Goal: Task Accomplishment & Management: Manage account settings

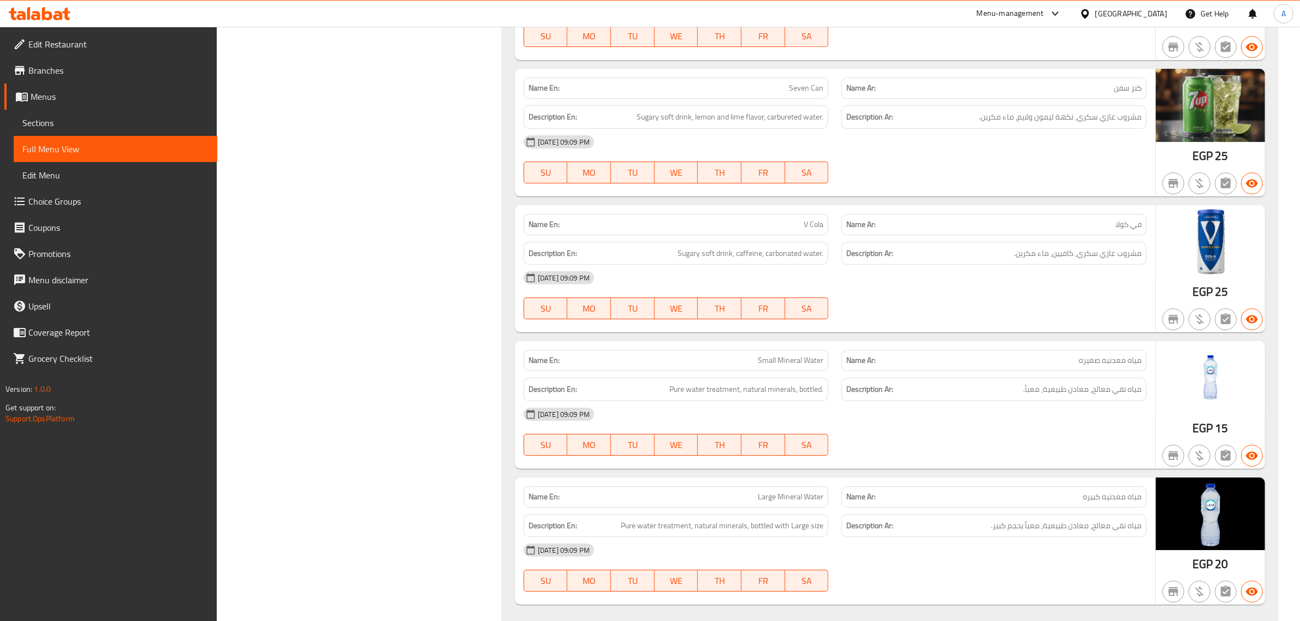
scroll to position [9697, 0]
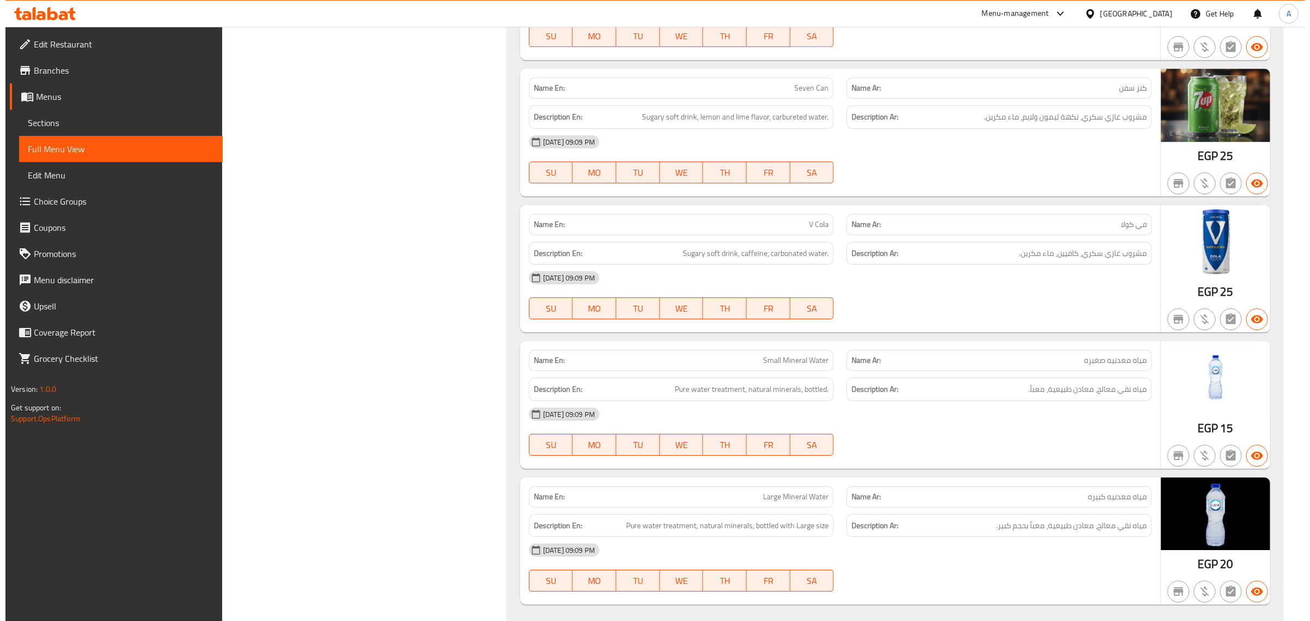
scroll to position [0, 0]
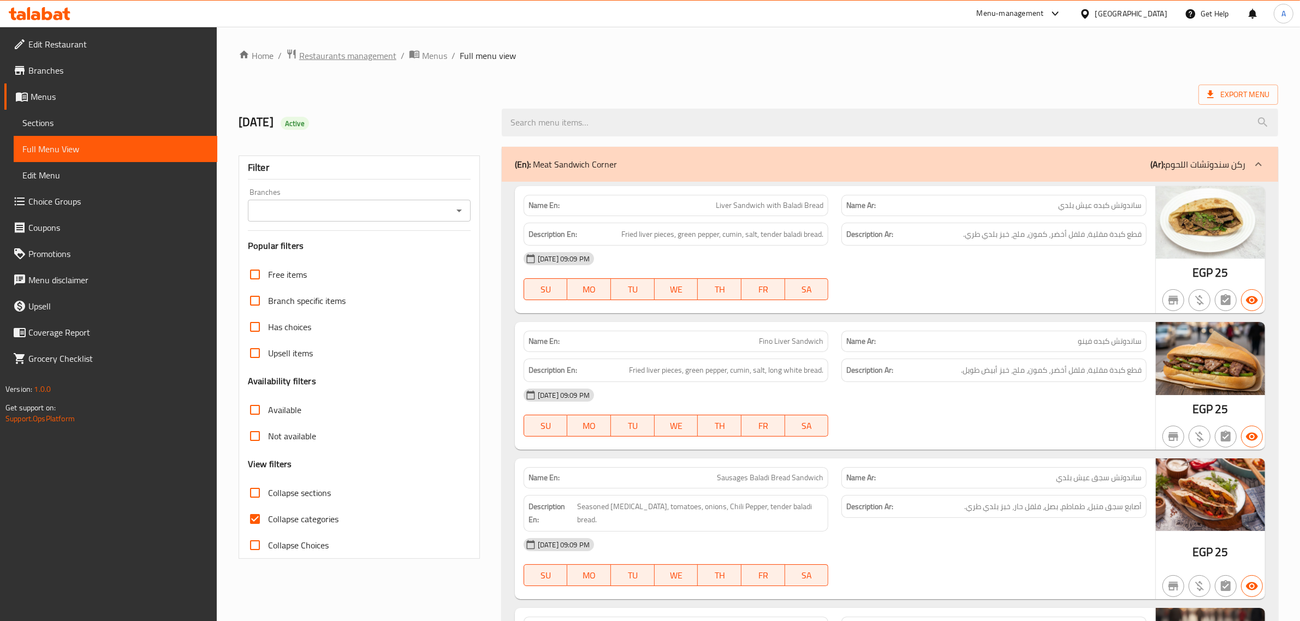
click at [340, 49] on span "Restaurants management" at bounding box center [347, 55] width 97 height 13
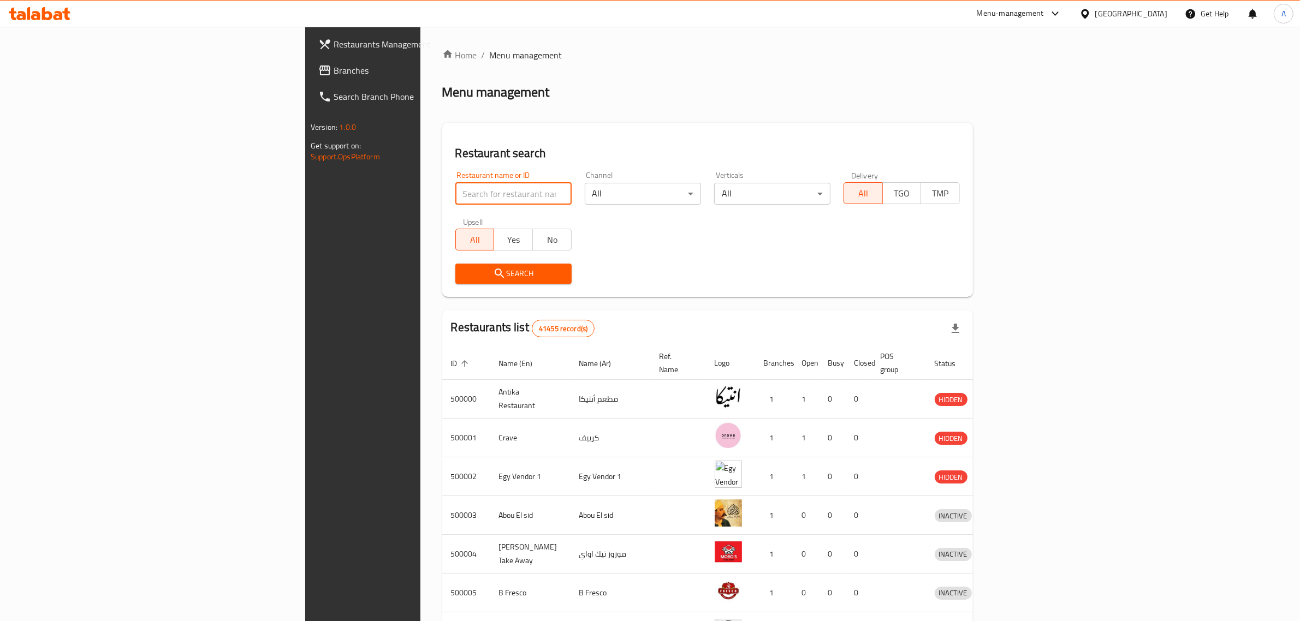
click at [455, 193] on input "search" at bounding box center [513, 194] width 116 height 22
paste input "رغيف فينو"
type input "رغيف فينو"
click button "Search" at bounding box center [513, 274] width 116 height 20
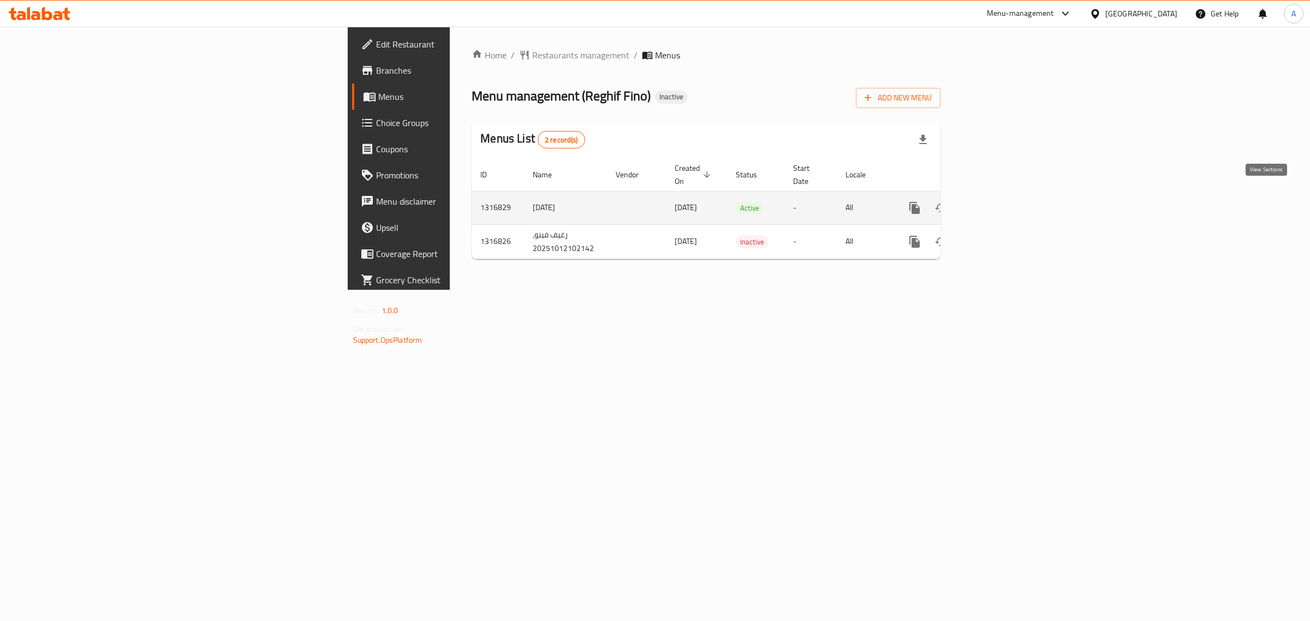
click at [999, 203] on icon "enhanced table" at bounding box center [994, 208] width 10 height 10
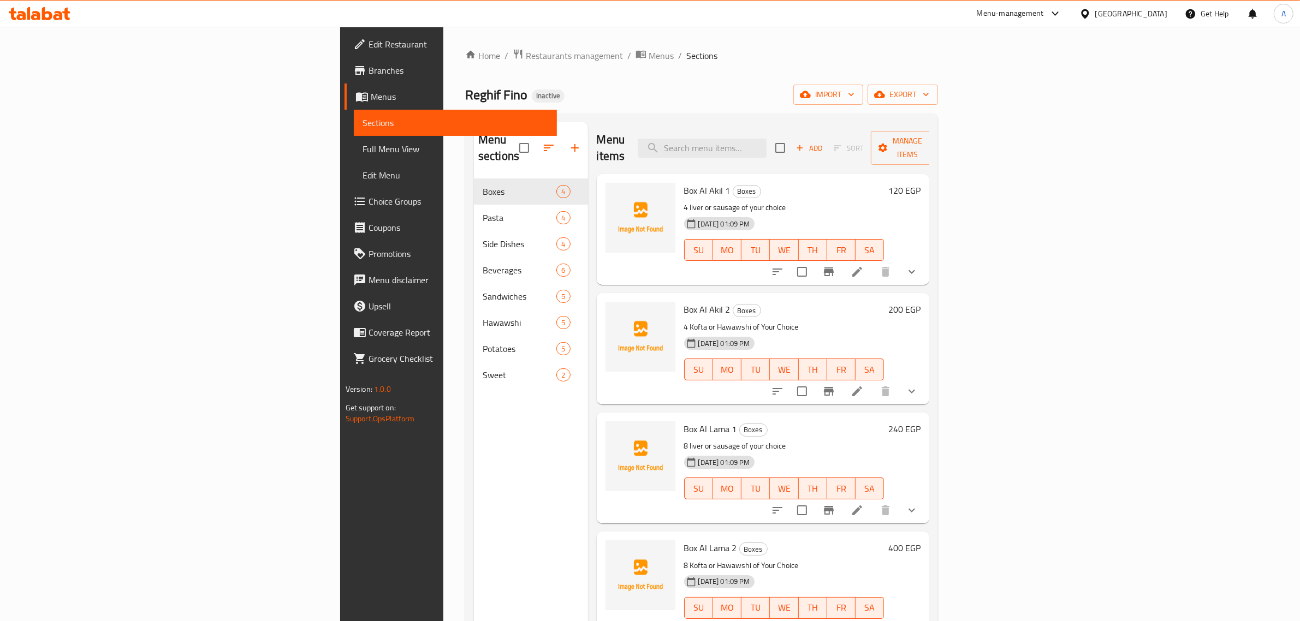
drag, startPoint x: 661, startPoint y: 57, endPoint x: 493, endPoint y: 2, distance: 177.2
click at [661, 57] on ol "Home / Restaurants management / Menus / Sections" at bounding box center [701, 56] width 473 height 14
click at [855, 96] on span "import" at bounding box center [828, 95] width 52 height 14
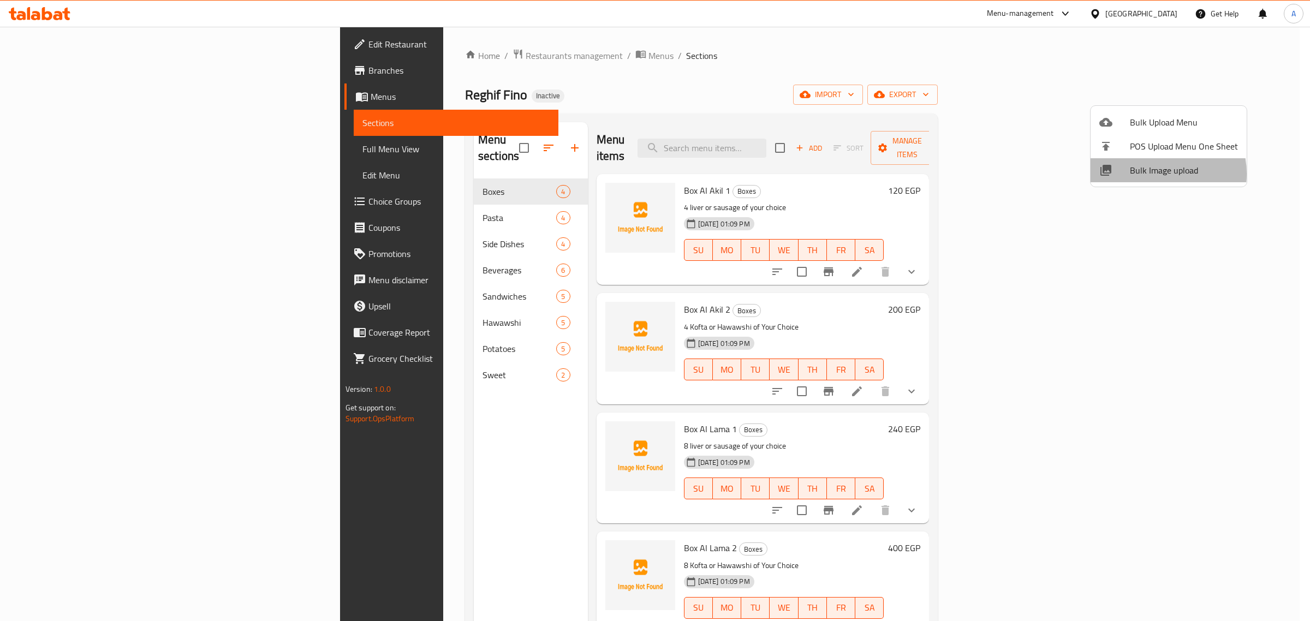
click at [1152, 174] on span "Bulk Image upload" at bounding box center [1184, 170] width 108 height 13
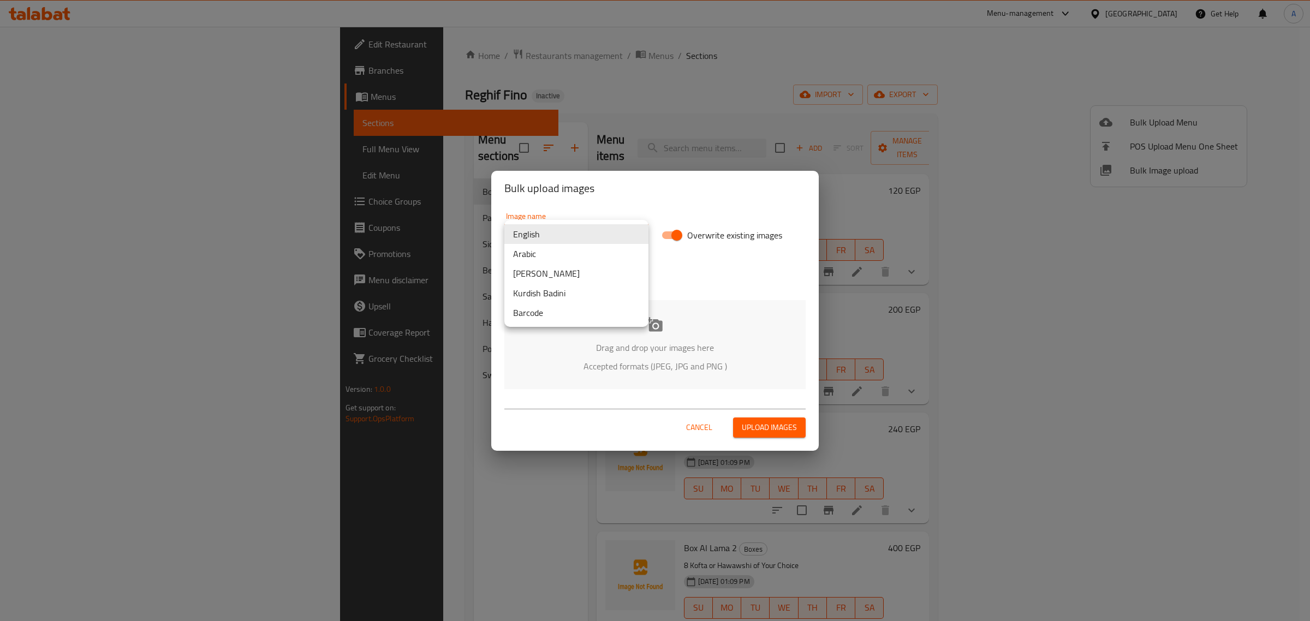
click at [524, 235] on body "​ Menu-management Egypt Get Help A Edit Restaurant Branches Menus Sections Full…" at bounding box center [655, 324] width 1310 height 595
click at [560, 260] on li "Arabic" at bounding box center [577, 254] width 144 height 20
click at [647, 328] on icon at bounding box center [655, 325] width 16 height 16
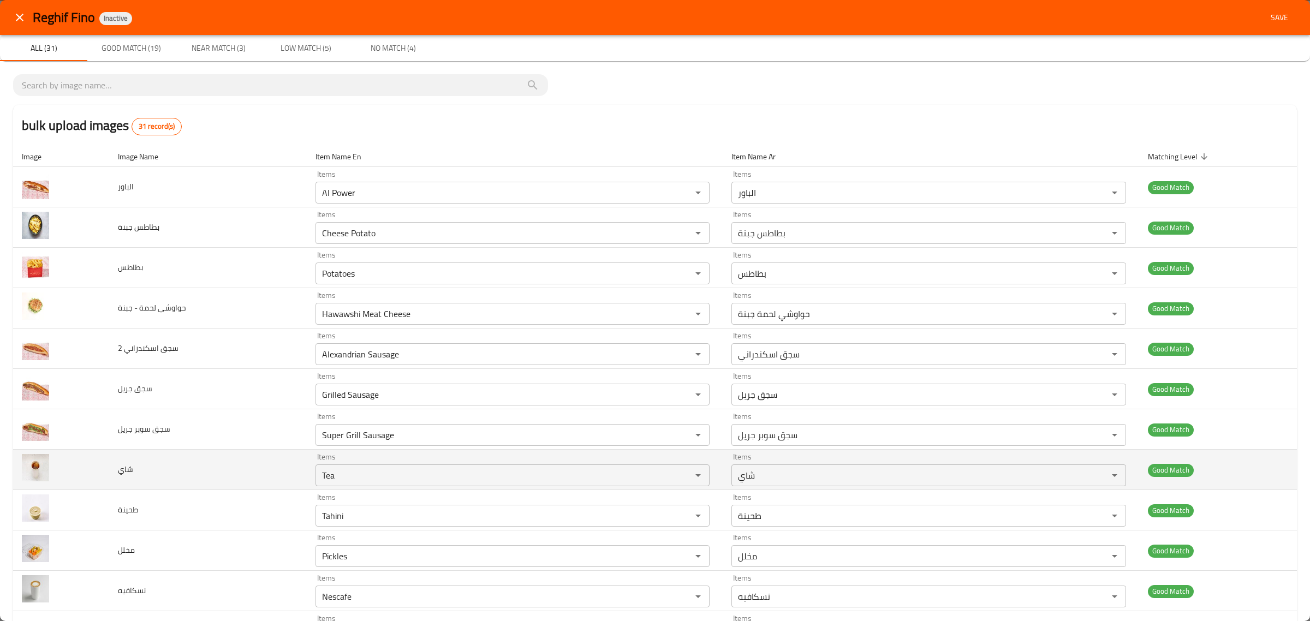
click at [241, 482] on td "شاي" at bounding box center [208, 470] width 198 height 40
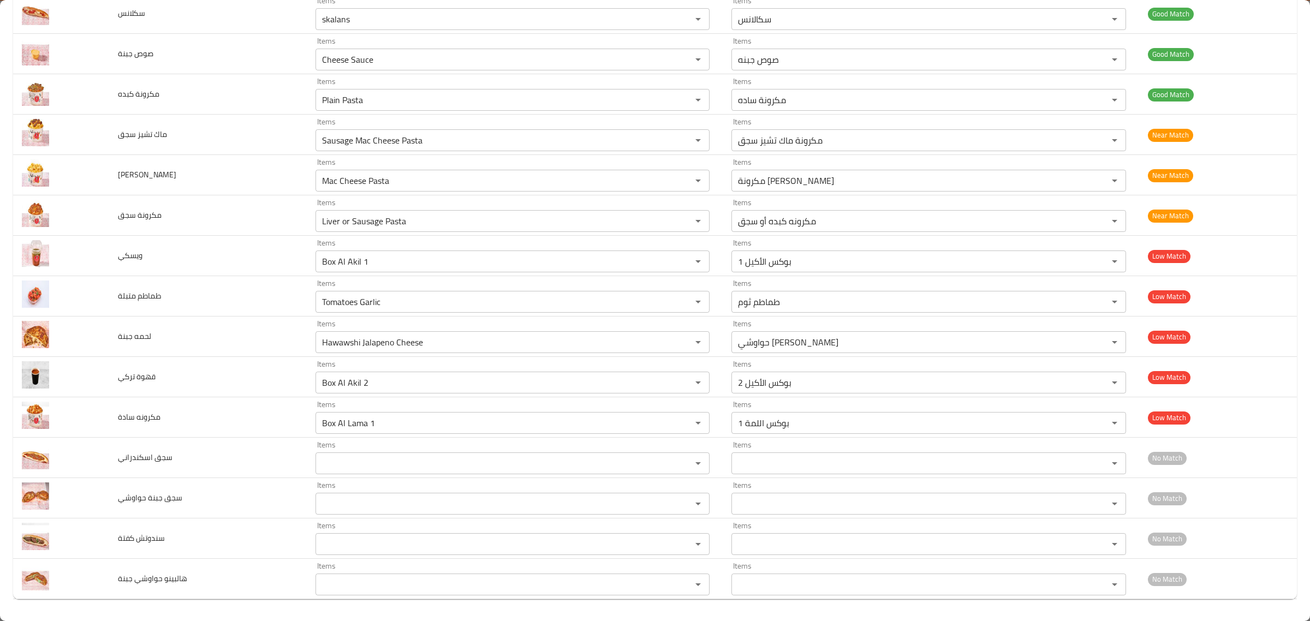
scroll to position [755, 0]
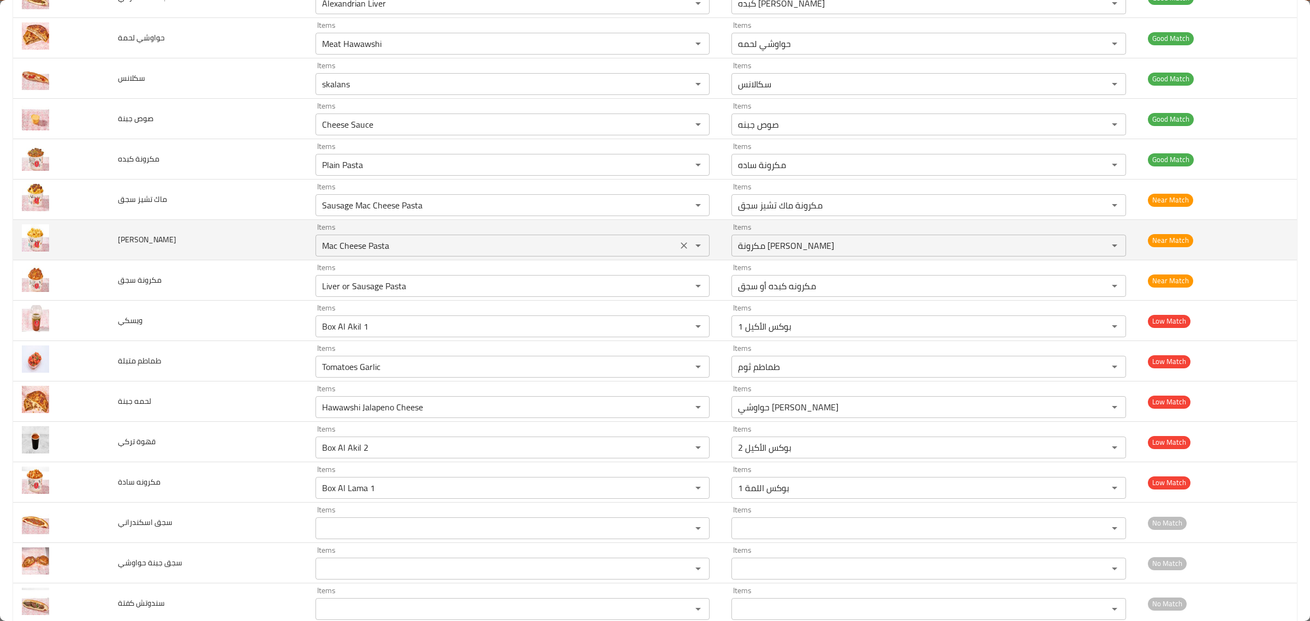
click at [452, 238] on div "Mac Cheese Pasta Items" at bounding box center [513, 246] width 394 height 22
click at [457, 222] on td "Items Mac Cheese Pasta Items" at bounding box center [515, 240] width 416 height 40
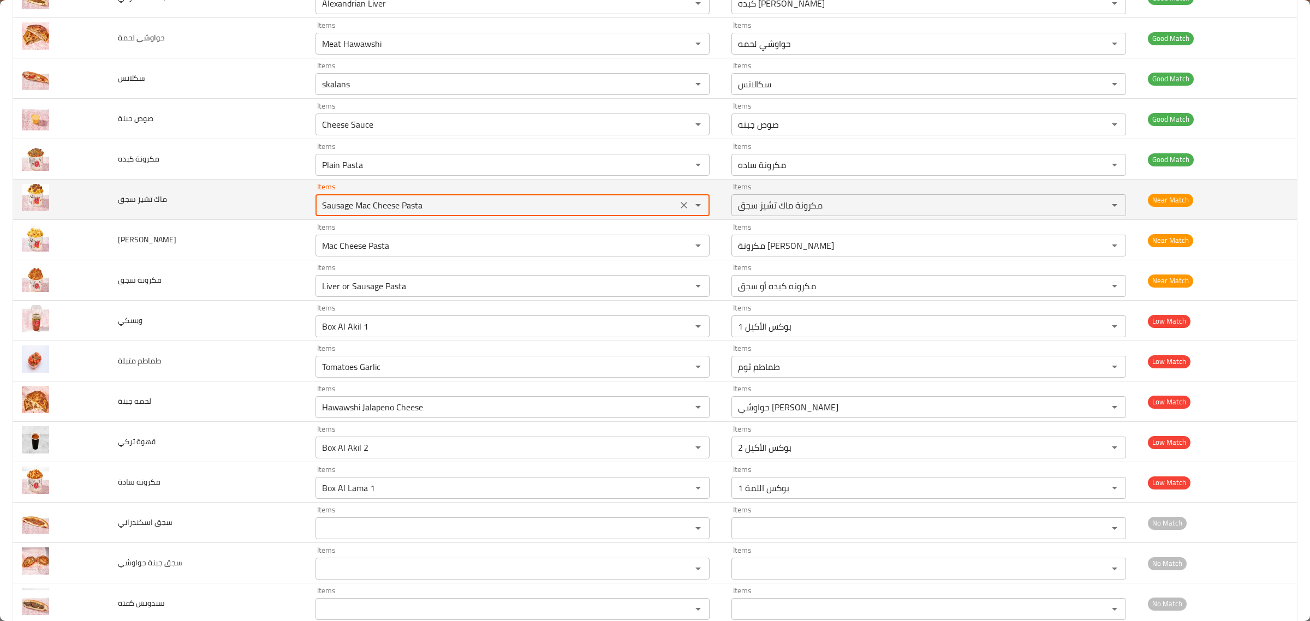
click at [461, 206] on سجق "Sausage Mac Cheese Pasta" at bounding box center [496, 205] width 355 height 15
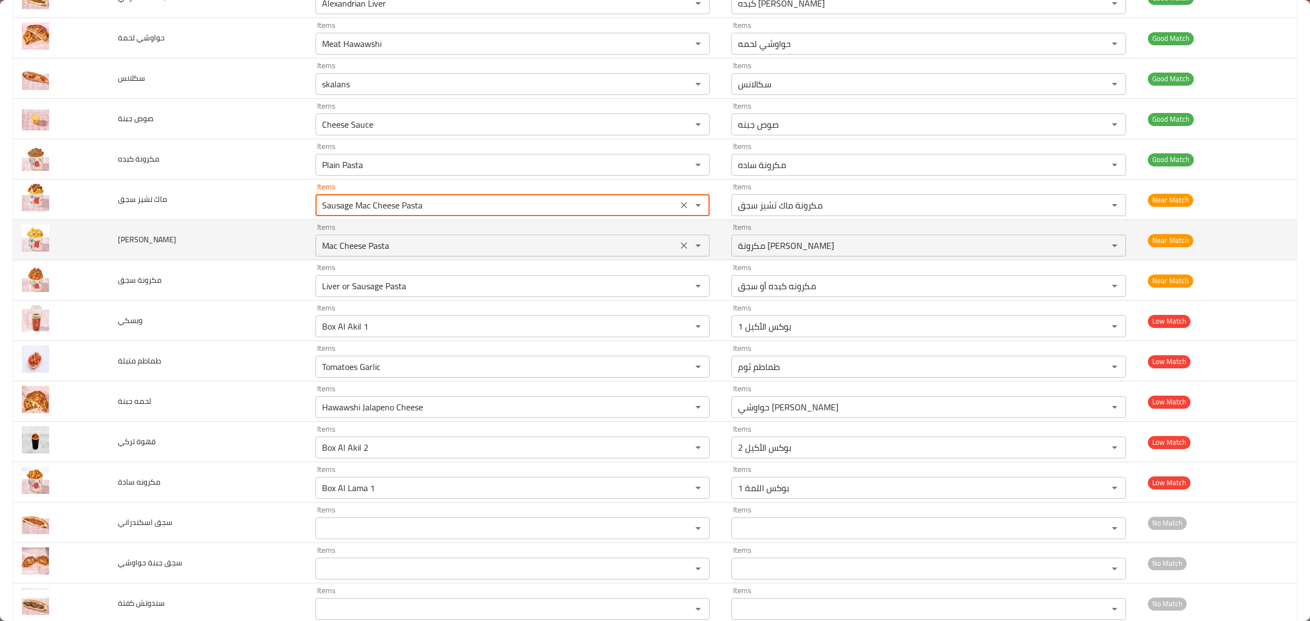
click at [484, 230] on div "Items Mac Cheese Pasta Items" at bounding box center [513, 239] width 394 height 33
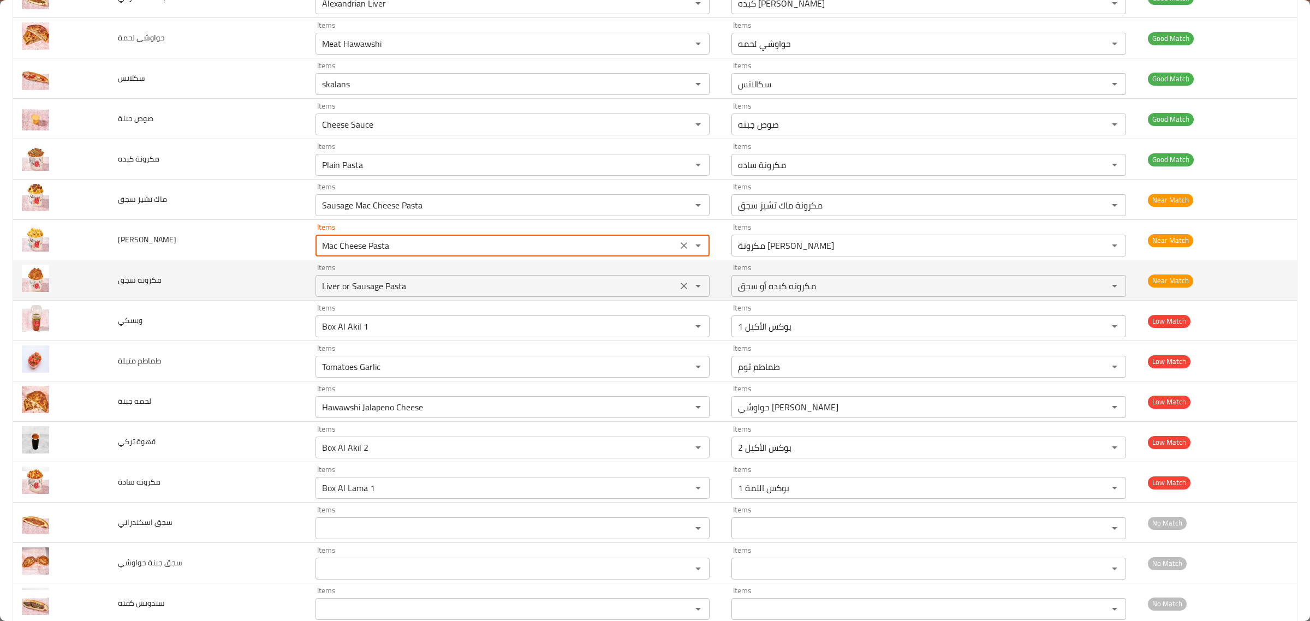
click at [488, 284] on سجق "Liver or Sausage Pasta" at bounding box center [496, 285] width 355 height 15
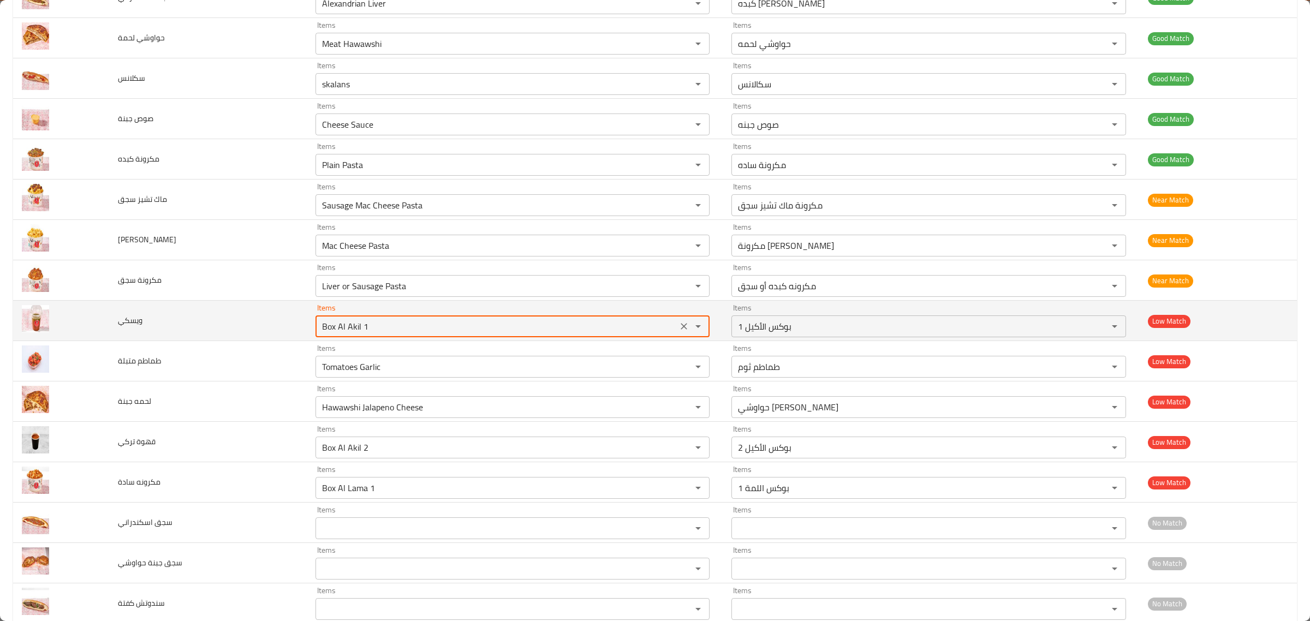
click at [496, 330] on input "Box Al Akil 1" at bounding box center [496, 326] width 355 height 15
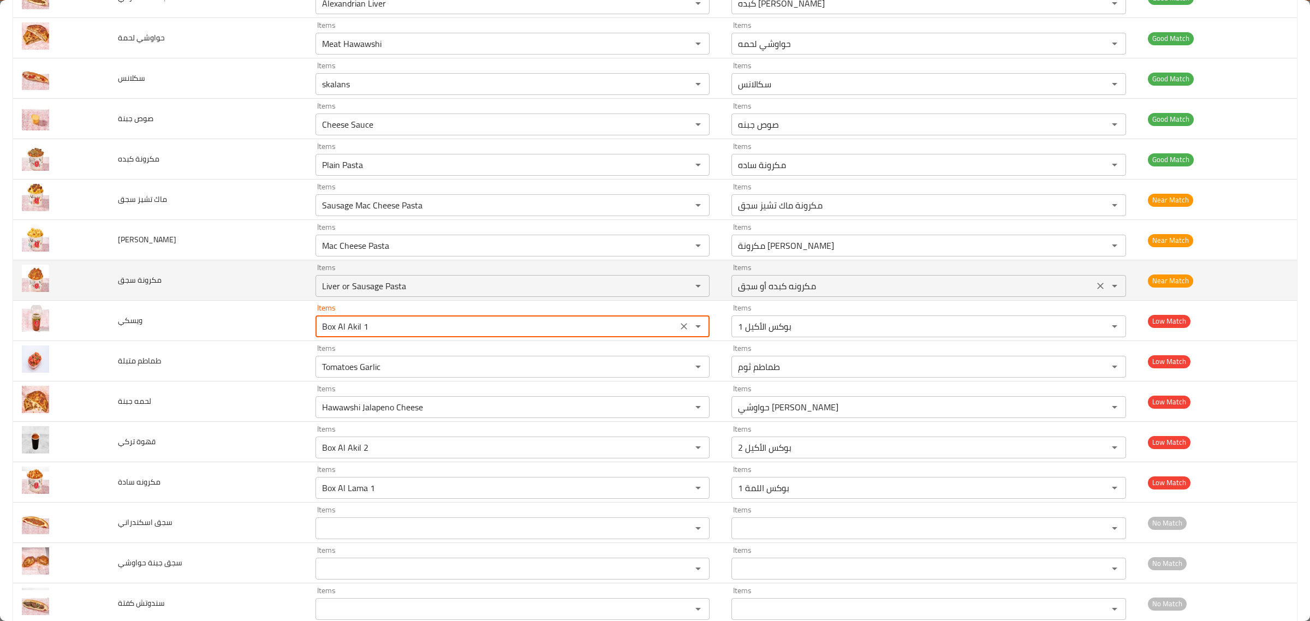
type input "w"
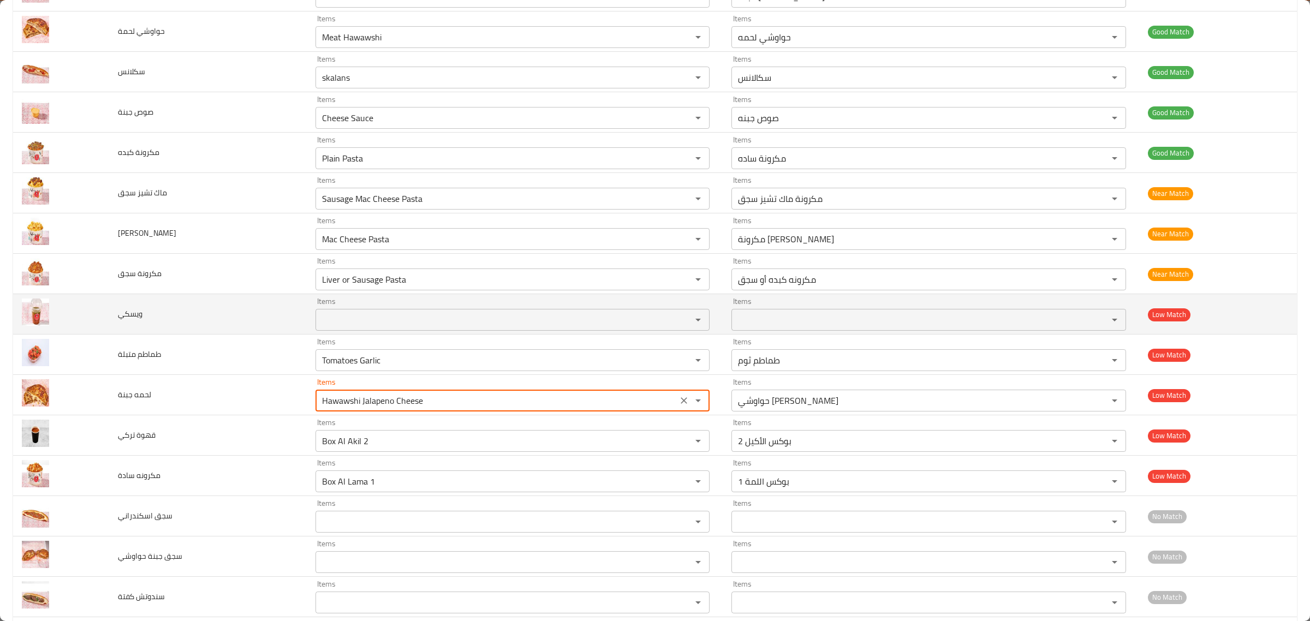
scroll to position [762, 0]
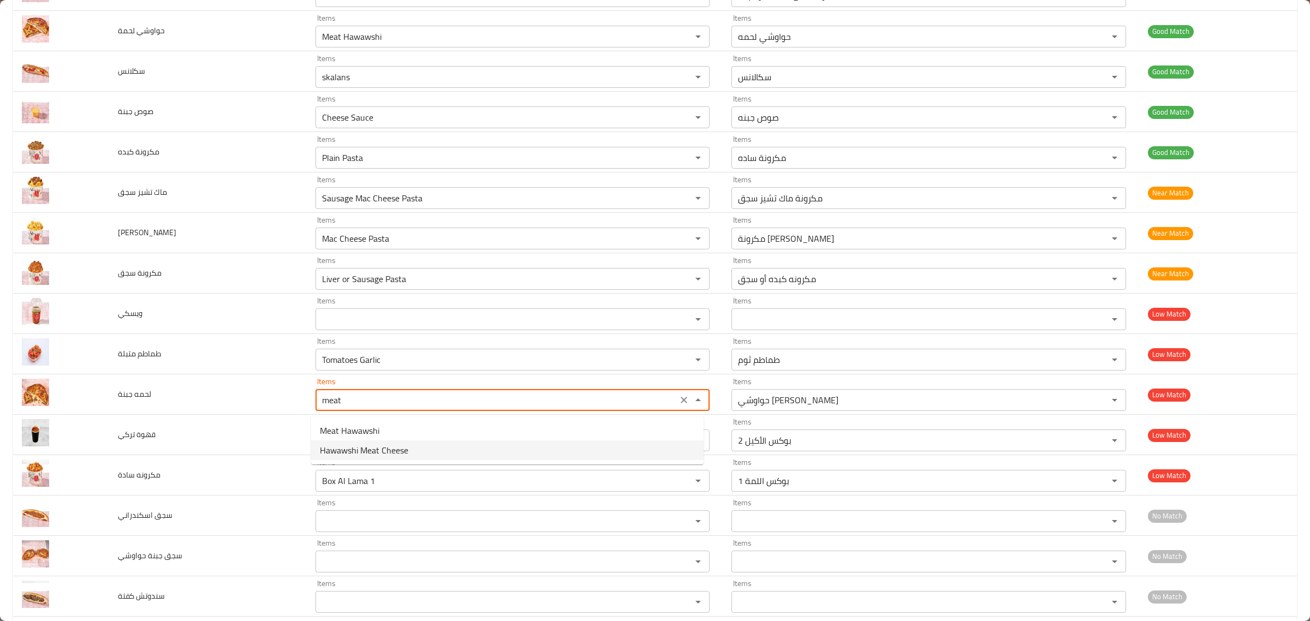
click at [400, 451] on span "Hawawshi Meat Cheese" at bounding box center [364, 450] width 88 height 13
type جبنة "Hawawshi Meat Cheese"
type جبنة-ar "حواوشي لحمة جبنة"
type جبنة "Hawawshi Meat Cheese"
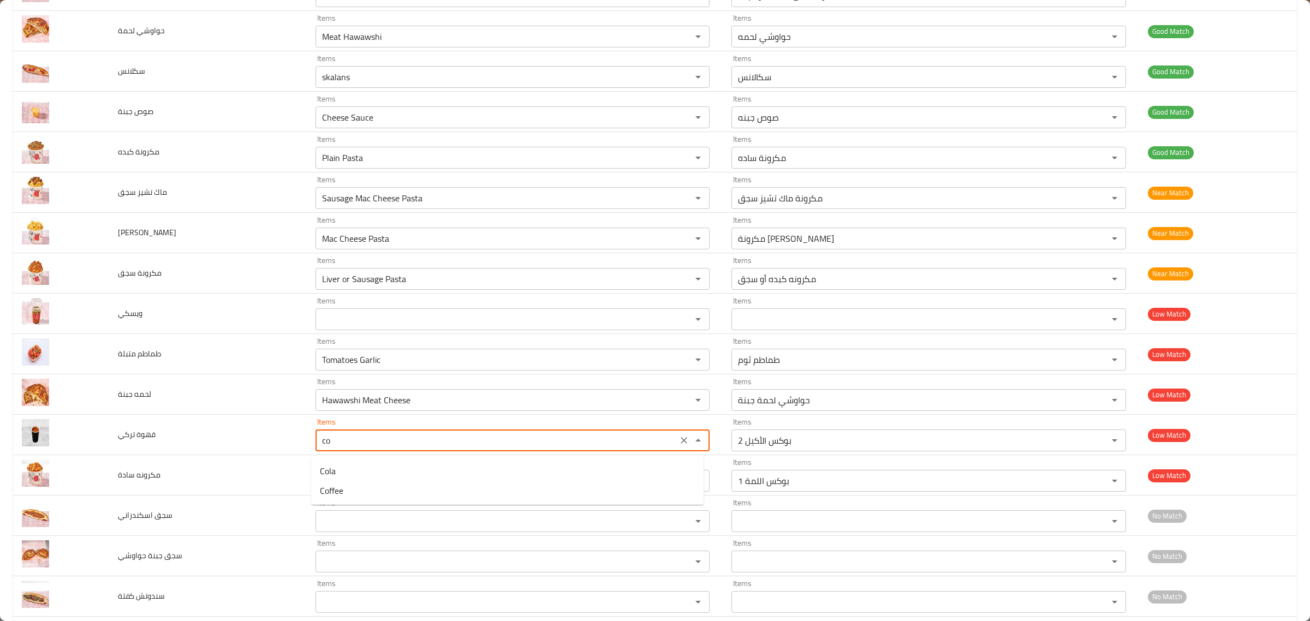
type تركي "c"
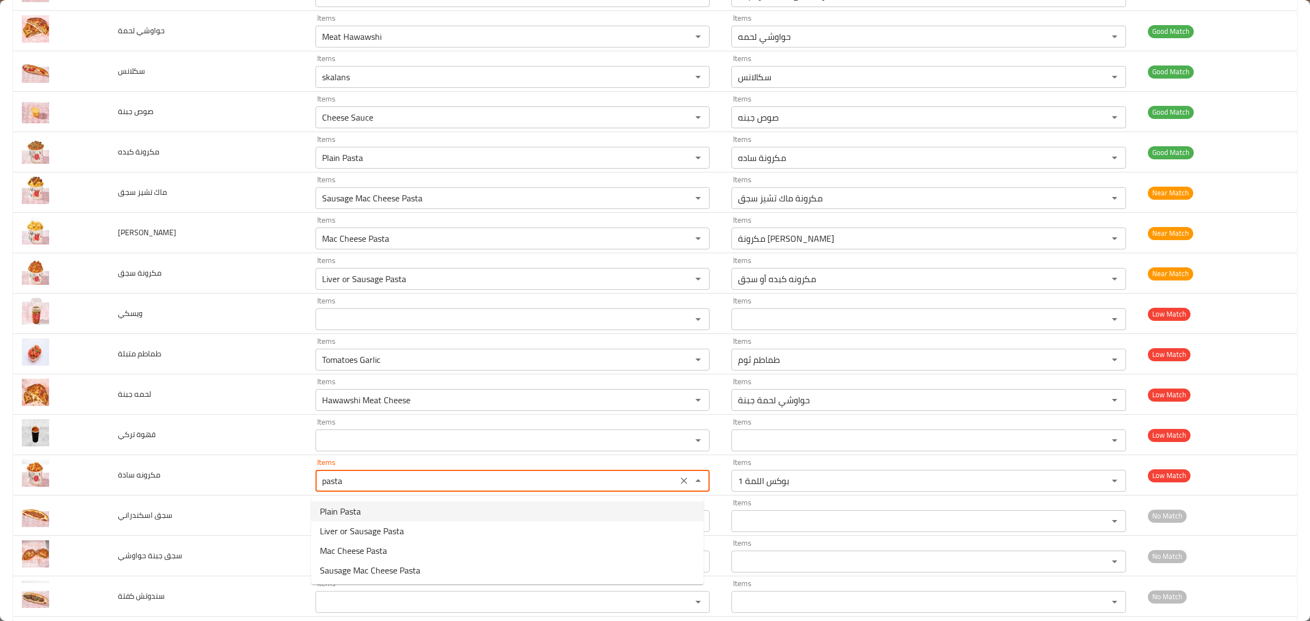
click at [367, 502] on سادة-option-0 "Plain Pasta" at bounding box center [507, 512] width 393 height 20
type سادة "Plain Pasta"
type سادة-ar "مكرونة ساده"
type سادة "Plain Pasta"
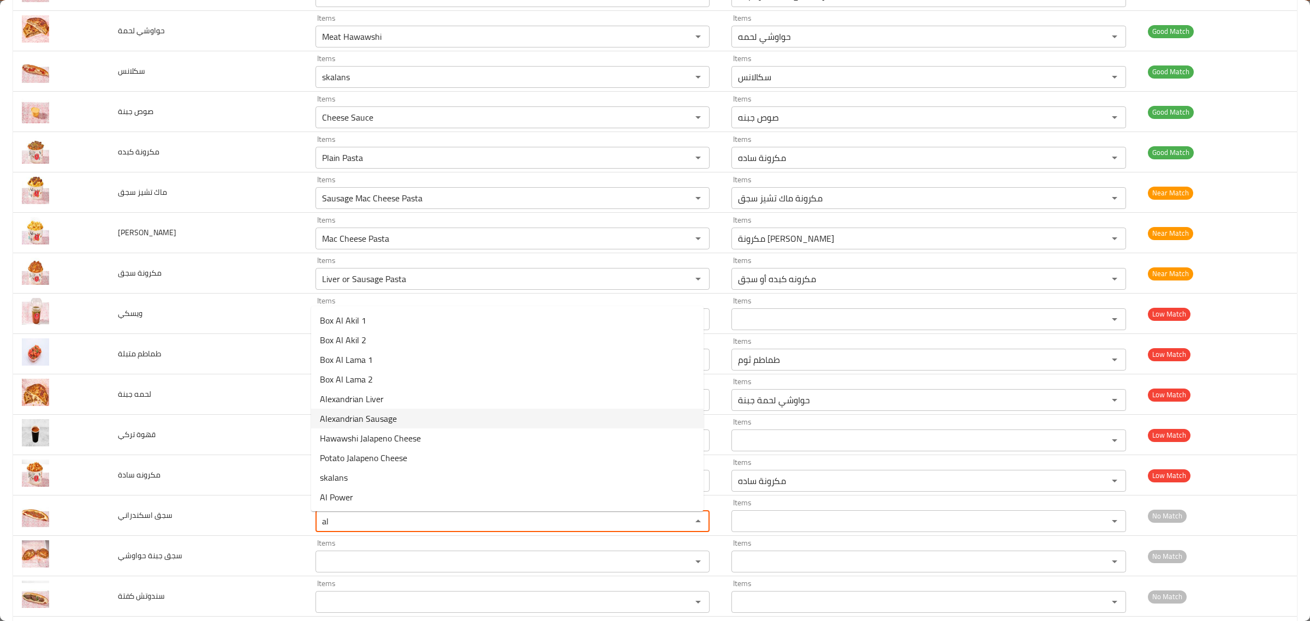
click at [426, 413] on اسكندراني-option-5 "Alexandrian Sausage" at bounding box center [507, 419] width 393 height 20
type اسكندراني "Alexandrian Sausage"
type اسكندراني-ar "سجق اسكندراني"
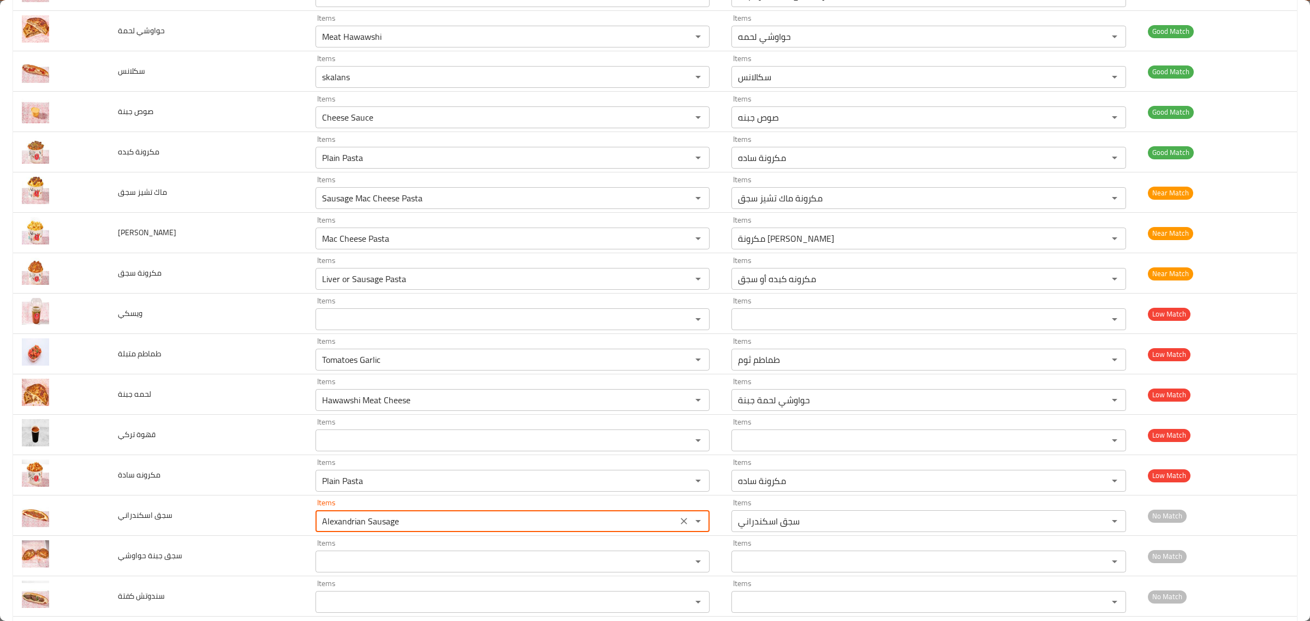
type اسكندراني "Alexandrian Sausage"
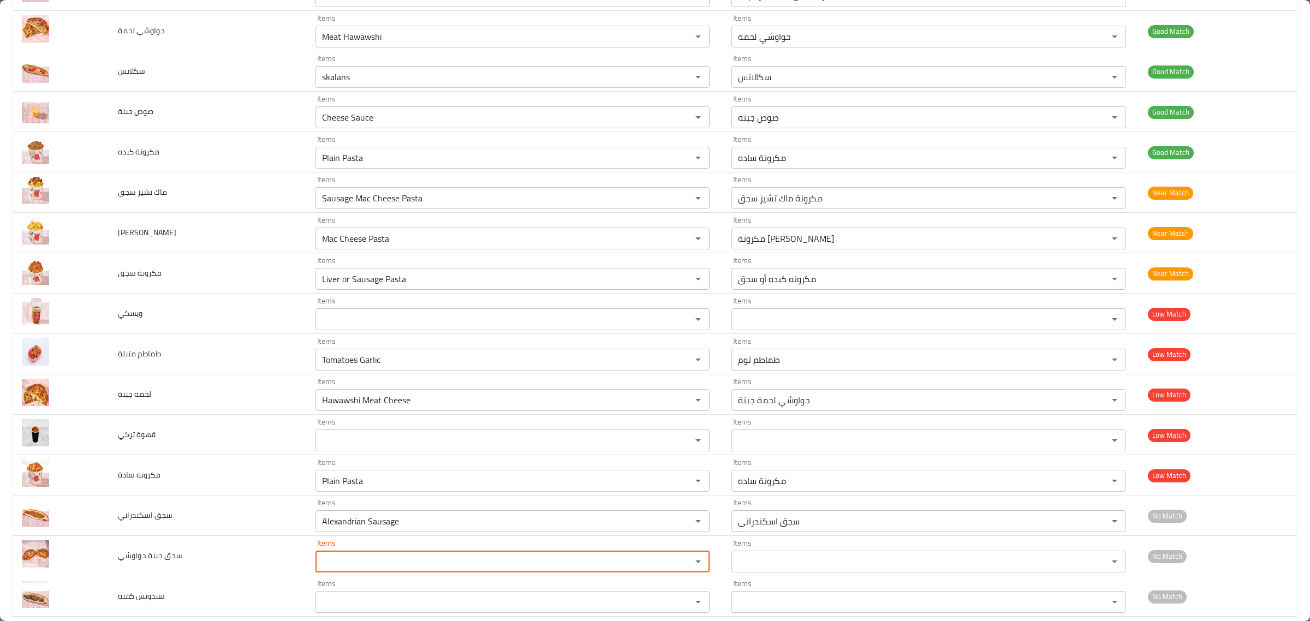
scroll to position [823, 0]
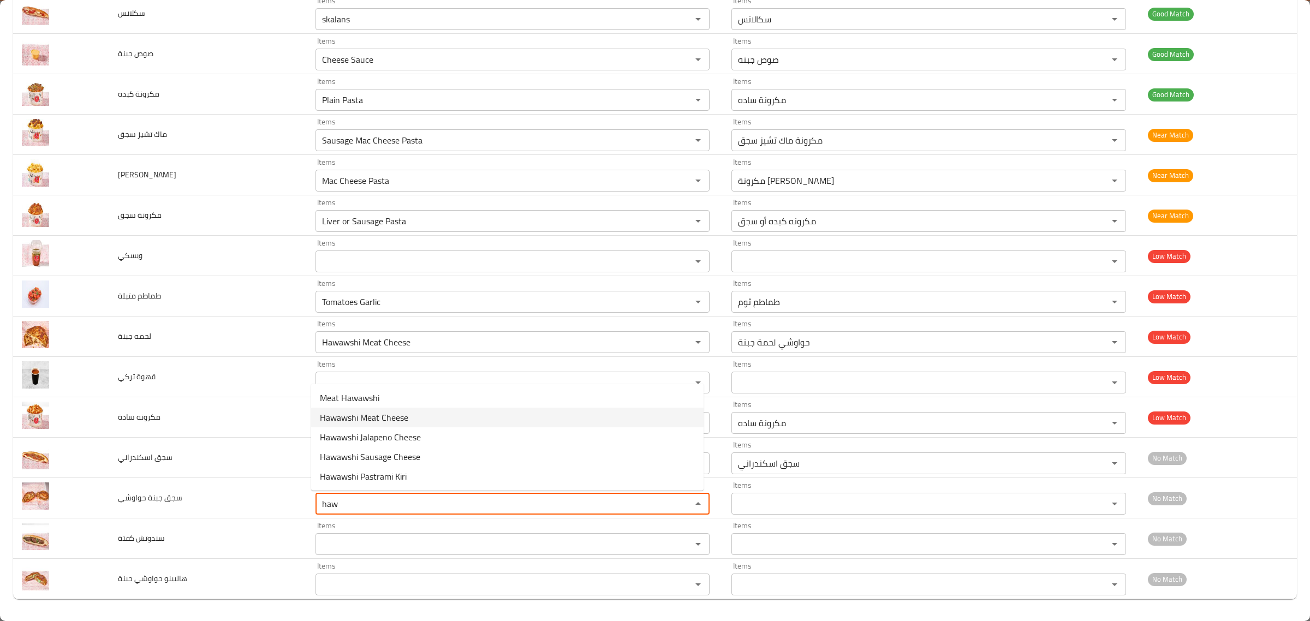
click at [420, 424] on حواوشي-option-1 "Hawawshi Meat Cheese" at bounding box center [507, 418] width 393 height 20
type حواوشي "Hawawshi Meat Cheese"
type حواوشي-ar "حواوشي لحمة جبنة"
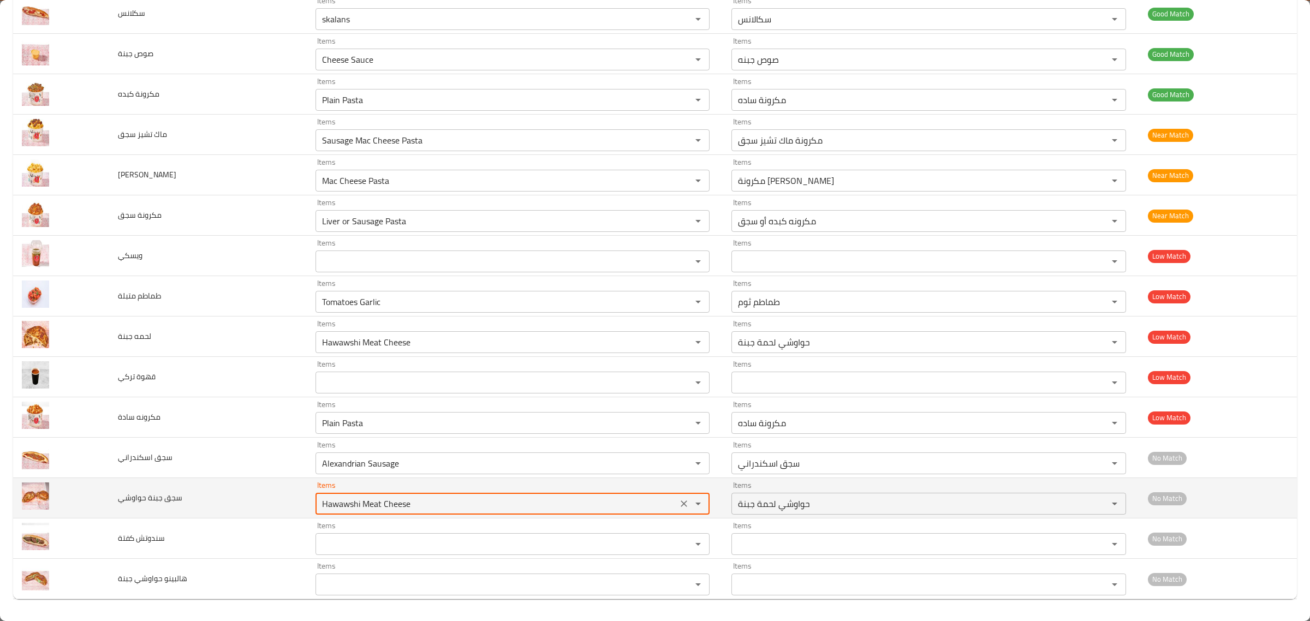
click at [396, 514] on div "Hawawshi Meat Cheese Items" at bounding box center [513, 504] width 394 height 22
type حواوشي "s"
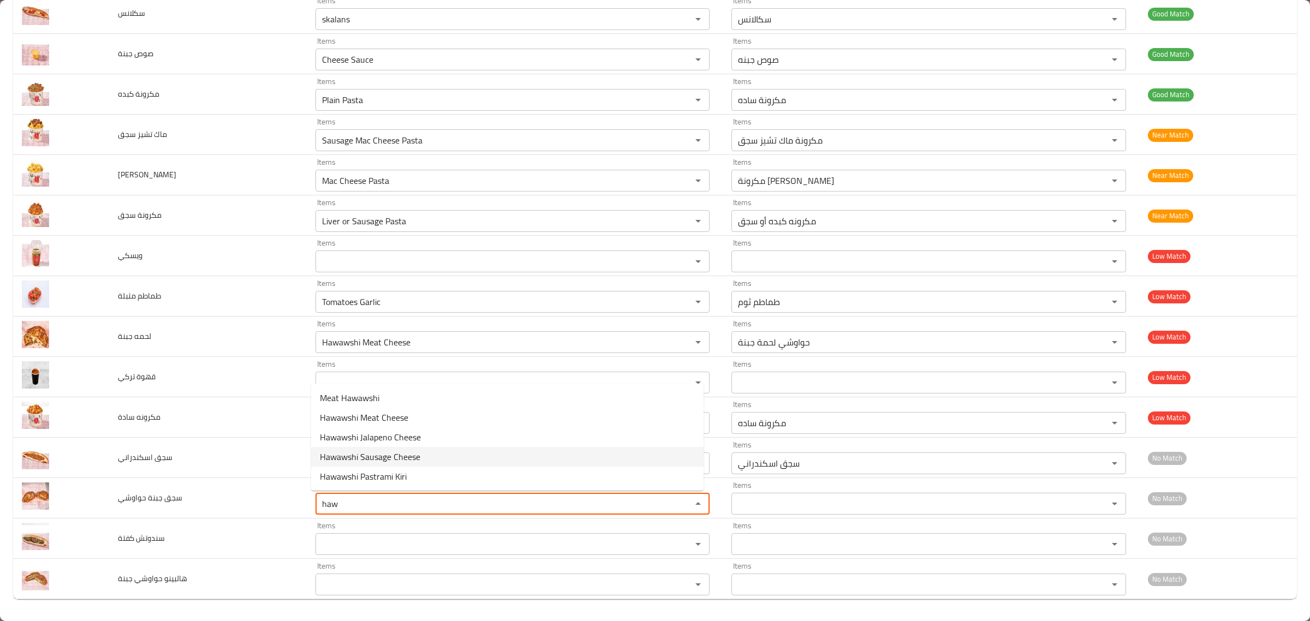
click at [432, 461] on حواوشي-option-3 "Hawawshi Sausage Cheese" at bounding box center [507, 457] width 393 height 20
type حواوشي "Hawawshi Sausage Cheese"
type حواوشي-ar "حواوشي سجق جبنه"
type حواوشي "Hawawshi Sausage Cheese"
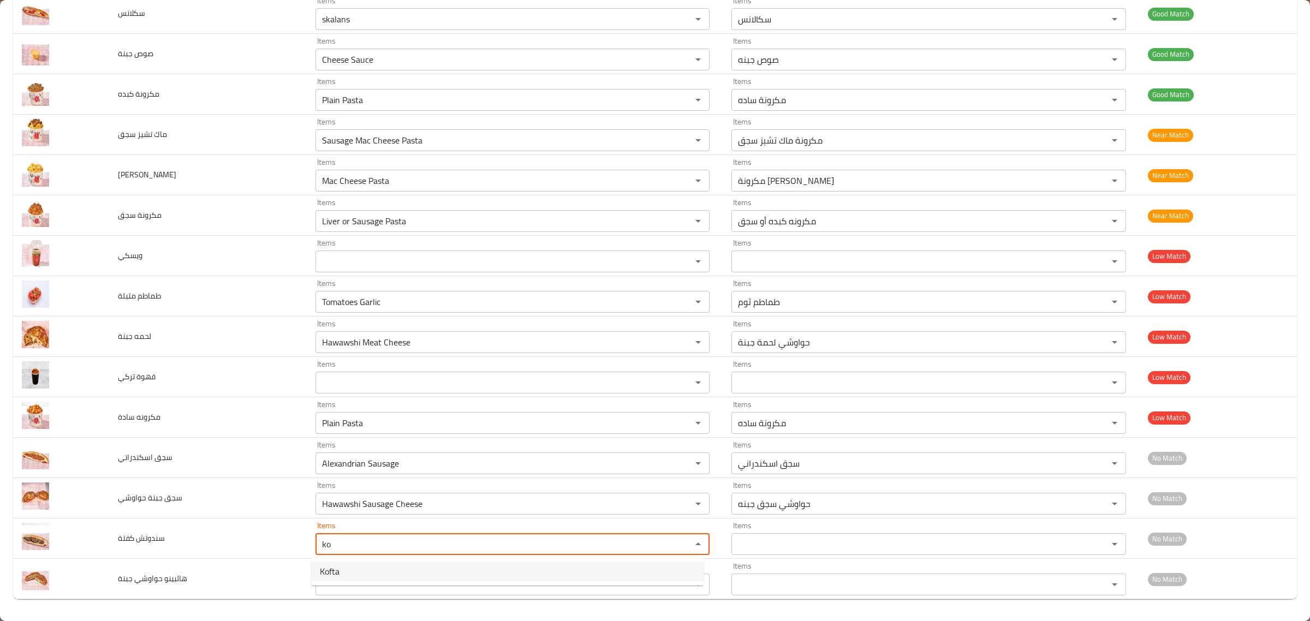
click at [351, 571] on كفتة-option-0 "Kofta" at bounding box center [507, 572] width 393 height 20
type كفتة "Kofta"
type كفتة-ar "كفته"
type كفتة "Kofta"
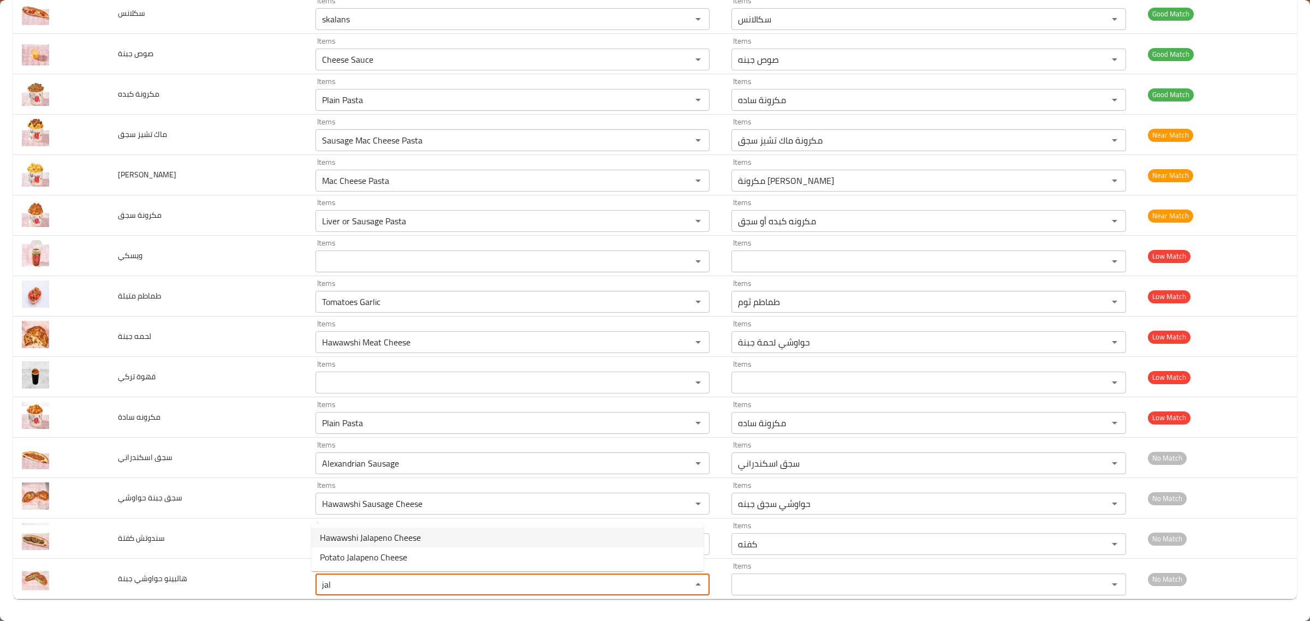
click at [375, 542] on span "Hawawshi Jalapeno Cheese" at bounding box center [370, 537] width 101 height 13
type جبنة "Hawawshi Jalapeno Cheese"
type جبنة-ar "حواوشي هالبينو جبنة"
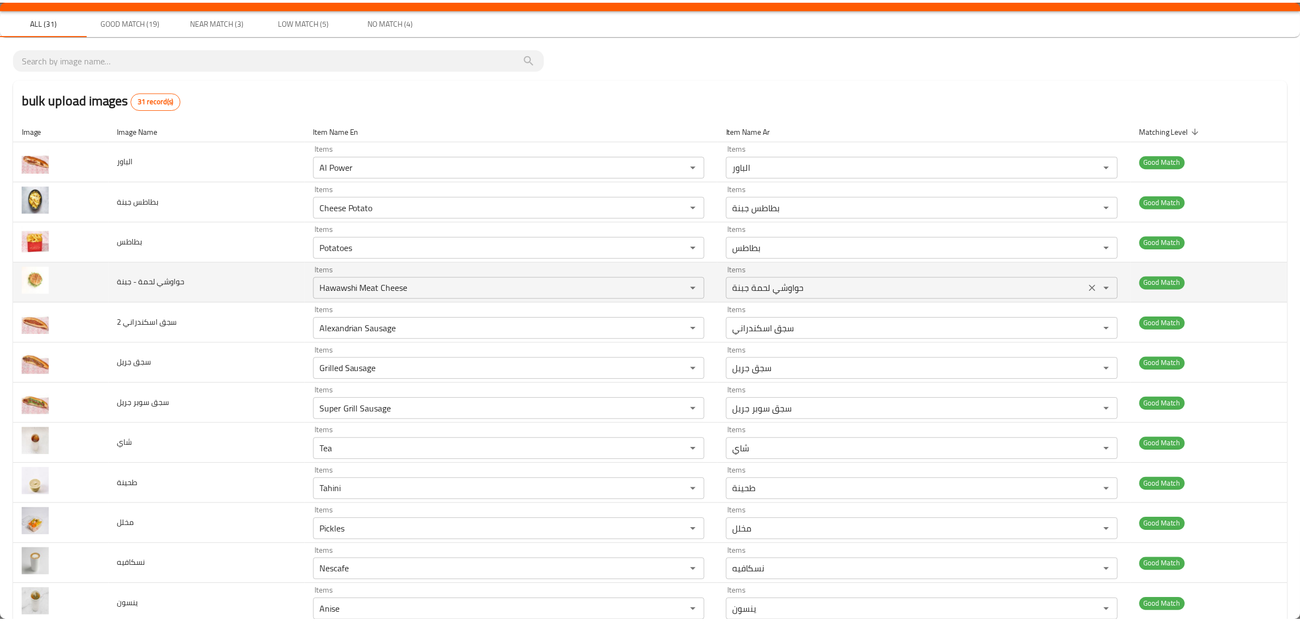
scroll to position [0, 0]
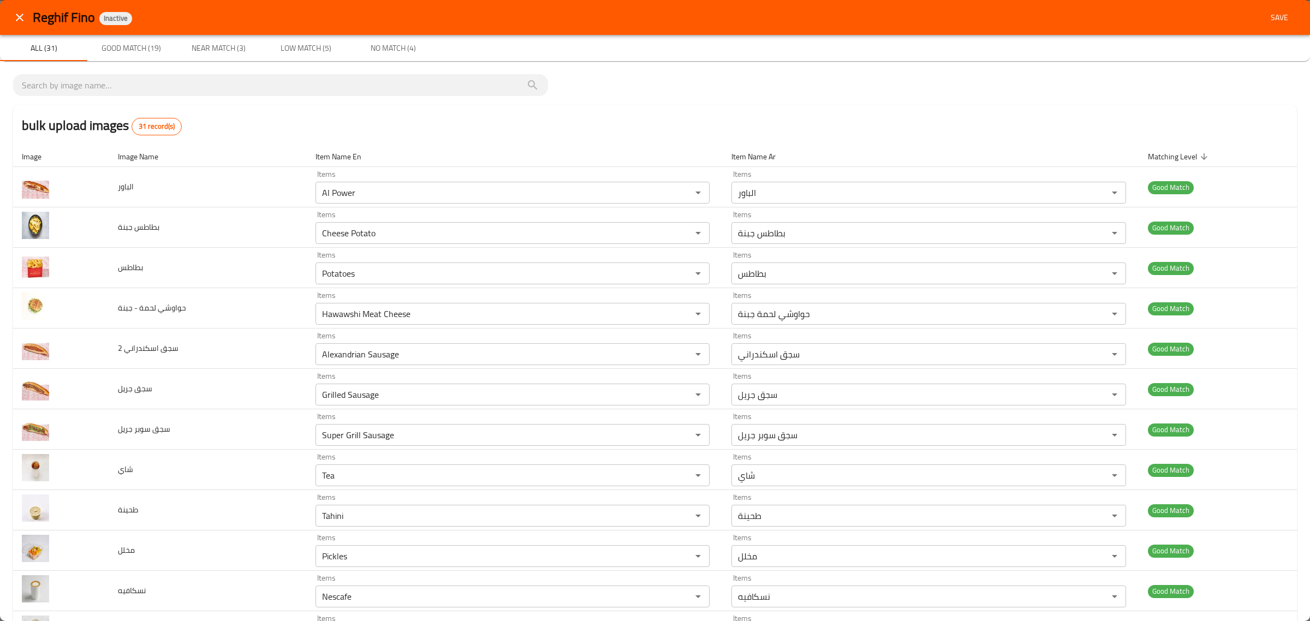
type جبنة "Hawawshi Jalapeno Cheese"
drag, startPoint x: 1290, startPoint y: 14, endPoint x: 1275, endPoint y: 19, distance: 16.1
click at [1286, 14] on div "Reghif Fino Inactive Save" at bounding box center [655, 17] width 1310 height 35
click at [1275, 19] on span "Save" at bounding box center [1280, 18] width 26 height 14
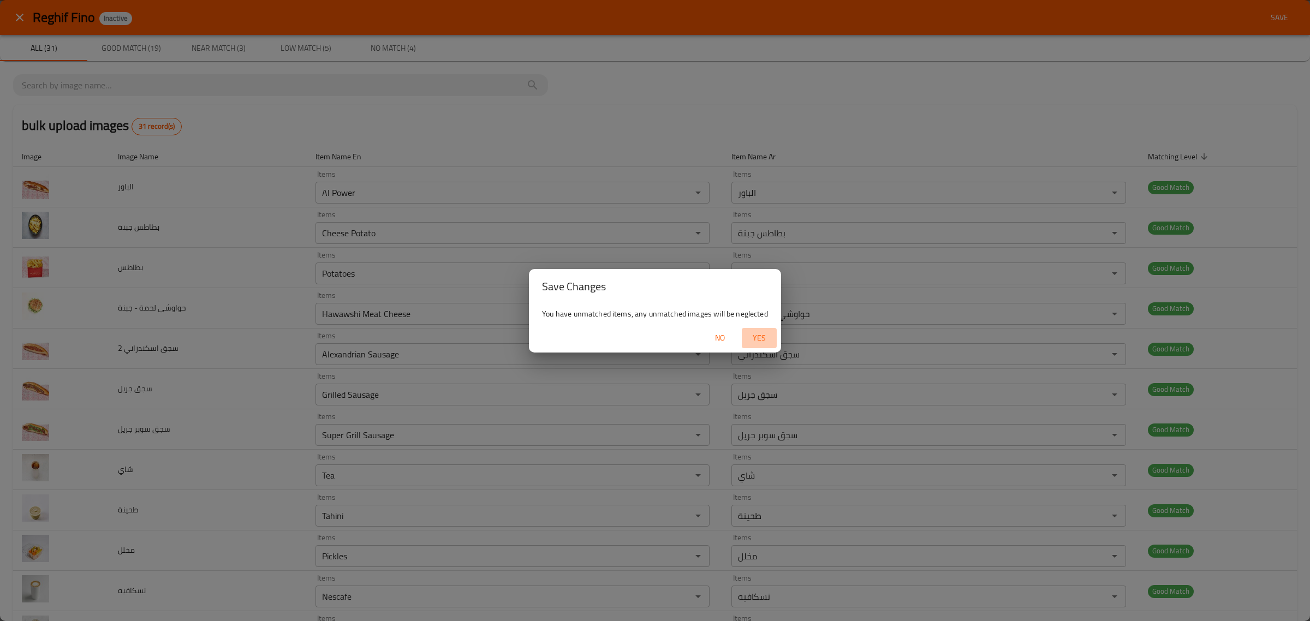
click at [768, 344] on span "Yes" at bounding box center [759, 338] width 26 height 14
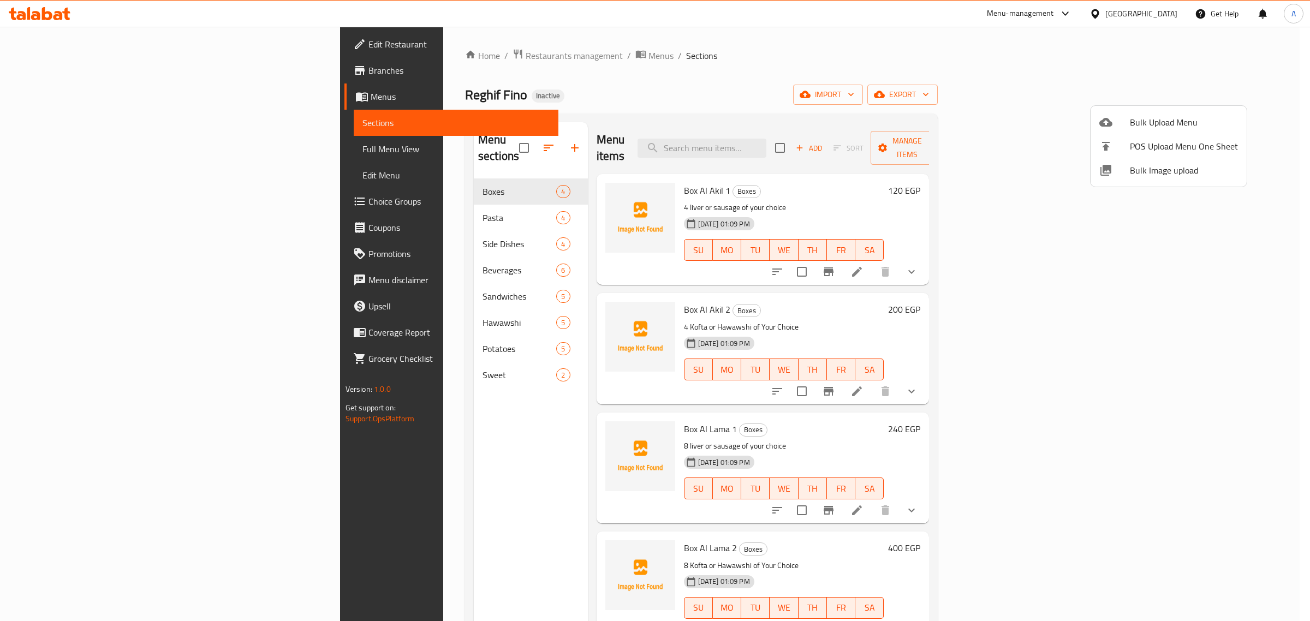
drag, startPoint x: 286, startPoint y: 442, endPoint x: 494, endPoint y: 577, distance: 248.4
click at [286, 442] on div at bounding box center [655, 310] width 1310 height 621
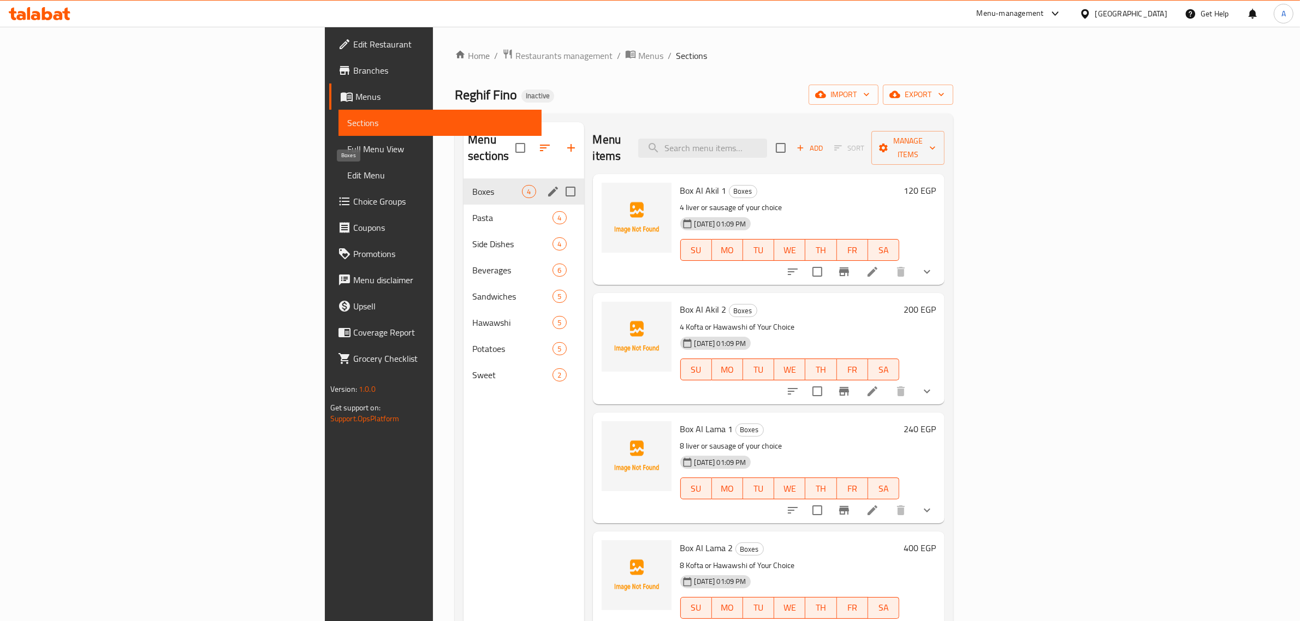
click at [472, 211] on span "Pasta" at bounding box center [512, 217] width 80 height 13
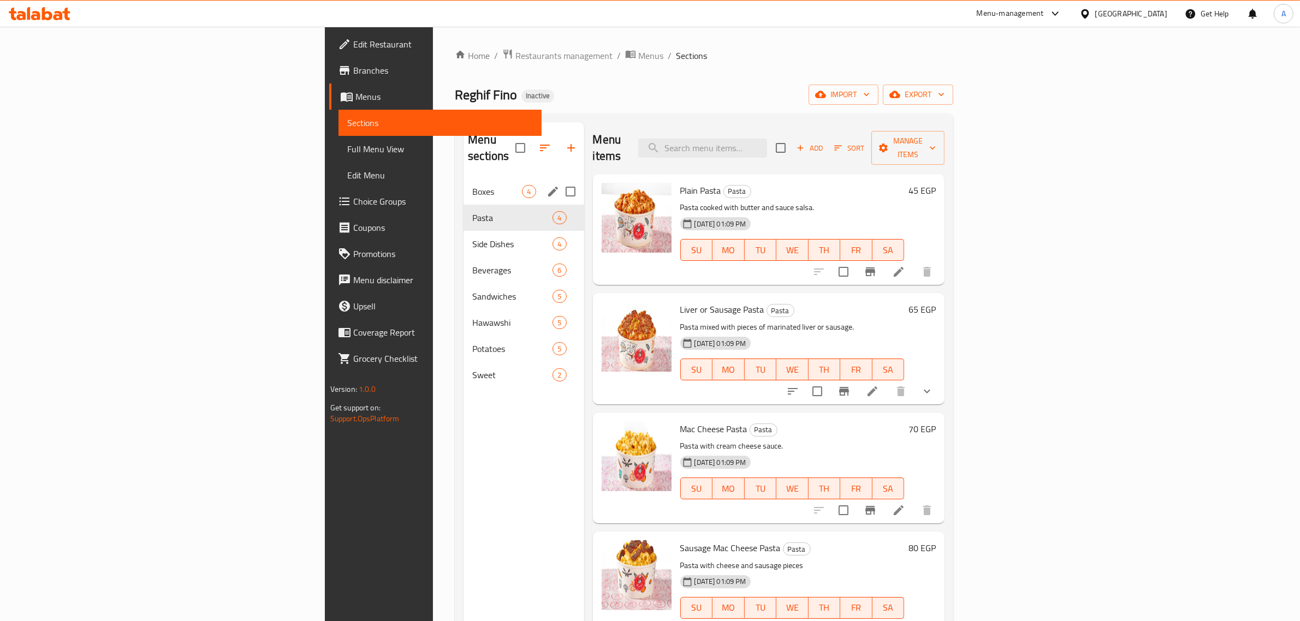
click at [472, 185] on span "Boxes" at bounding box center [497, 191] width 50 height 13
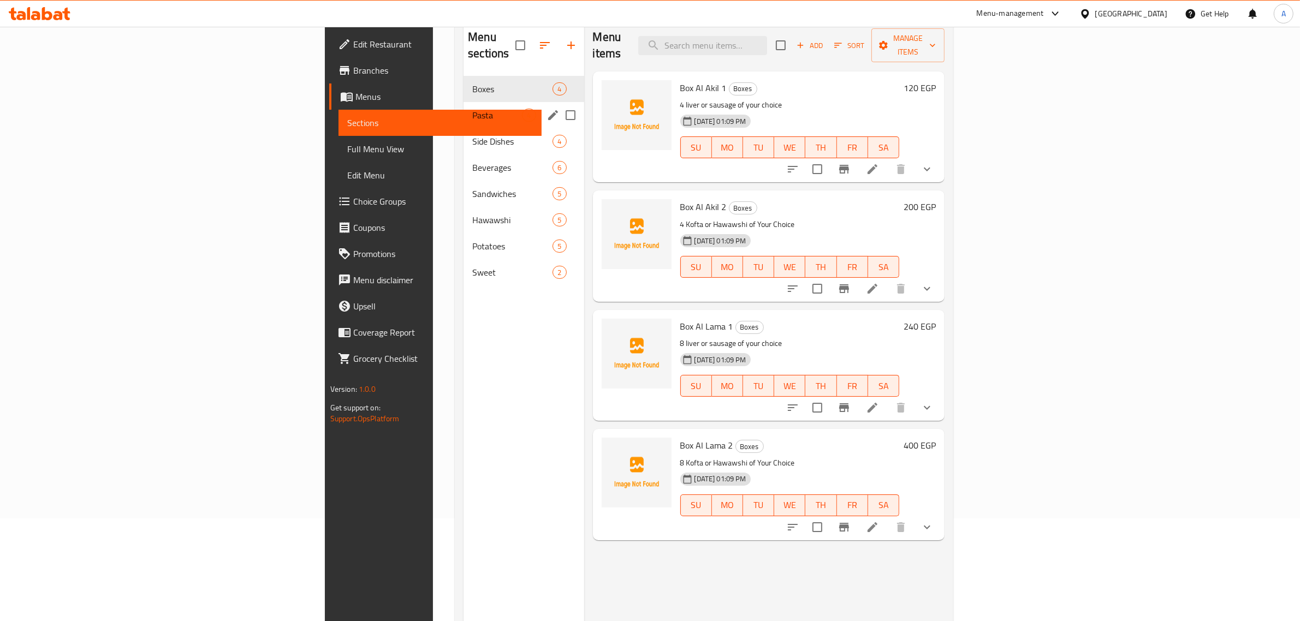
scroll to position [17, 0]
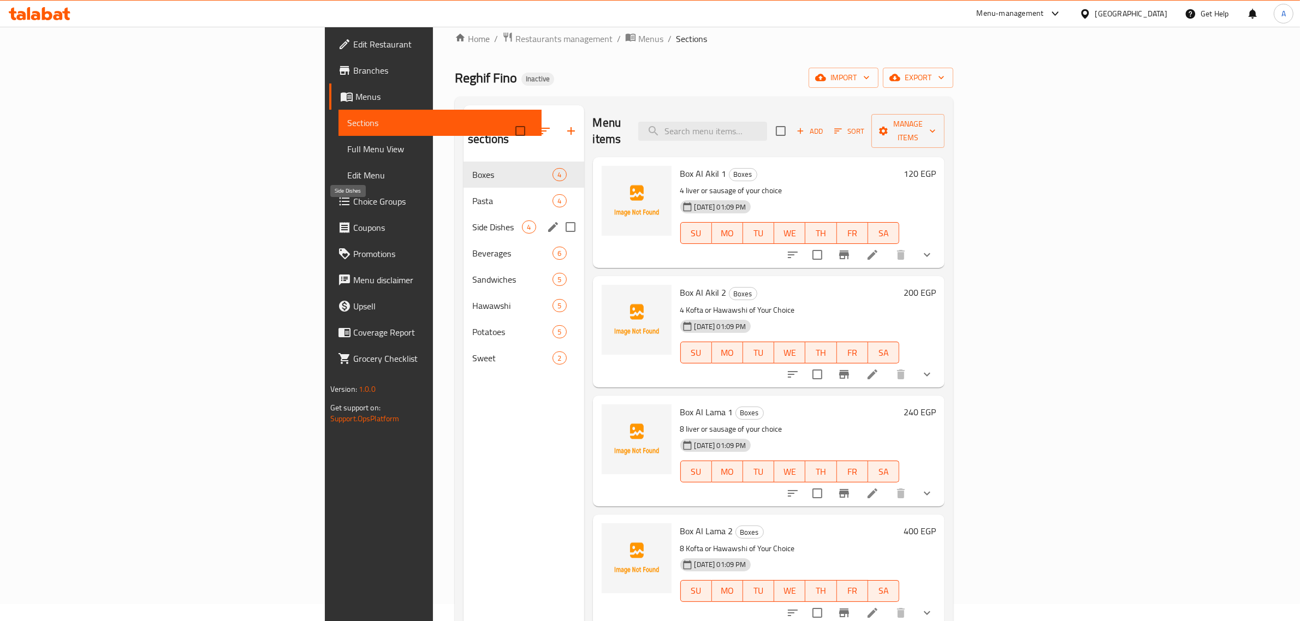
click at [472, 221] on span "Side Dishes" at bounding box center [497, 227] width 50 height 13
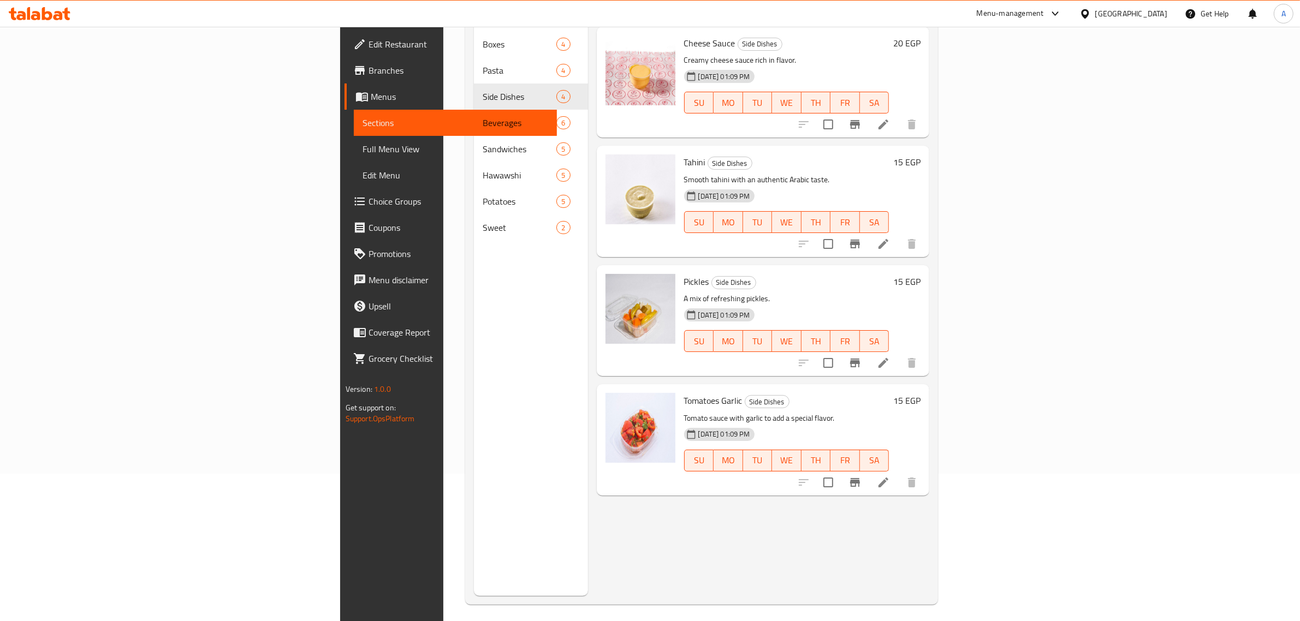
scroll to position [153, 0]
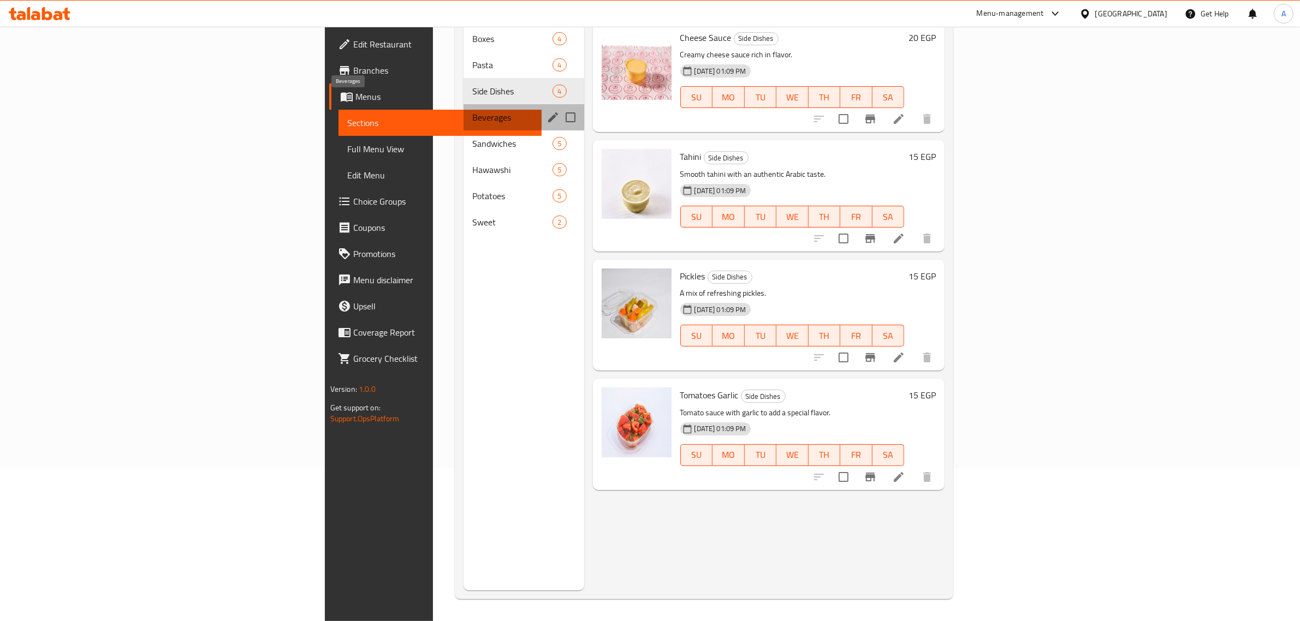
click at [472, 111] on span "Beverages" at bounding box center [497, 117] width 50 height 13
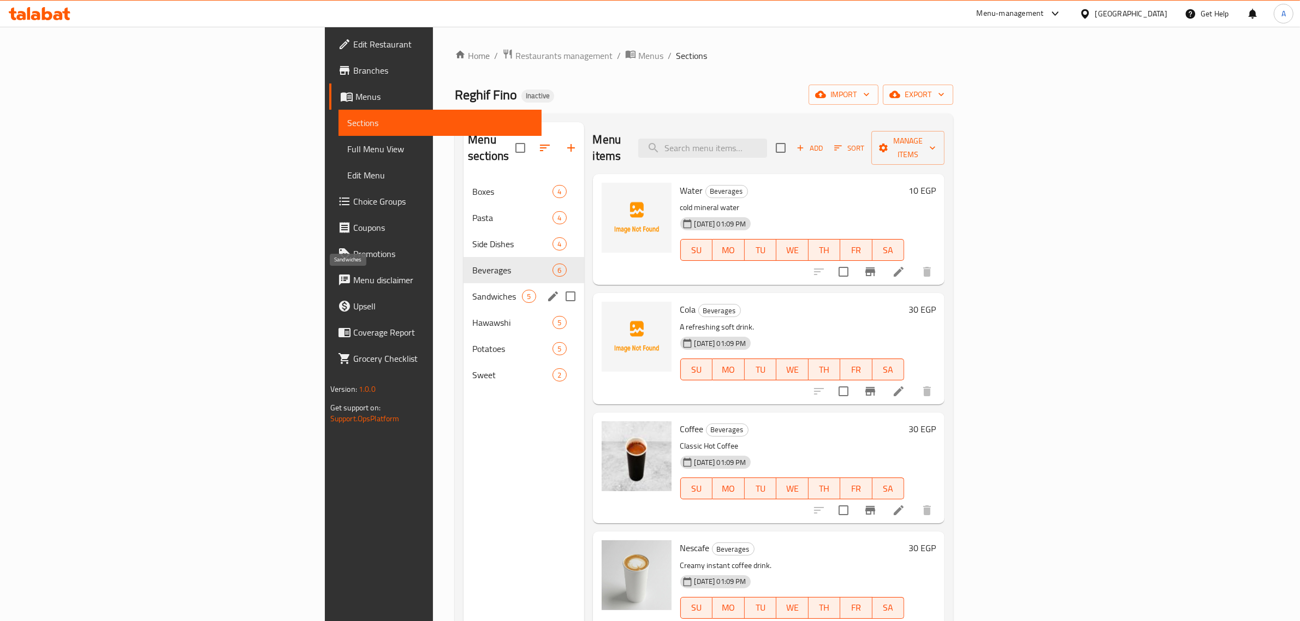
click at [472, 290] on span "Sandwiches" at bounding box center [497, 296] width 50 height 13
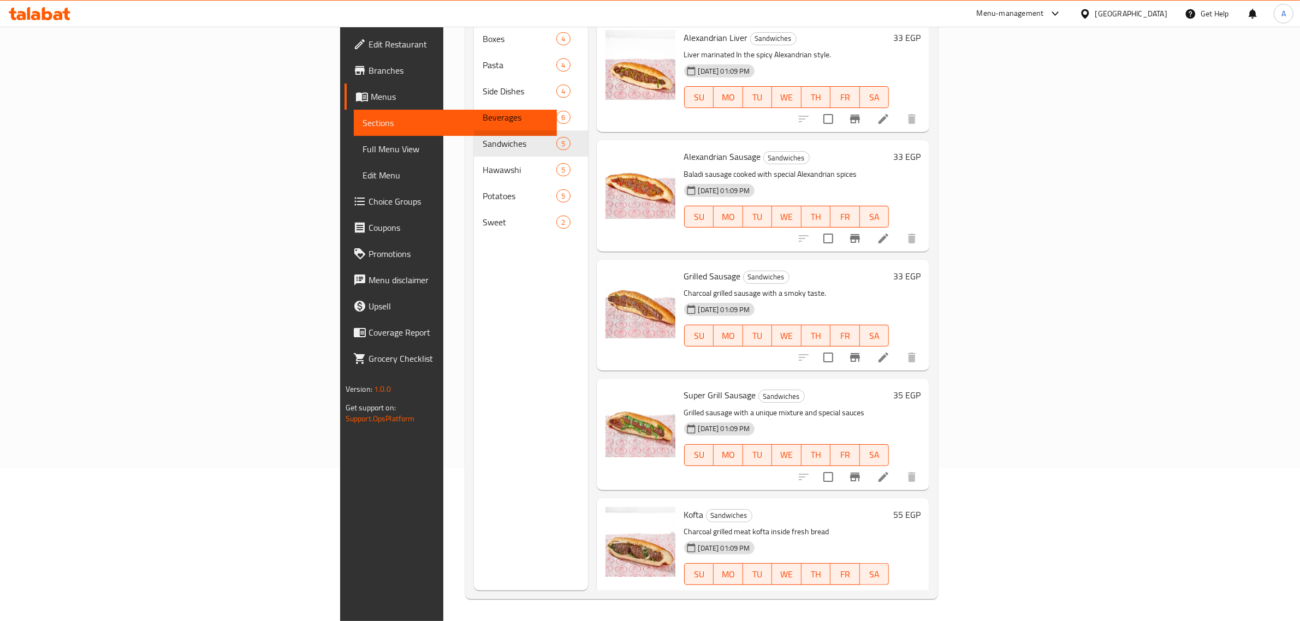
scroll to position [1, 0]
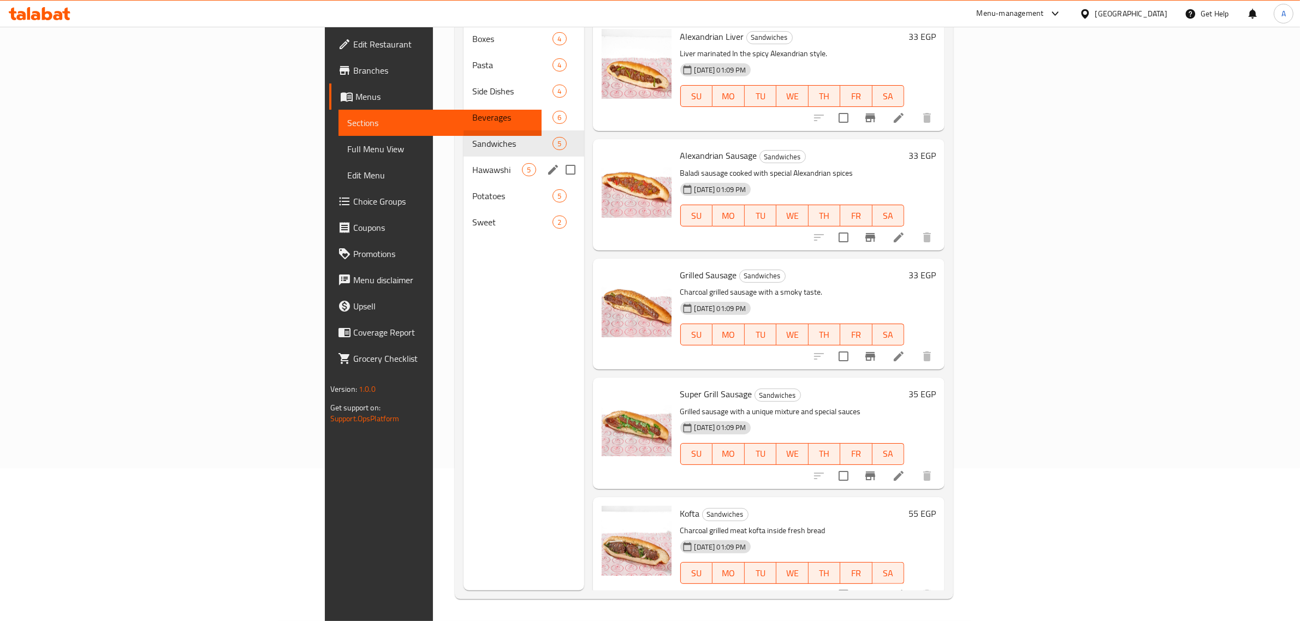
click at [464, 157] on div "Hawawshi 5" at bounding box center [524, 170] width 120 height 26
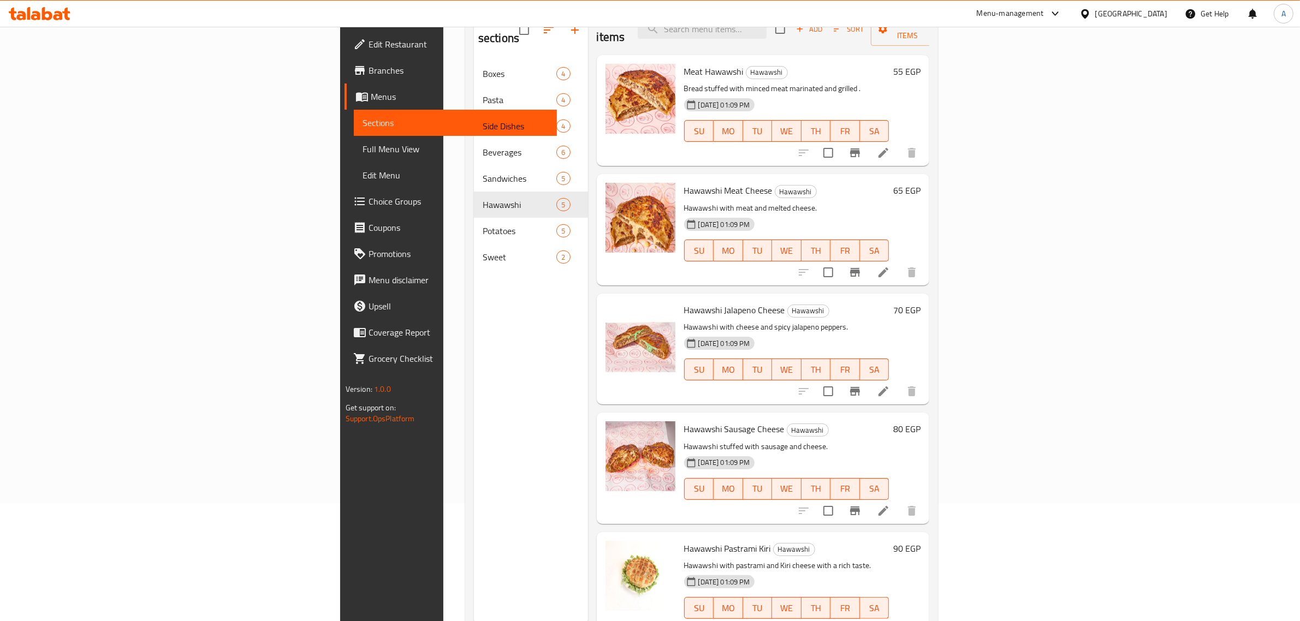
scroll to position [153, 0]
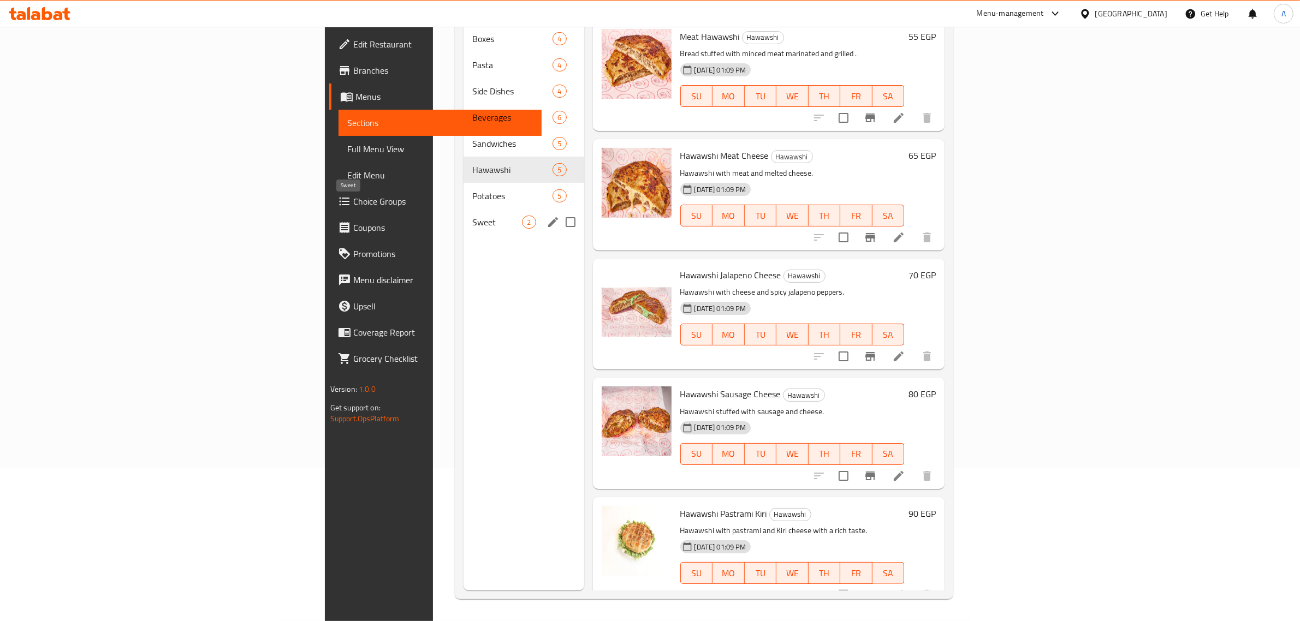
click at [472, 216] on span "Sweet" at bounding box center [497, 222] width 50 height 13
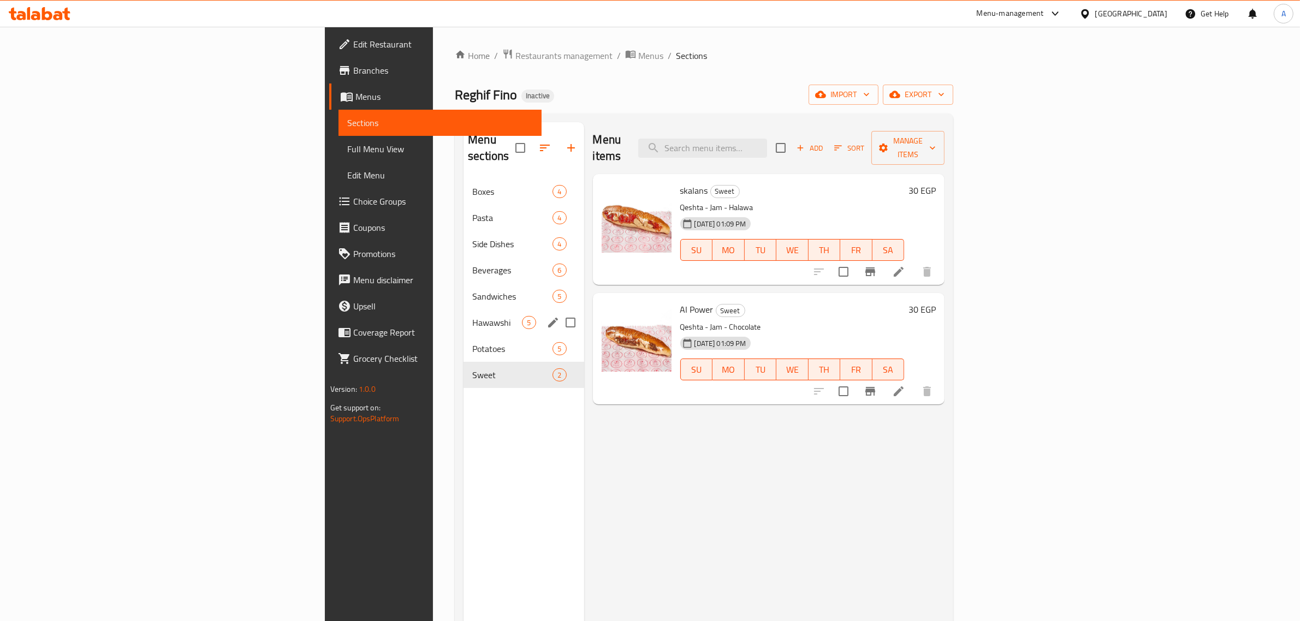
click at [464, 318] on div "Hawawshi 5" at bounding box center [524, 323] width 120 height 26
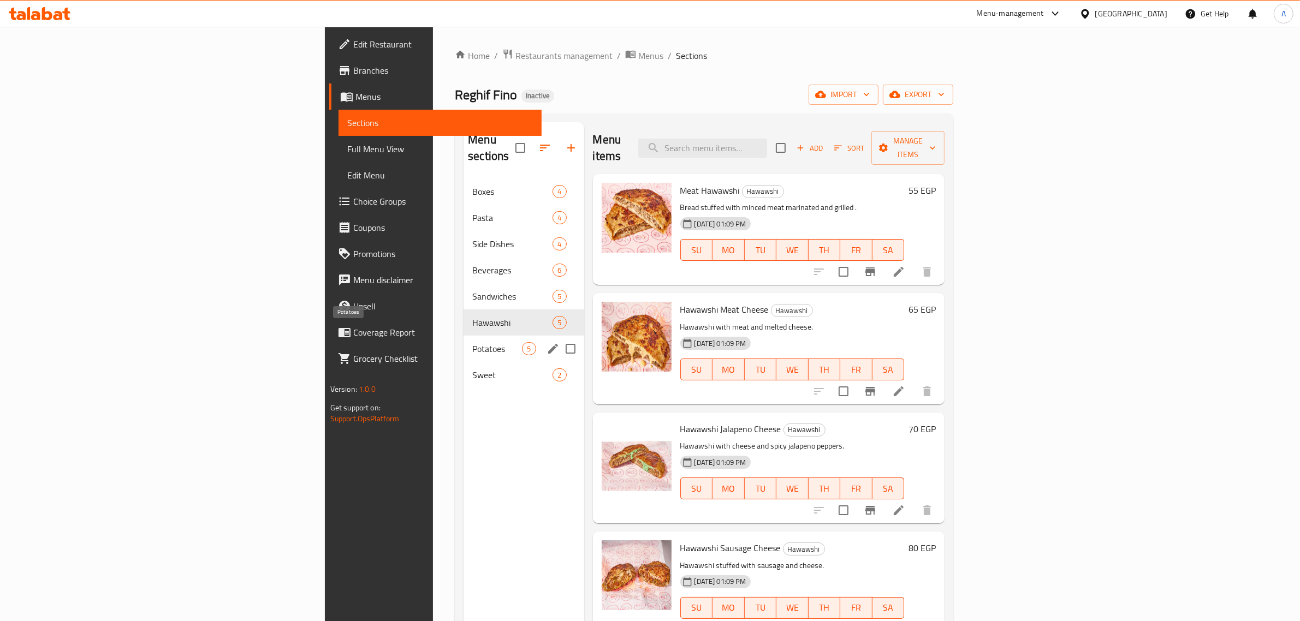
click at [472, 342] on span "Potatoes" at bounding box center [497, 348] width 50 height 13
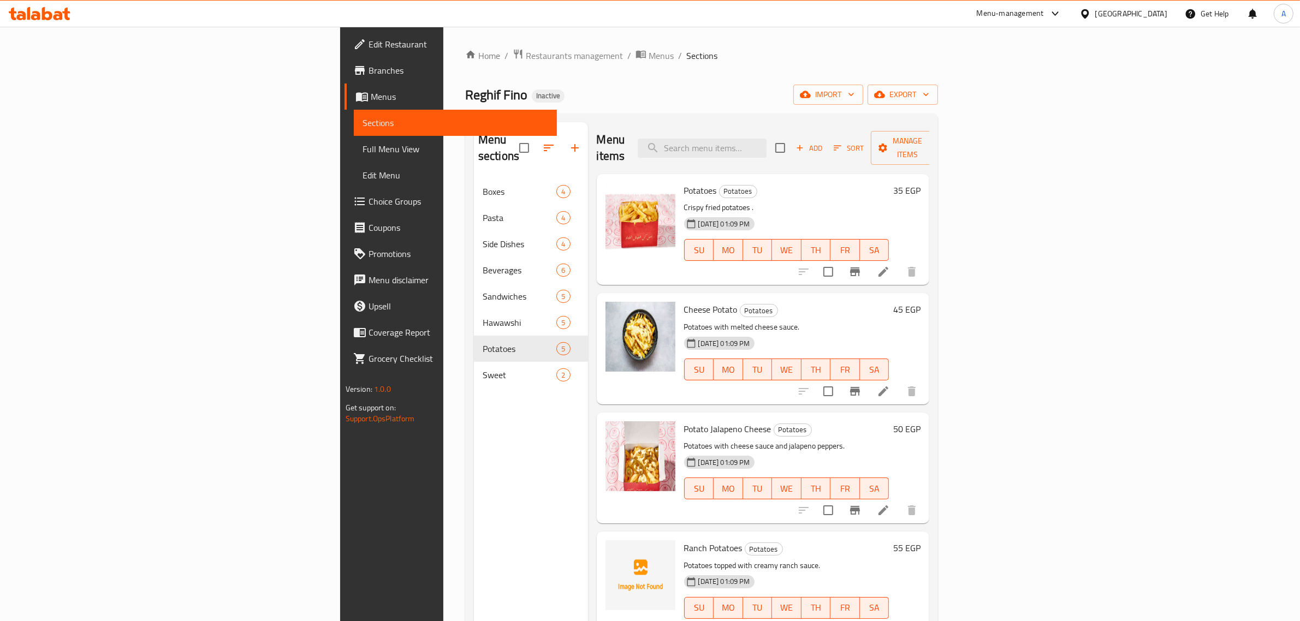
click at [889, 201] on p "Crispy fried potatoes ." at bounding box center [786, 208] width 205 height 14
click at [363, 146] on span "Full Menu View" at bounding box center [456, 149] width 186 height 13
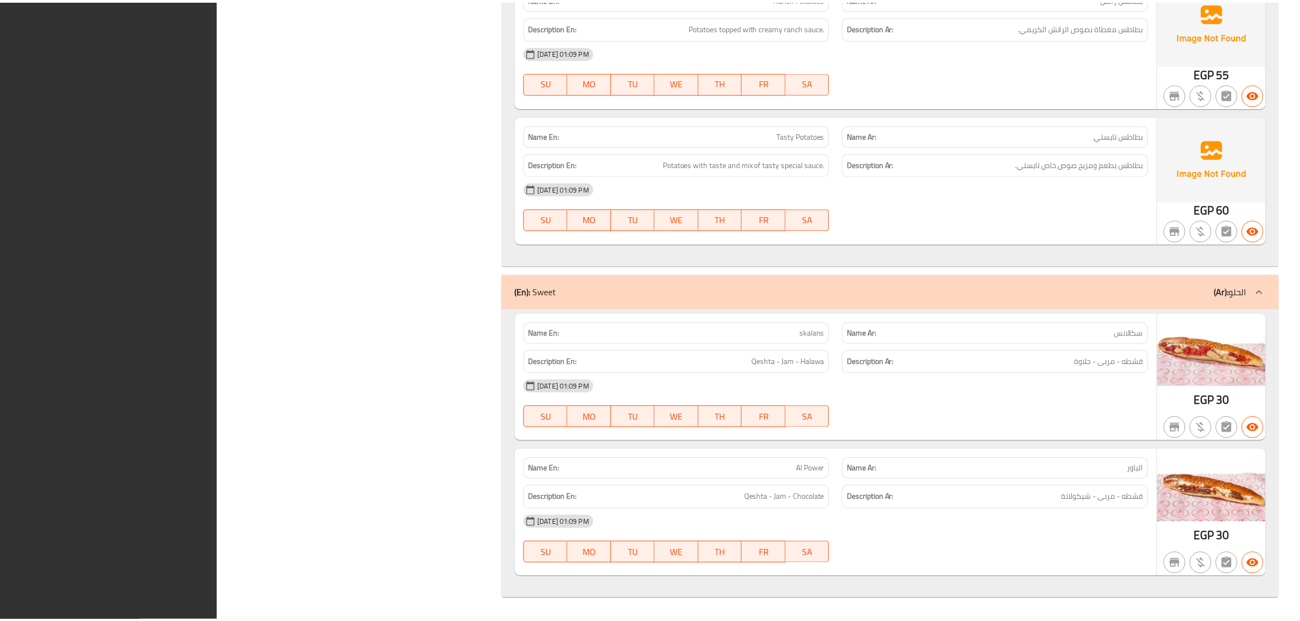
scroll to position [5624, 0]
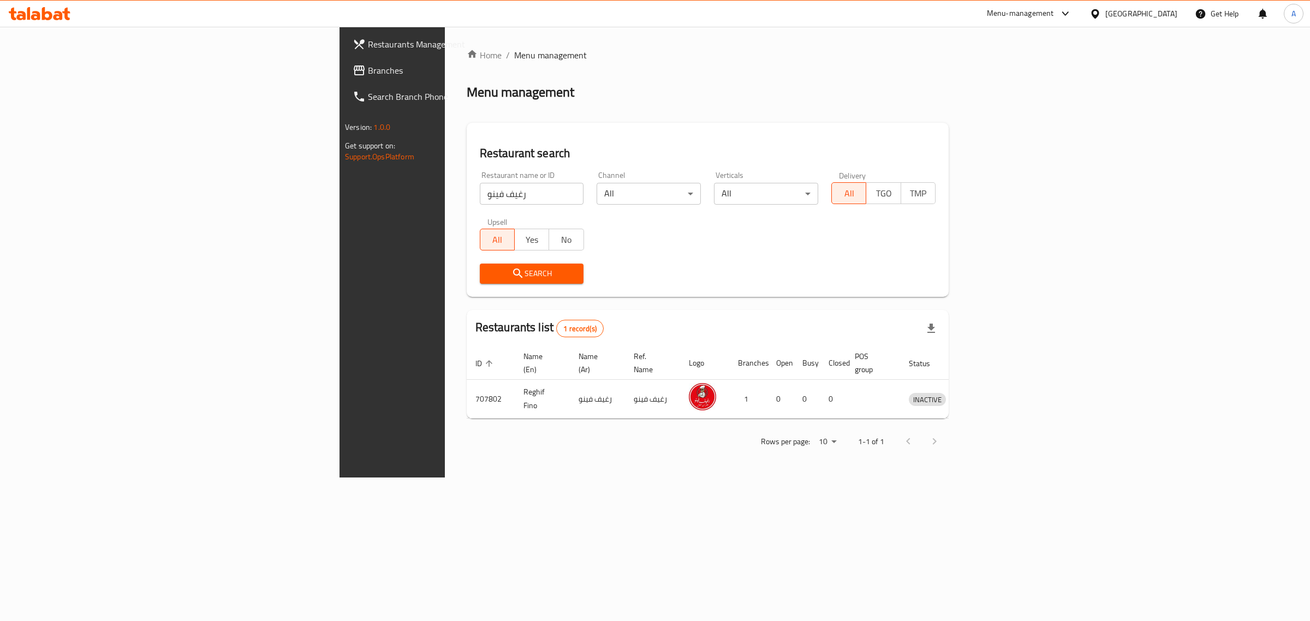
click at [480, 195] on input "رغيف فينو" at bounding box center [532, 194] width 104 height 22
paste input "لمعلم"
type input "المعلم"
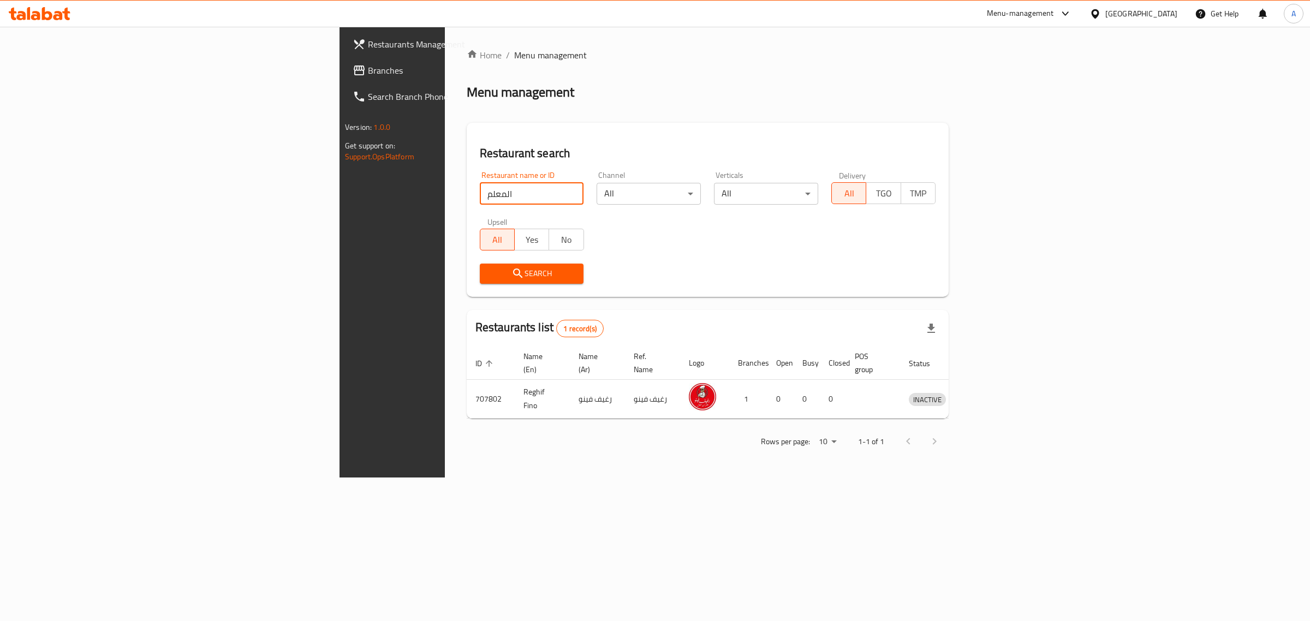
click button "Search" at bounding box center [532, 274] width 104 height 20
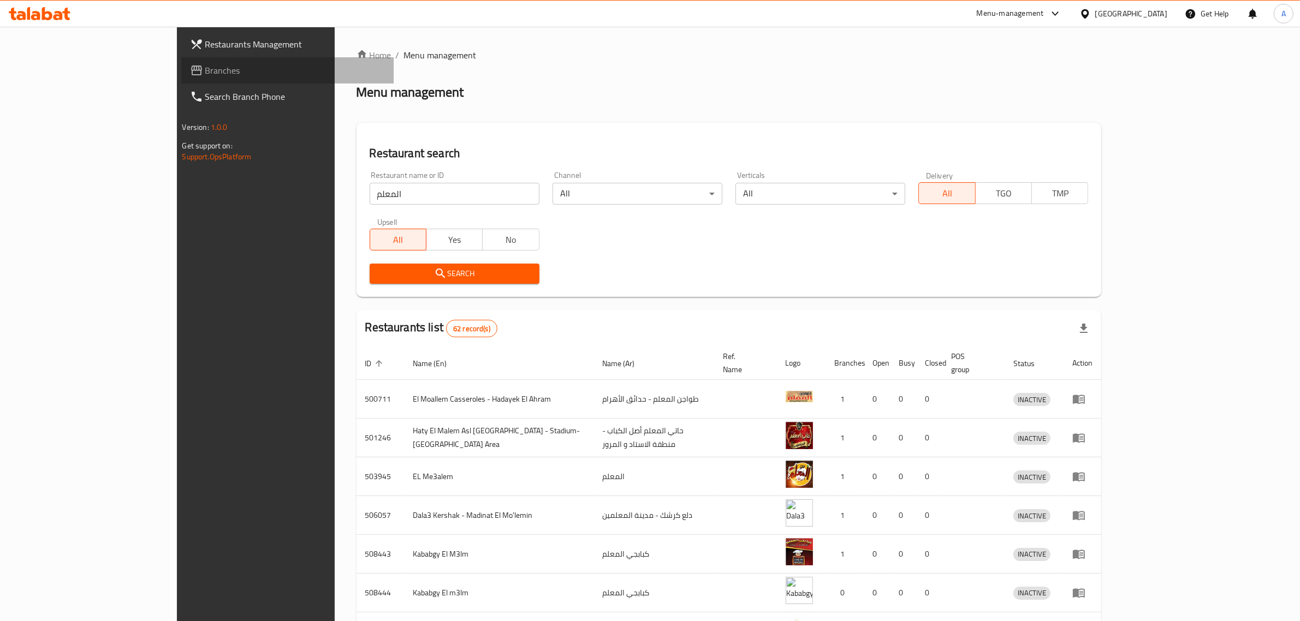
click at [181, 78] on link "Branches" at bounding box center [287, 70] width 213 height 26
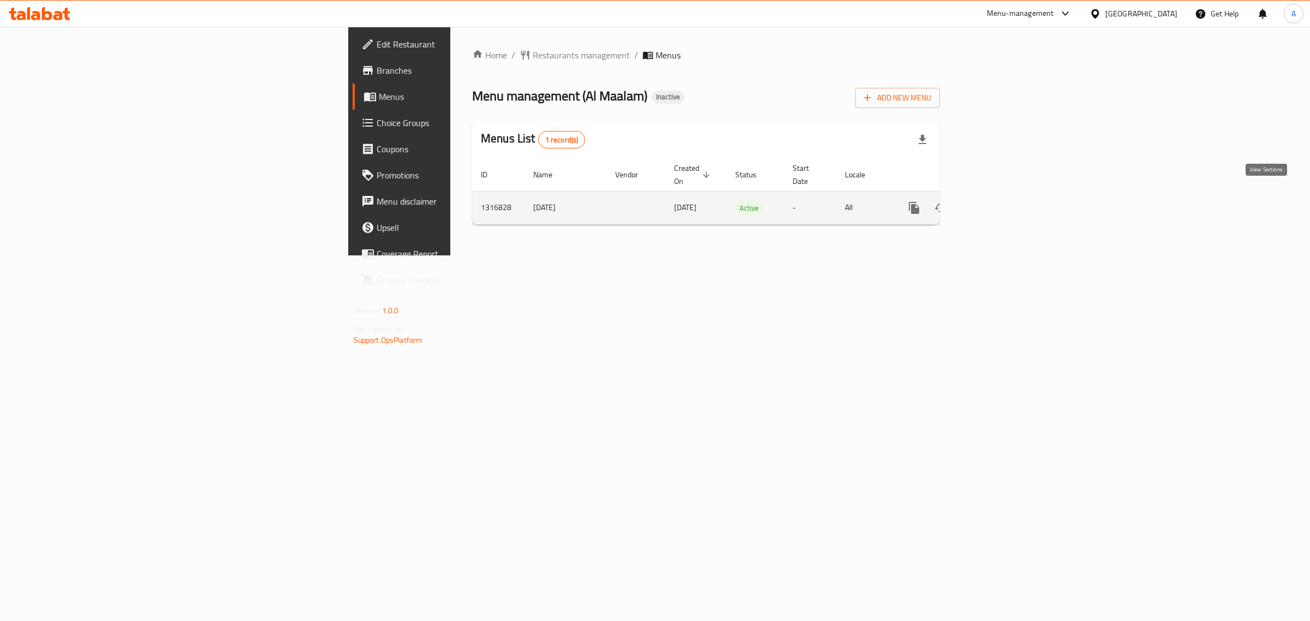
click at [1006, 205] on link "enhanced table" at bounding box center [993, 208] width 26 height 26
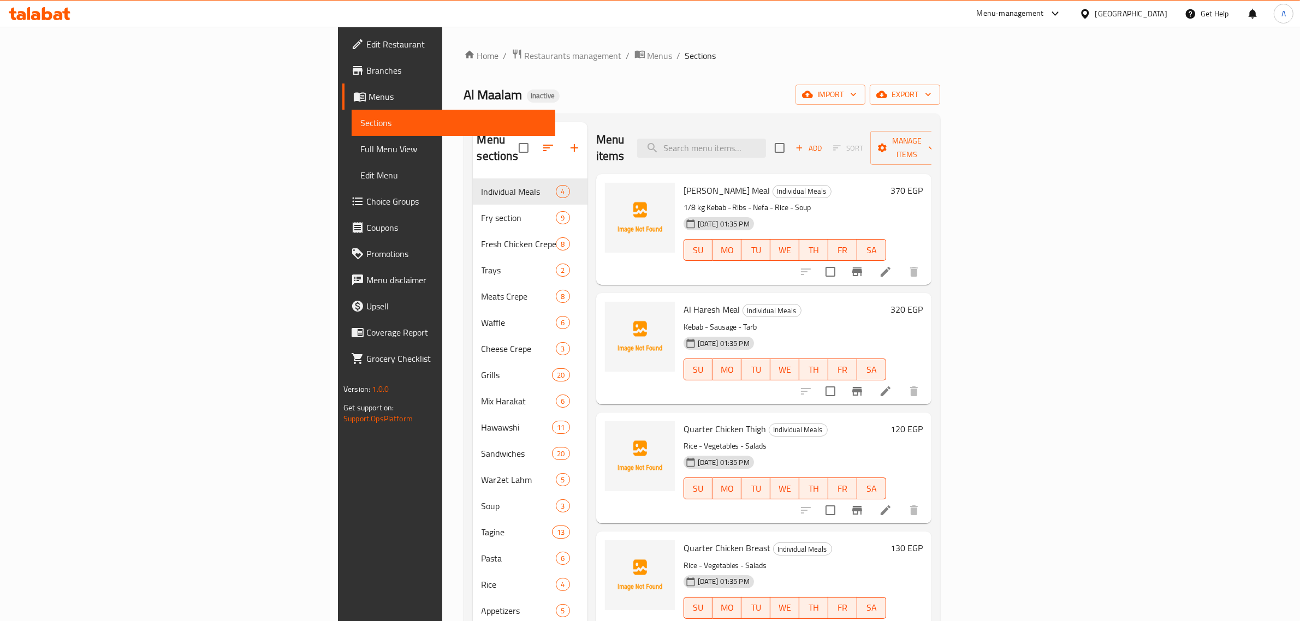
drag, startPoint x: 613, startPoint y: 112, endPoint x: 405, endPoint y: 200, distance: 225.1
click at [594, 122] on div "Home / Restaurants management / Menus / Sections Al Maalam Inactive import expo…" at bounding box center [702, 401] width 476 height 704
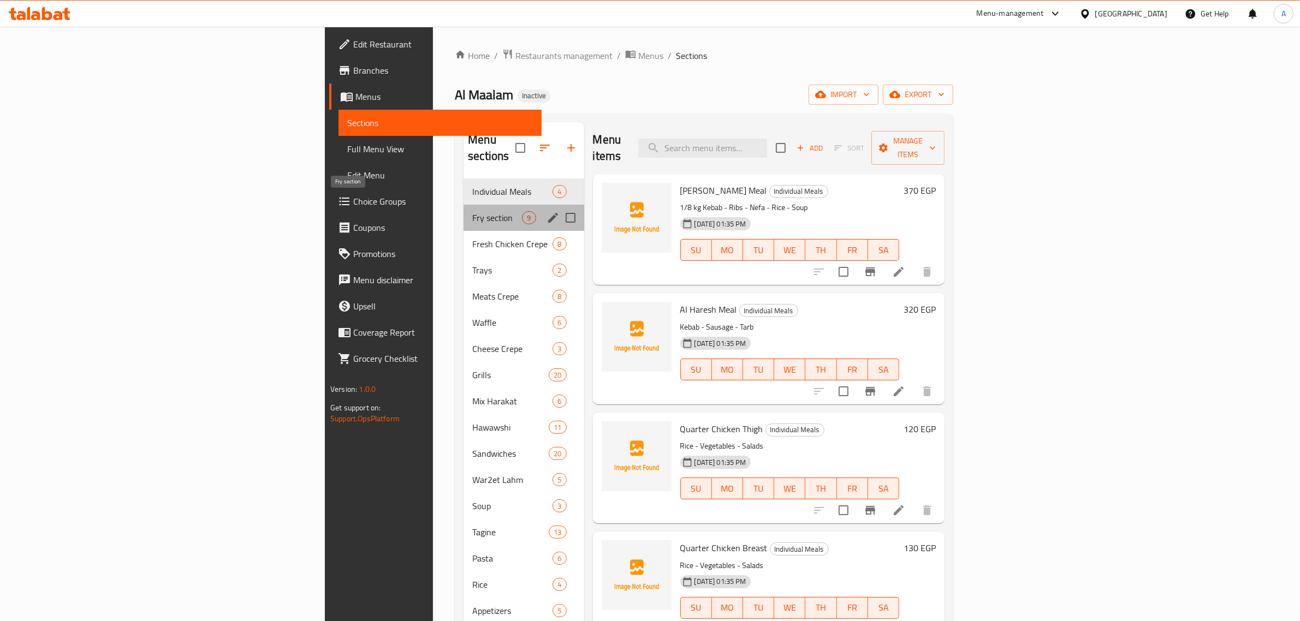
click at [472, 211] on span "Fry section" at bounding box center [497, 217] width 50 height 13
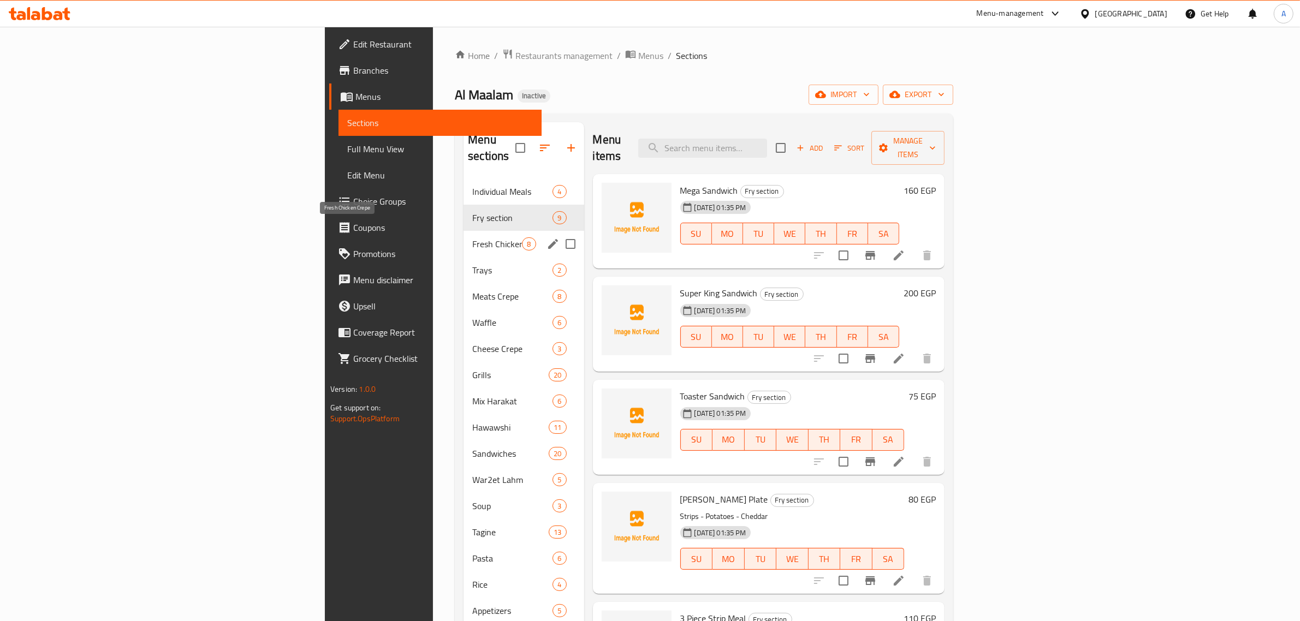
click at [472, 238] on span "Fresh Chicken Crepe" at bounding box center [497, 244] width 50 height 13
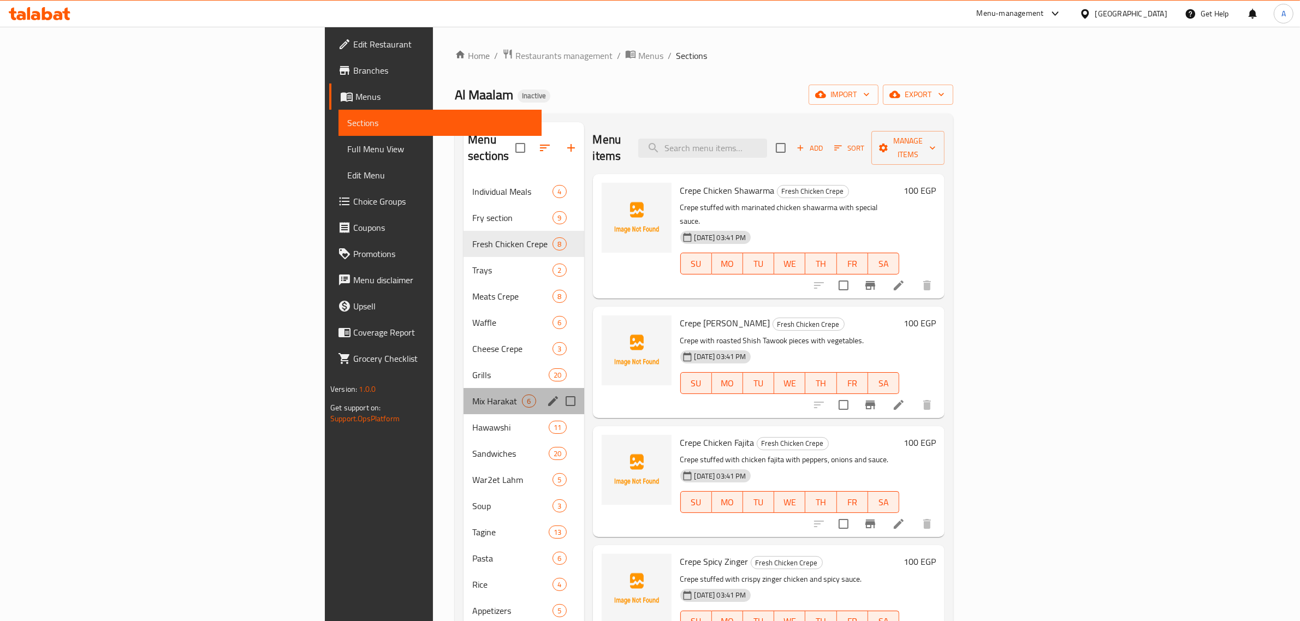
click at [464, 388] on div "Mix Harakat 6" at bounding box center [524, 401] width 120 height 26
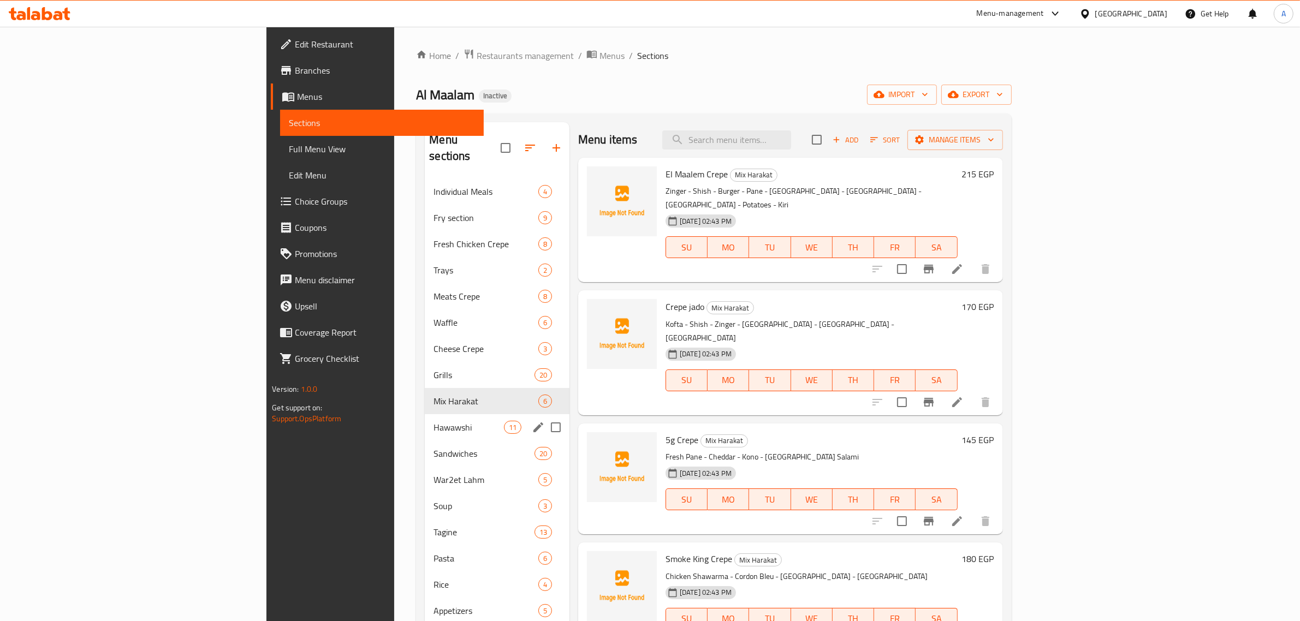
click at [425, 422] on div "Hawawshi 11" at bounding box center [497, 427] width 145 height 26
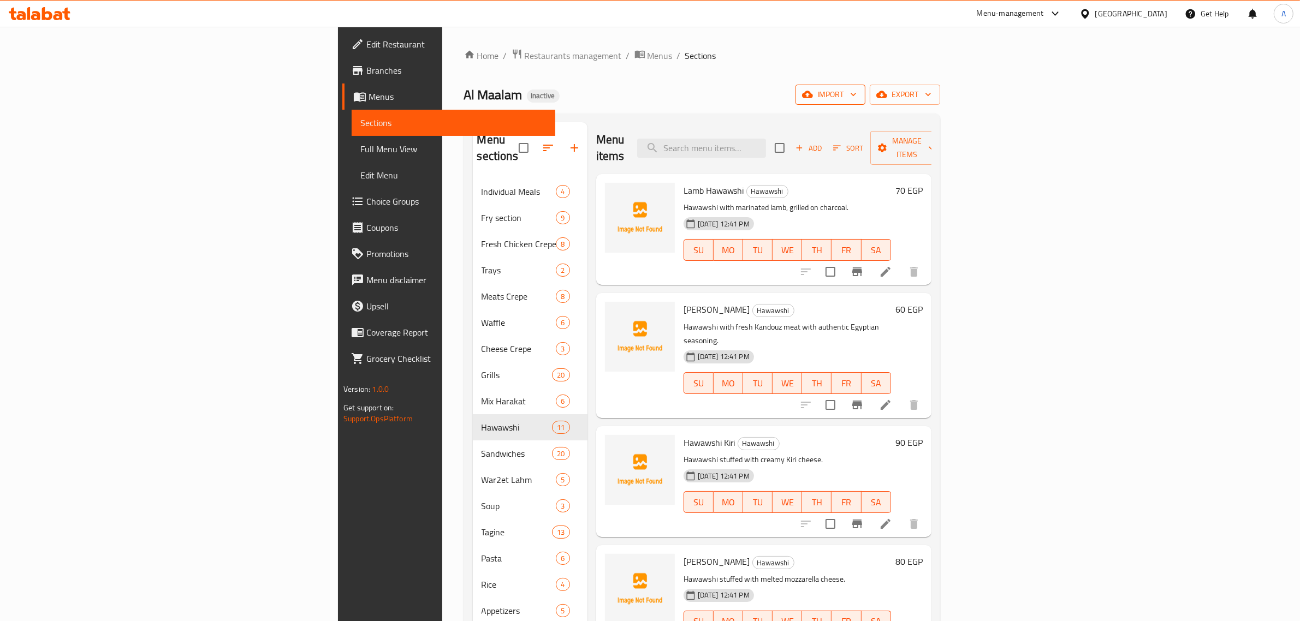
click at [865, 103] on button "import" at bounding box center [831, 95] width 70 height 20
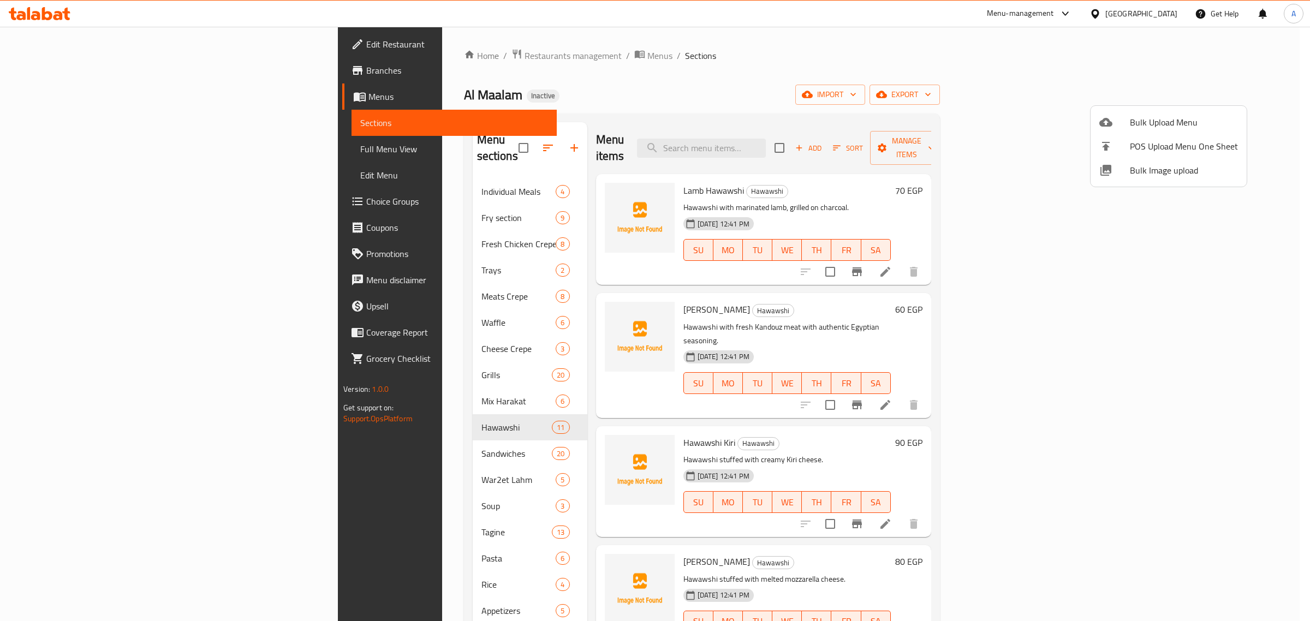
click at [1156, 164] on span "Bulk Image upload" at bounding box center [1184, 170] width 108 height 13
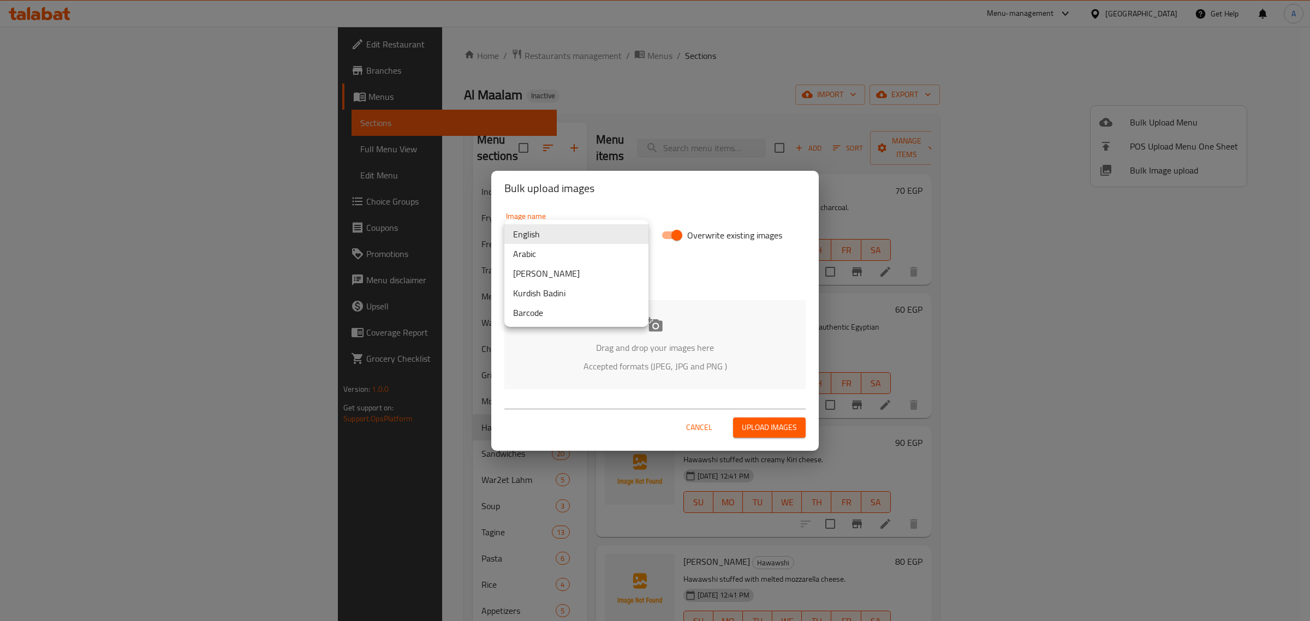
drag, startPoint x: 551, startPoint y: 233, endPoint x: 554, endPoint y: 258, distance: 25.8
click at [553, 233] on body "​ Menu-management Egypt Get Help A Edit Restaurant Branches Menus Sections Full…" at bounding box center [655, 324] width 1310 height 595
click at [554, 260] on li "Arabic" at bounding box center [577, 254] width 144 height 20
click at [653, 348] on p "Drag and drop your images here" at bounding box center [655, 347] width 269 height 13
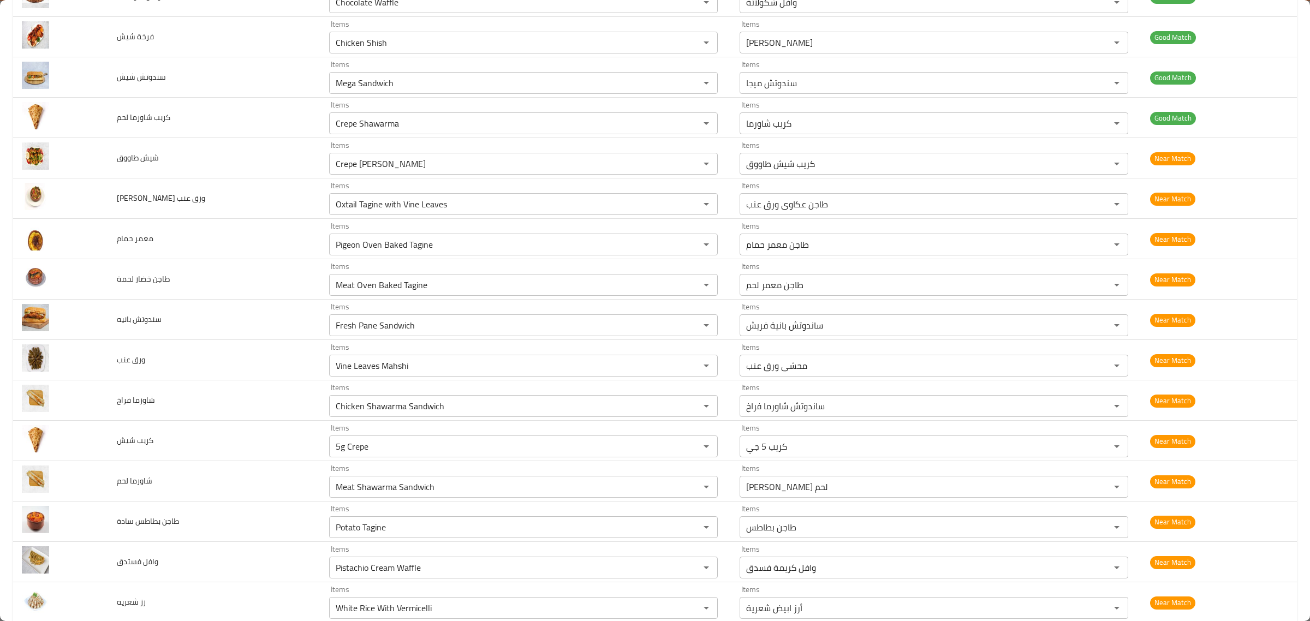
scroll to position [3003, 0]
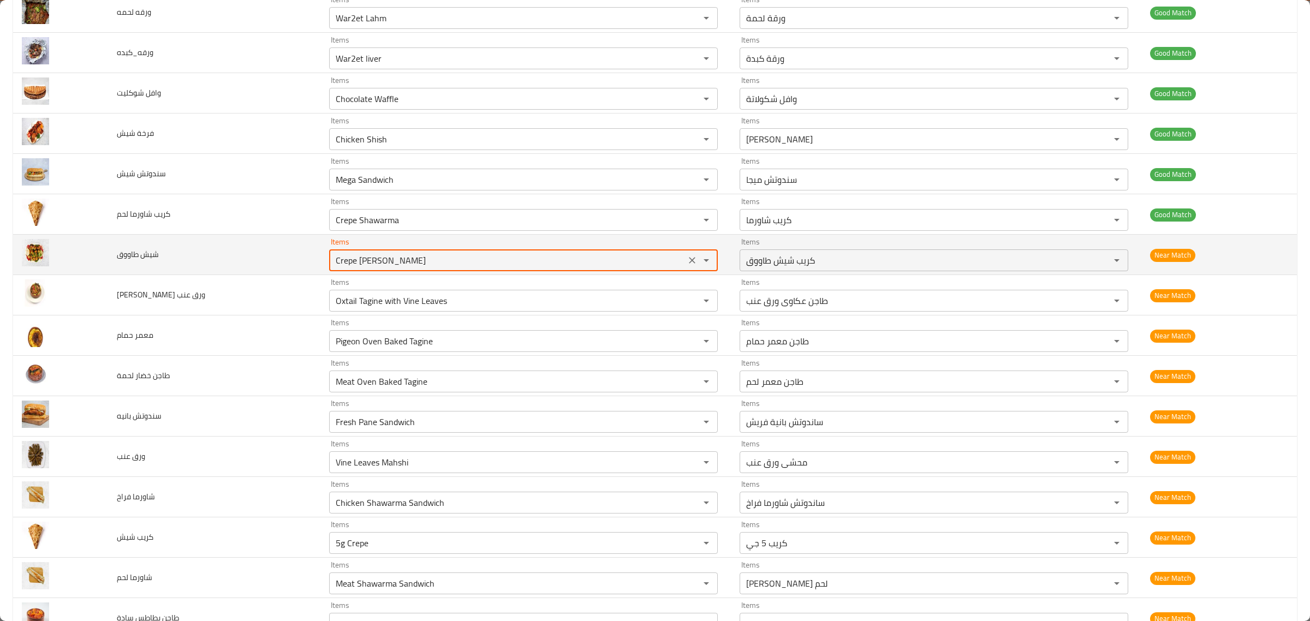
click at [419, 265] on طاووق "Crepe Shish Tawook" at bounding box center [508, 260] width 350 height 15
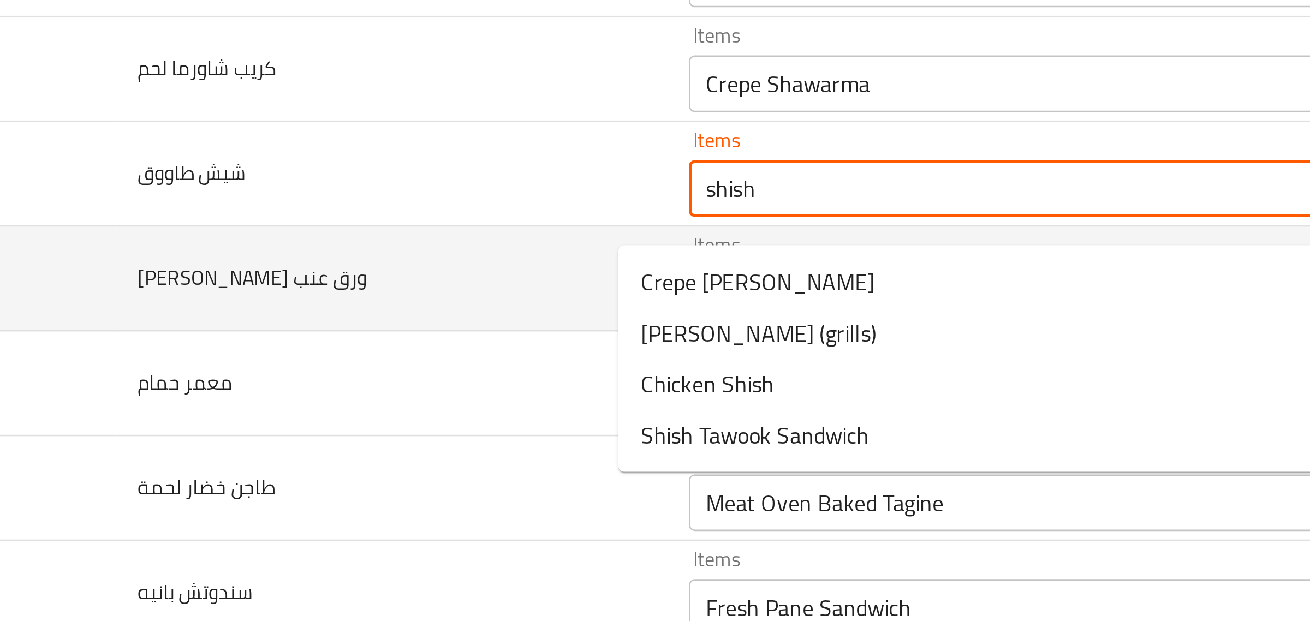
scroll to position [2995, 0]
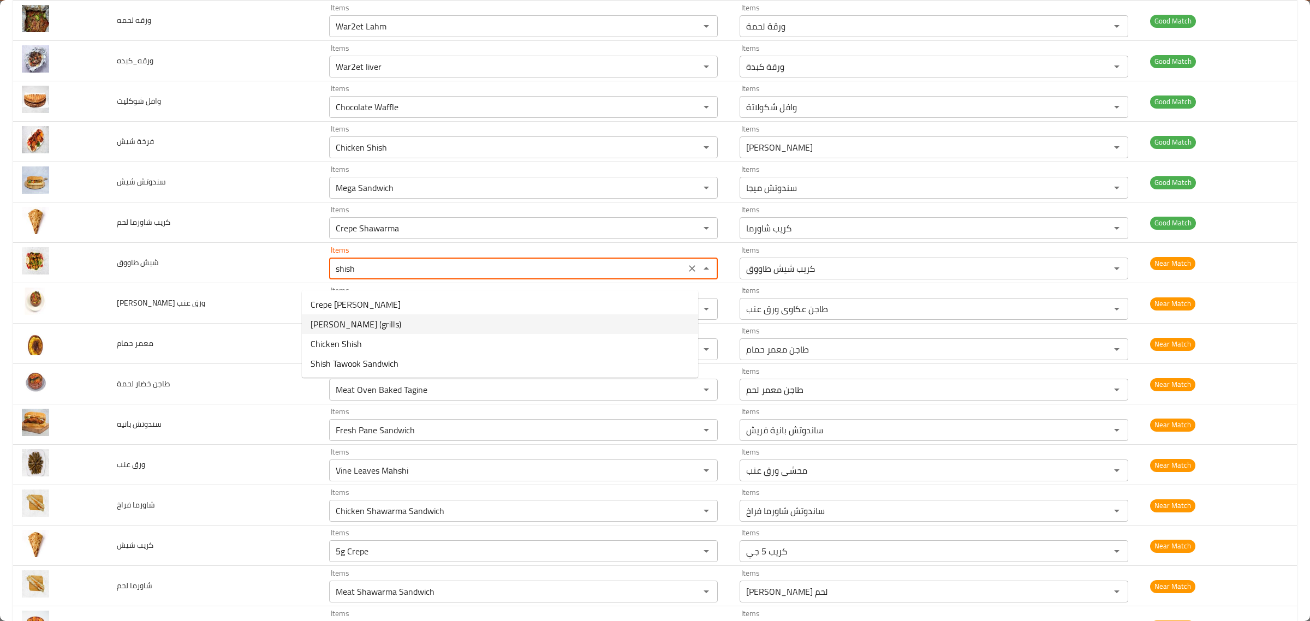
click at [385, 331] on طاووق-option-1 "Shish Tawook (grills)" at bounding box center [500, 325] width 396 height 20
type طاووق "Shish Tawook (grills)"
type طاووق-ar "شيش طاووق (مشويات)"
type طاووق "Shish Tawook (grills)"
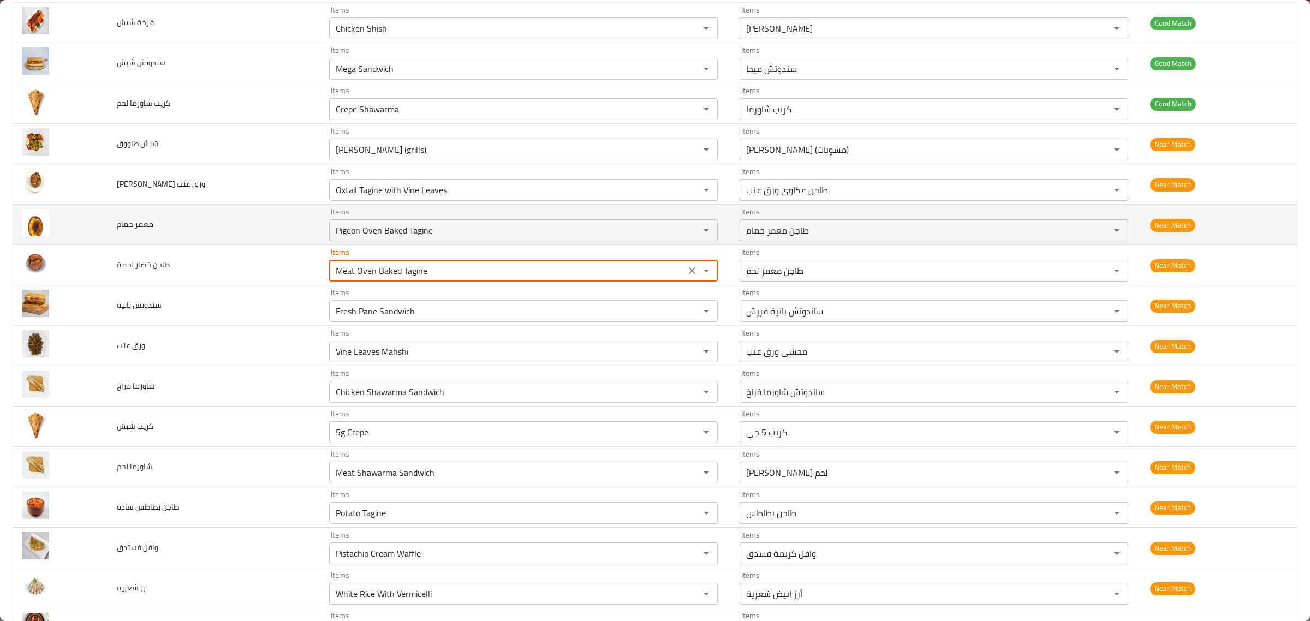
scroll to position [3134, 0]
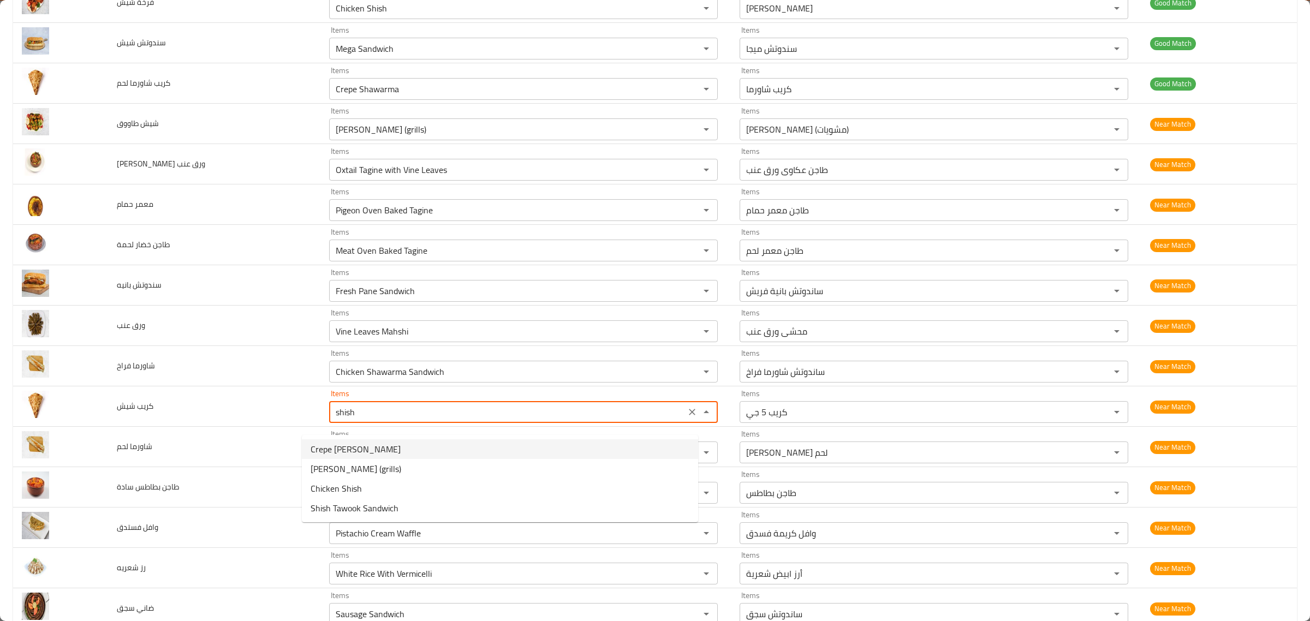
click at [412, 440] on شيش-option-0 "Crepe Shish Tawook" at bounding box center [500, 450] width 396 height 20
type شيش "Crepe Shish Tawook"
type شيش-ar "كريب شيش طاووق"
type شيش "Crepe Shish Tawook"
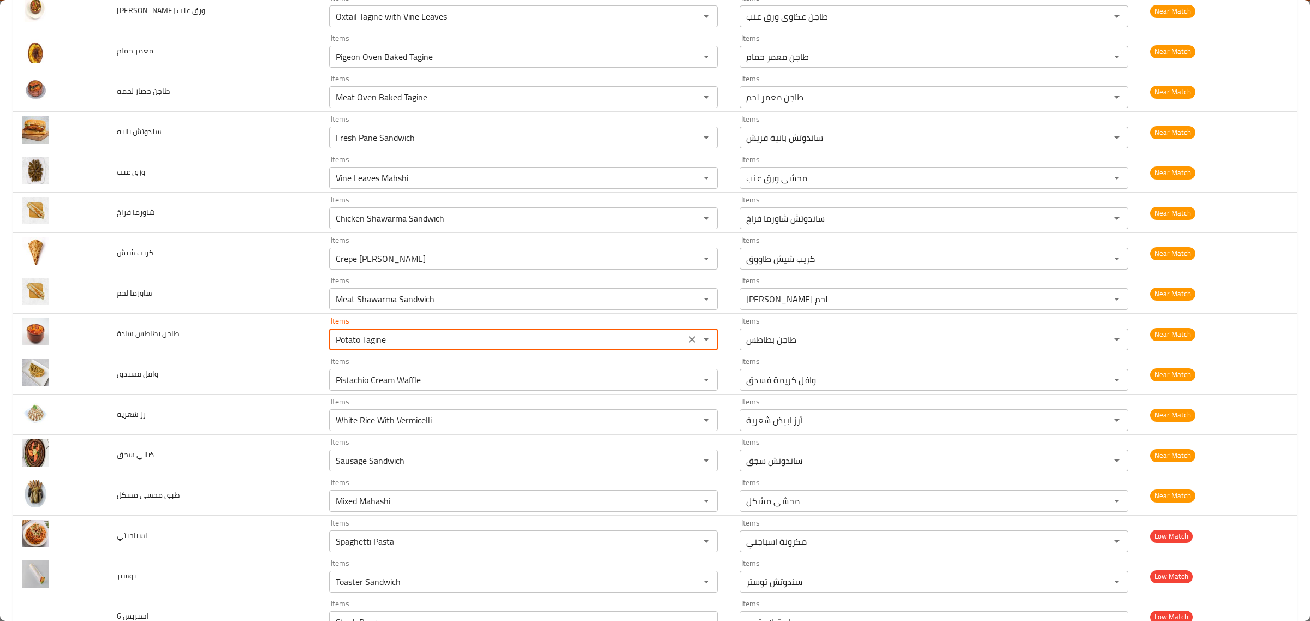
scroll to position [3288, 0]
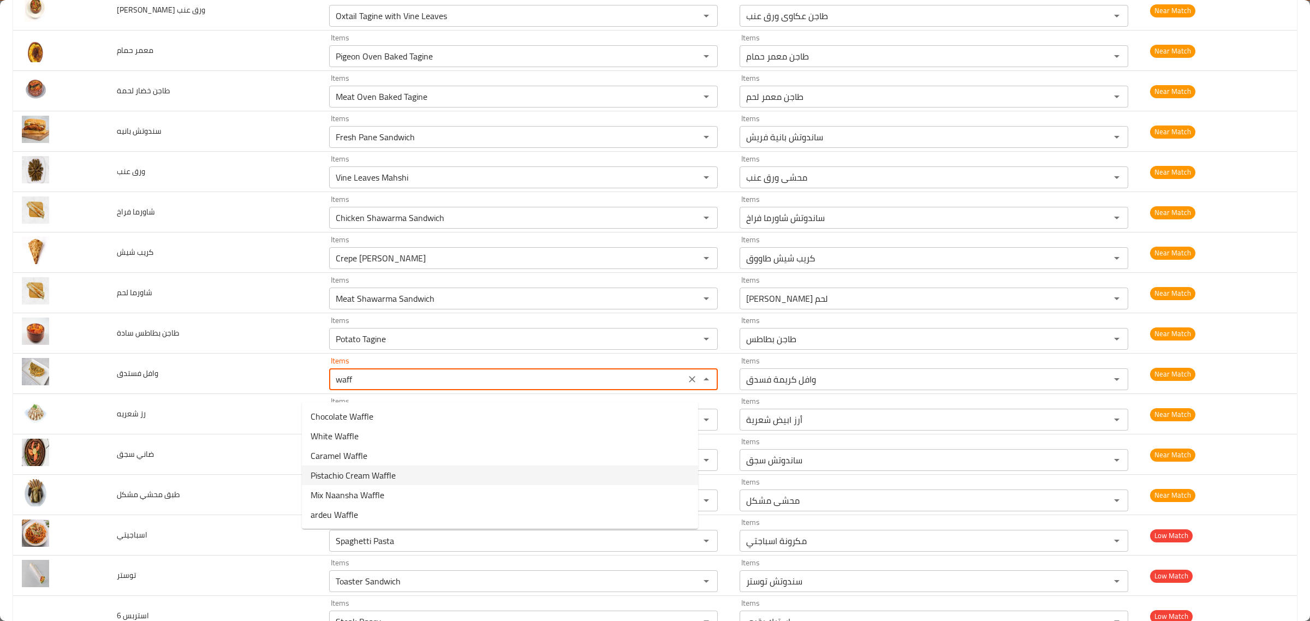
click at [407, 479] on فستدق-option-3 "Pistachio Cream Waffle" at bounding box center [500, 476] width 396 height 20
type فستدق "Pistachio Cream Waffle"
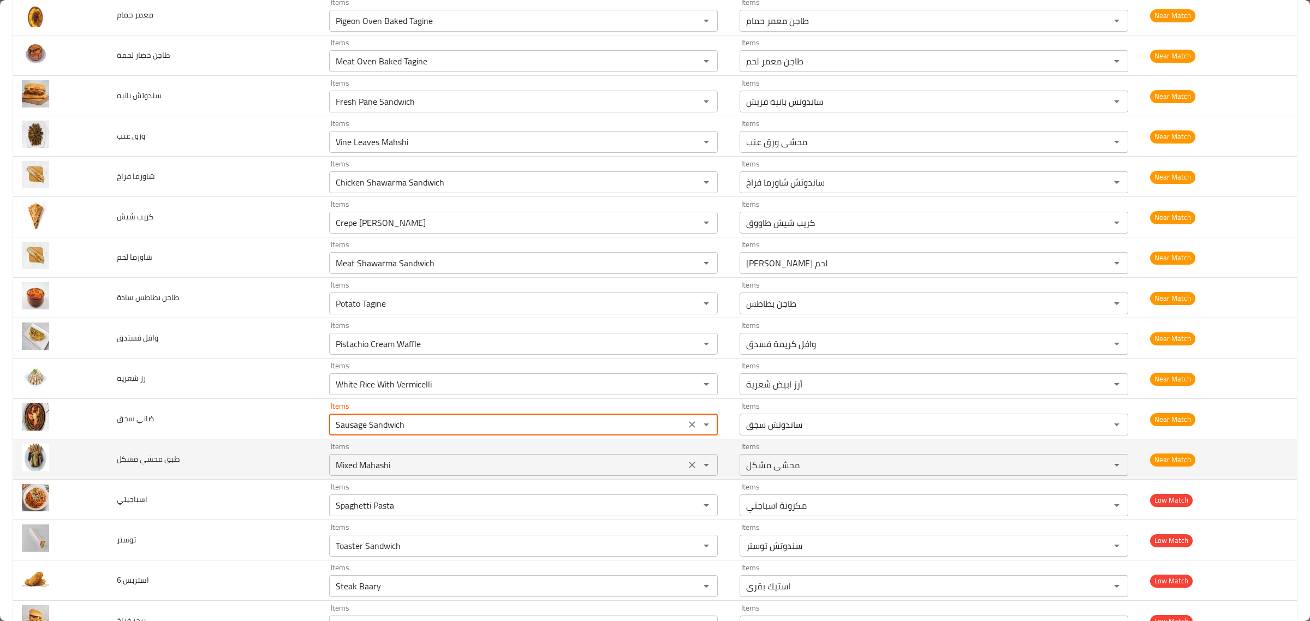
scroll to position [3356, 0]
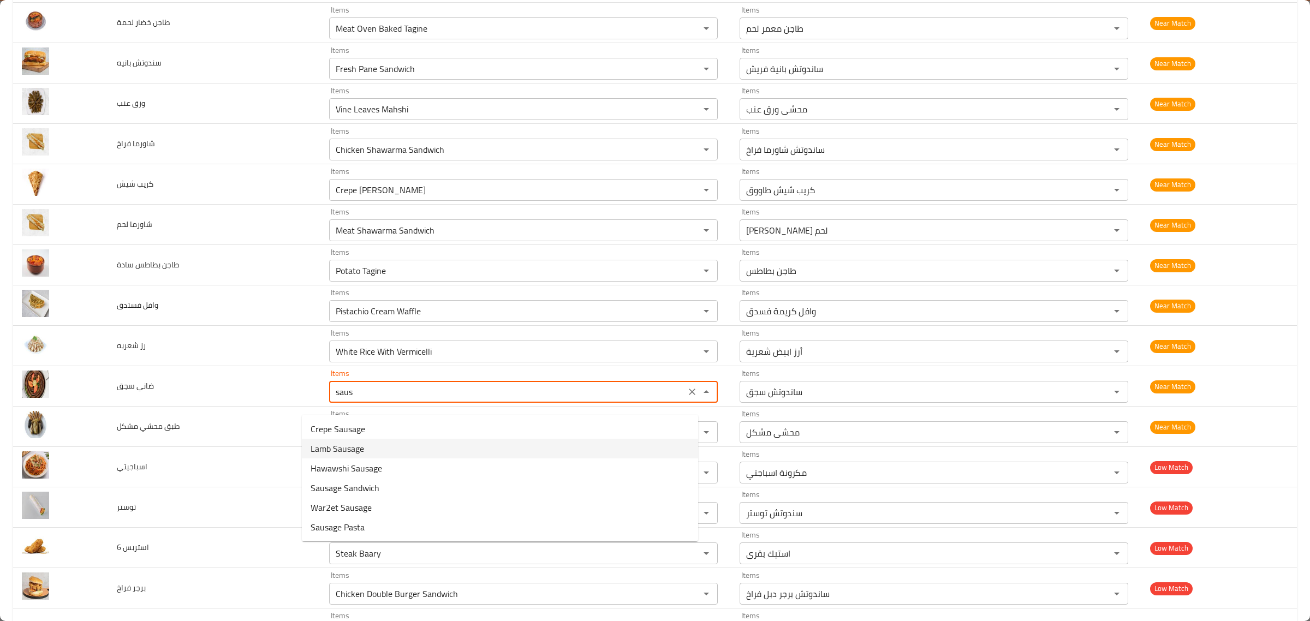
click at [449, 440] on سجق-option-1 "Lamb Sausage" at bounding box center [500, 449] width 396 height 20
type سجق "Lamb Sausage"
type سجق-ar "سجق ضاني"
type سجق "Lamb Sausage"
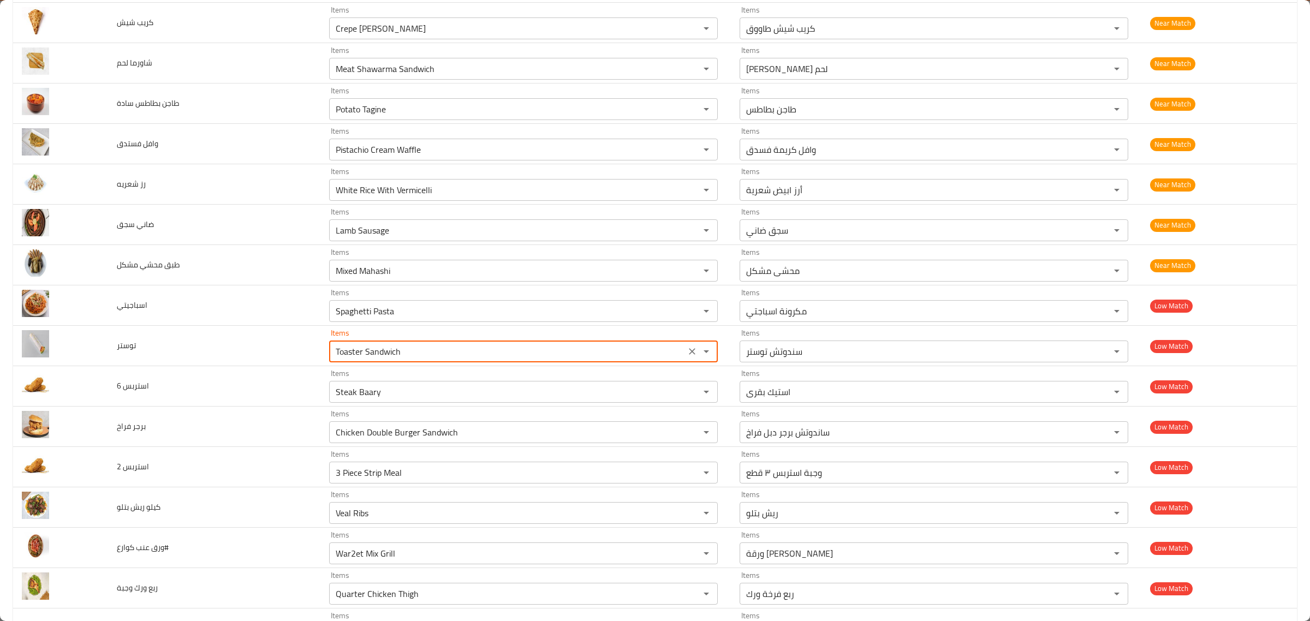
scroll to position [3518, 0]
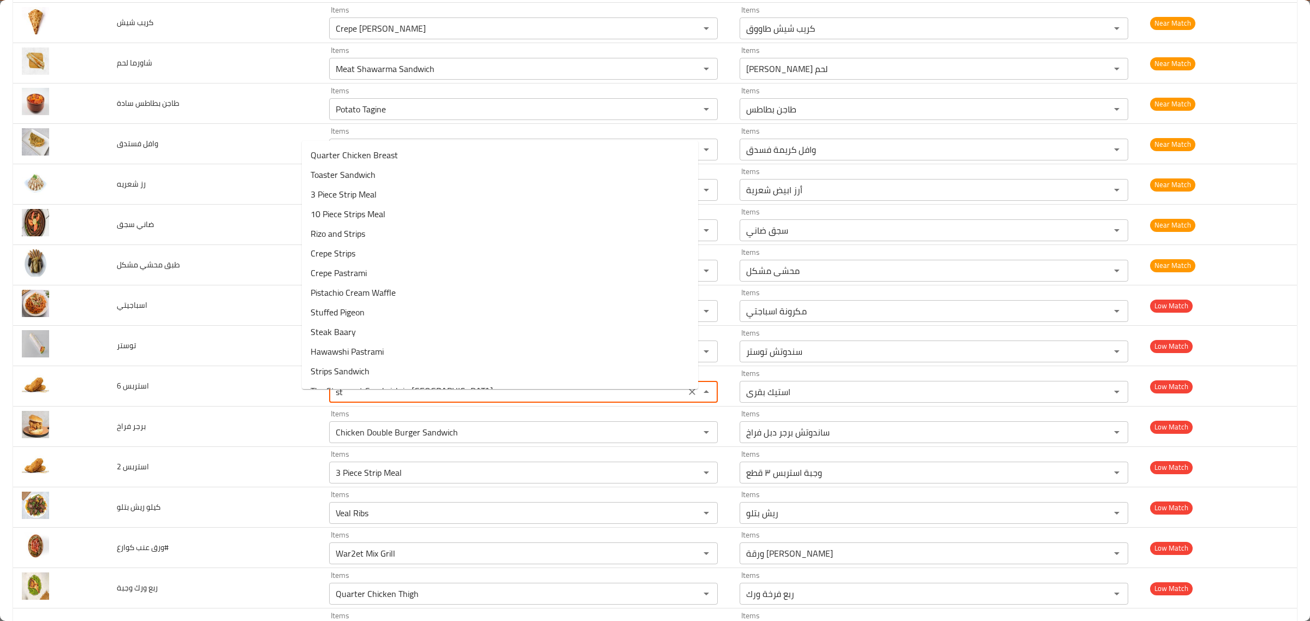
type 6 "s"
type 6 "6"
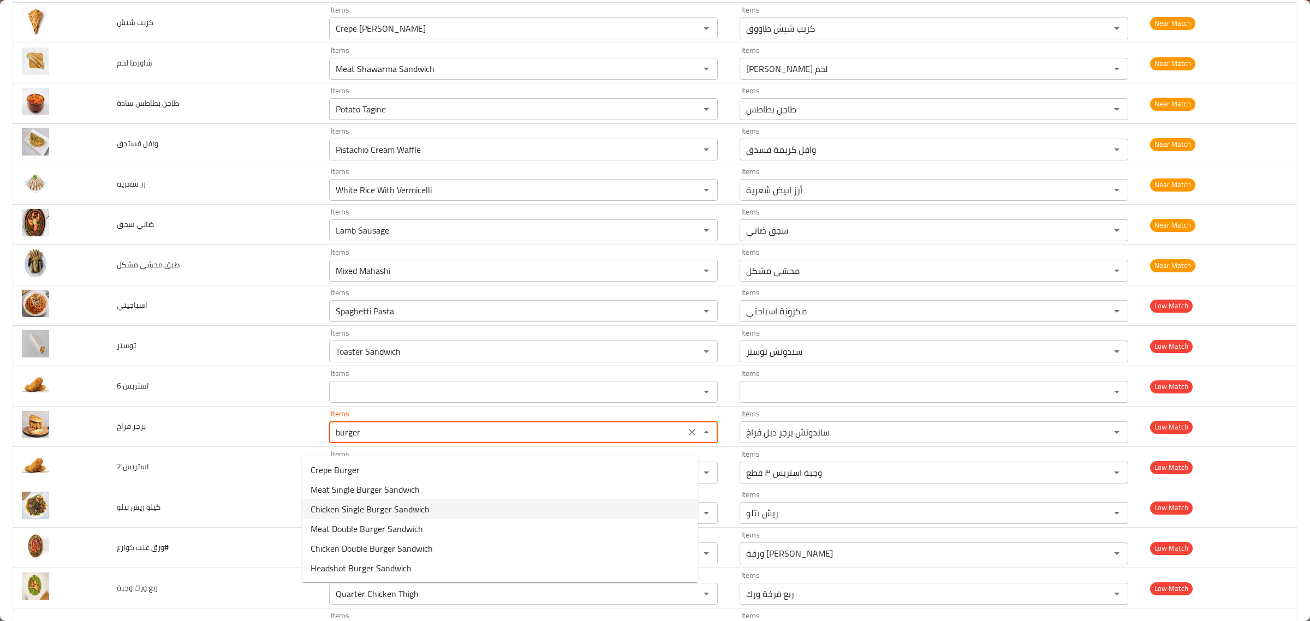
click at [414, 503] on span "Chicken Single Burger Sandwich" at bounding box center [370, 509] width 119 height 13
type فراخ "Chicken Single Burger Sandwich"
type فراخ-ar "ساندوتش برجر سنجل فراخ"
type فراخ "Chicken Single Burger Sandwich"
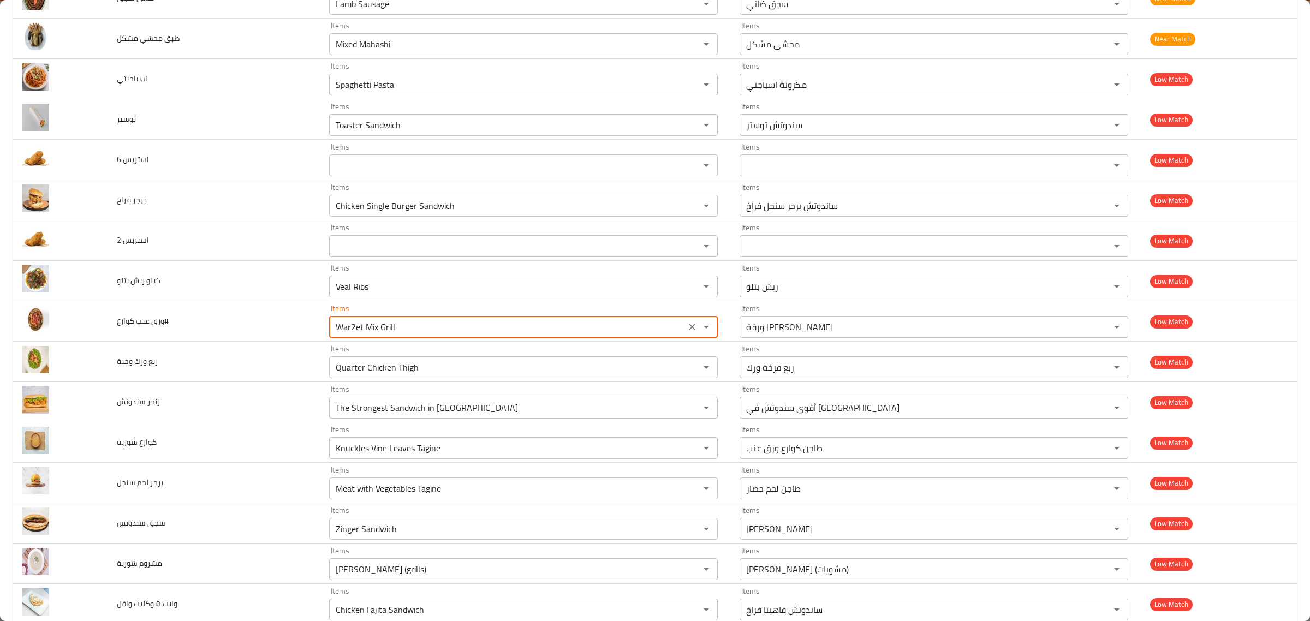
scroll to position [3749, 0]
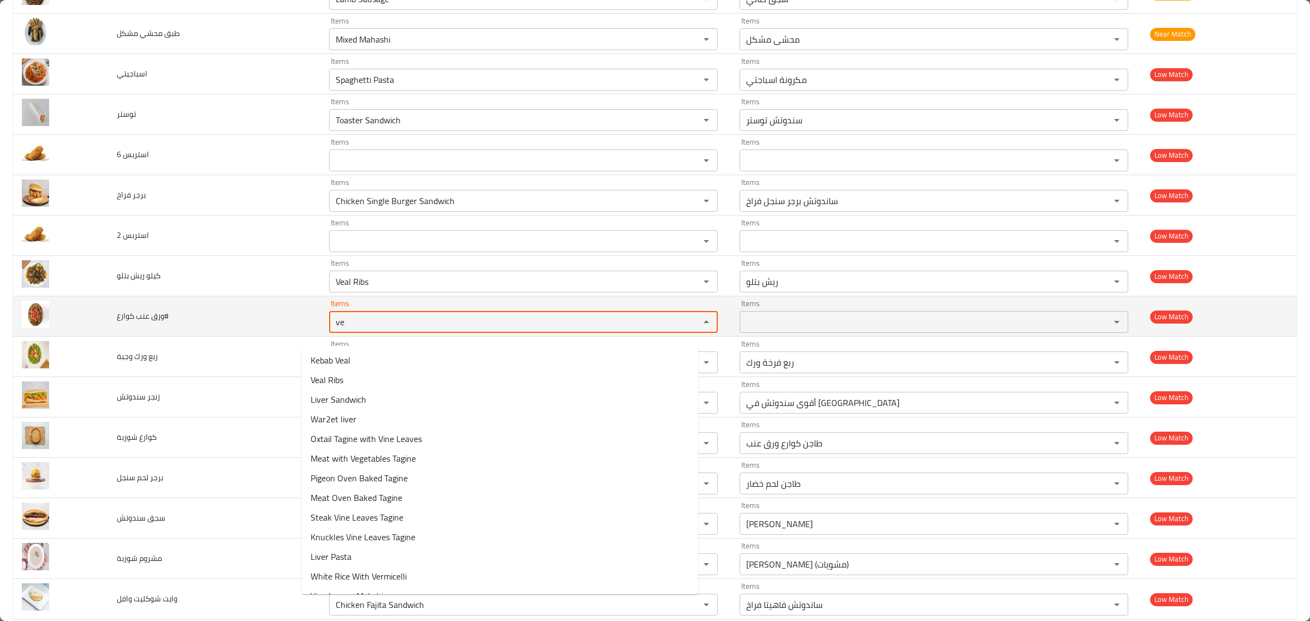
type كوارع\ "v"
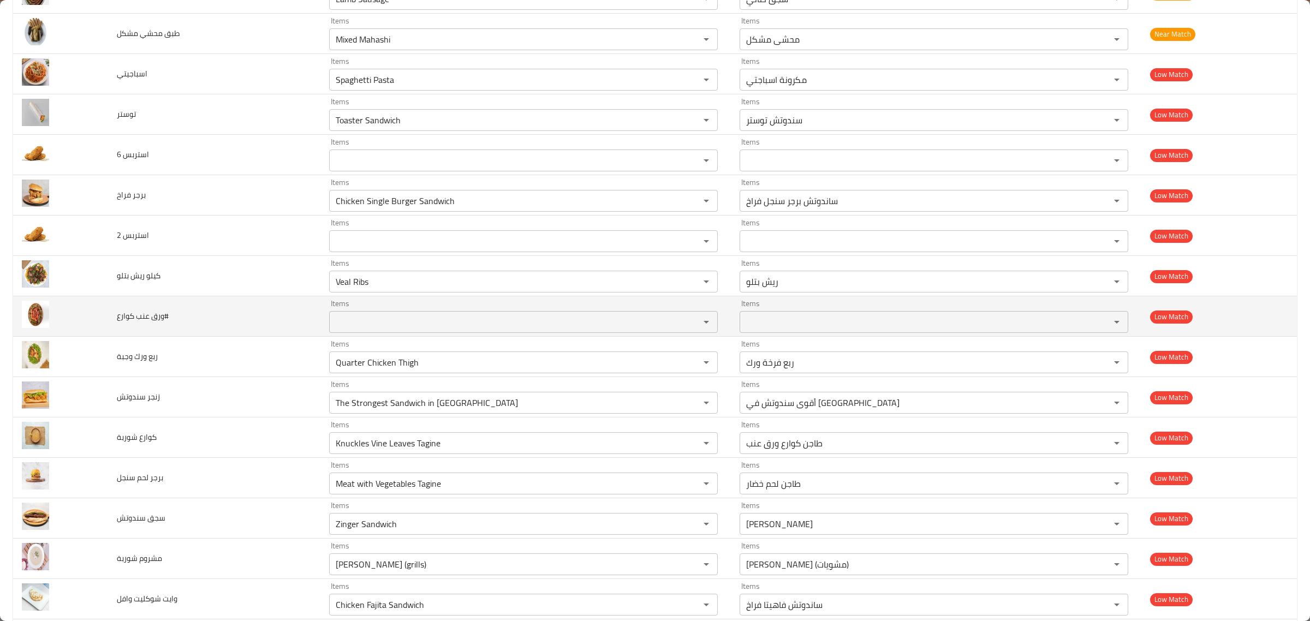
click at [175, 315] on td "ورق عنب كوارع#" at bounding box center [214, 316] width 212 height 40
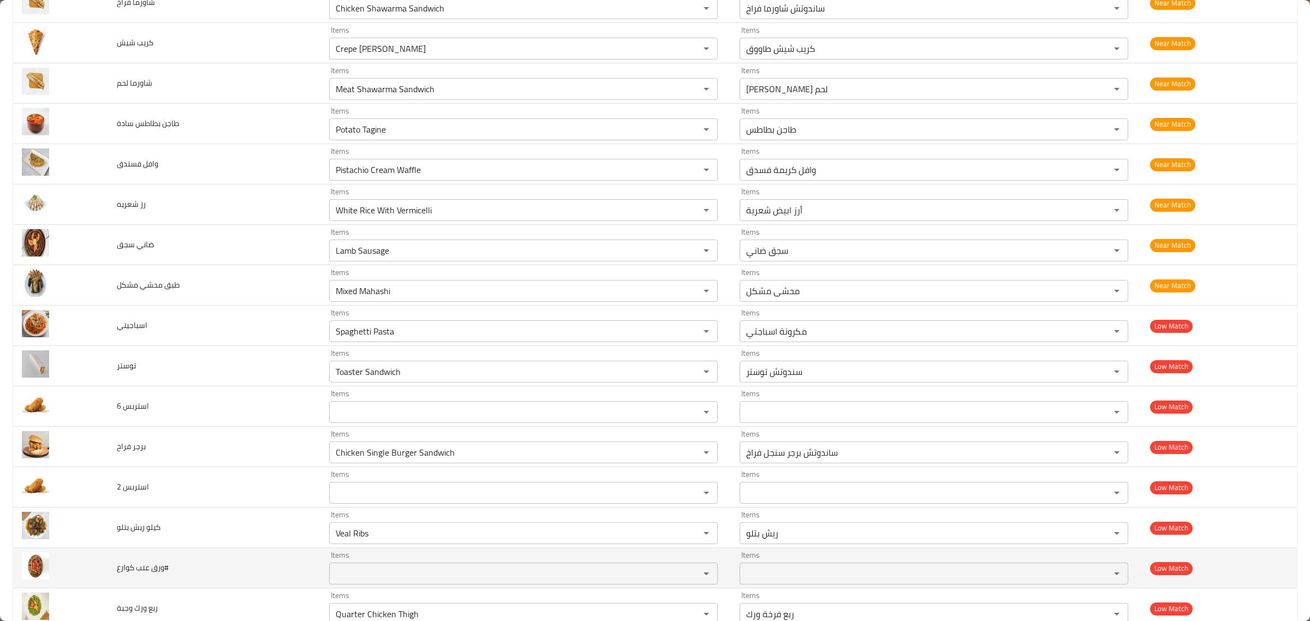
scroll to position [3634, 0]
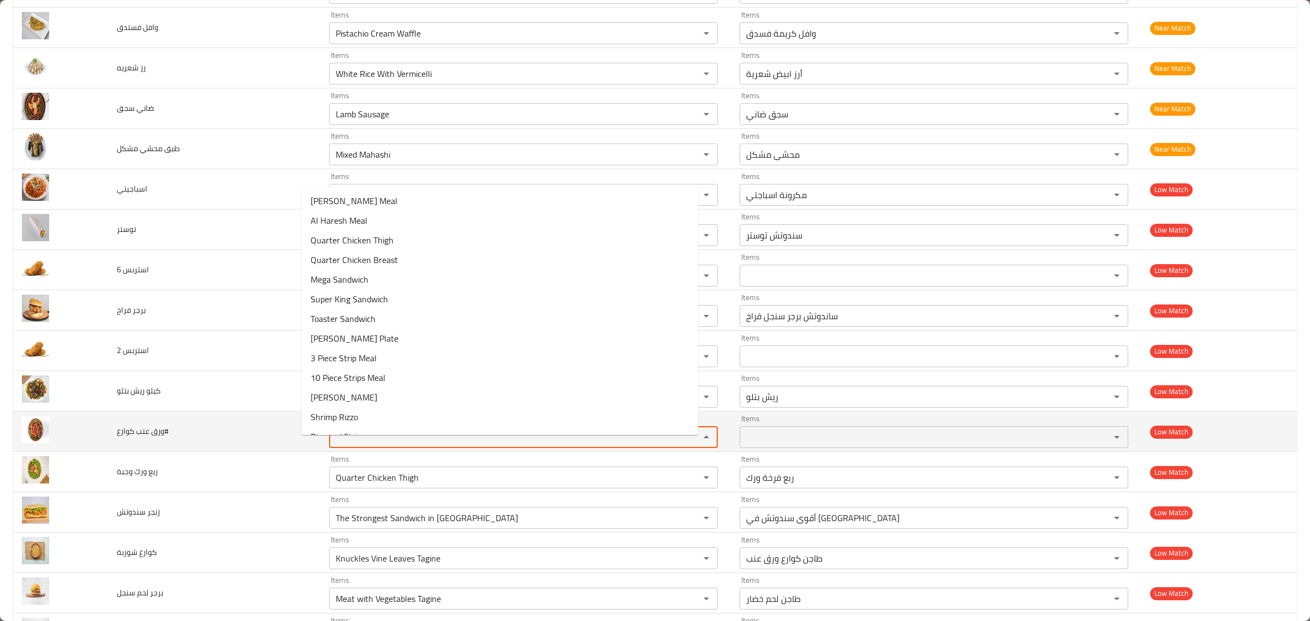
click at [339, 445] on كوارع\ "Items" at bounding box center [508, 437] width 350 height 15
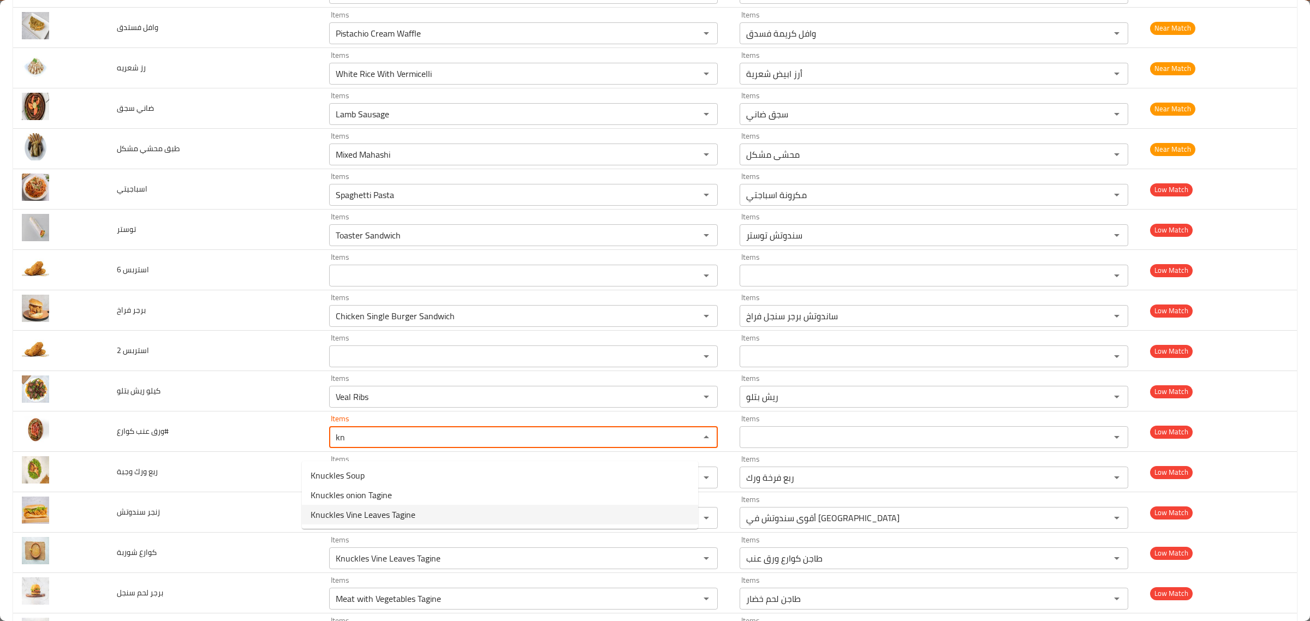
click at [397, 509] on span "Knuckles Vine Leaves Tagine" at bounding box center [363, 514] width 105 height 13
type كوارع\ "Knuckles Vine Leaves Tagine"
type كوارع\ "طاجن كوارع ورق عنب"
type كوارع\ "Knuckles Vine Leaves Tagine"
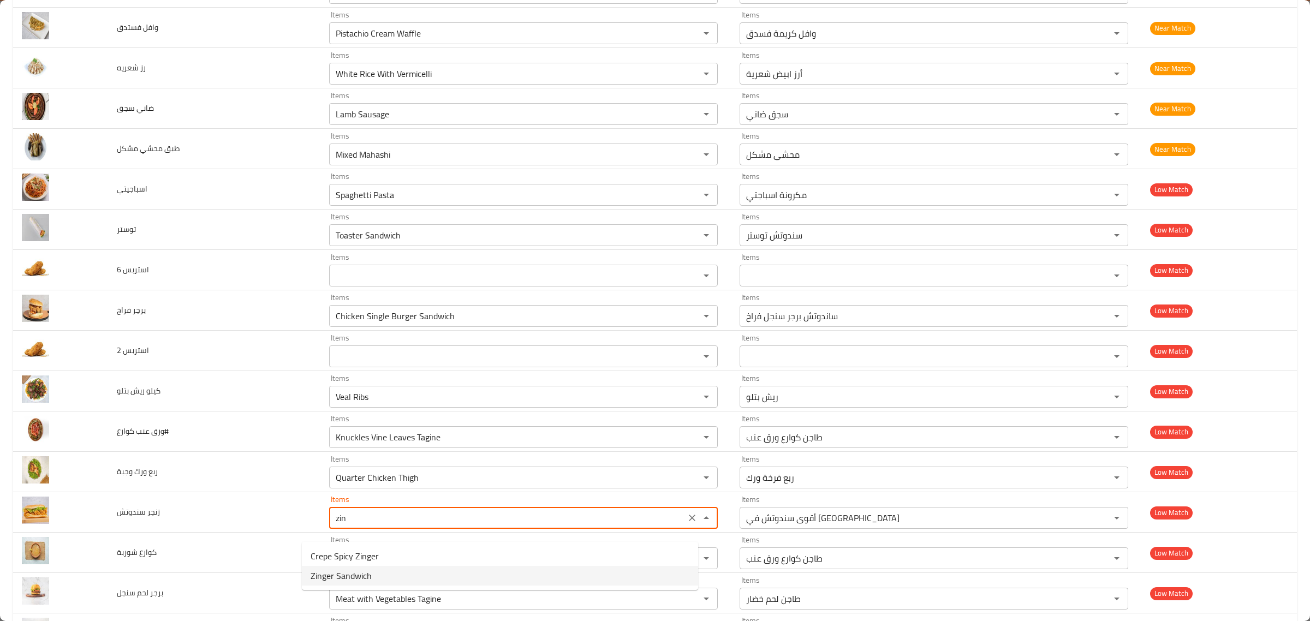
click at [361, 569] on span "Zinger Sandwich" at bounding box center [341, 575] width 61 height 13
type سندوتش "Zinger Sandwich"
type سندوتش-ar "ساندوتش زنجر"
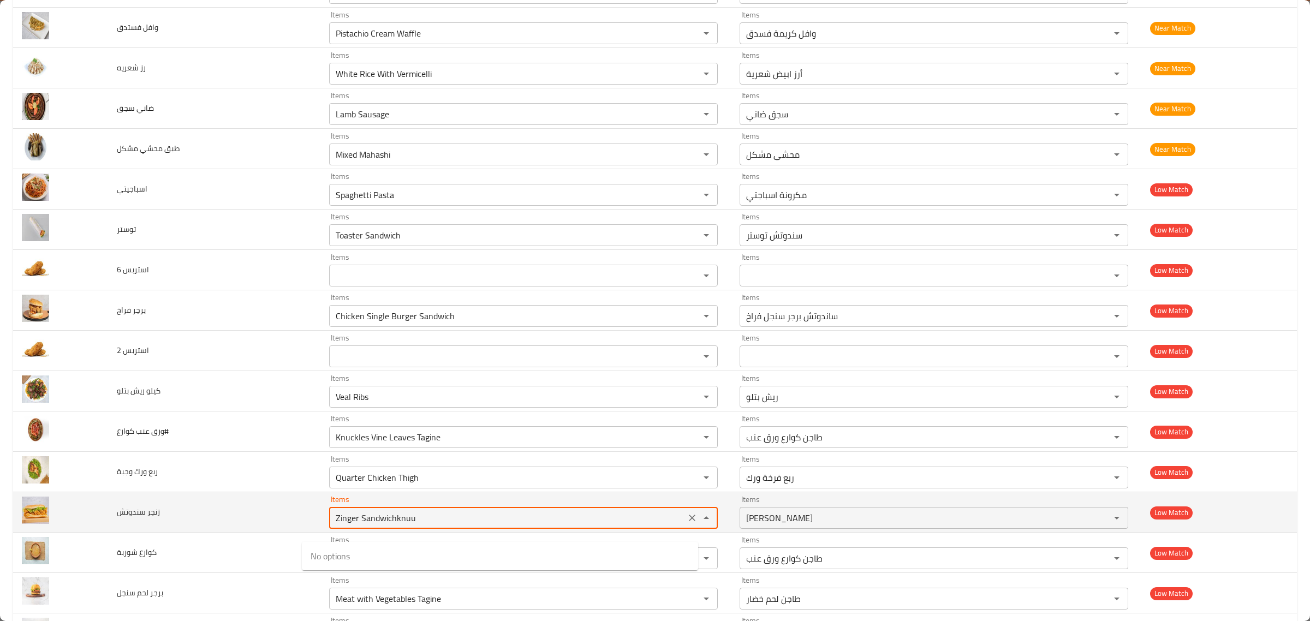
type سندوتش "Zinger Sandwich"
click at [279, 512] on td "زنجر سندوتش" at bounding box center [214, 513] width 212 height 40
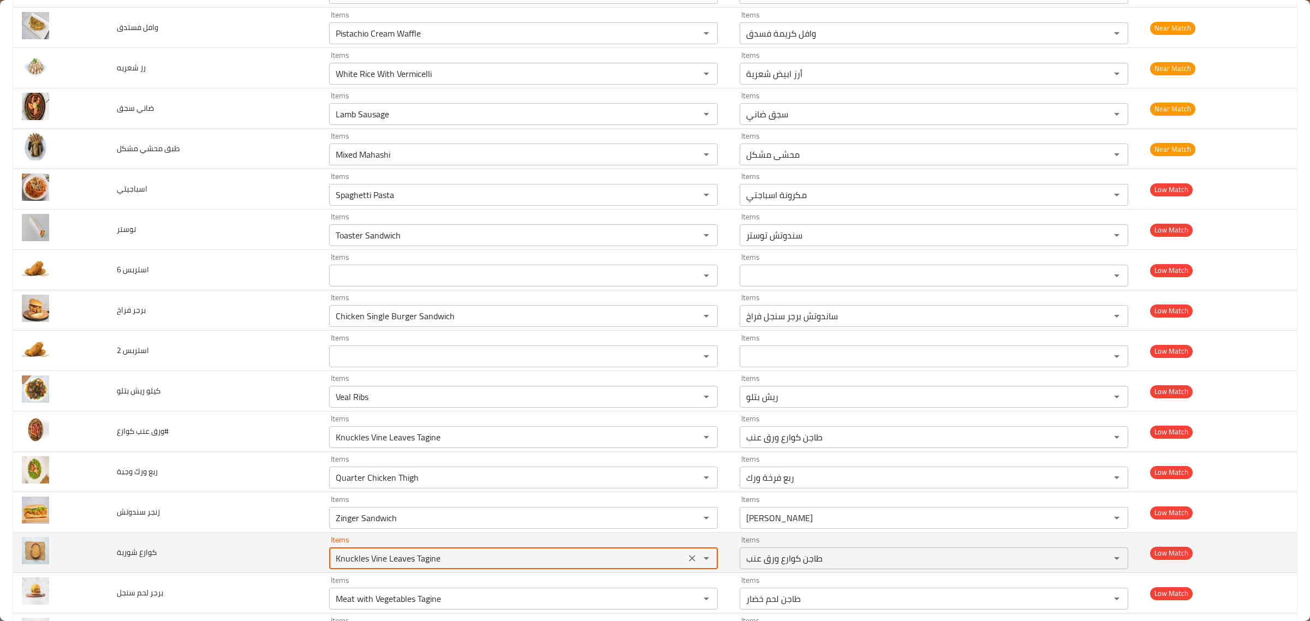
click at [342, 564] on شوربة "Knuckles Vine Leaves Tagine" at bounding box center [508, 558] width 350 height 15
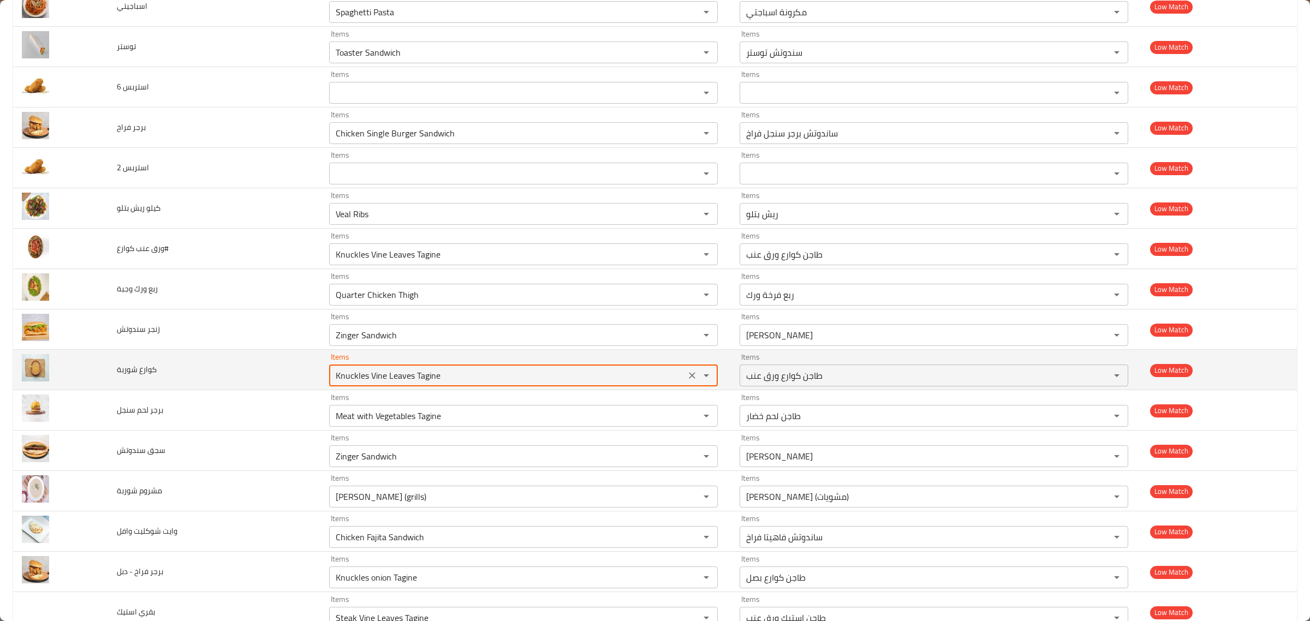
scroll to position [3817, 0]
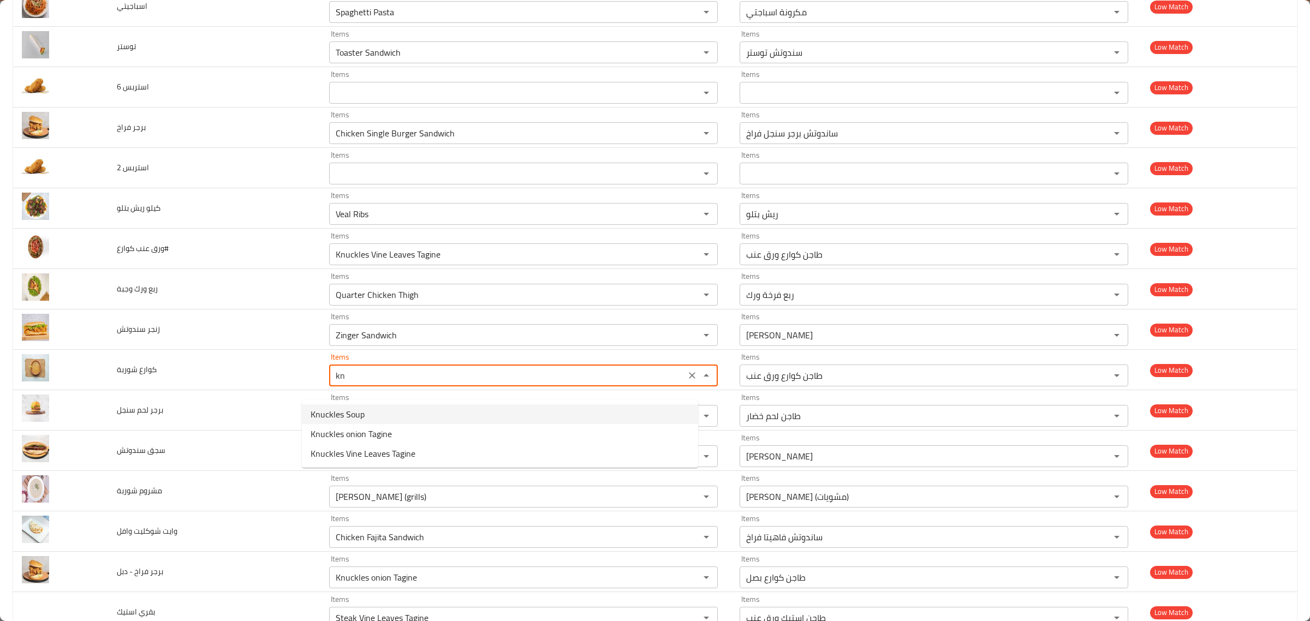
click at [388, 411] on شوربة-option-0 "Knuckles Soup" at bounding box center [500, 415] width 396 height 20
type شوربة "Knuckles Soup"
type شوربة-ar "شوربة كوراع"
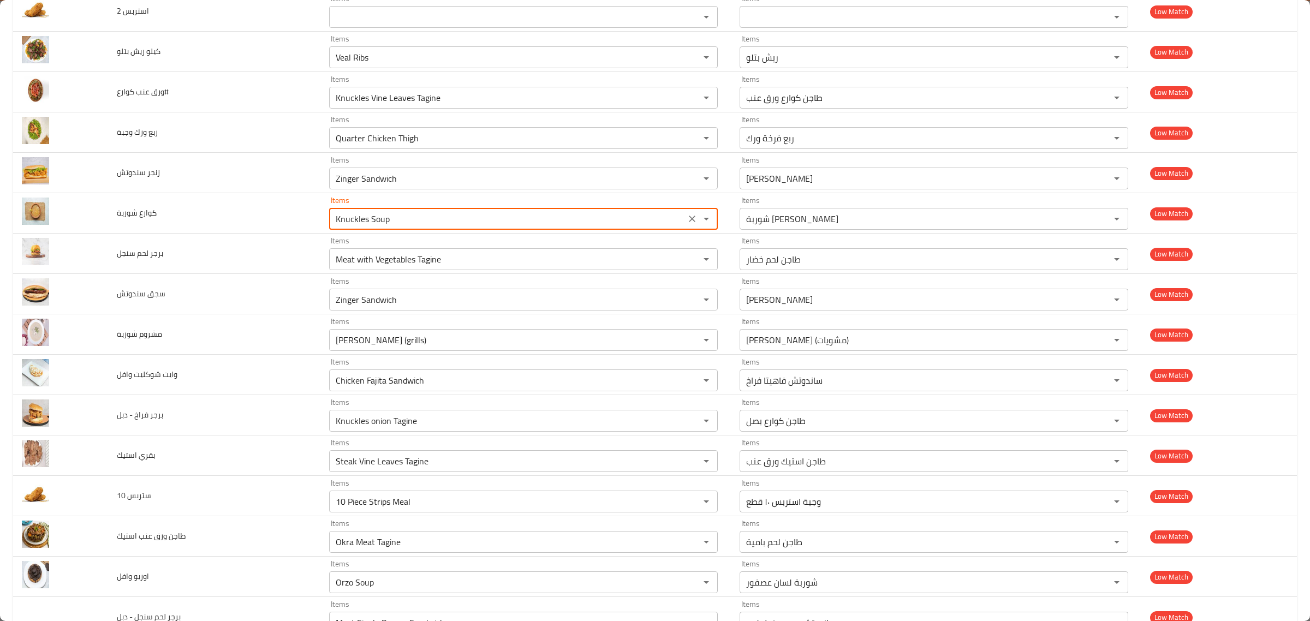
type شوربة "Knuckles Soup"
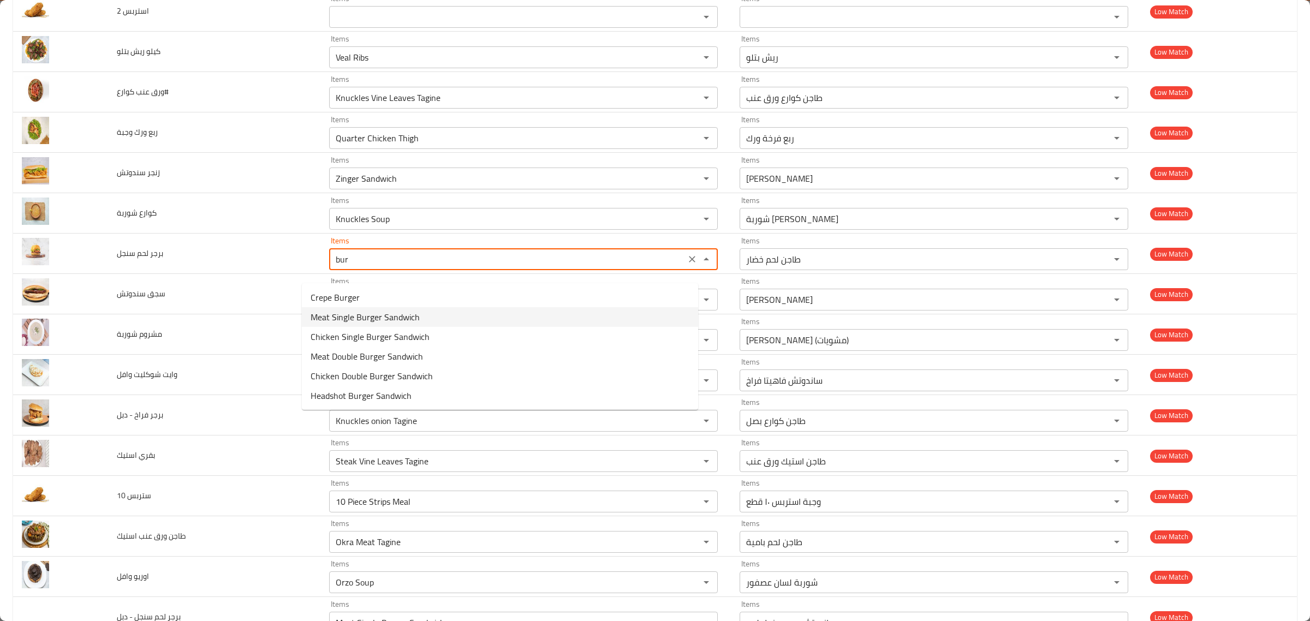
click at [415, 317] on span "Meat Single Burger Sandwich" at bounding box center [365, 317] width 109 height 13
type سنجل "Meat Single Burger Sandwich"
type سنجل-ar "ساندوتش برجر سنجل لحم"
type سنجل "Meat Single Burger Sandwich"
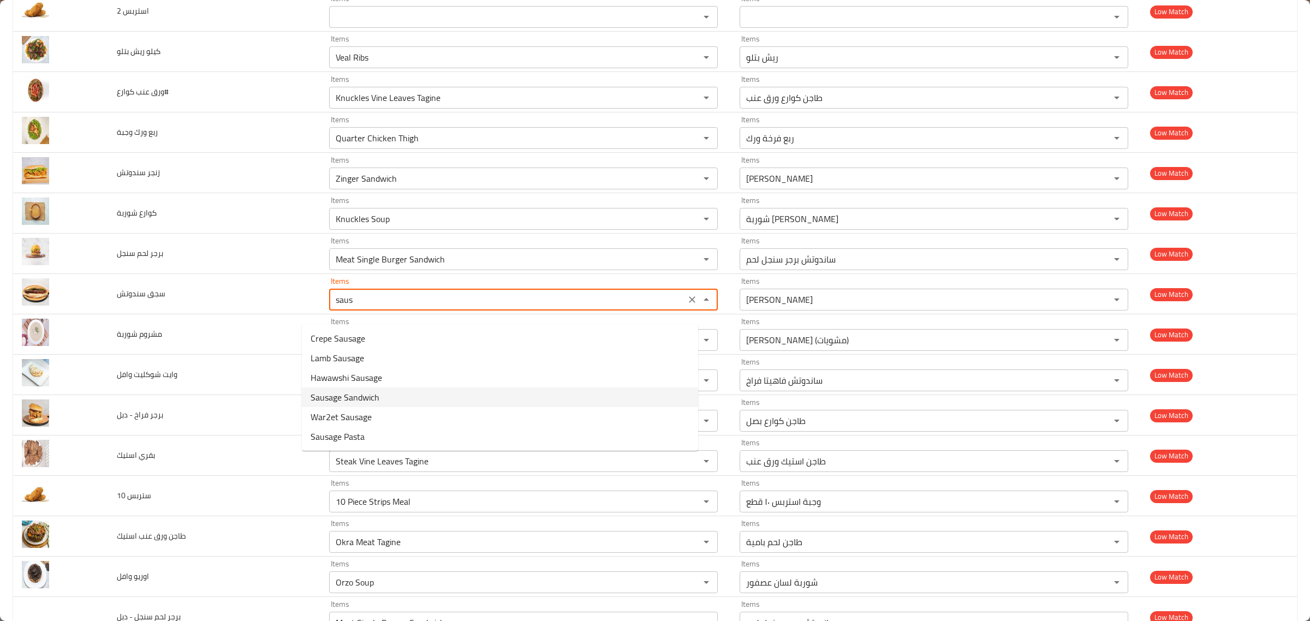
click at [388, 396] on سندوتش-option-3 "Sausage Sandwich" at bounding box center [500, 398] width 396 height 20
type سندوتش "Sausage Sandwich"
type سندوتش-ar "ساندوتش سجق"
type سندوتش "Sausage Sandwich"
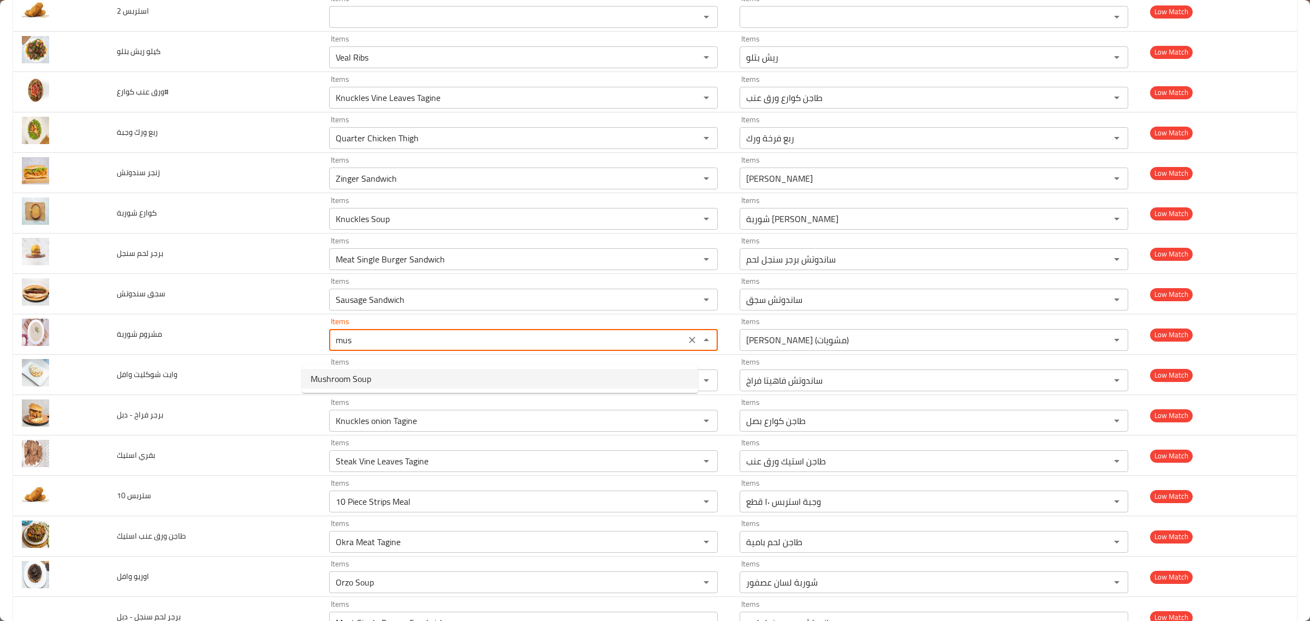
click at [392, 384] on شوربة-option-0 "Mushroom Soup" at bounding box center [500, 379] width 396 height 20
type شوربة "Mushroom Soup"
type شوربة-ar "شوربة مشروم"
type شوربة "Mushroom Soup"
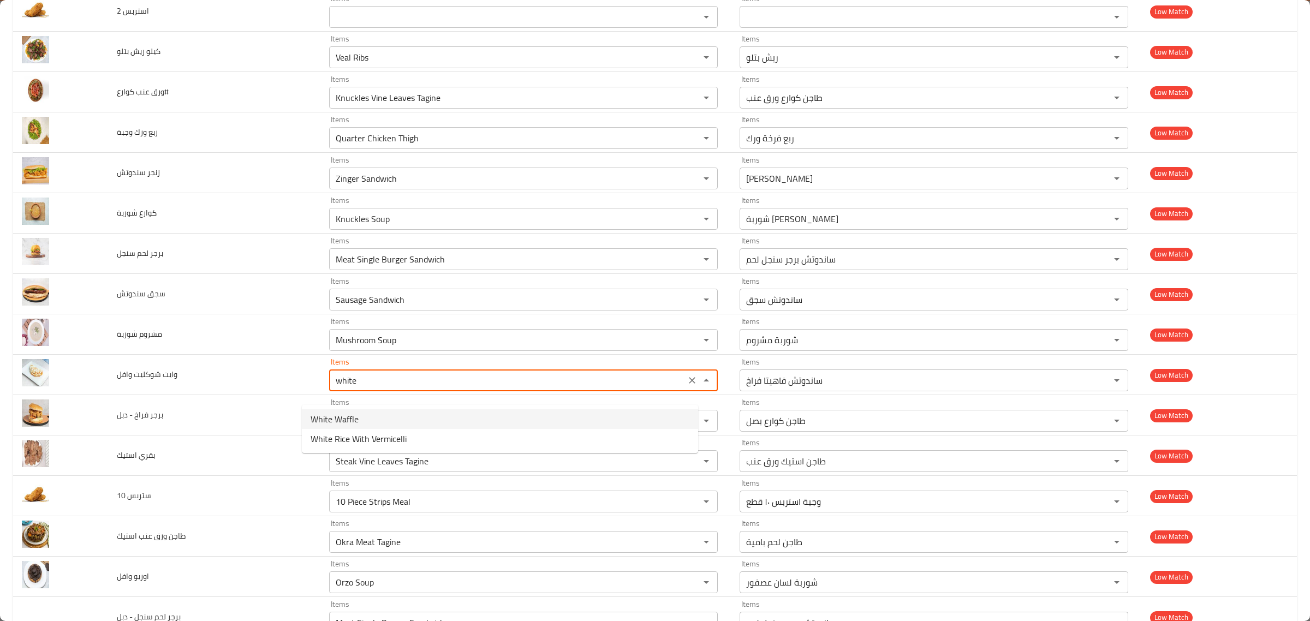
click at [413, 424] on وافل-option-0 "White Waffle" at bounding box center [500, 420] width 396 height 20
type وافل "White Waffle"
type وافل-ar "وافل وايت"
type وافل "White Waffle"
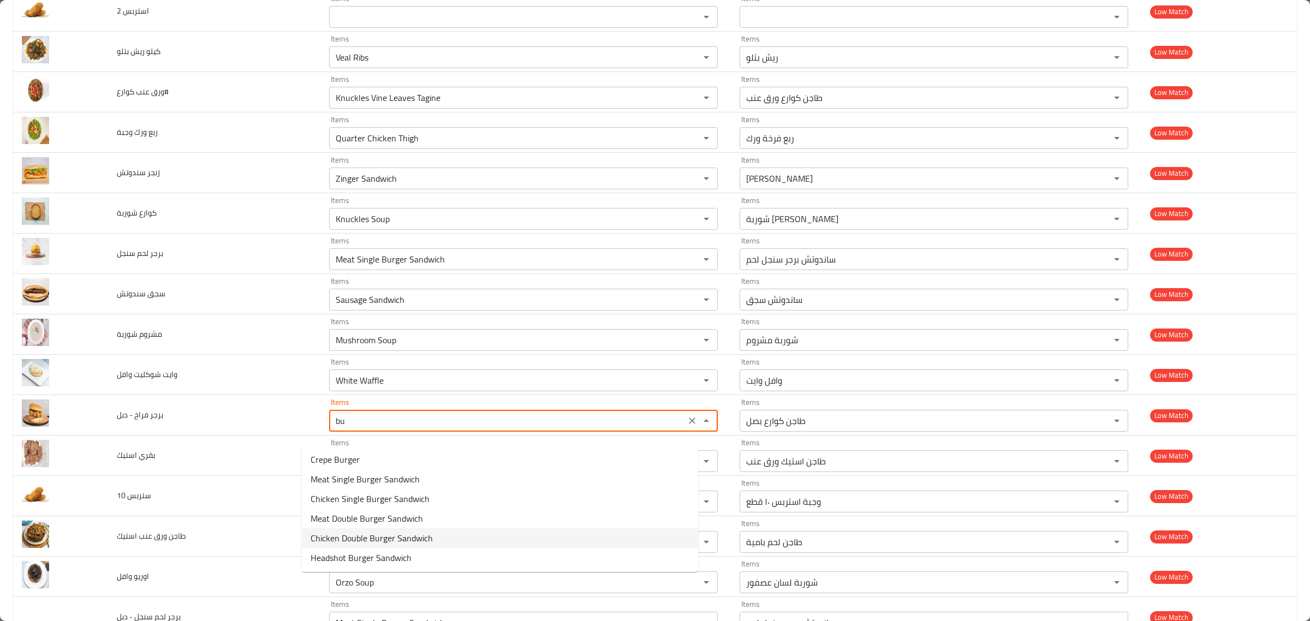
click at [401, 532] on span "Chicken Double Burger Sandwich" at bounding box center [372, 538] width 122 height 13
type دبل "Chicken Double Burger Sandwich"
type دبل-ar "ساندوتش برجر دبل فراخ"
type دبل "Chicken Double Burger Sandwich"
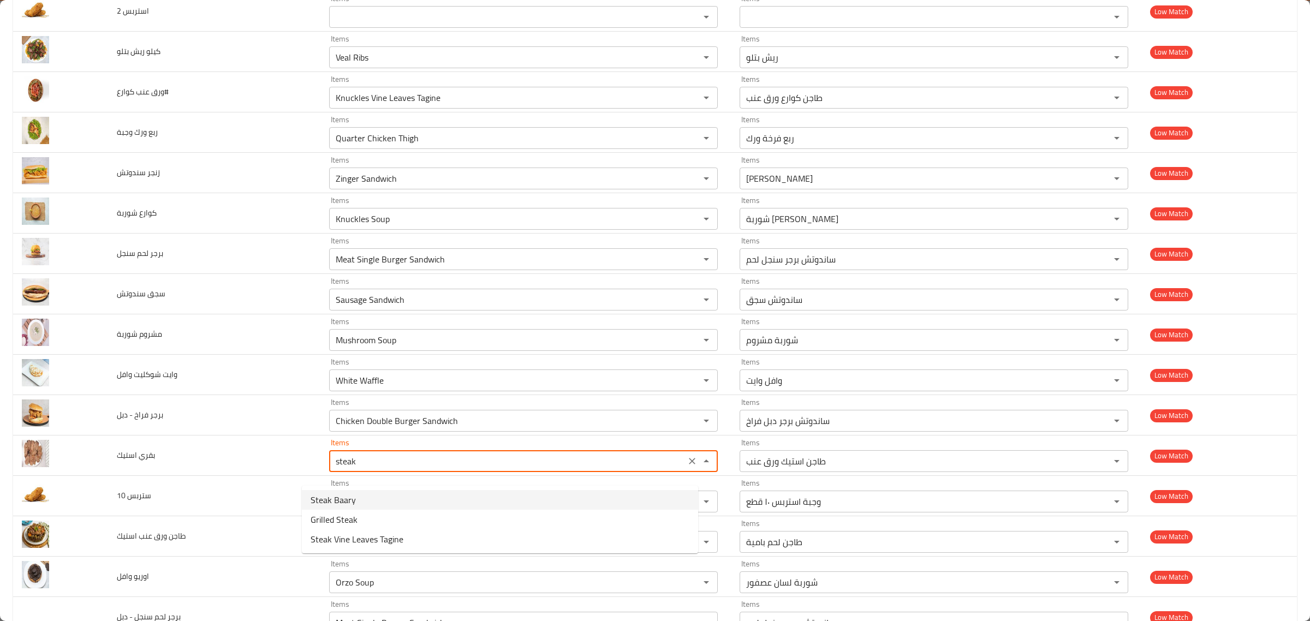
click at [416, 502] on استيك-option-0 "Steak Baary" at bounding box center [500, 500] width 396 height 20
type استيك "Steak Baary"
type استيك-ar "استيك بقرى"
type استيك "Steak Baary"
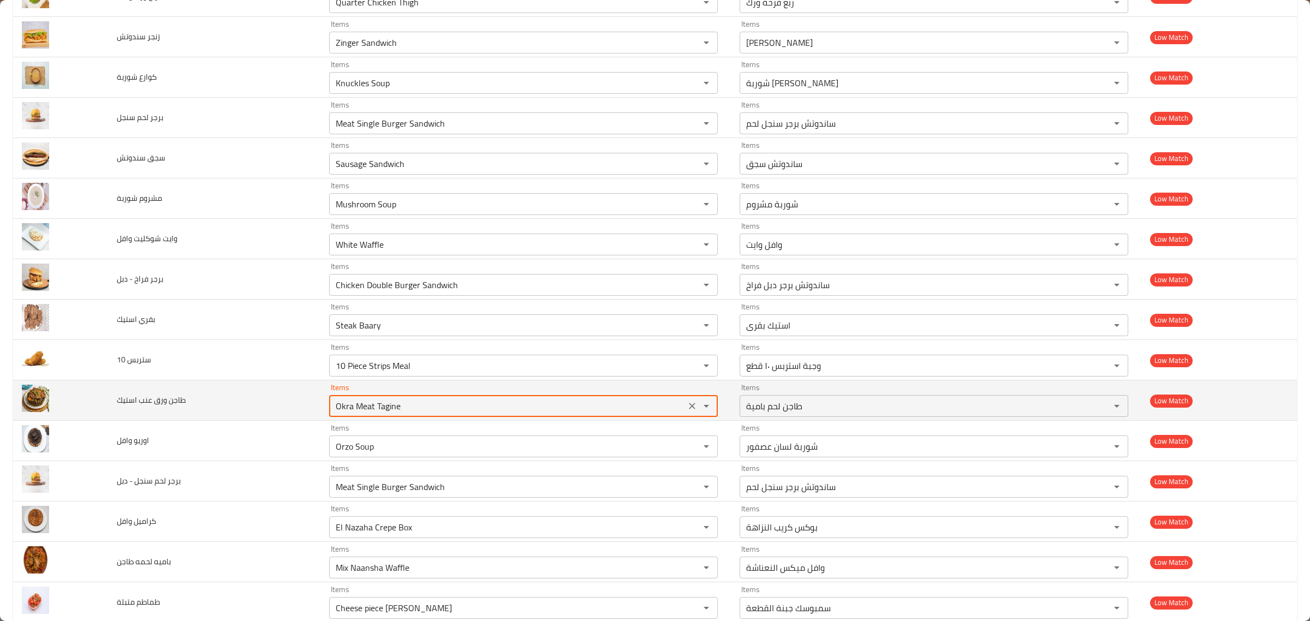
scroll to position [4112, 0]
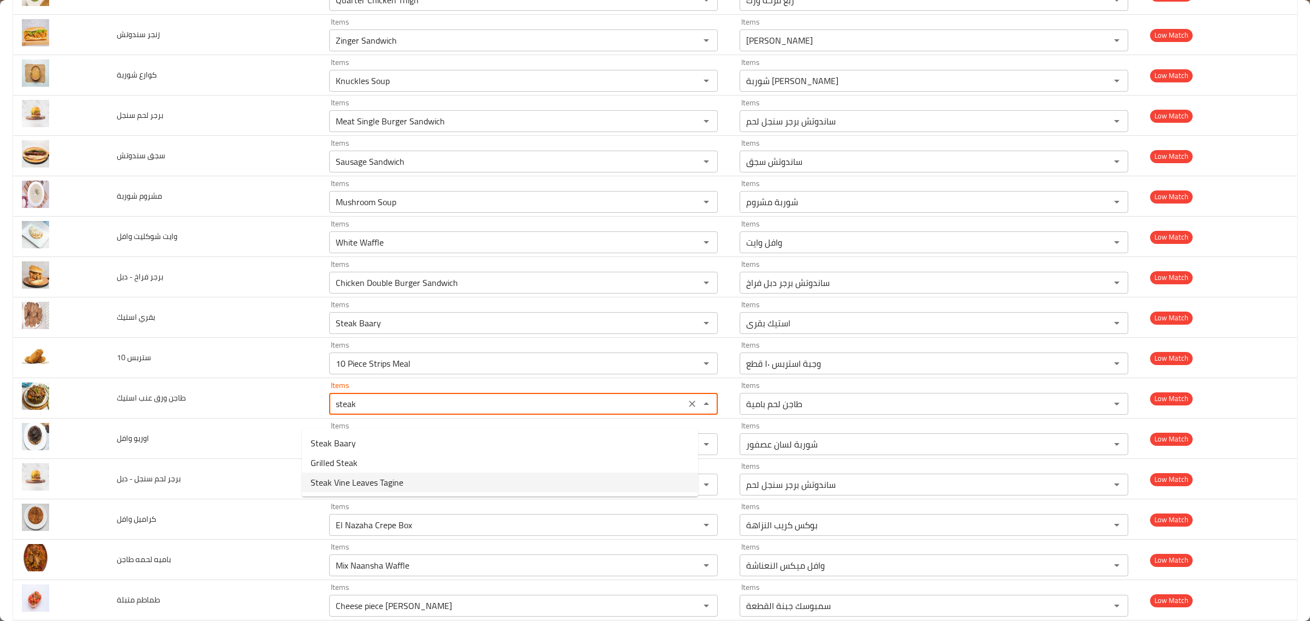
click at [425, 475] on استيك-option-2 "Steak Vine Leaves Tagine" at bounding box center [500, 483] width 396 height 20
type استيك "Steak Vine Leaves Tagine"
type استيك-ar "طاجن استيك ورق عنب"
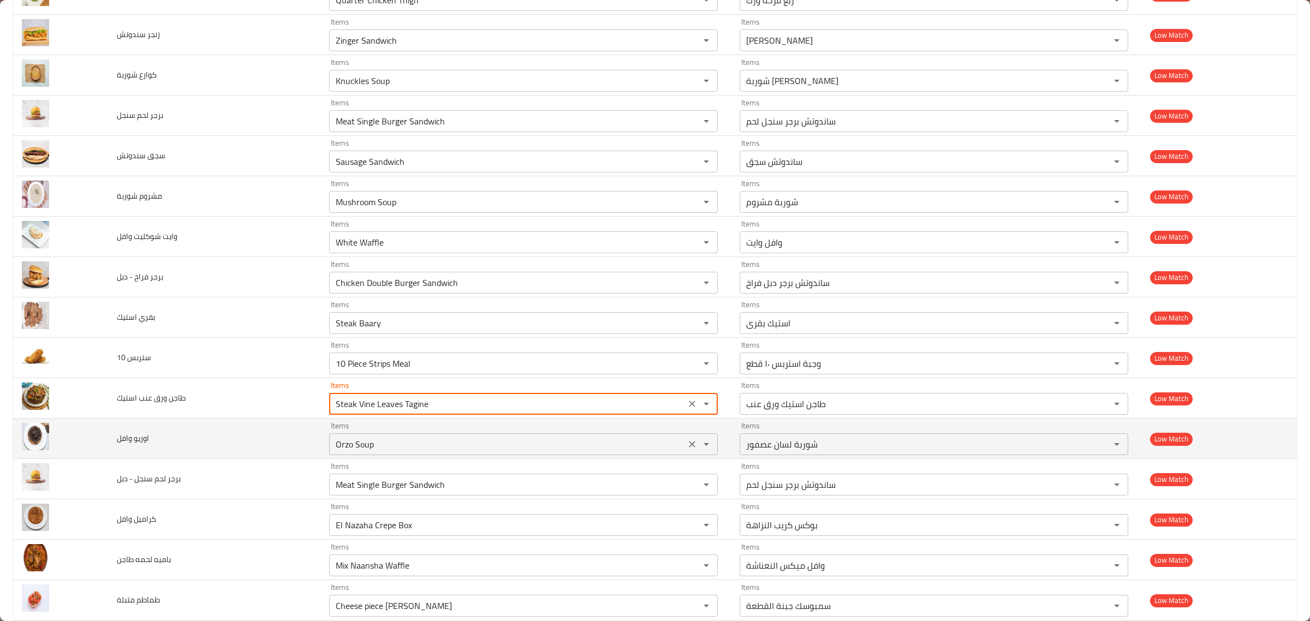
type استيك "Steak Vine Leaves Tagine"
click at [443, 452] on وافل "Orzo Soup" at bounding box center [508, 444] width 350 height 15
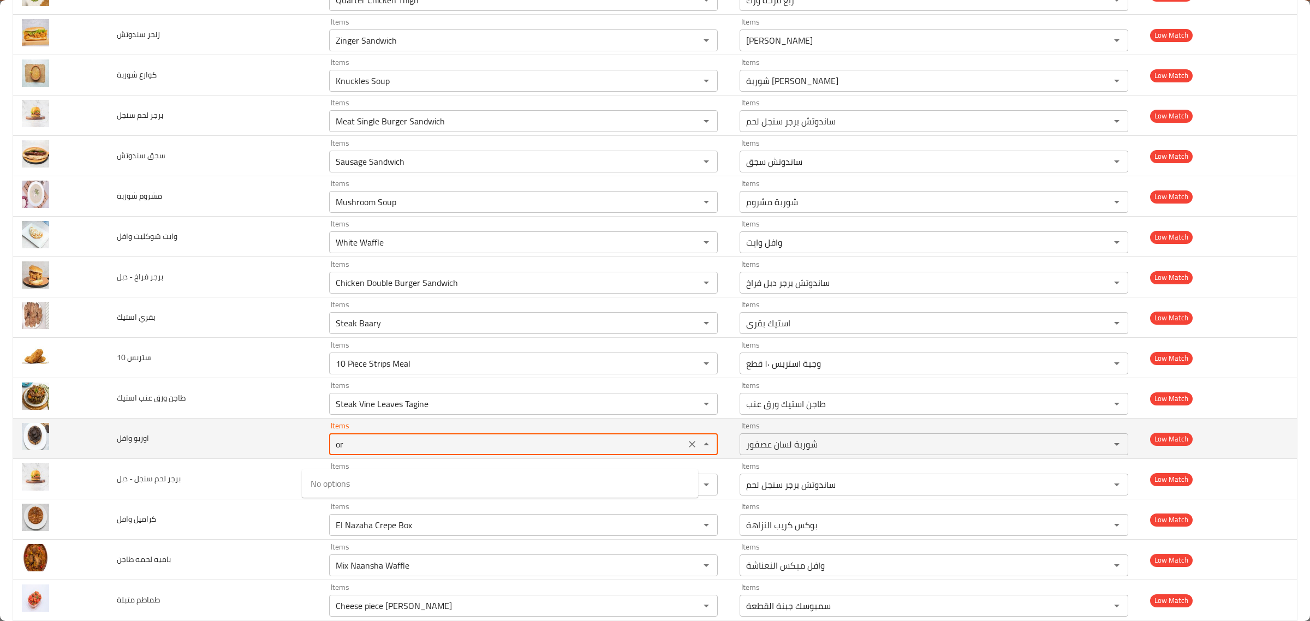
type وافل "o"
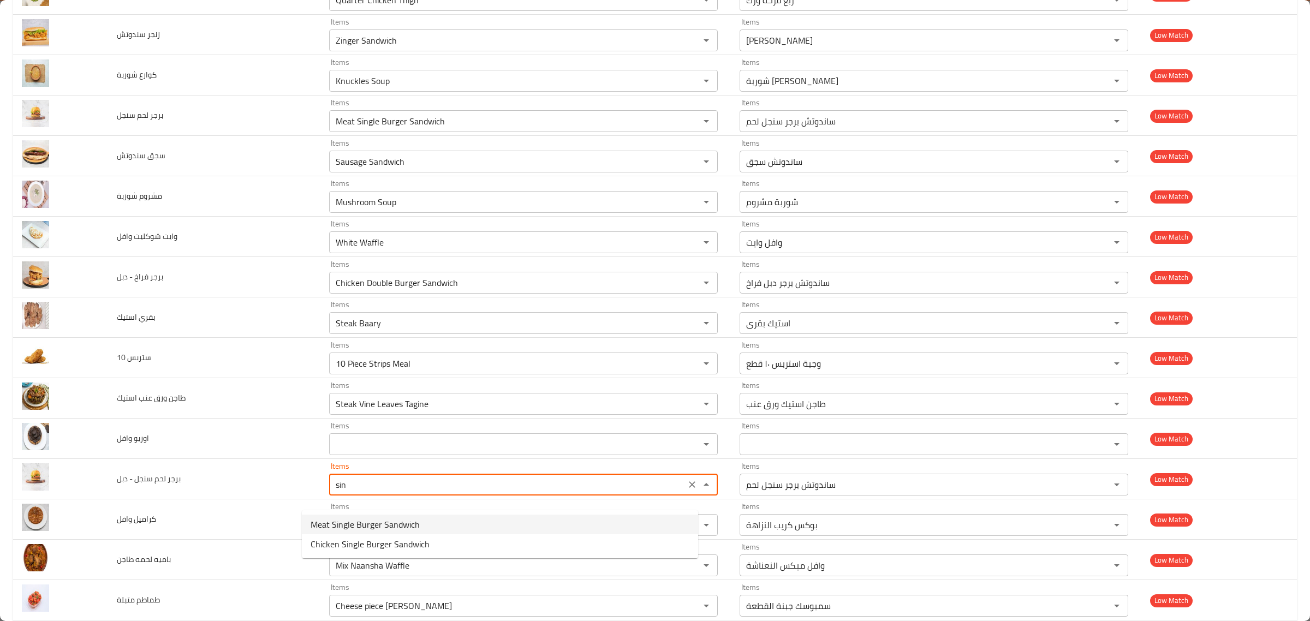
click at [416, 520] on span "Meat Single Burger Sandwich" at bounding box center [365, 524] width 109 height 13
type دبل "Meat Single Burger Sandwich"
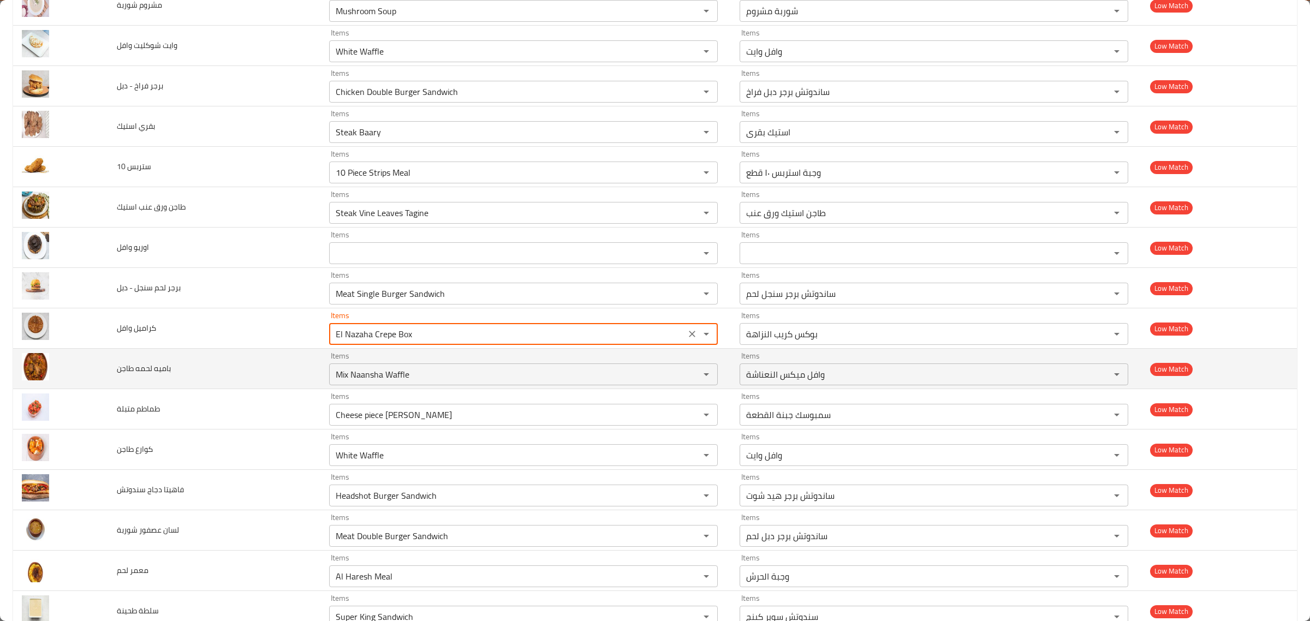
scroll to position [4317, 0]
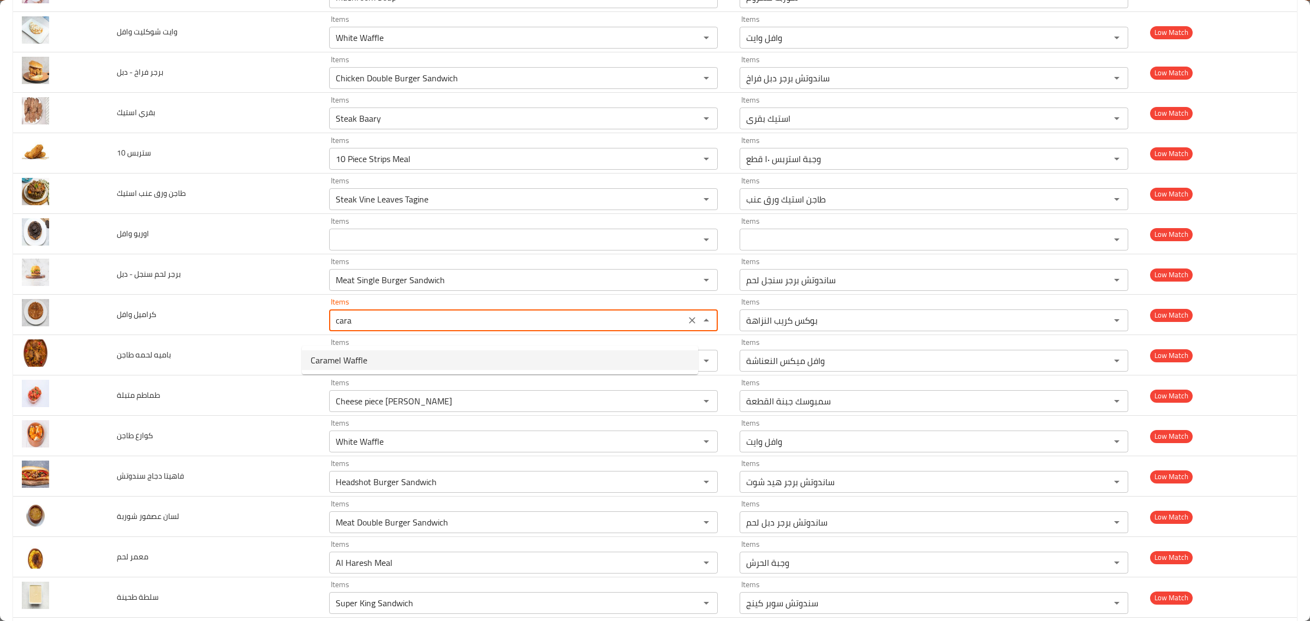
click at [471, 358] on وافل-option-0 "Caramel Waffle" at bounding box center [500, 361] width 396 height 20
type وافل "Caramel Waffle"
type وافل-ar "وافل كراميل"
type وافل "Caramel Waffle"
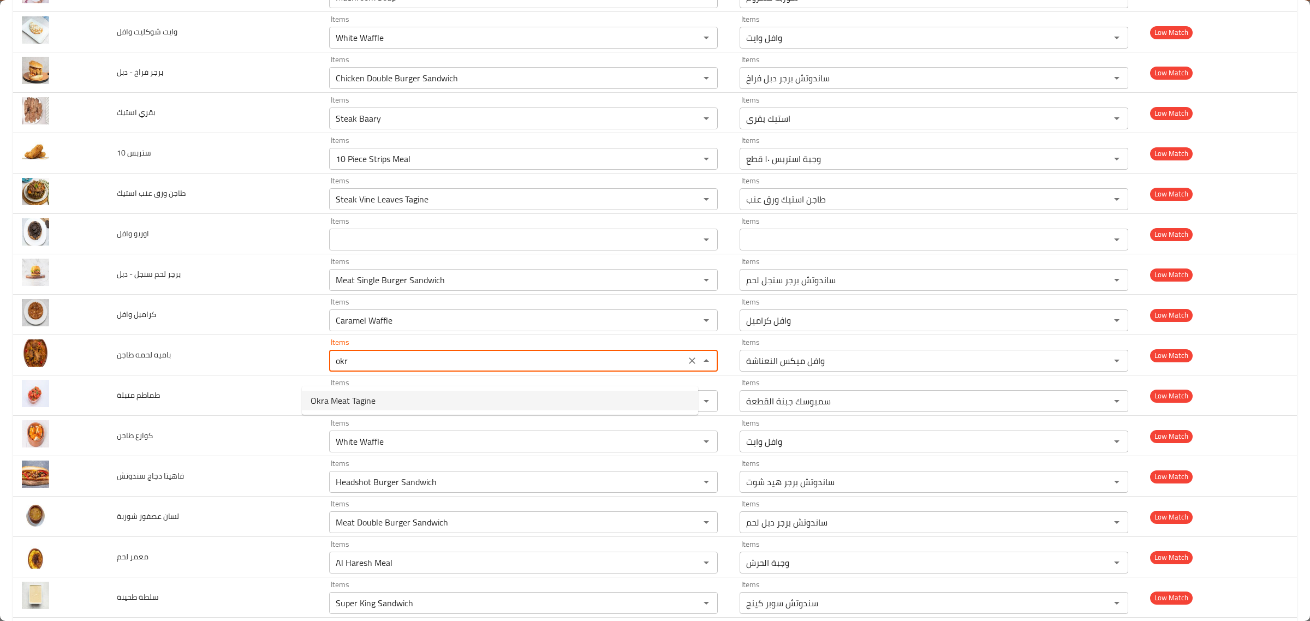
click at [462, 396] on طاجن-option-0 "Okra Meat Tagine" at bounding box center [500, 401] width 396 height 20
type طاجن "Okra Meat Tagine"
type طاجن-ar "طاجن لحم بامية"
type طاجن "Okra Meat Tagine"
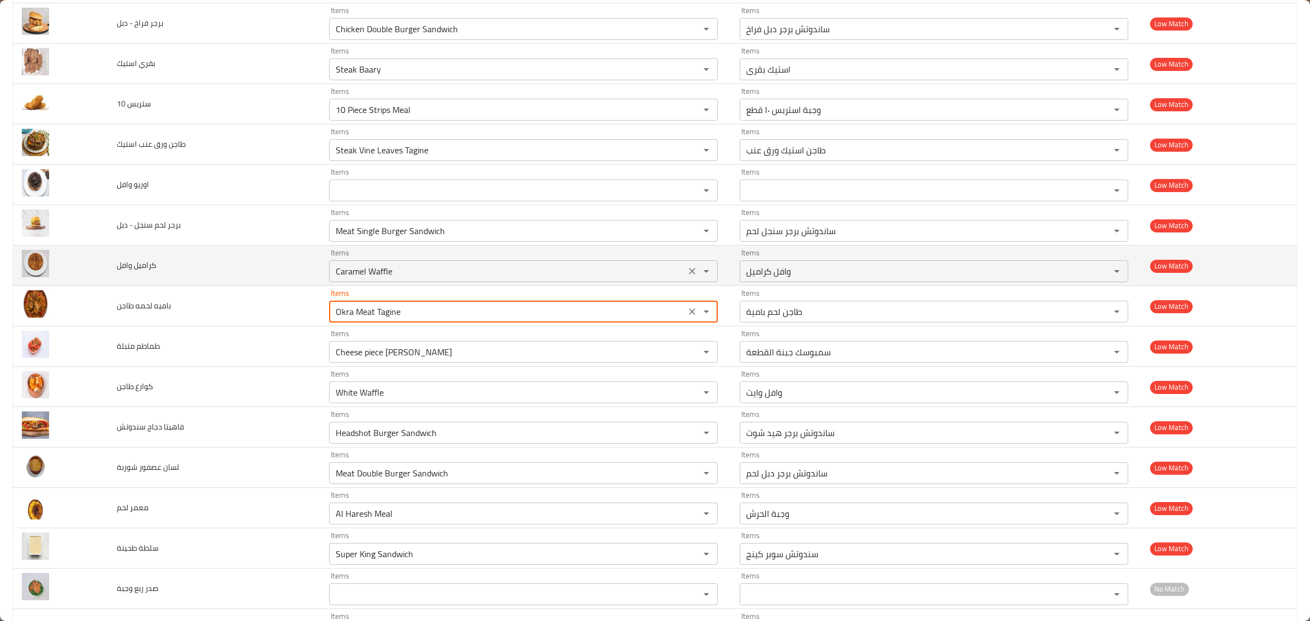
scroll to position [4385, 0]
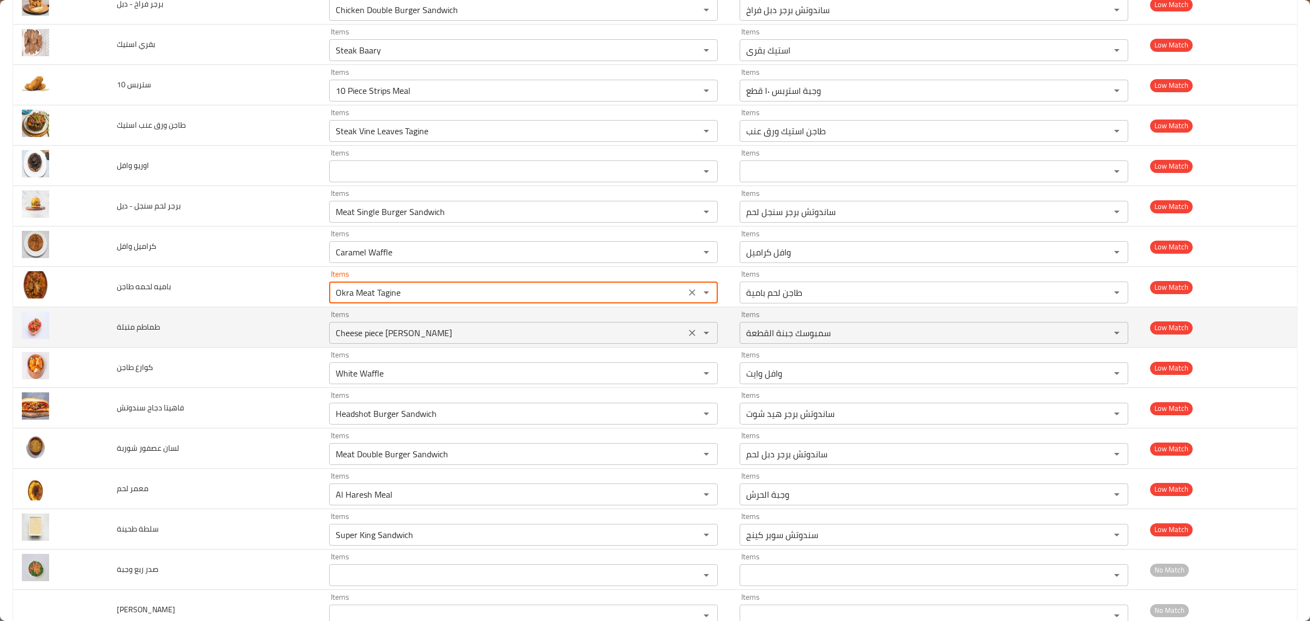
click at [465, 328] on div "Items Cheese piece Sambousek Items" at bounding box center [523, 327] width 389 height 33
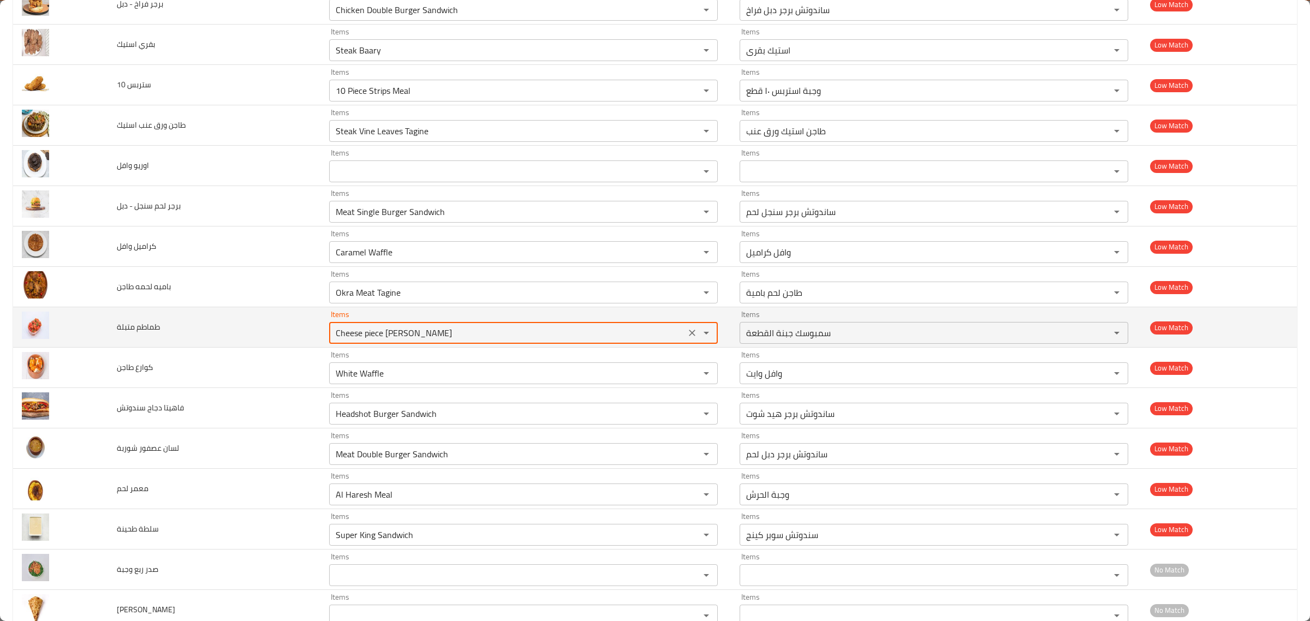
scroll to position [4453, 0]
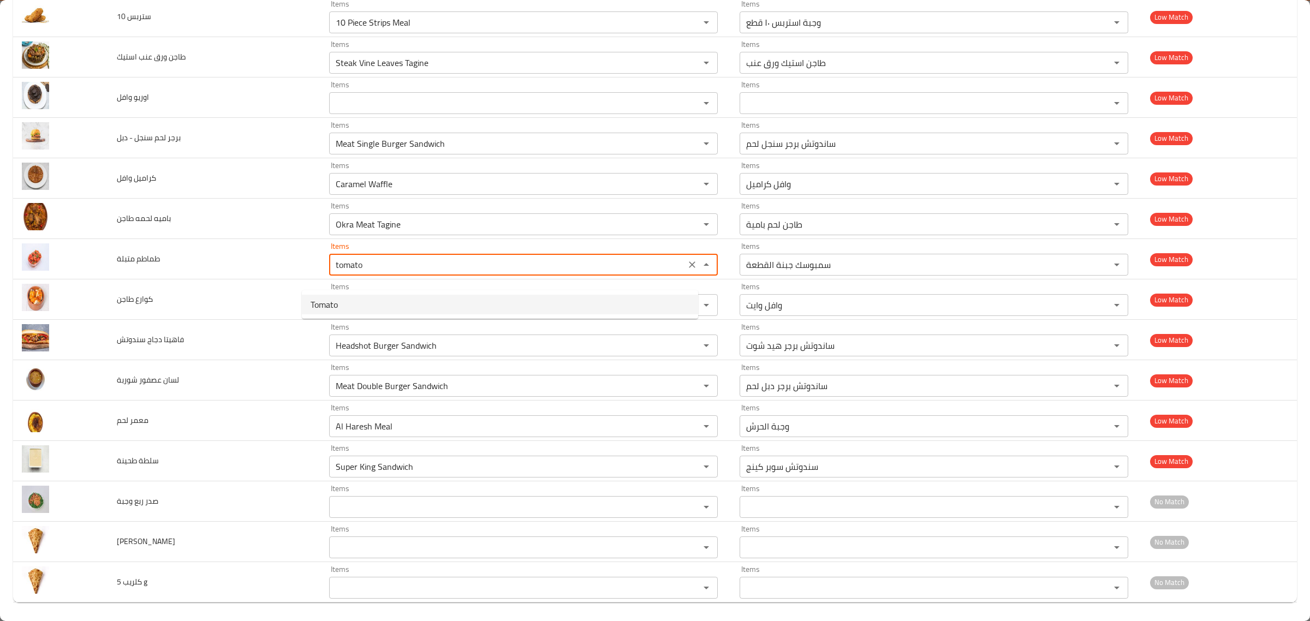
click at [493, 307] on متبلة-option-0 "Tomato" at bounding box center [500, 305] width 396 height 20
type متبلة "Tomato"
type متبلة-ar "طماطم"
type متبلة "Tomato"
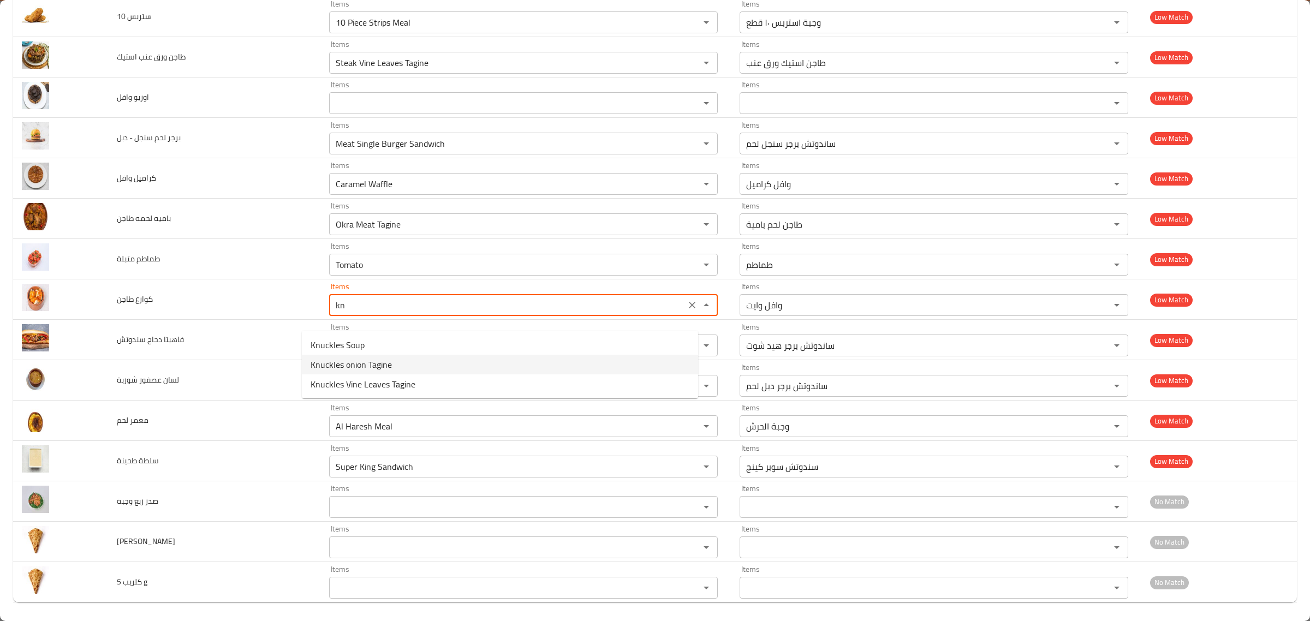
click at [361, 371] on span "Knuckles onion Tagine" at bounding box center [351, 364] width 81 height 13
type طاجن "Knuckles onion Tagine"
type طاجن-ar "طاجن كوارع بصل"
type طاجن "Knuckles onion Tagine"
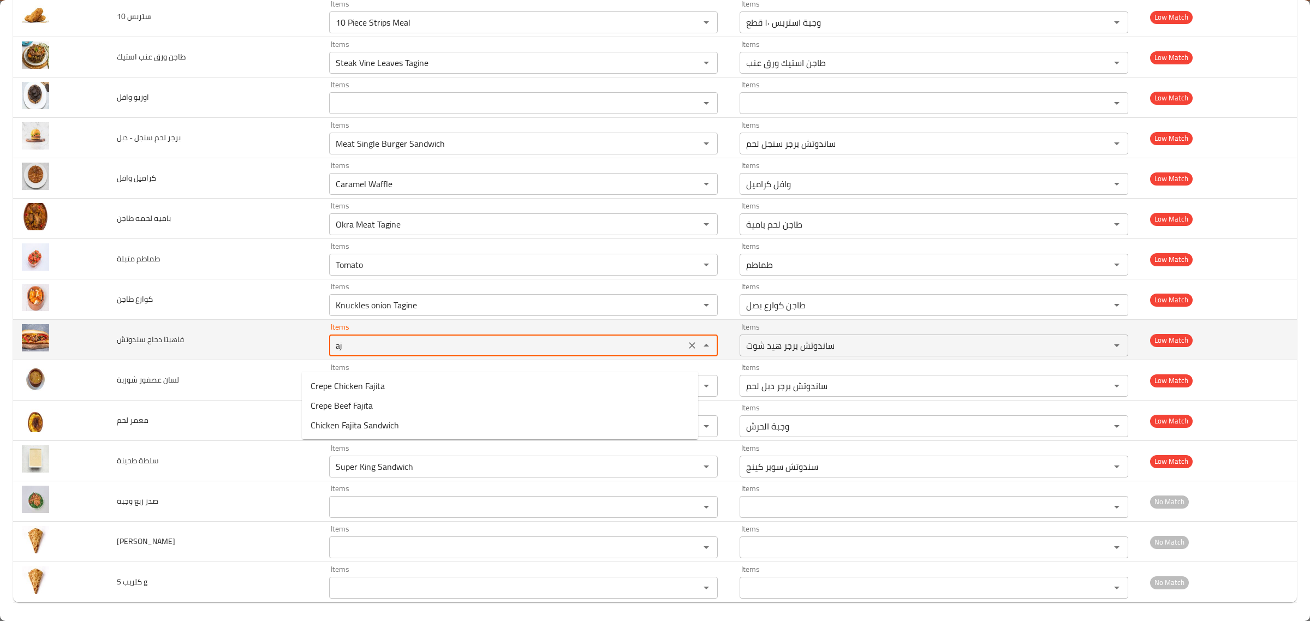
type سندوتش "a"
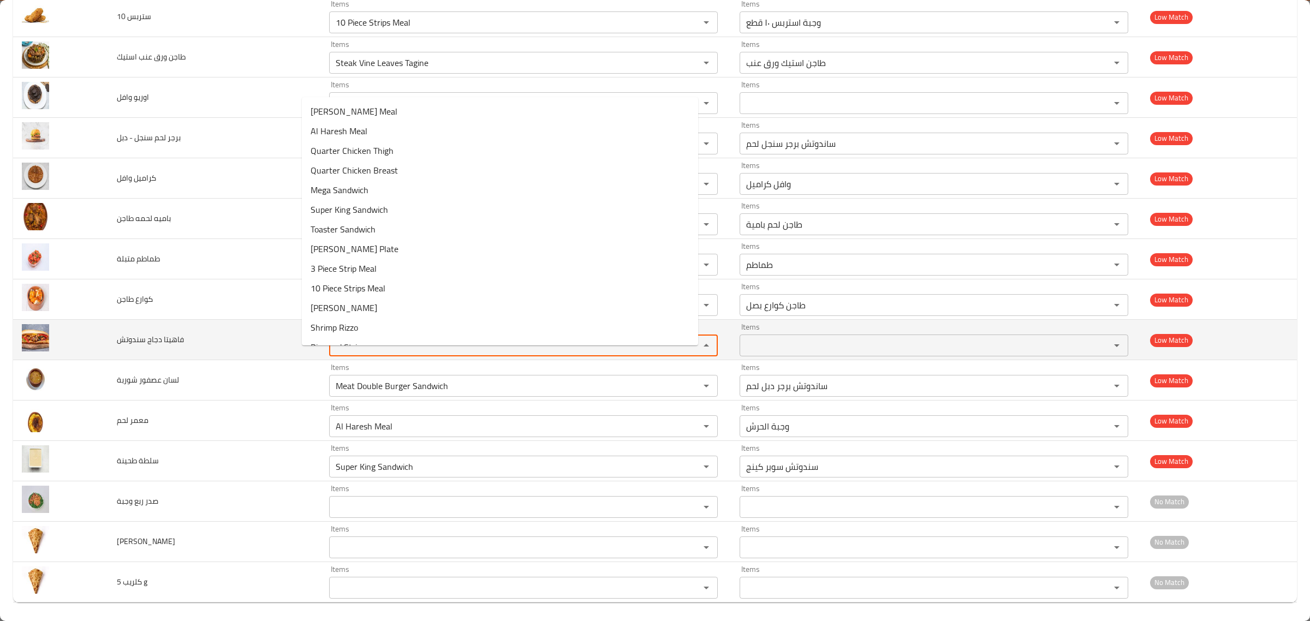
type سندوتش "a"
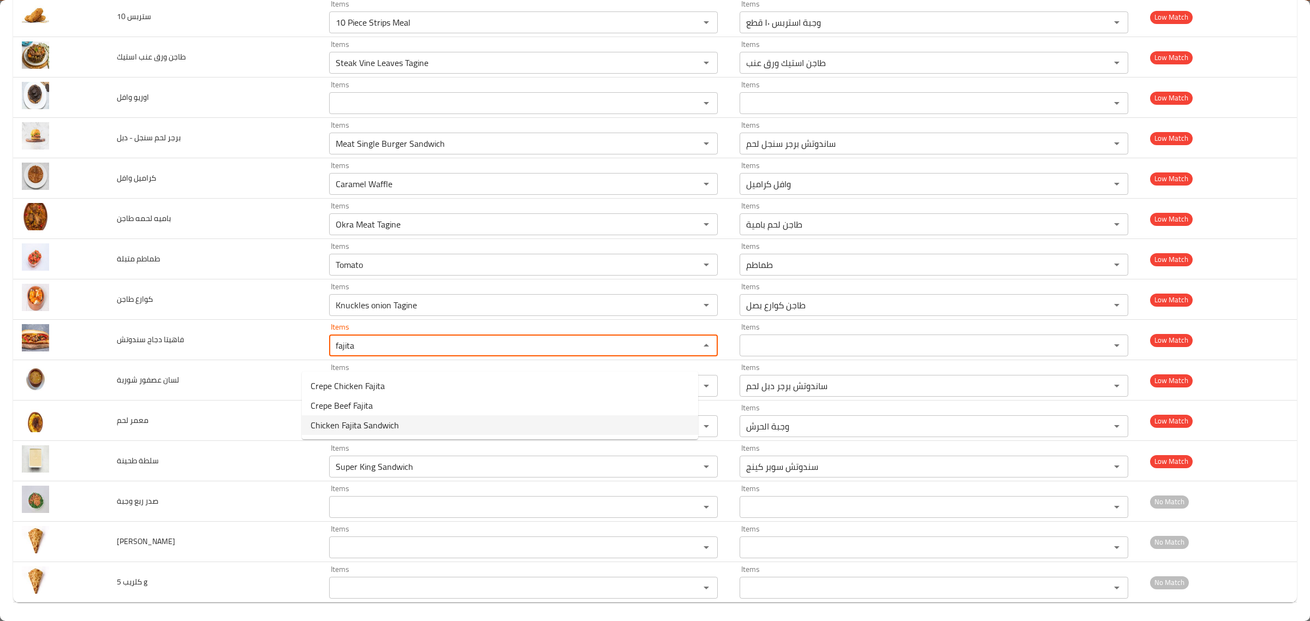
click at [413, 421] on سندوتش-option-2 "Chicken Fajita Sandwich" at bounding box center [500, 426] width 396 height 20
type سندوتش "Chicken Fajita Sandwich"
type سندوتش-ar "ساندوتش فاهيتا فراخ"
type سندوتش "Chicken Fajita Sandwich"
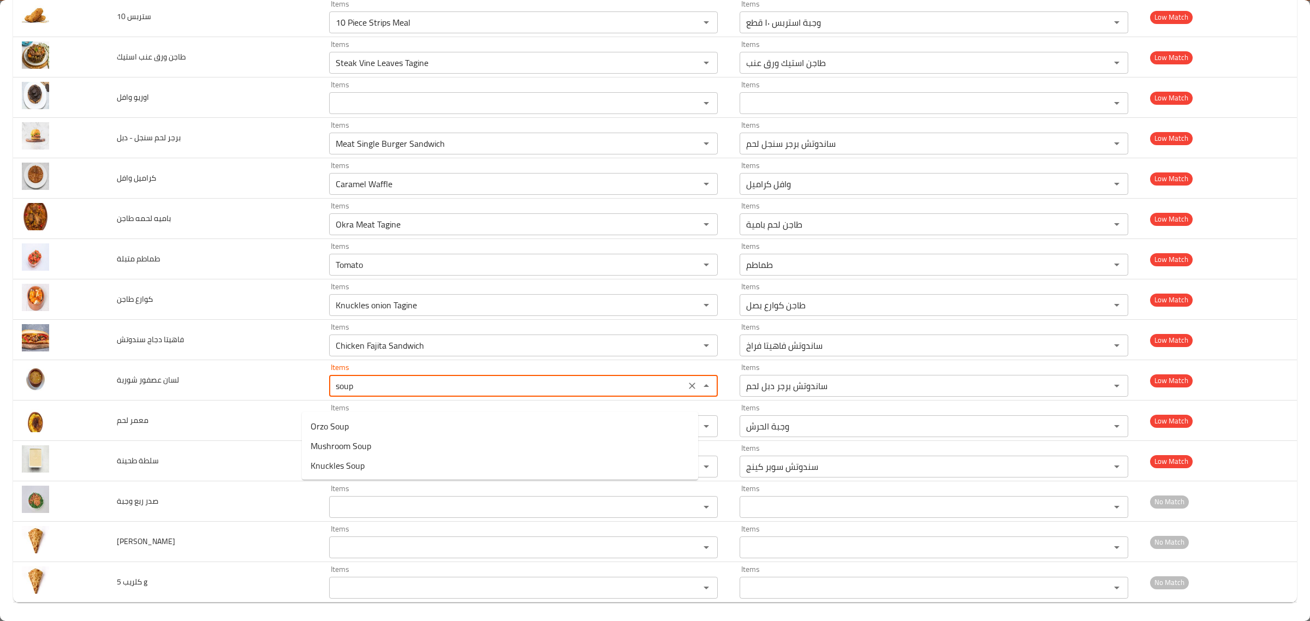
click at [391, 423] on شوربة-option-0 "Orzo Soup" at bounding box center [500, 427] width 396 height 20
type شوربة "Orzo Soup"
type شوربة-ar "شوربة لسان عصفور"
type شوربة "Orzo Soup"
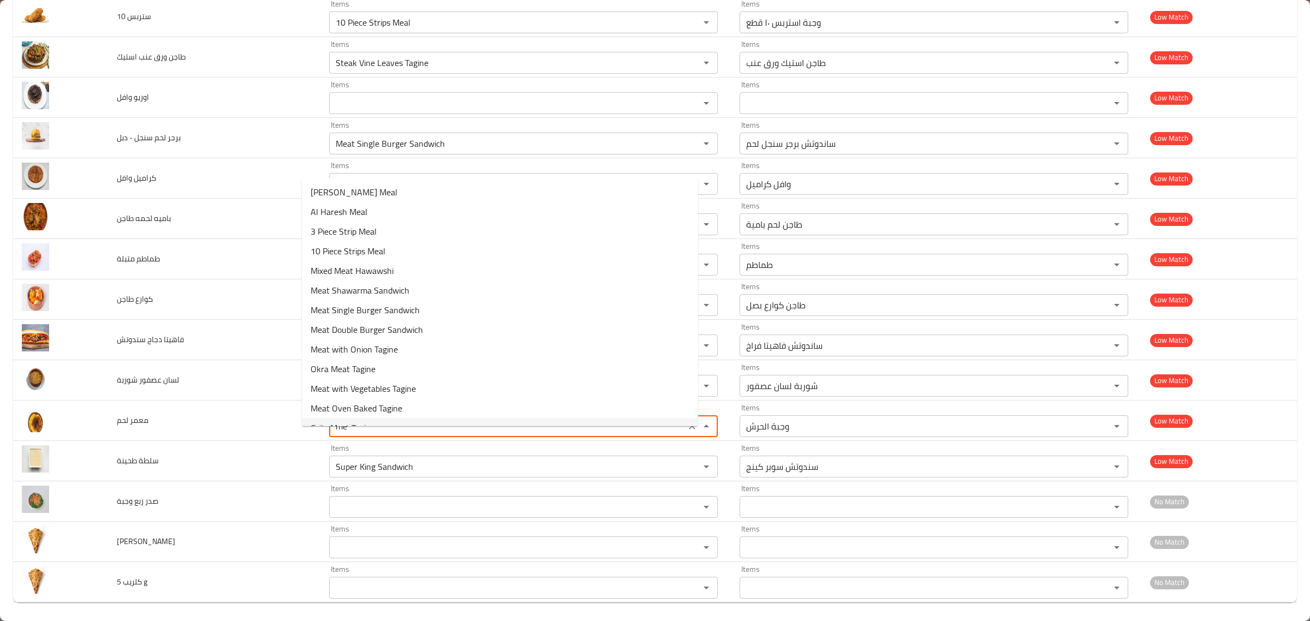
type لحم "m"
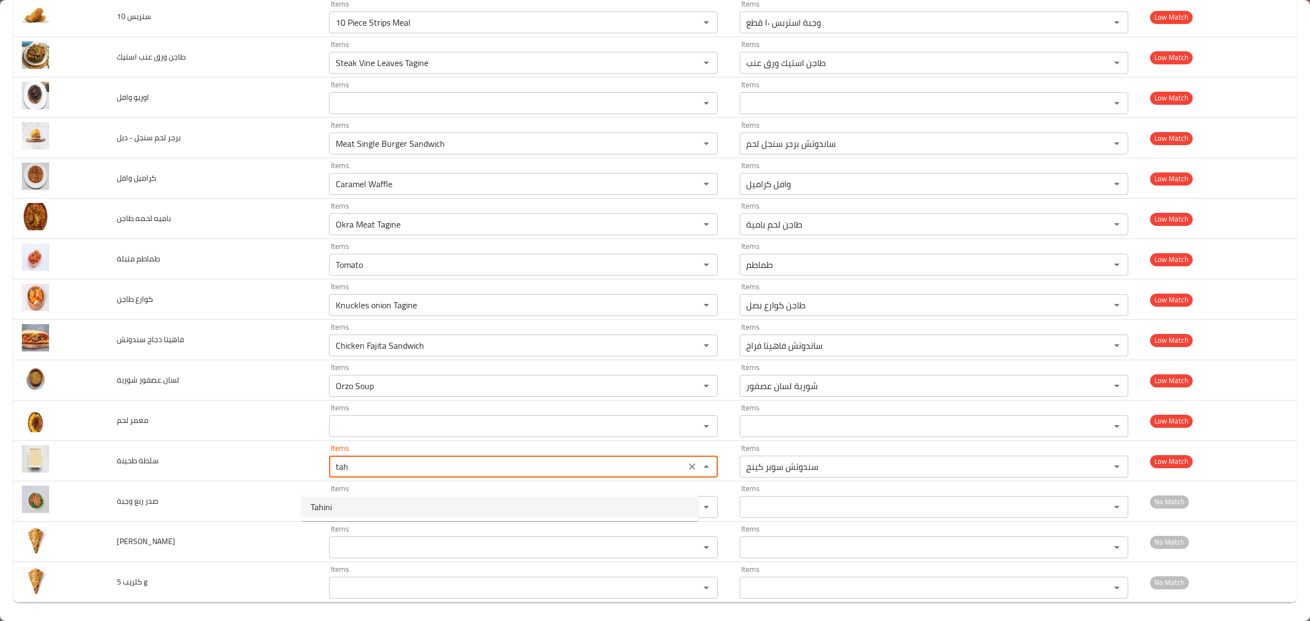
click at [359, 505] on طحينة-option-0 "Tahini" at bounding box center [500, 507] width 396 height 20
type طحينة "Tahini"
type طحينة-ar "طحينة"
type طحينة "Tahini"
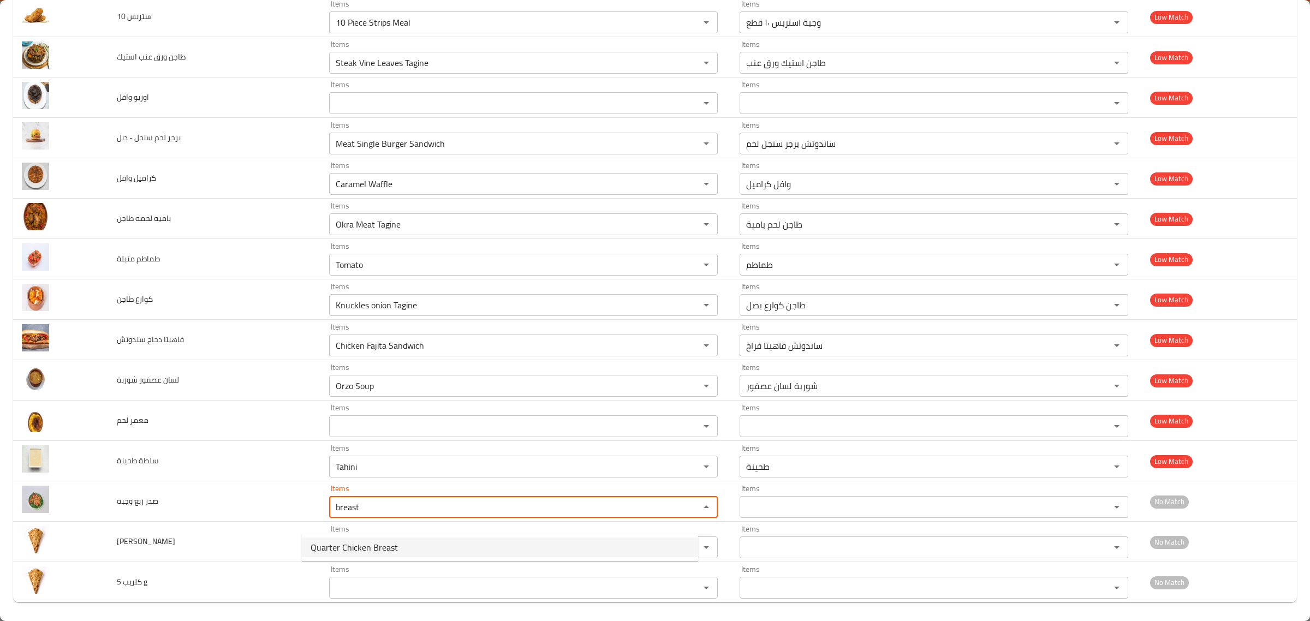
click at [348, 543] on span "Quarter Chicken Breast" at bounding box center [354, 547] width 87 height 13
type وجبة "Quarter Chicken Breast"
type وجبة-ar "ربع فرخة صدر"
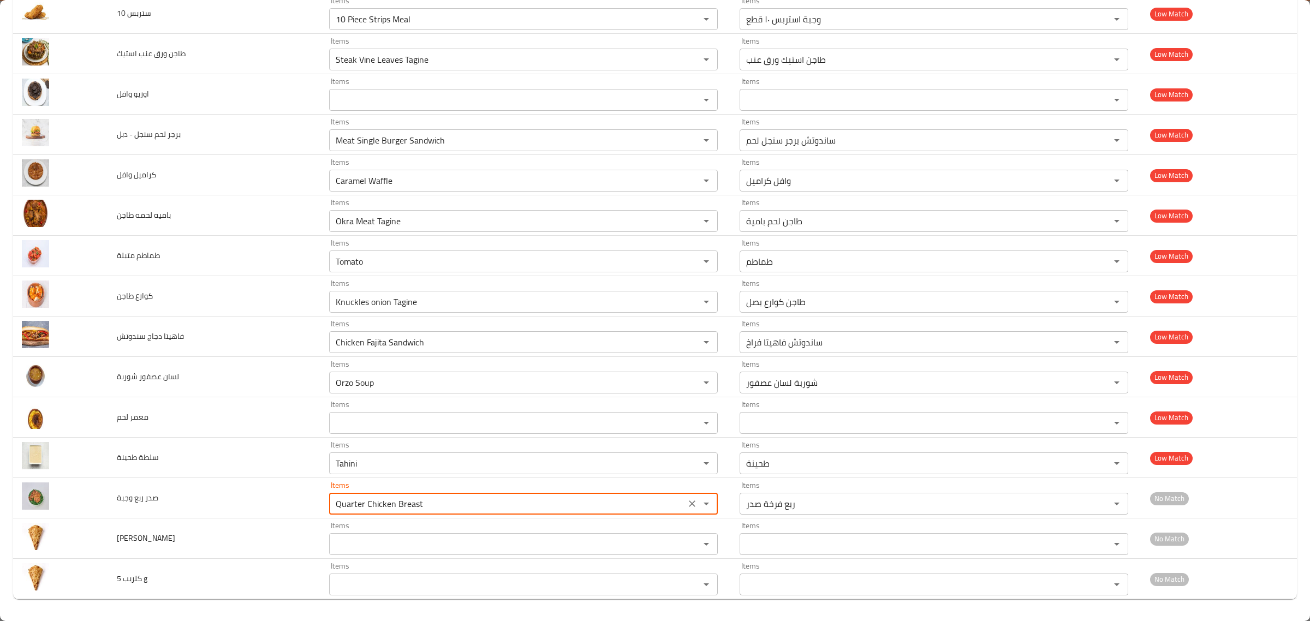
type وجبة "Quarter Chicken Breast"
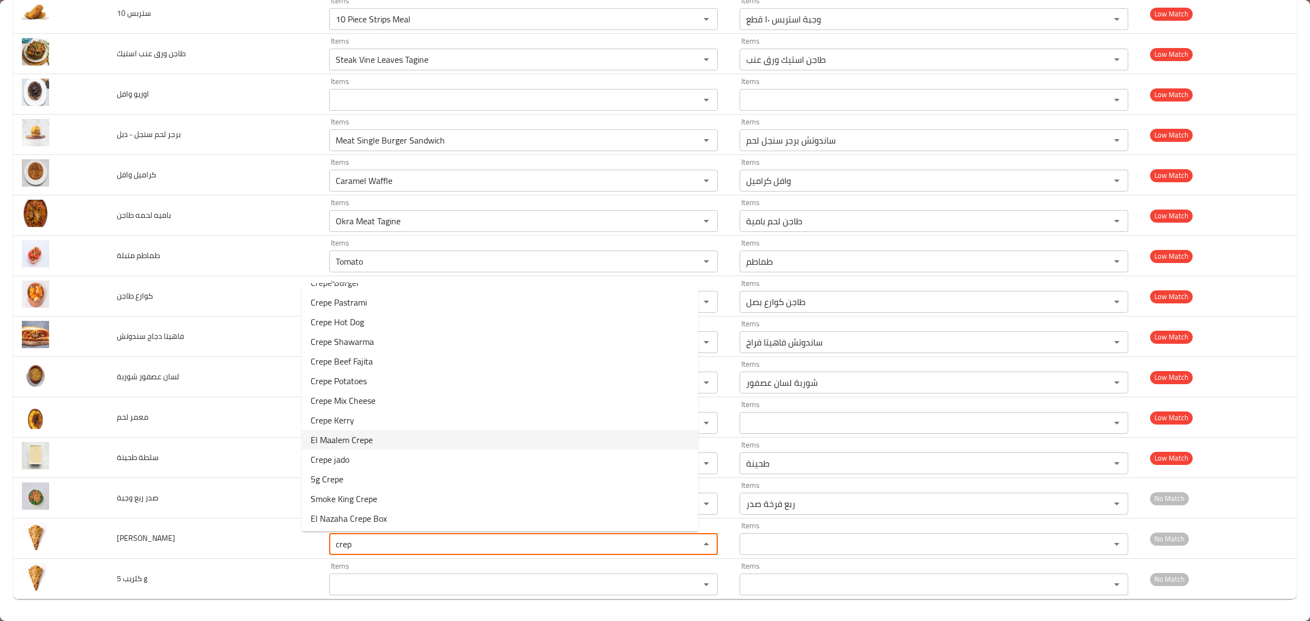
scroll to position [0, 0]
type مزاجنجي "c"
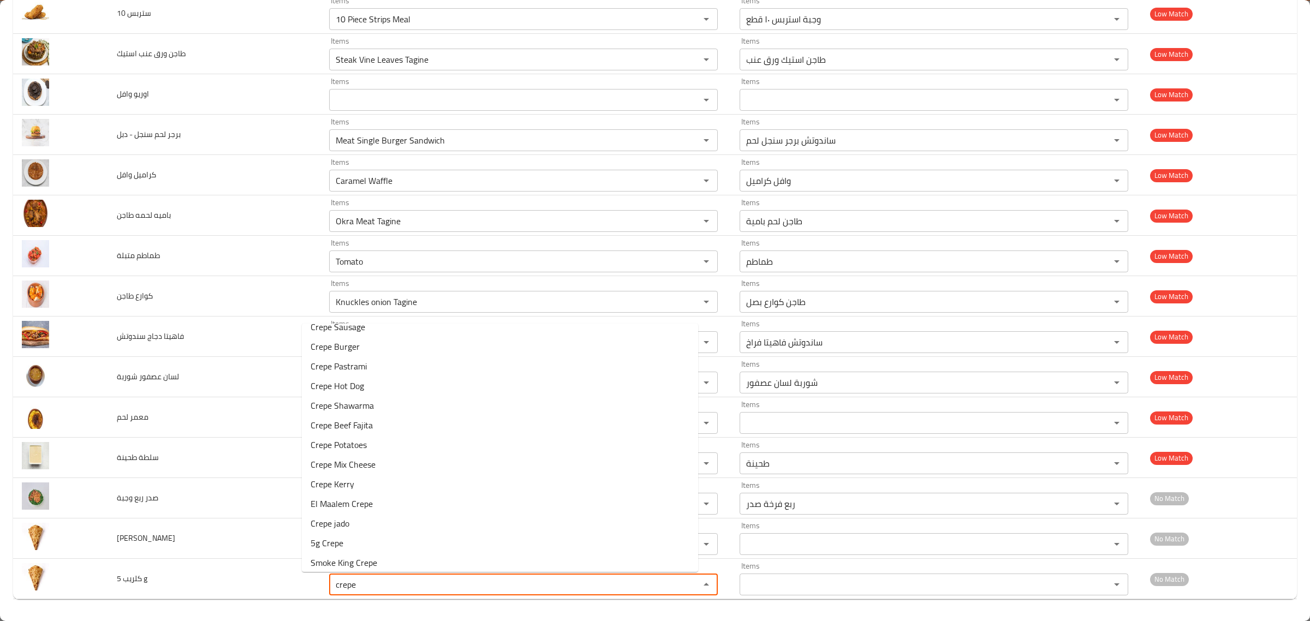
scroll to position [231, 0]
click at [342, 513] on span "5g Crepe" at bounding box center [327, 519] width 33 height 13
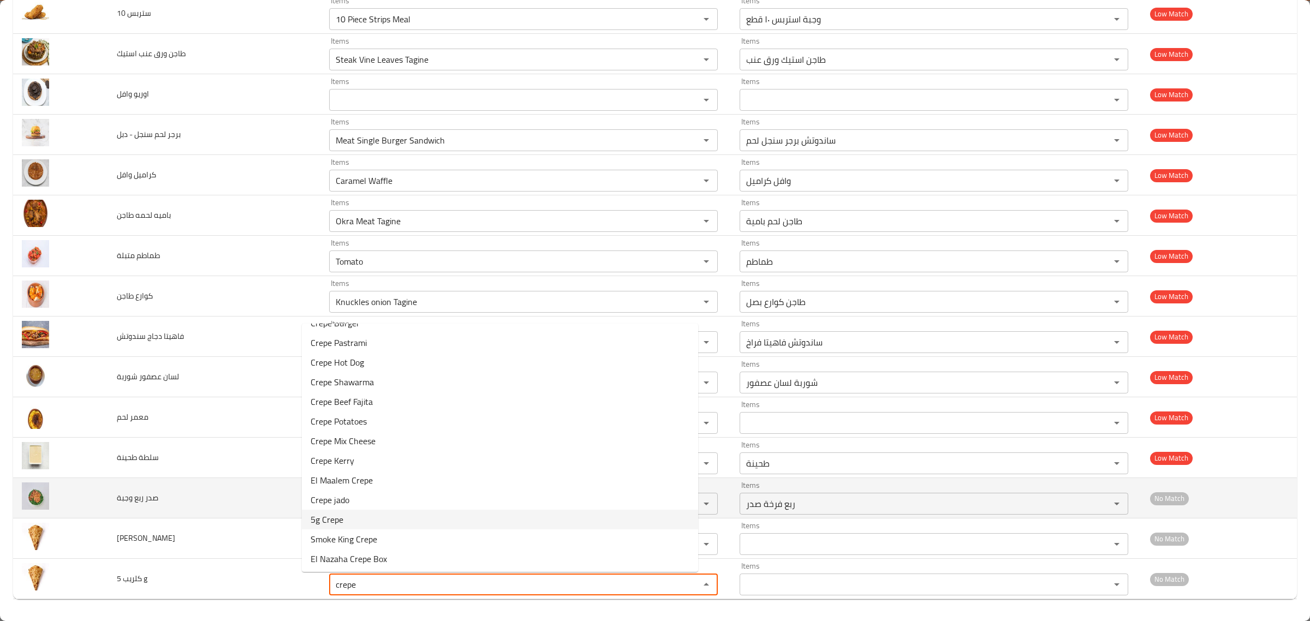
type g "5g Crepe"
type g-ar "كريب 5 جي"
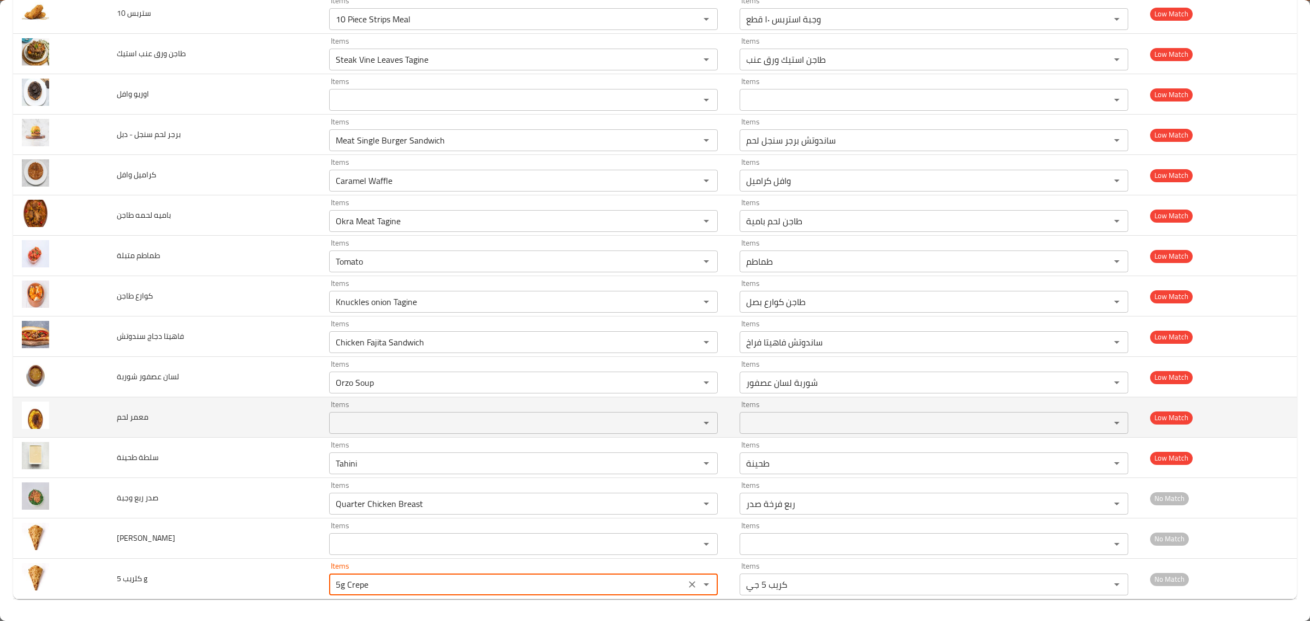
type g "5g Crepe"
click at [1257, 407] on td "Low Match" at bounding box center [1220, 417] width 156 height 40
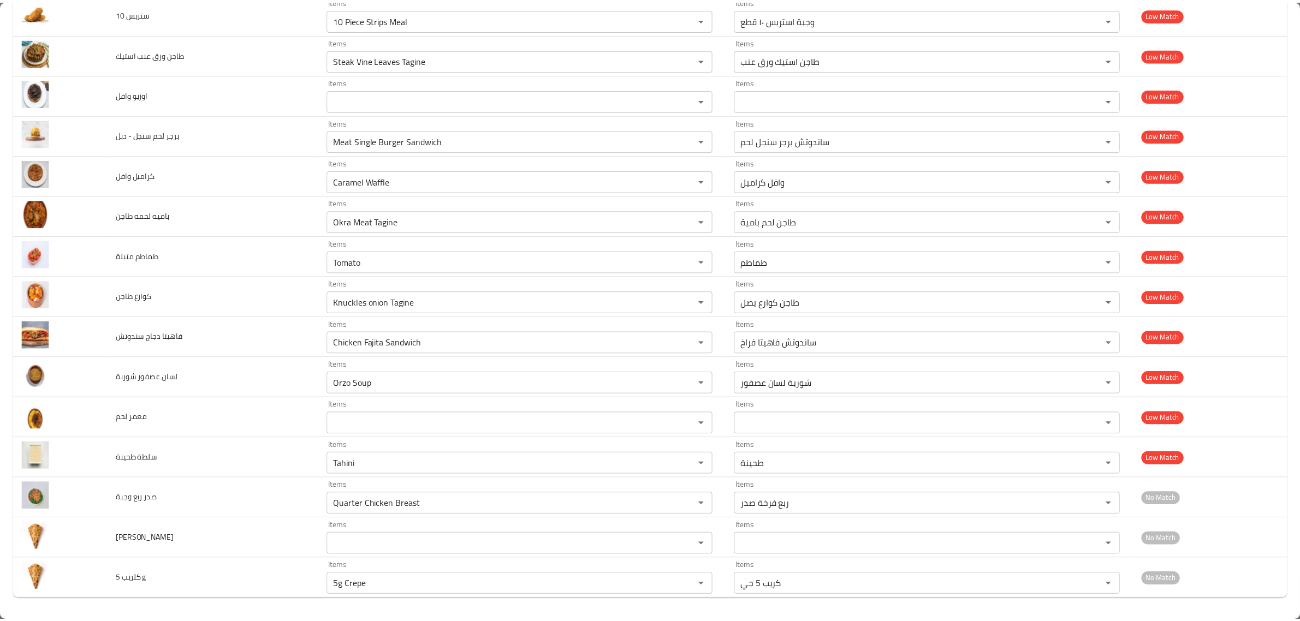
scroll to position [0, 0]
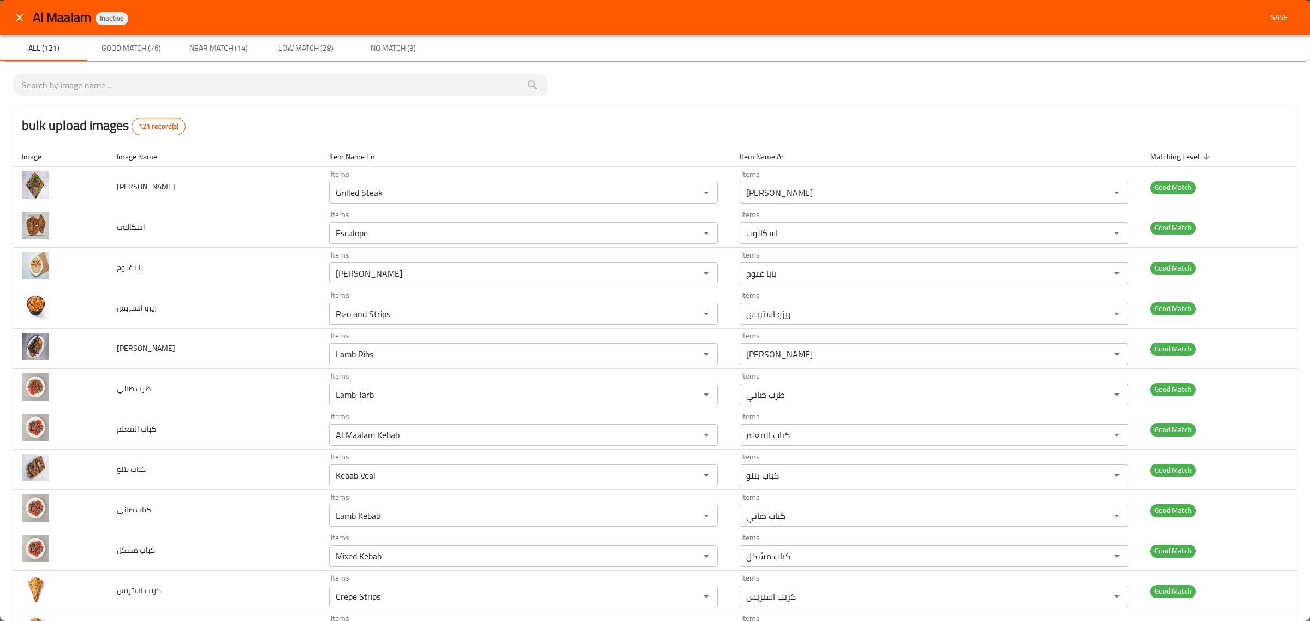
click at [1270, 29] on div "Al Maalam Inactive Save" at bounding box center [655, 17] width 1310 height 35
click at [1270, 17] on span "Save" at bounding box center [1280, 18] width 26 height 14
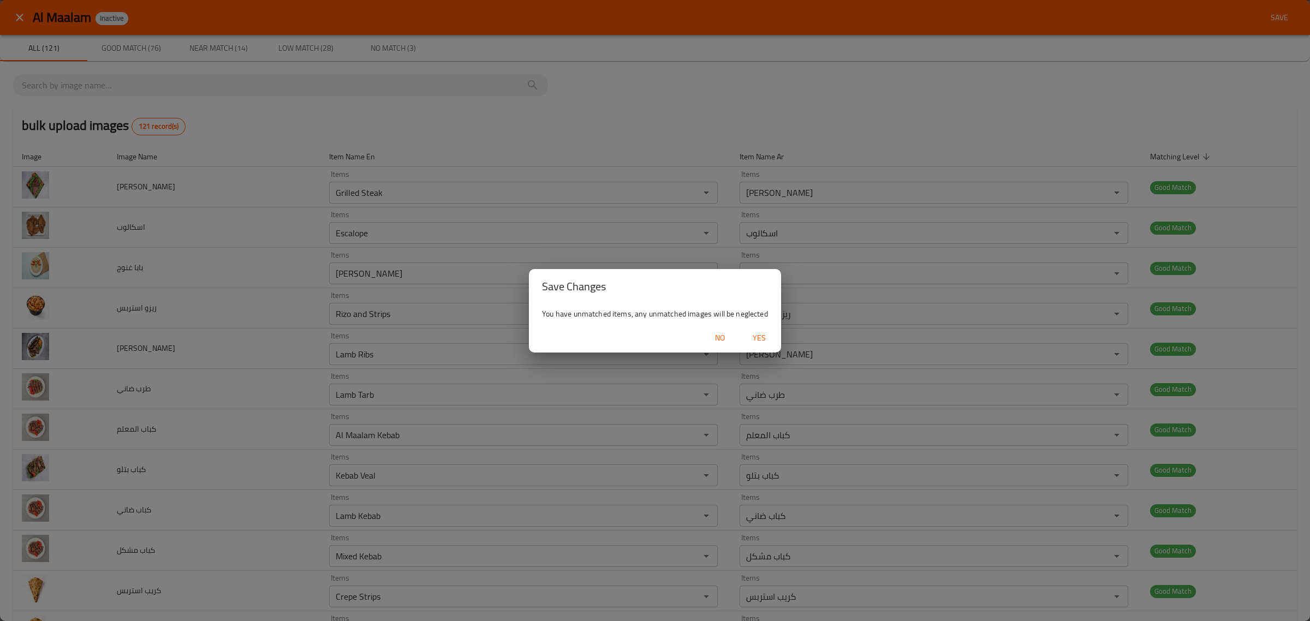
click at [763, 340] on span "Yes" at bounding box center [759, 338] width 26 height 14
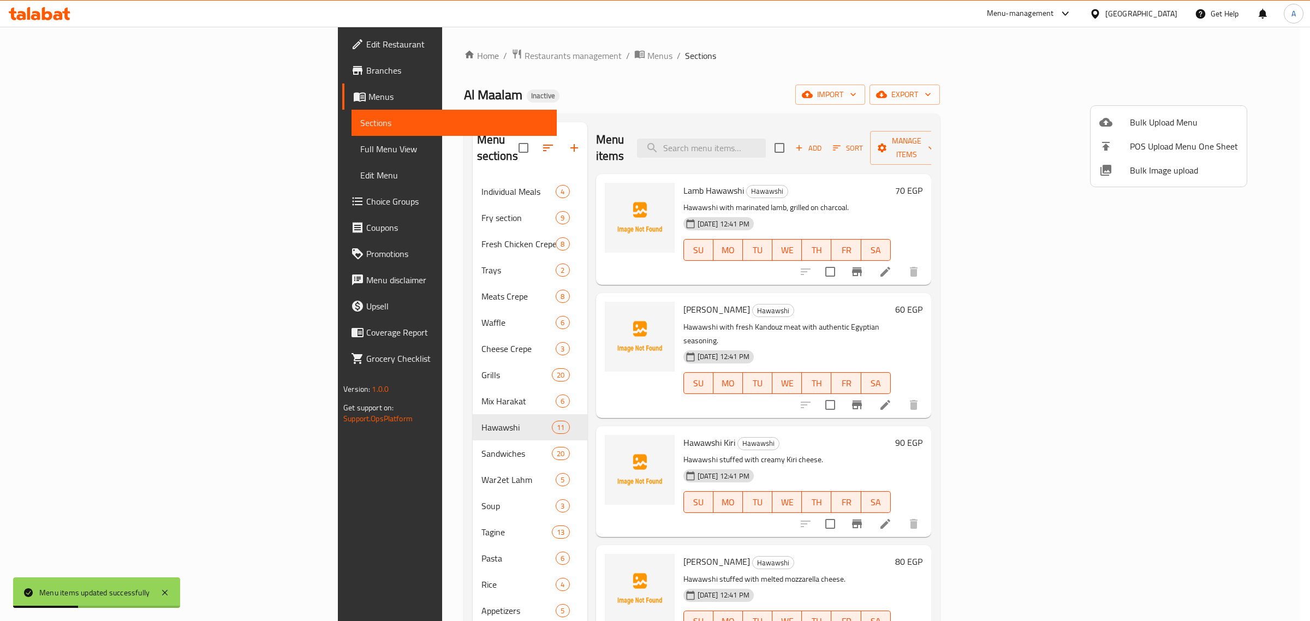
click at [385, 175] on div at bounding box center [655, 310] width 1310 height 621
click at [482, 185] on span "Individual Meals" at bounding box center [519, 191] width 75 height 13
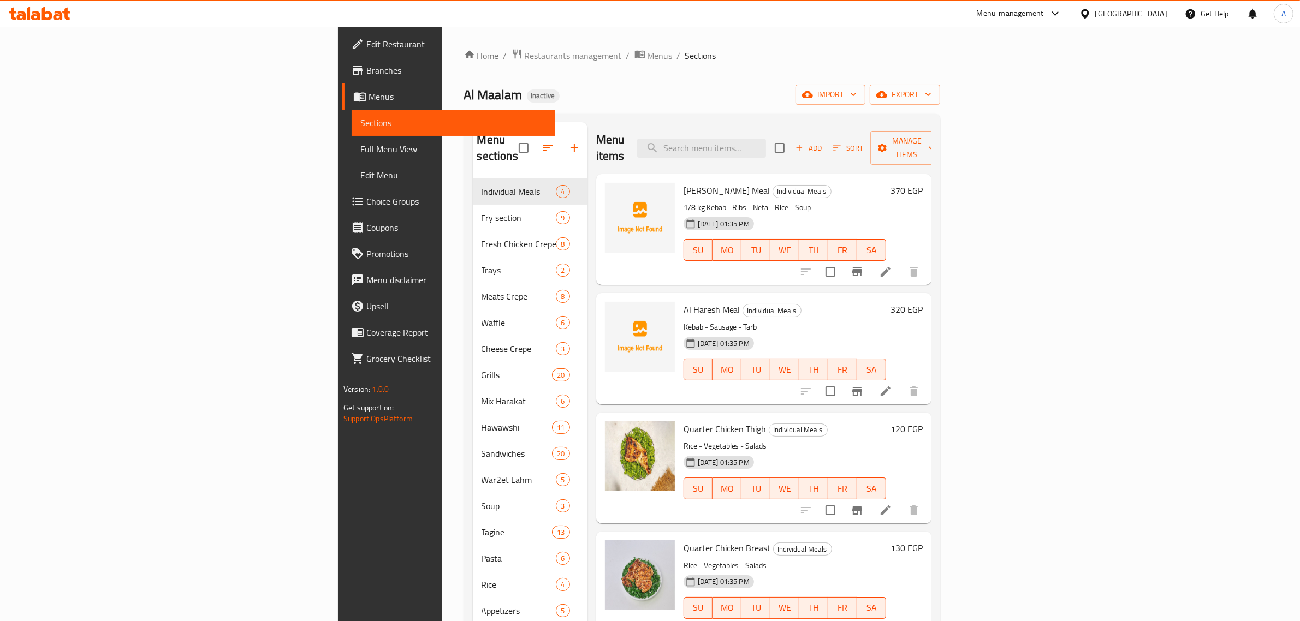
click at [651, 55] on ol "Home / Restaurants management / Menus / Sections" at bounding box center [702, 56] width 476 height 14
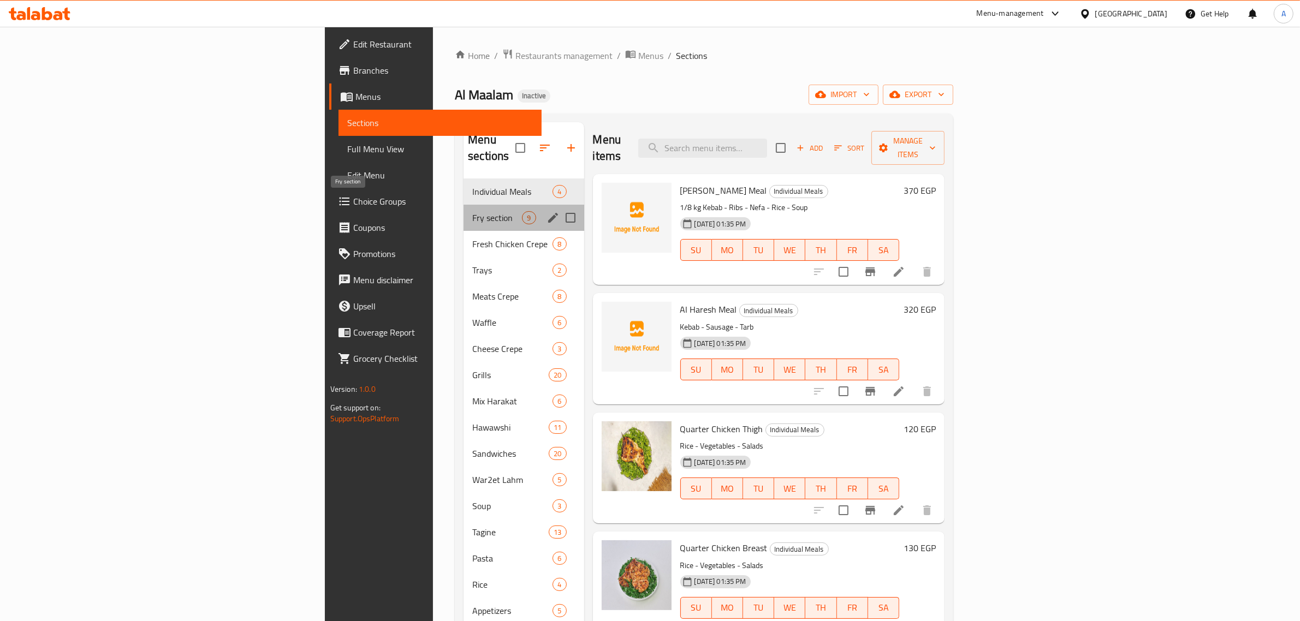
click at [472, 211] on span "Fry section" at bounding box center [497, 217] width 50 height 13
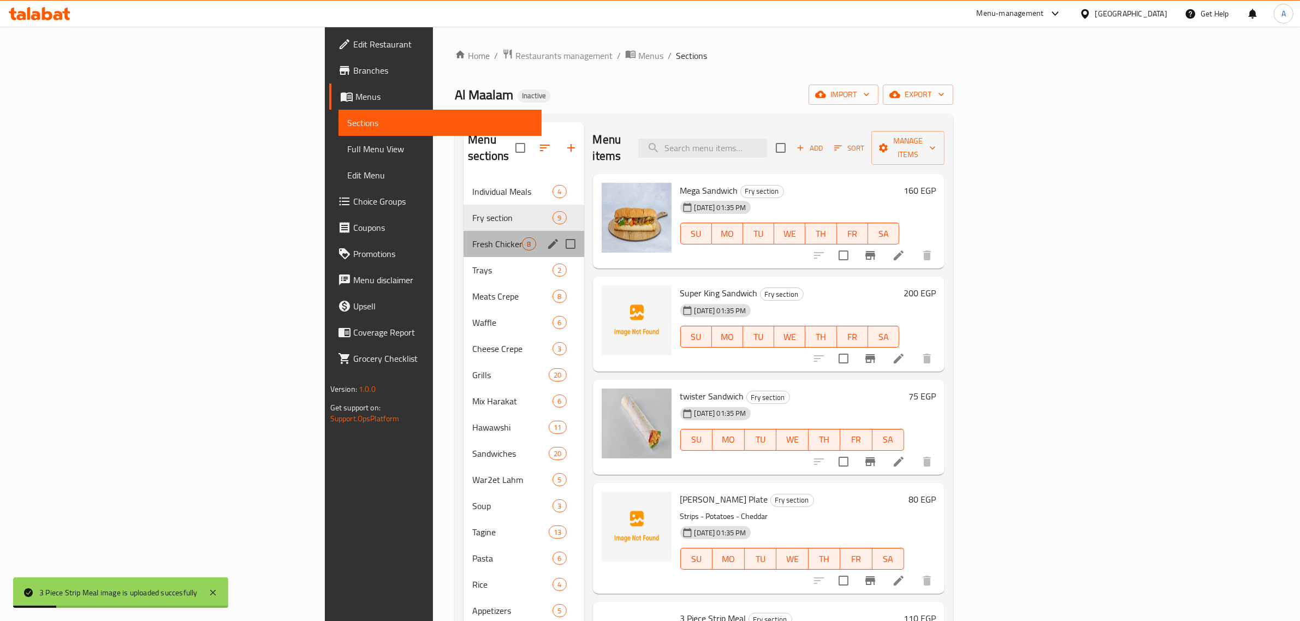
click at [464, 231] on div "Fresh Chicken Crepe 8" at bounding box center [524, 244] width 120 height 26
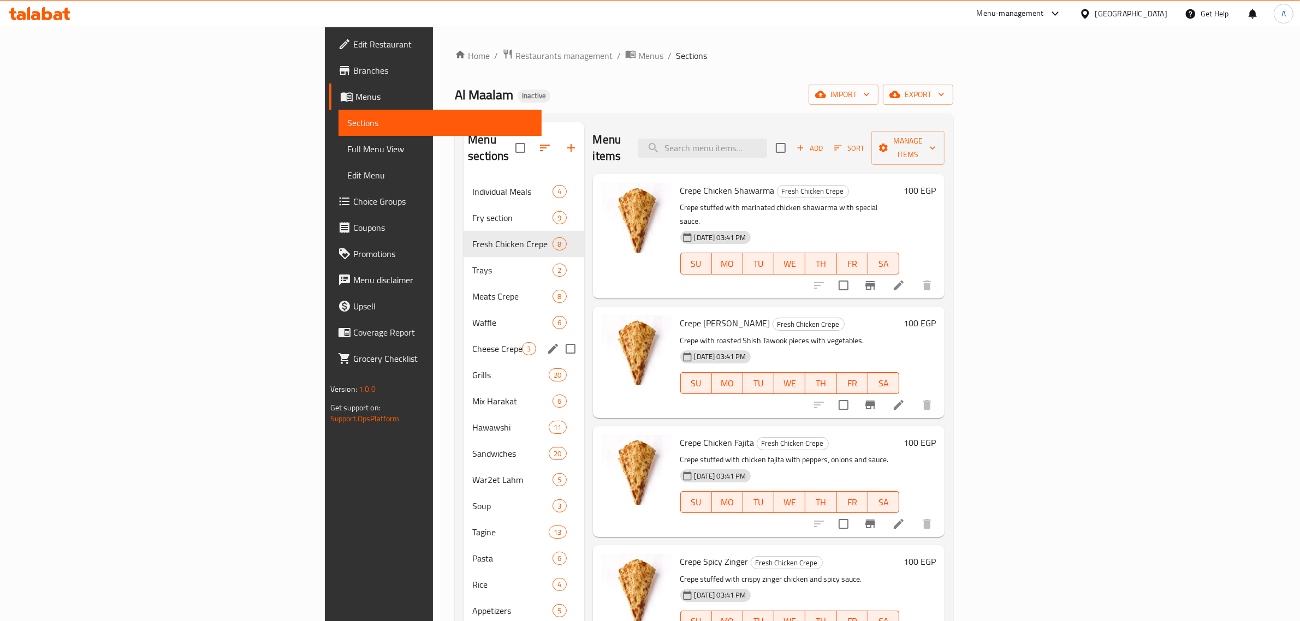
scroll to position [153, 0]
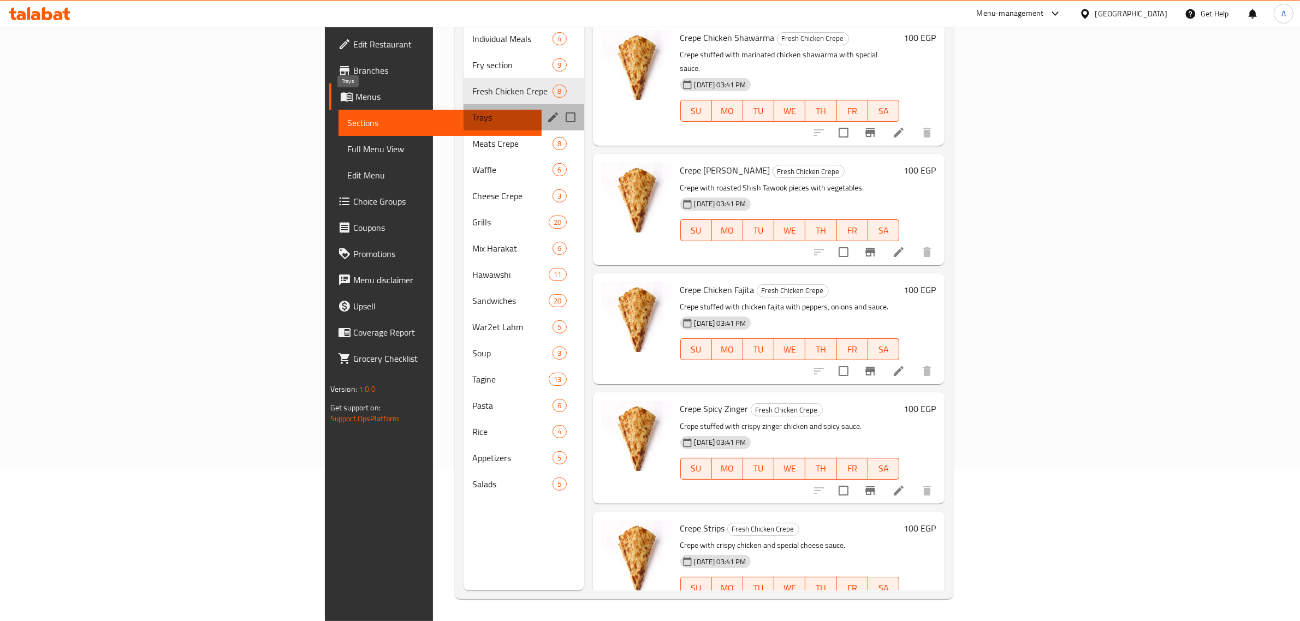
click at [472, 111] on span "Trays" at bounding box center [497, 117] width 50 height 13
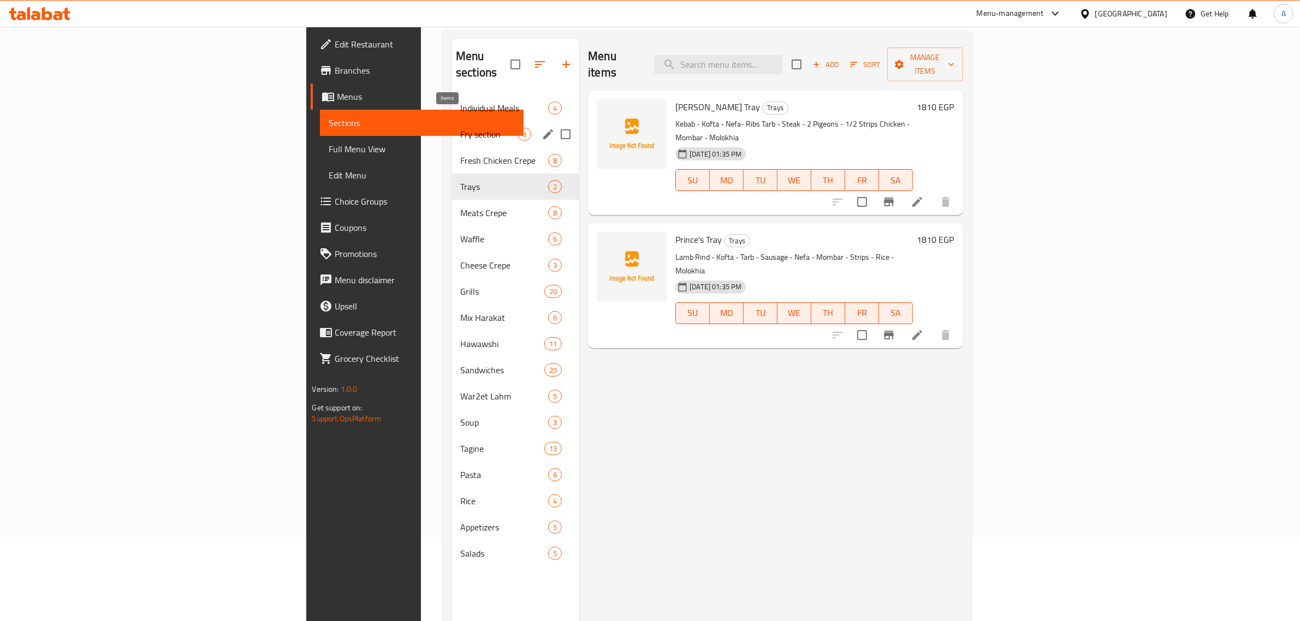
scroll to position [17, 0]
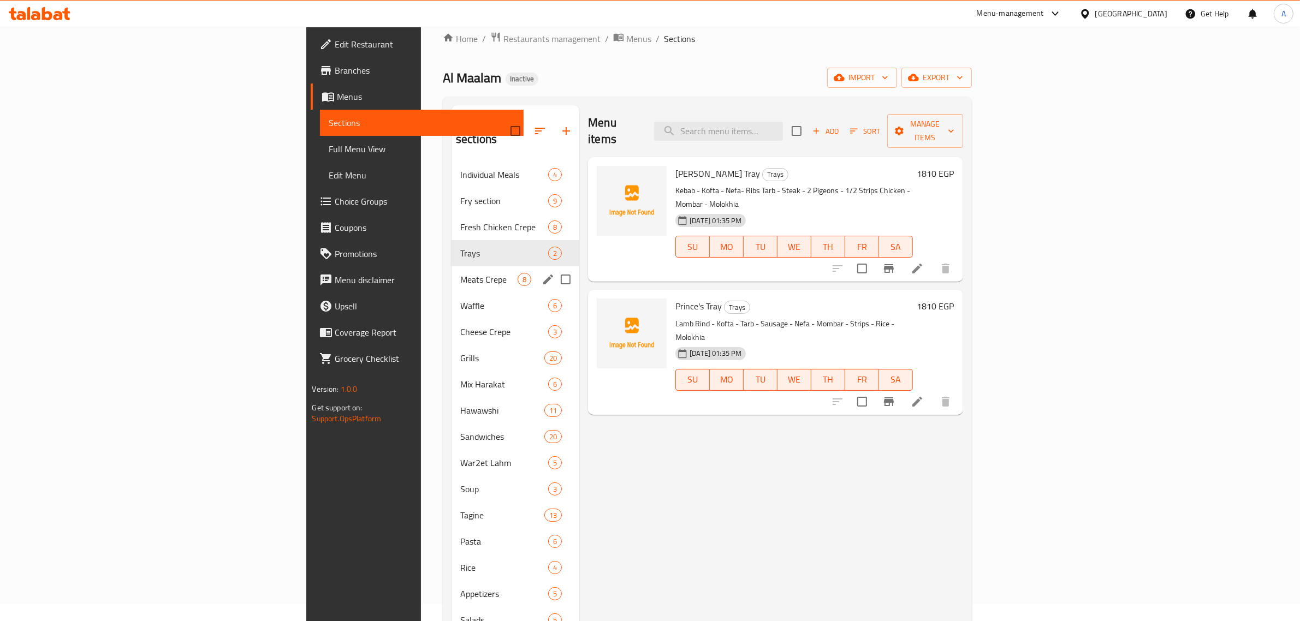
click at [452, 266] on div "Meats Crepe 8" at bounding box center [516, 279] width 128 height 26
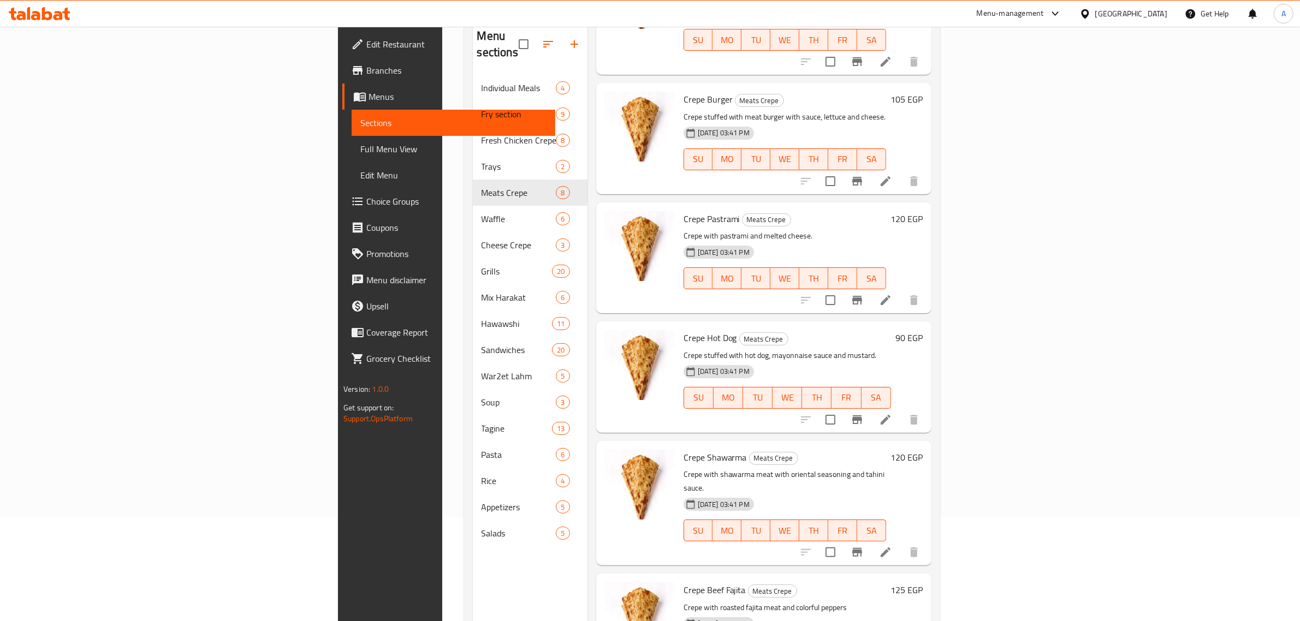
scroll to position [153, 0]
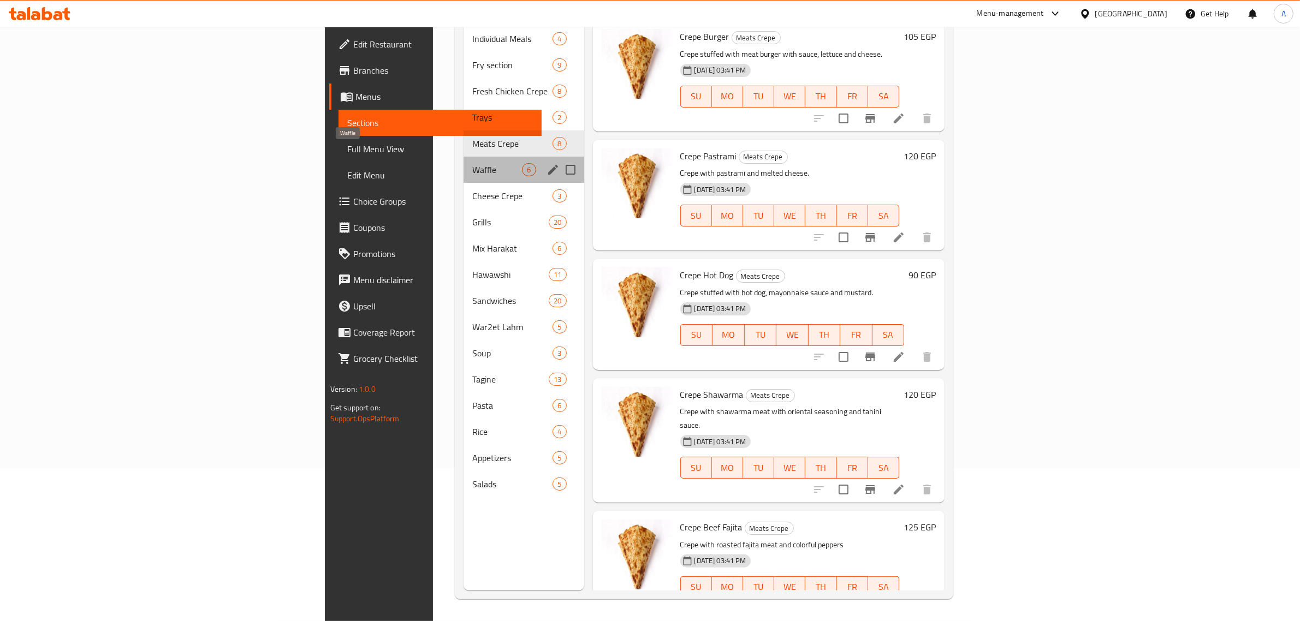
click at [472, 163] on span "Waffle" at bounding box center [497, 169] width 50 height 13
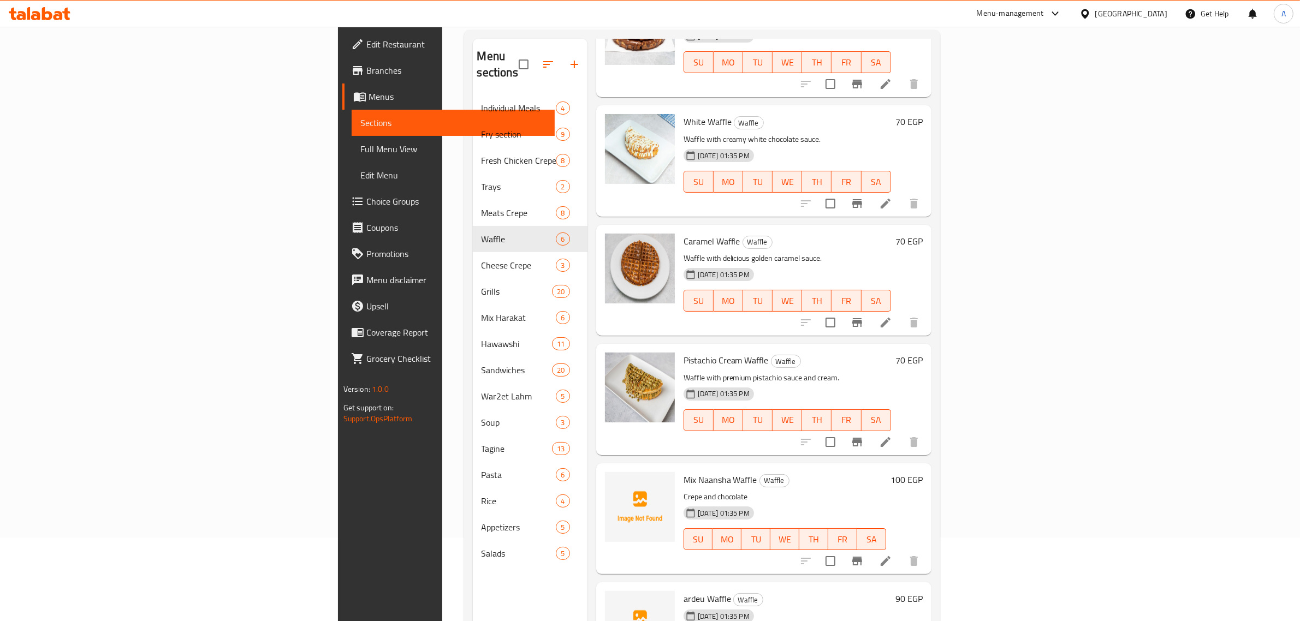
scroll to position [153, 0]
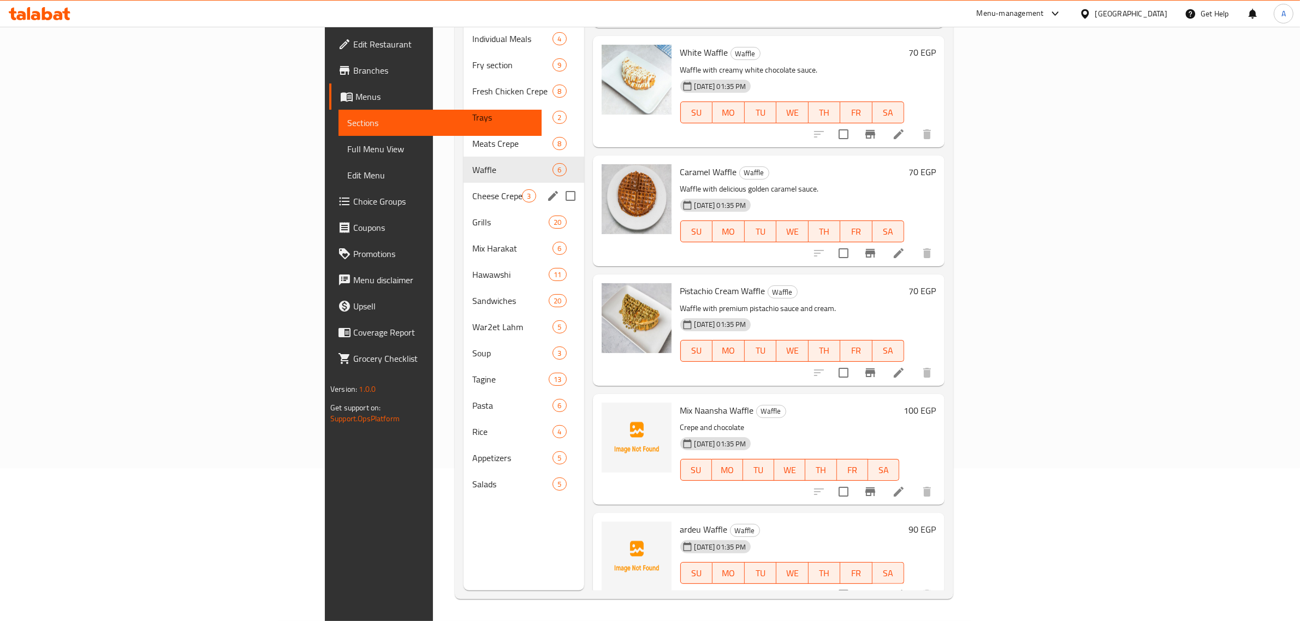
click at [464, 191] on div "Cheese Crepe 3" at bounding box center [524, 196] width 120 height 26
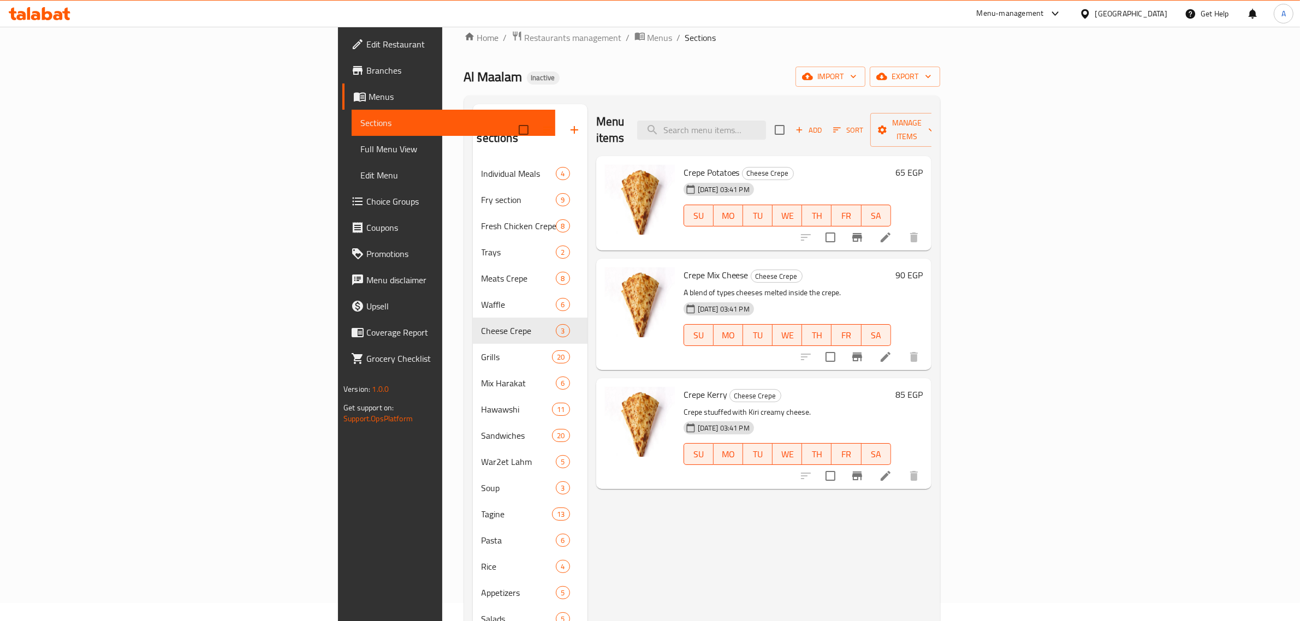
scroll to position [17, 0]
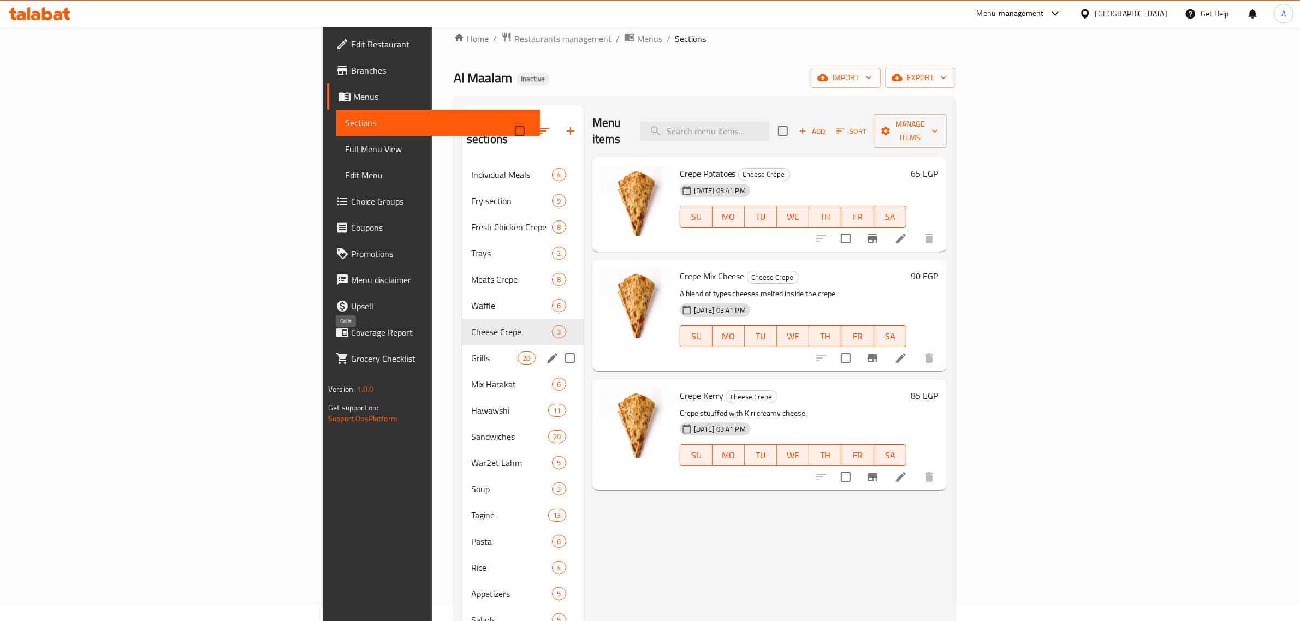
click at [471, 352] on span "Grills" at bounding box center [494, 358] width 46 height 13
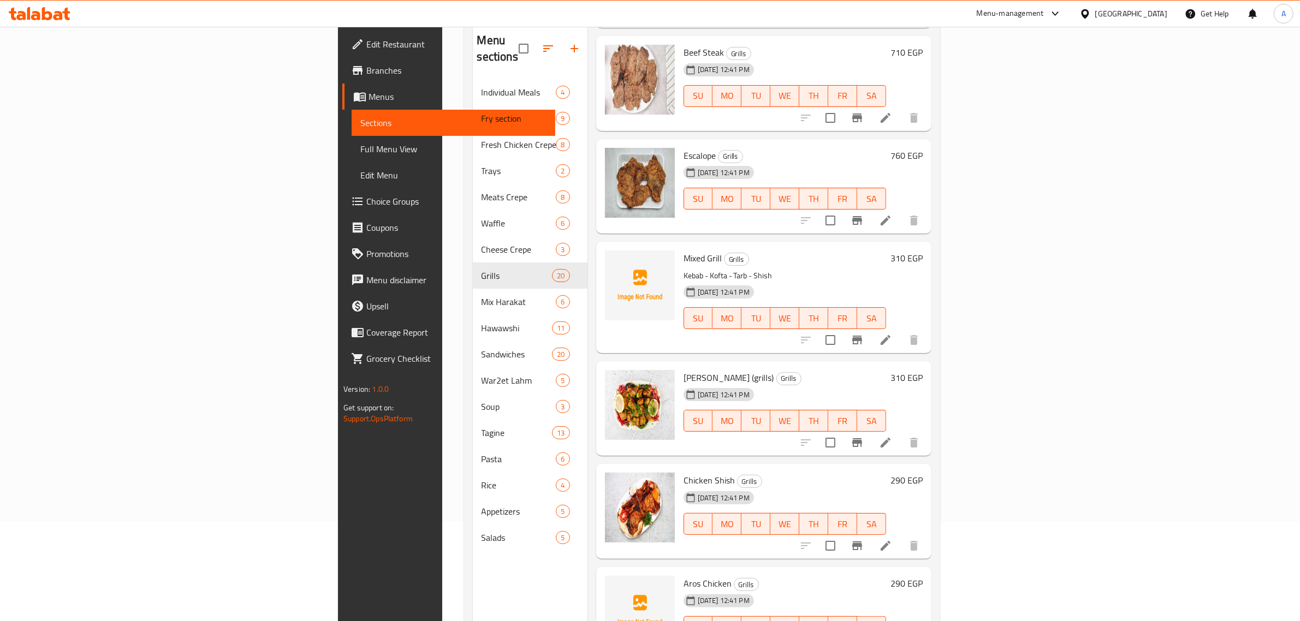
scroll to position [153, 0]
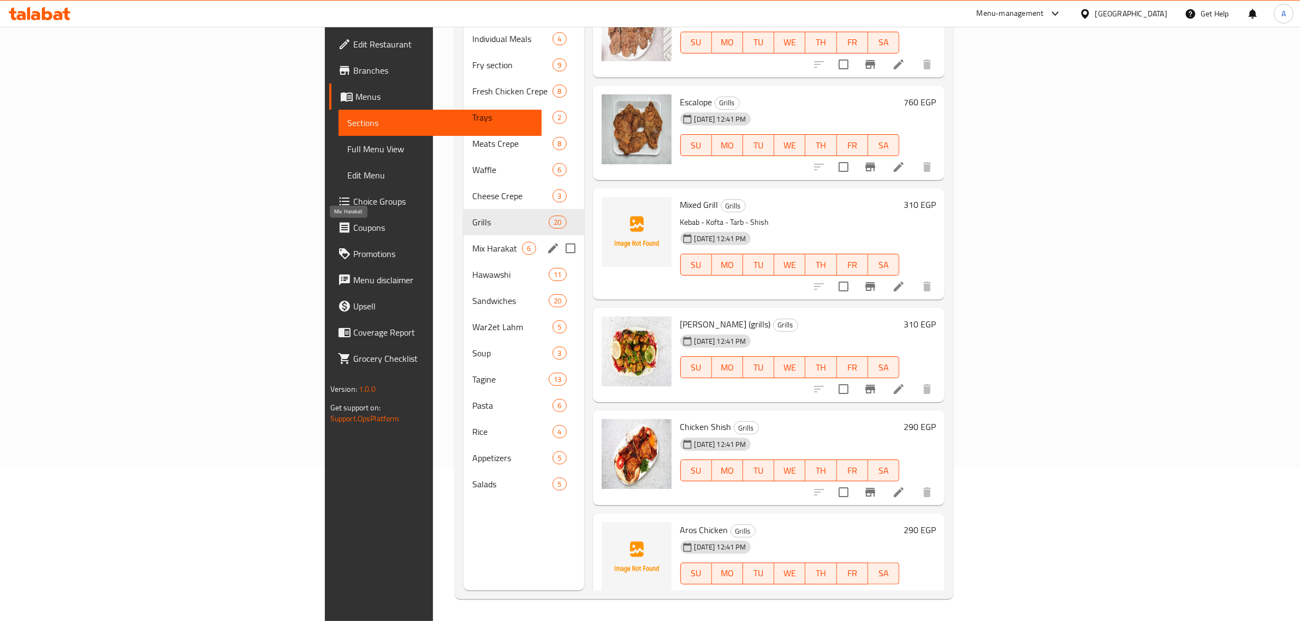
click at [472, 242] on span "Mix Harakat" at bounding box center [497, 248] width 50 height 13
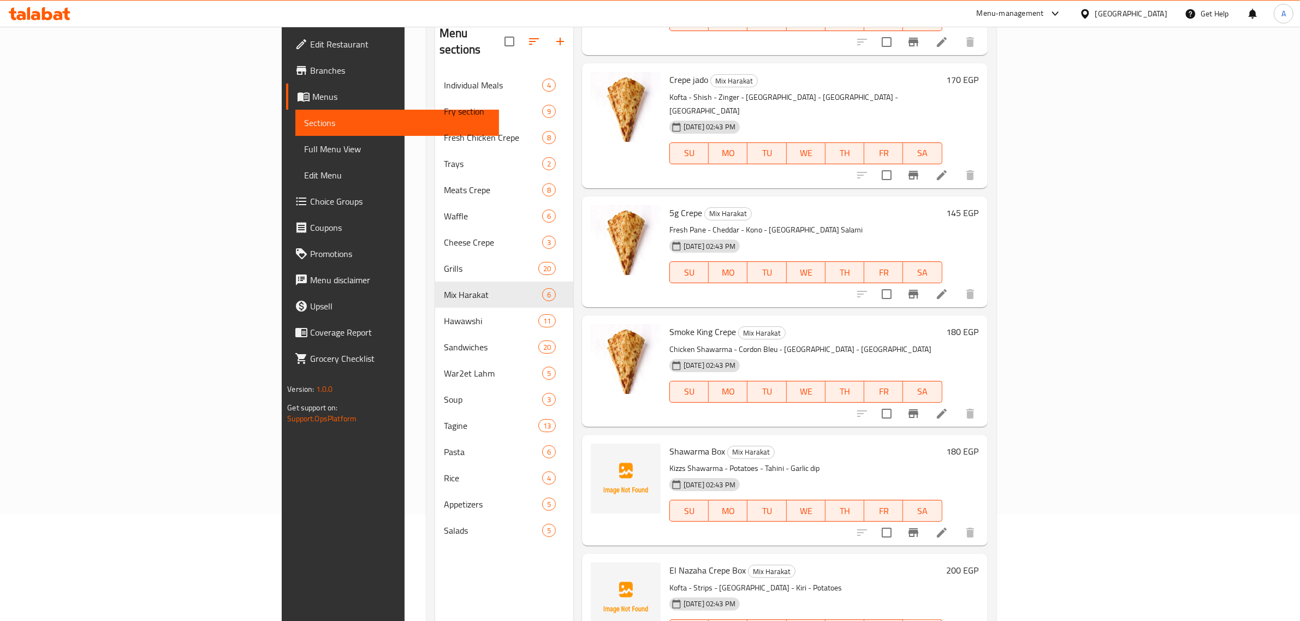
scroll to position [153, 0]
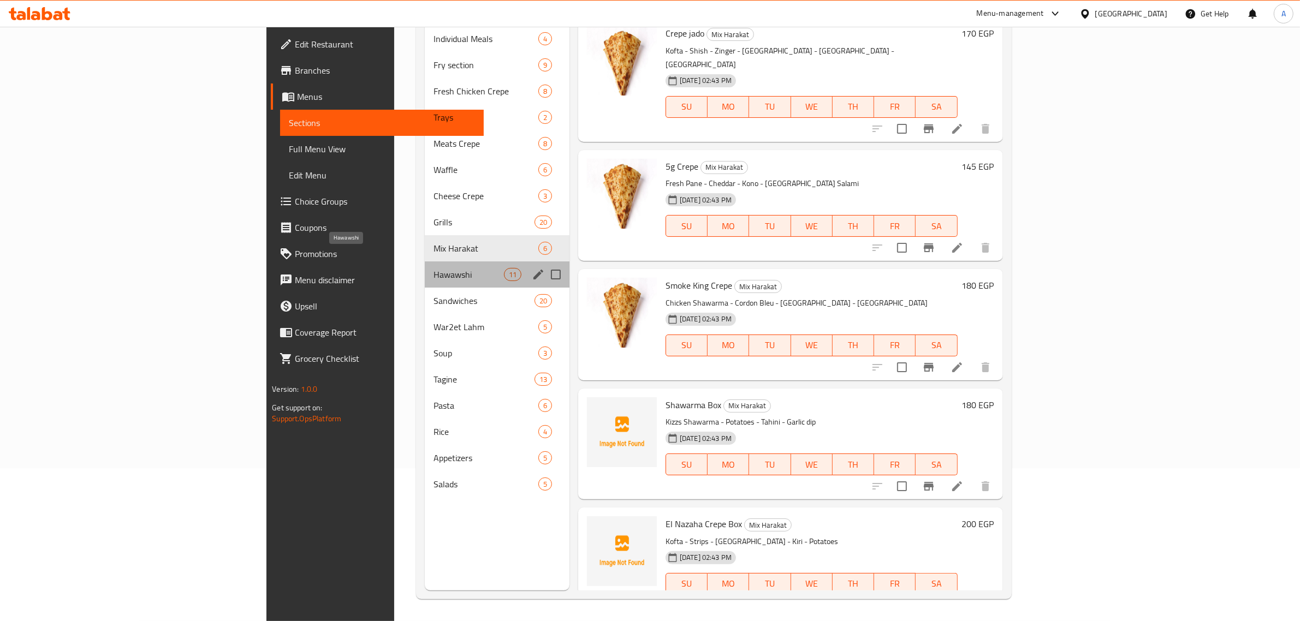
click at [434, 268] on span "Hawawshi" at bounding box center [469, 274] width 70 height 13
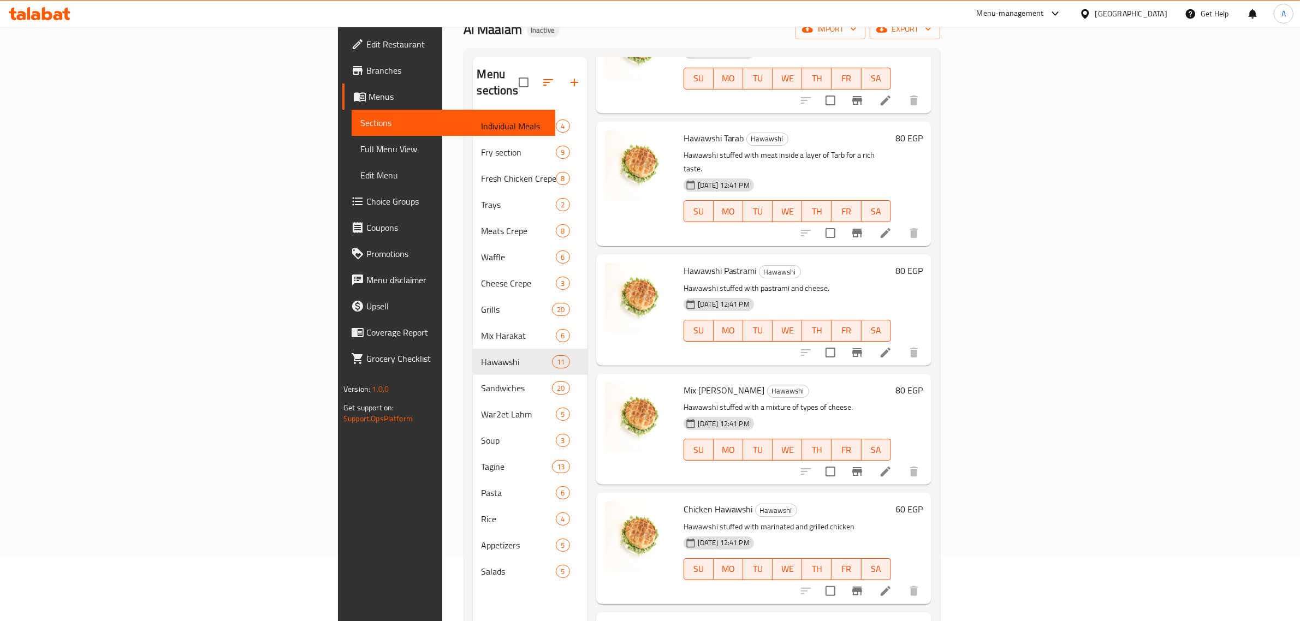
scroll to position [153, 0]
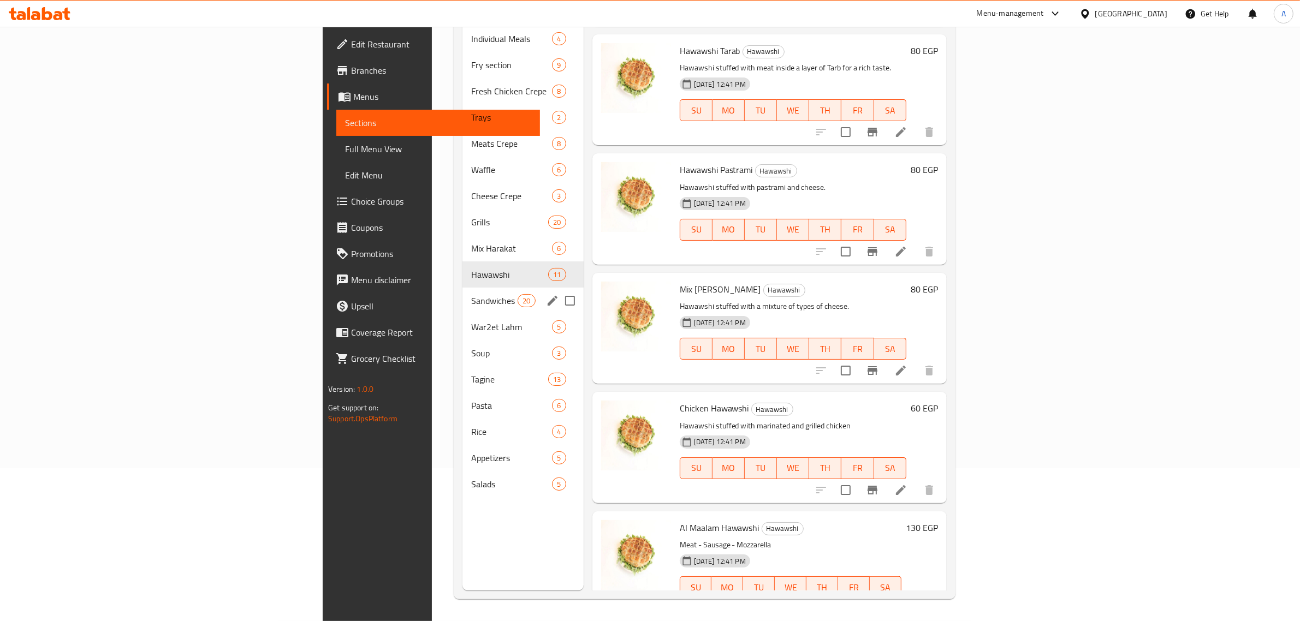
click at [471, 294] on span "Sandwiches" at bounding box center [494, 300] width 46 height 13
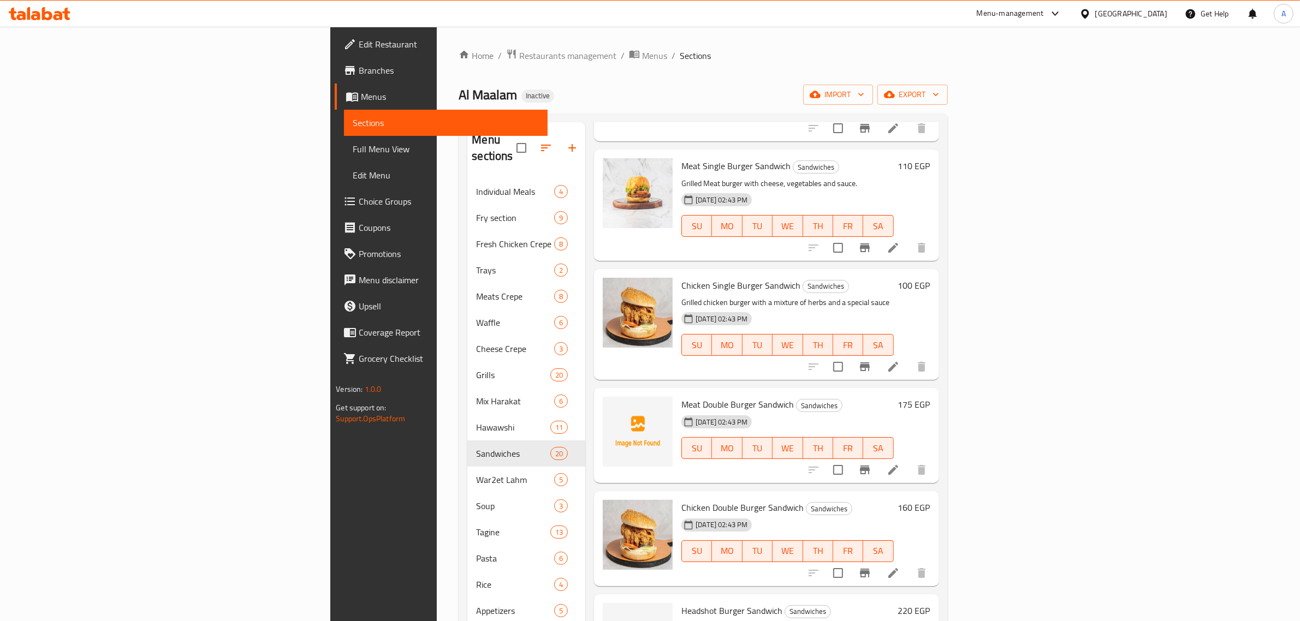
scroll to position [1689, 0]
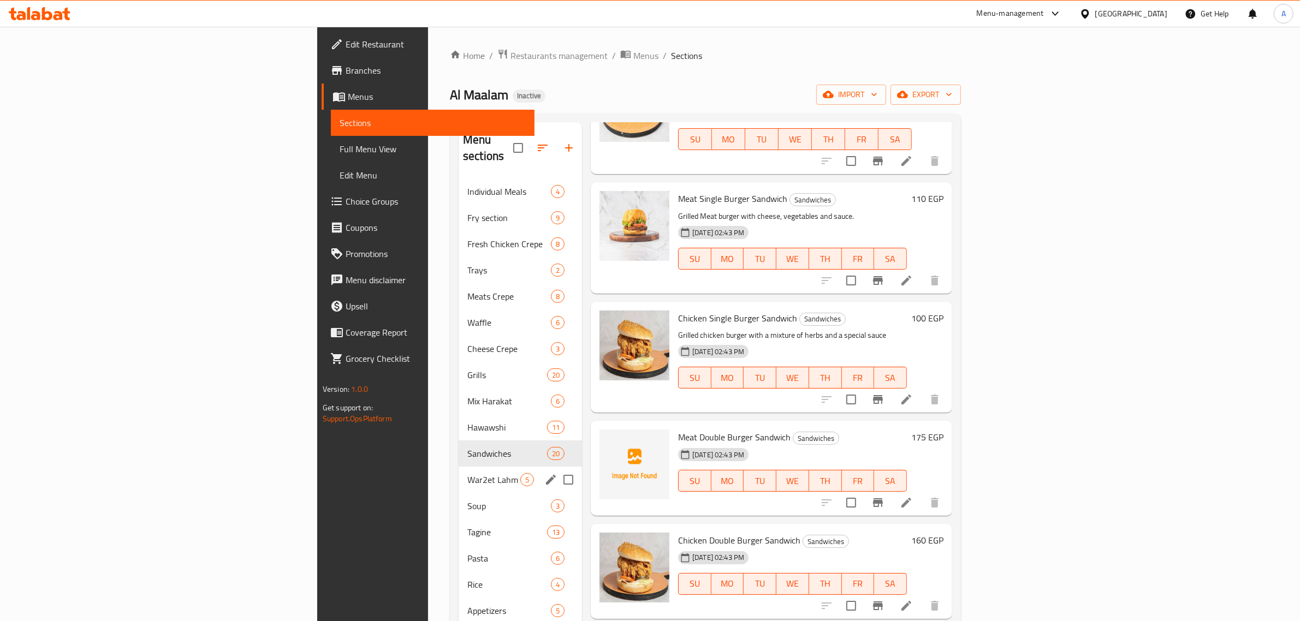
click at [467, 473] on span "War2et Lahm" at bounding box center [493, 479] width 53 height 13
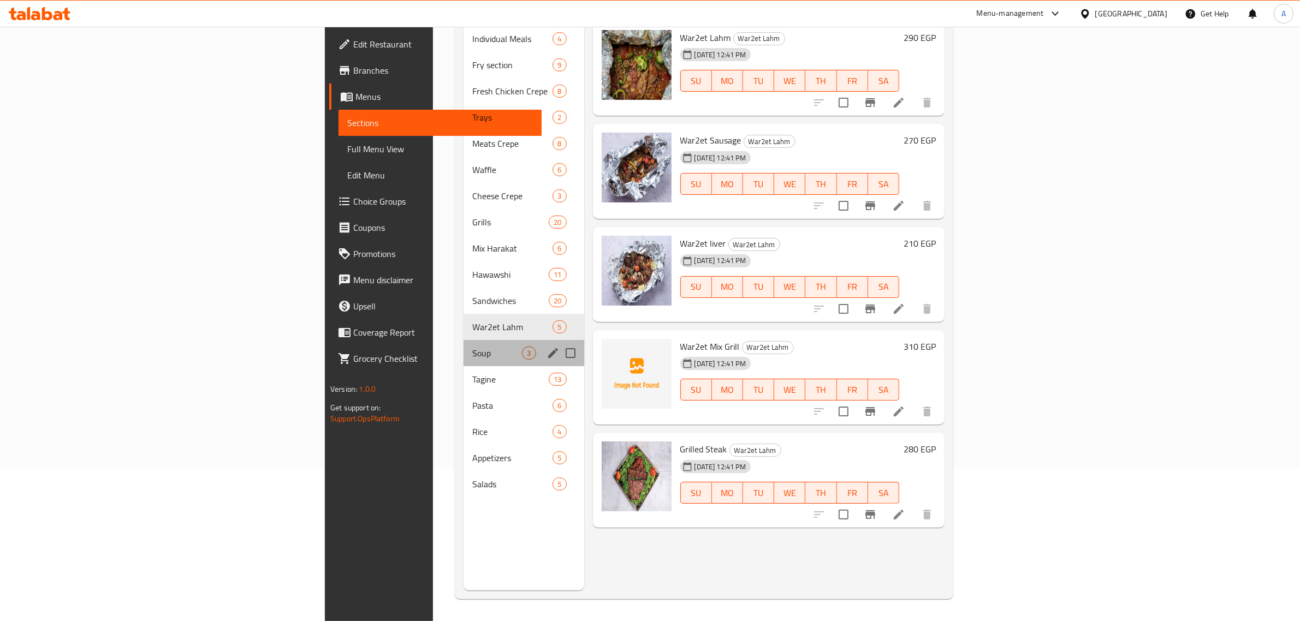
click at [464, 340] on div "Soup 3" at bounding box center [524, 353] width 120 height 26
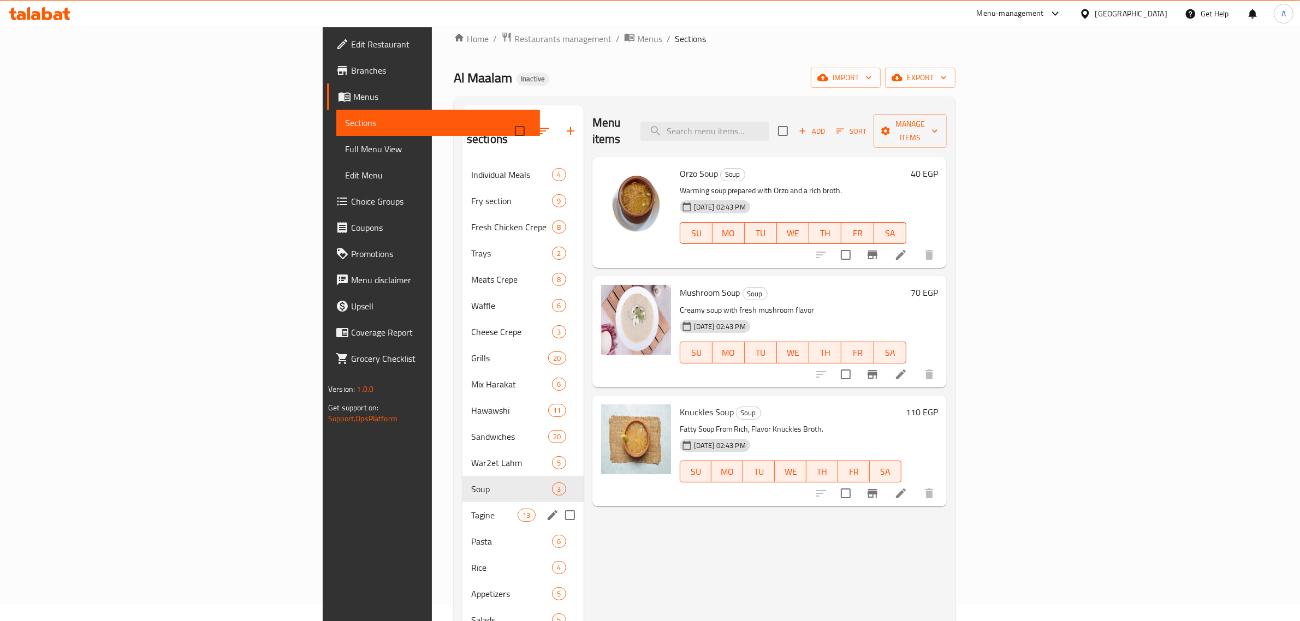
click at [462, 502] on div "Tagine 13" at bounding box center [522, 515] width 121 height 26
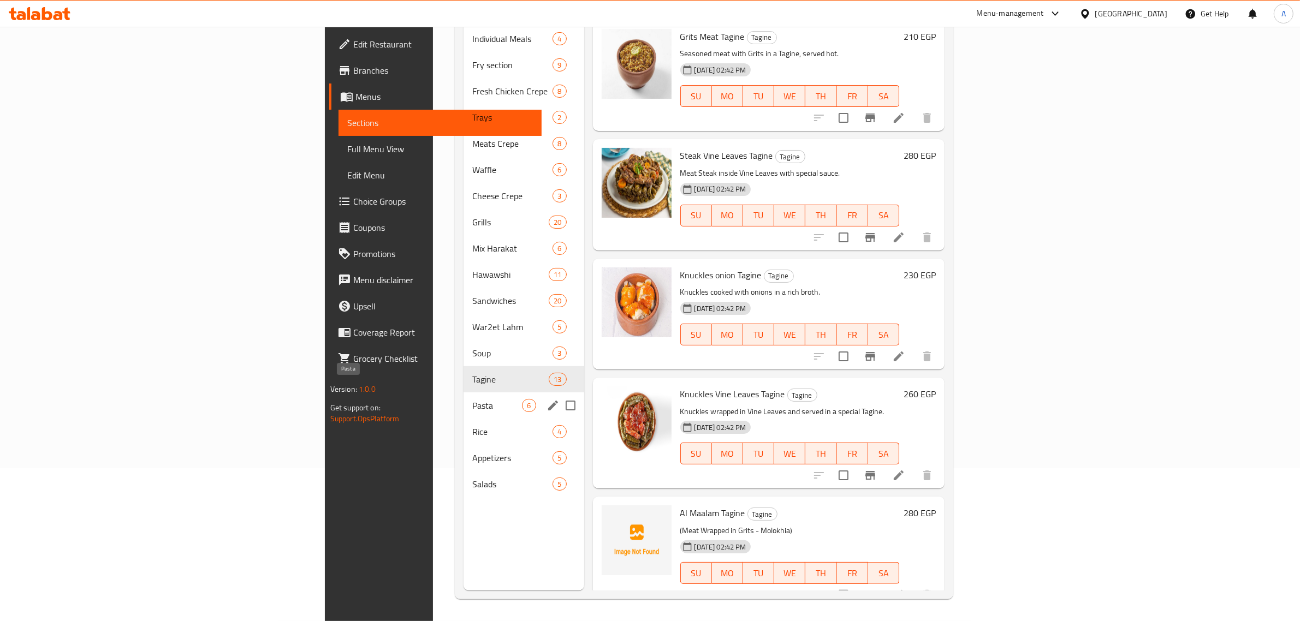
click at [472, 399] on span "Pasta" at bounding box center [497, 405] width 50 height 13
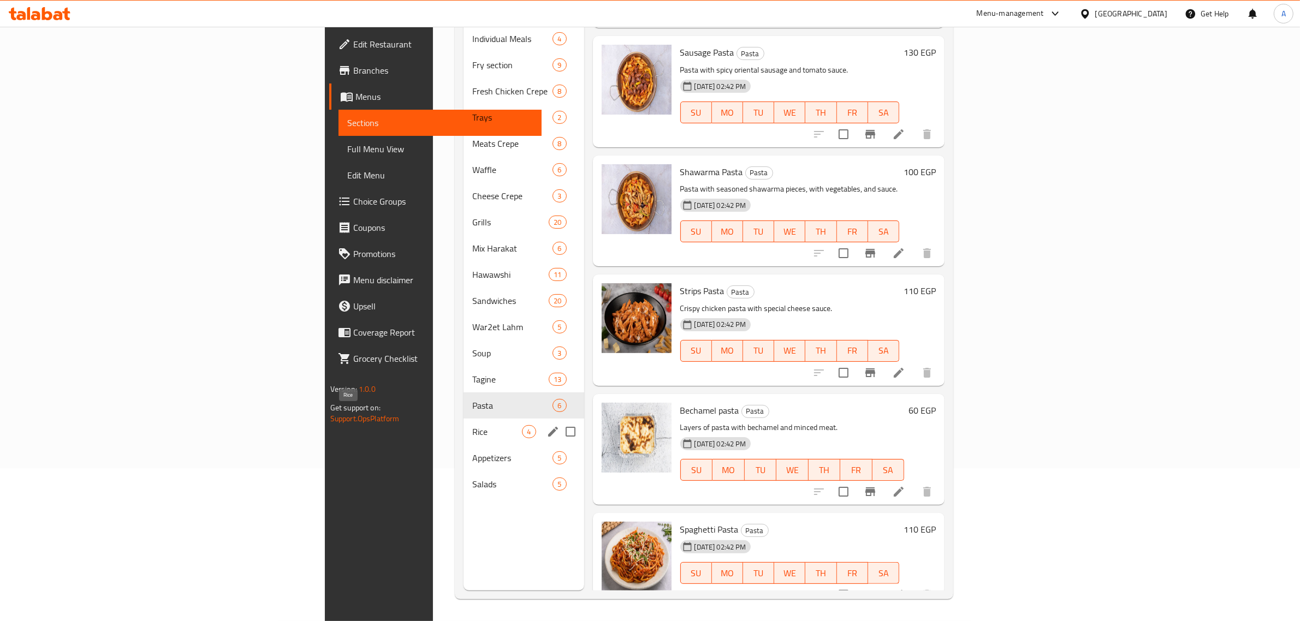
click at [472, 425] on span "Rice" at bounding box center [497, 431] width 50 height 13
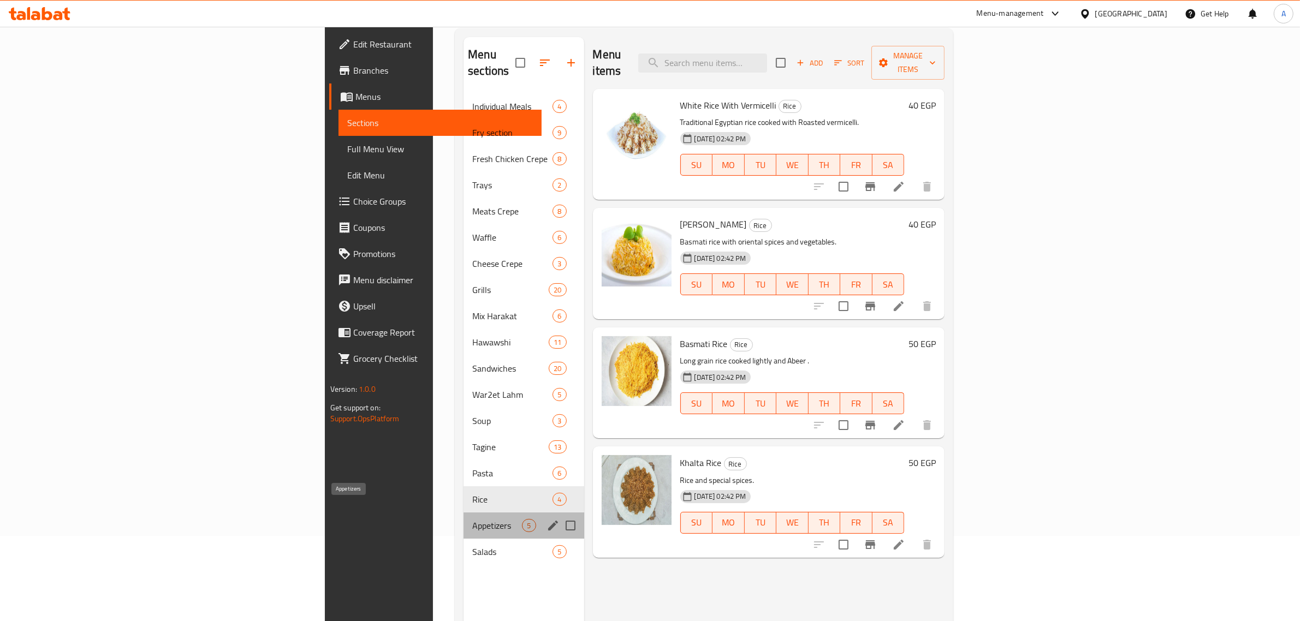
click at [472, 519] on span "Appetizers" at bounding box center [497, 525] width 50 height 13
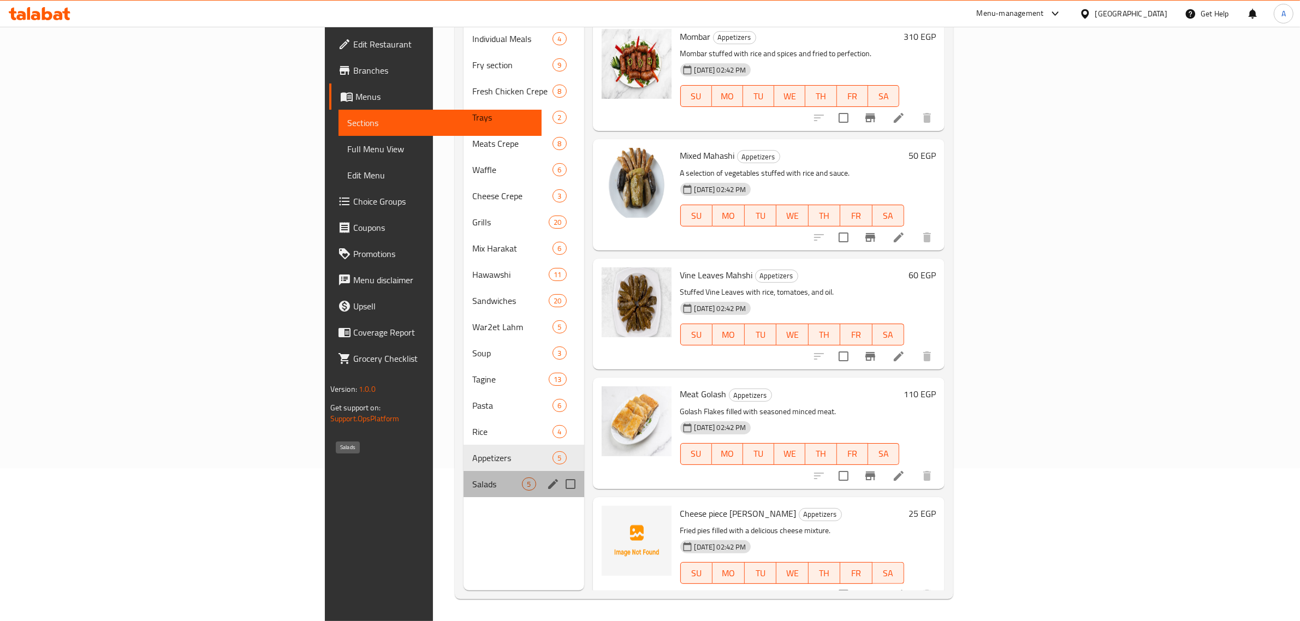
click at [472, 478] on span "Salads" at bounding box center [497, 484] width 50 height 13
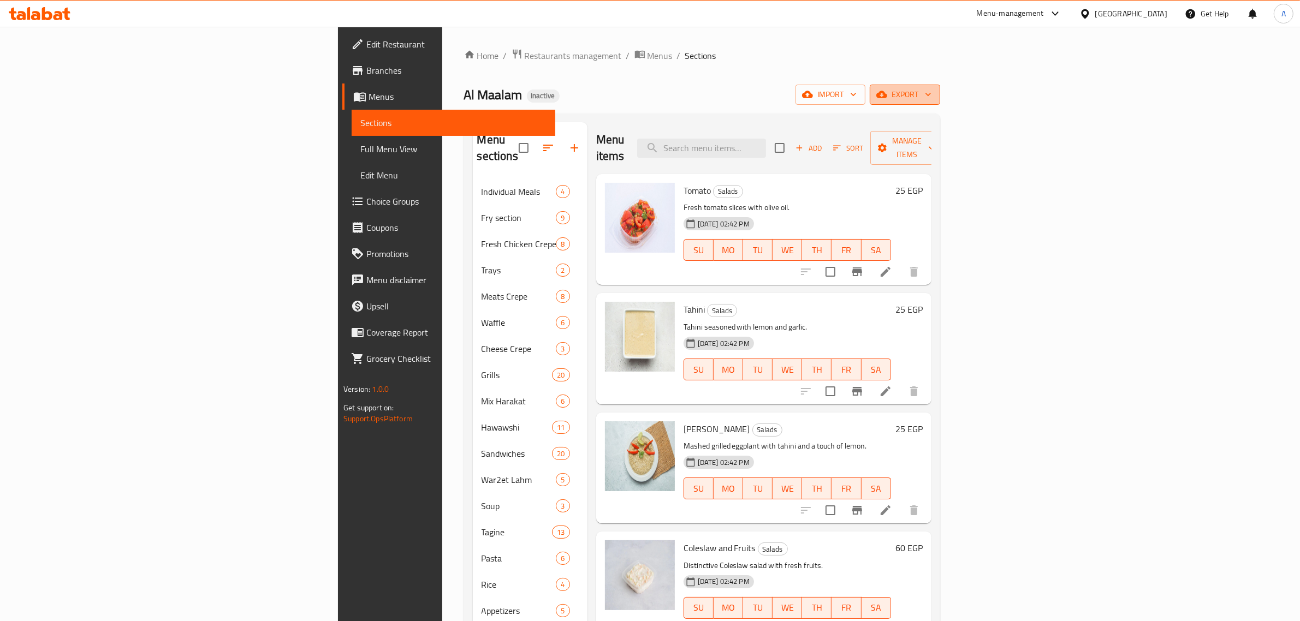
click at [932, 92] on span "export" at bounding box center [905, 95] width 53 height 14
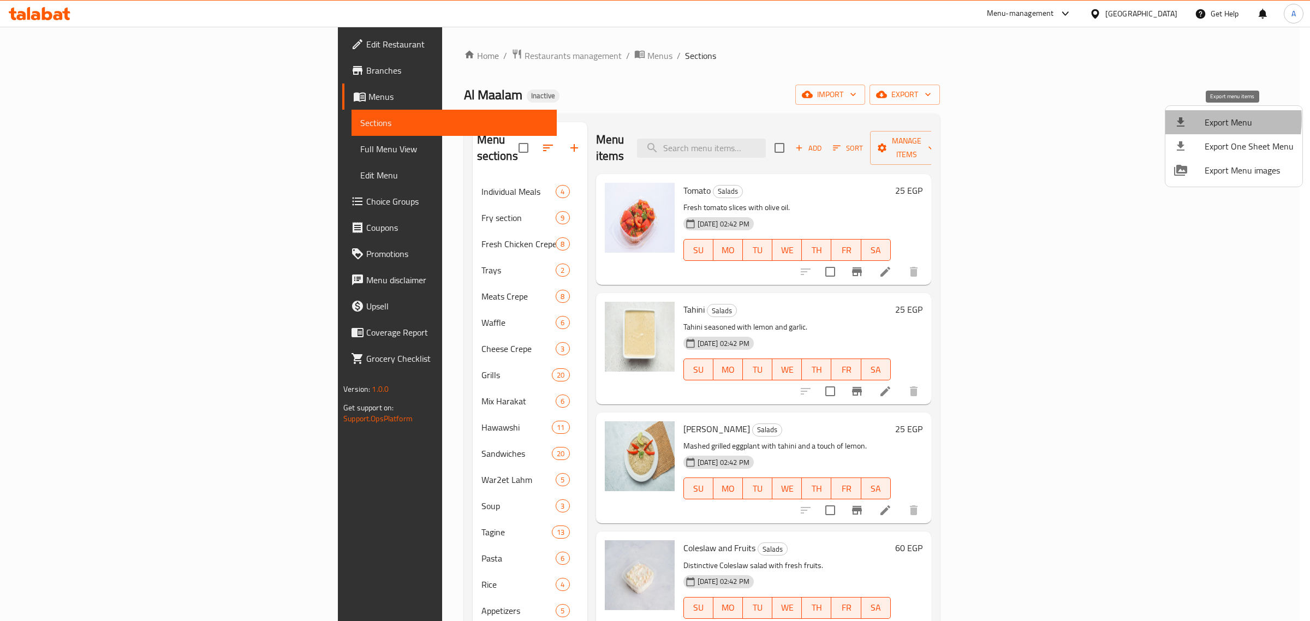
click at [1183, 119] on icon at bounding box center [1180, 122] width 13 height 13
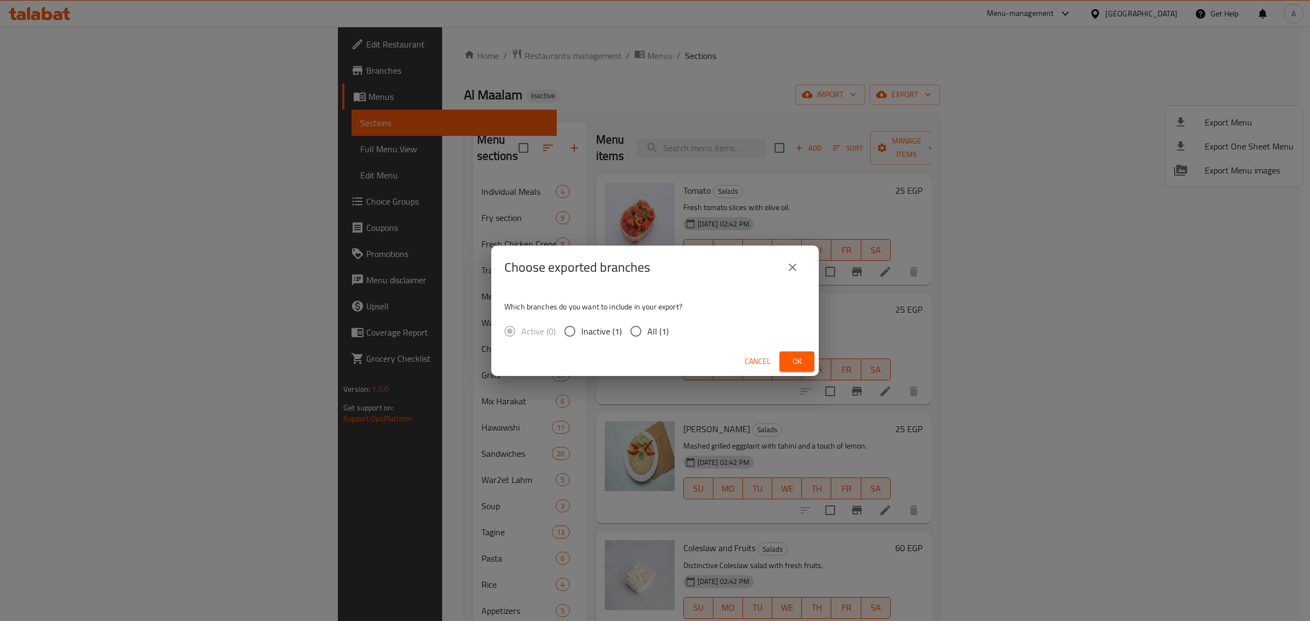
click at [640, 336] on input "All (1)" at bounding box center [636, 331] width 23 height 23
radio input "true"
click at [792, 355] on span "Ok" at bounding box center [796, 362] width 17 height 14
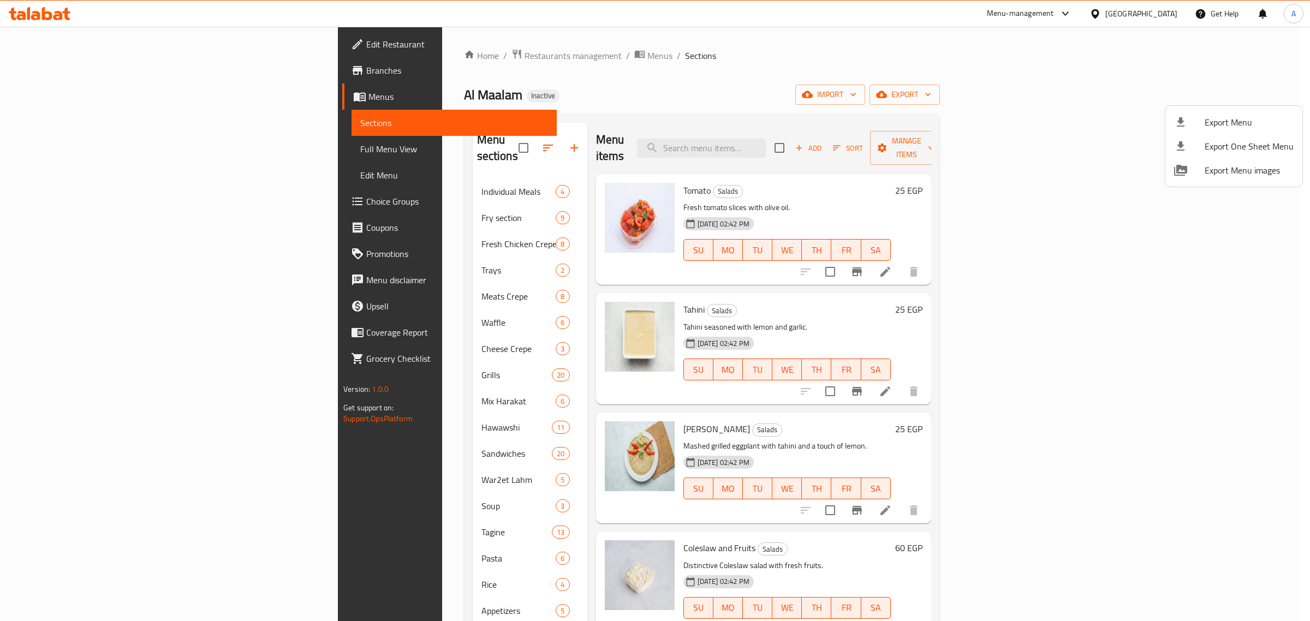
drag, startPoint x: 1165, startPoint y: 26, endPoint x: 1164, endPoint y: 18, distance: 7.7
click at [1166, 26] on div at bounding box center [655, 310] width 1310 height 621
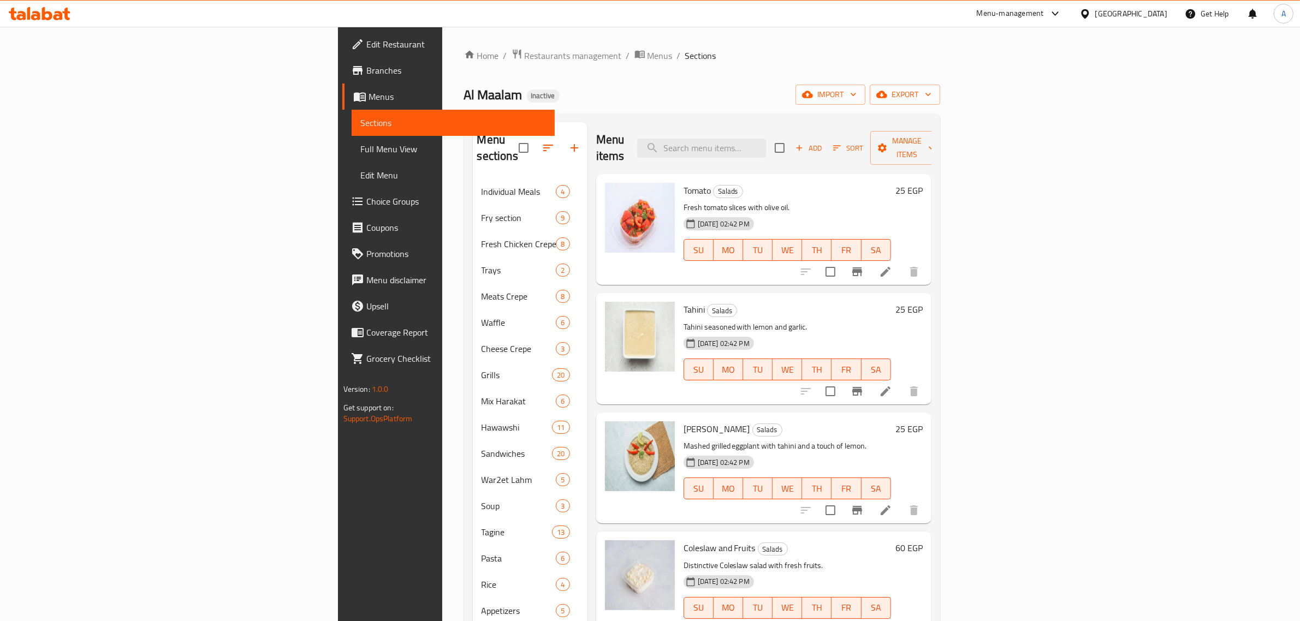
click at [1164, 18] on div "Egypt" at bounding box center [1131, 14] width 72 height 12
click at [1032, 164] on div "Jordan" at bounding box center [1023, 159] width 39 height 25
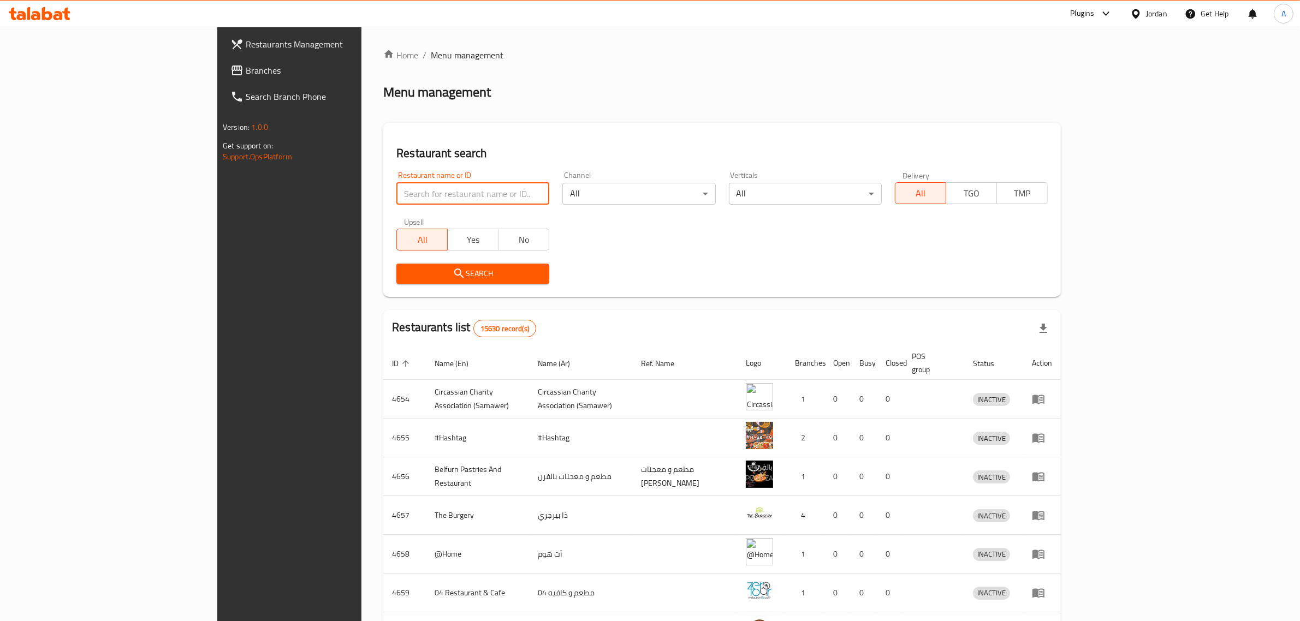
click at [444, 194] on input "search" at bounding box center [472, 194] width 153 height 22
paste input "لقمة نوره"
type input "لقمة نوره"
click button "Search" at bounding box center [472, 274] width 153 height 20
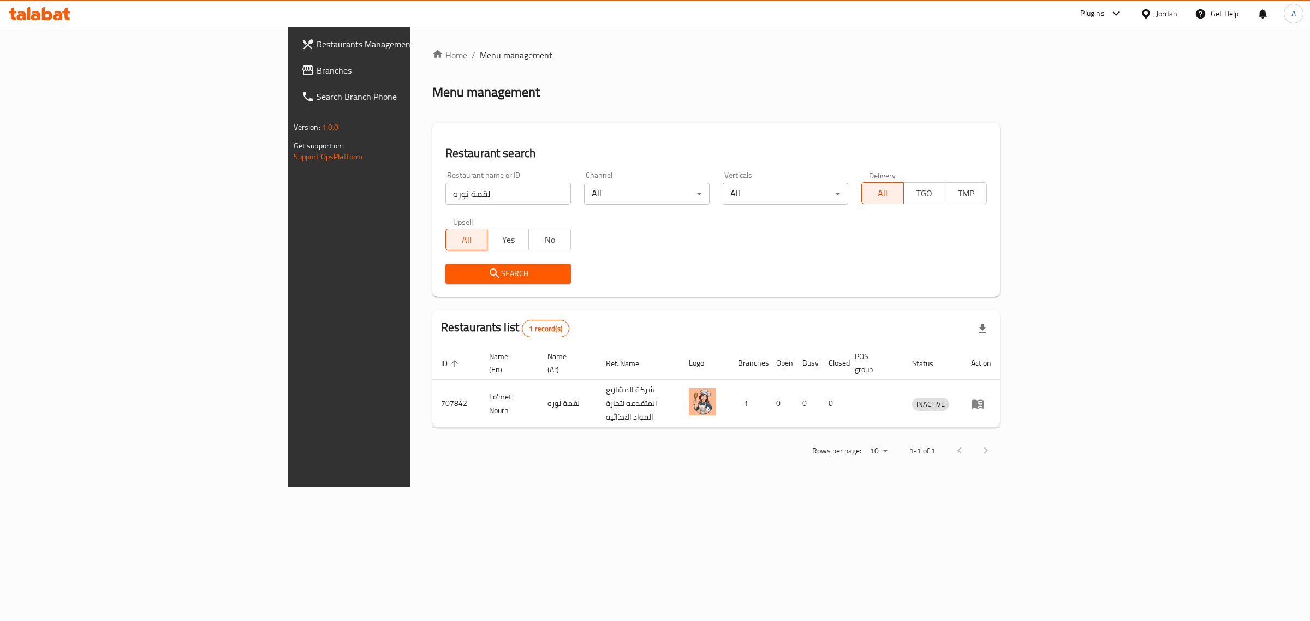
click at [1164, 20] on div "Jordan" at bounding box center [1159, 14] width 55 height 26
click at [1163, 14] on div "Jordan" at bounding box center [1166, 14] width 21 height 12
click at [1023, 287] on div "United Arab Emirates" at bounding box center [1059, 286] width 72 height 12
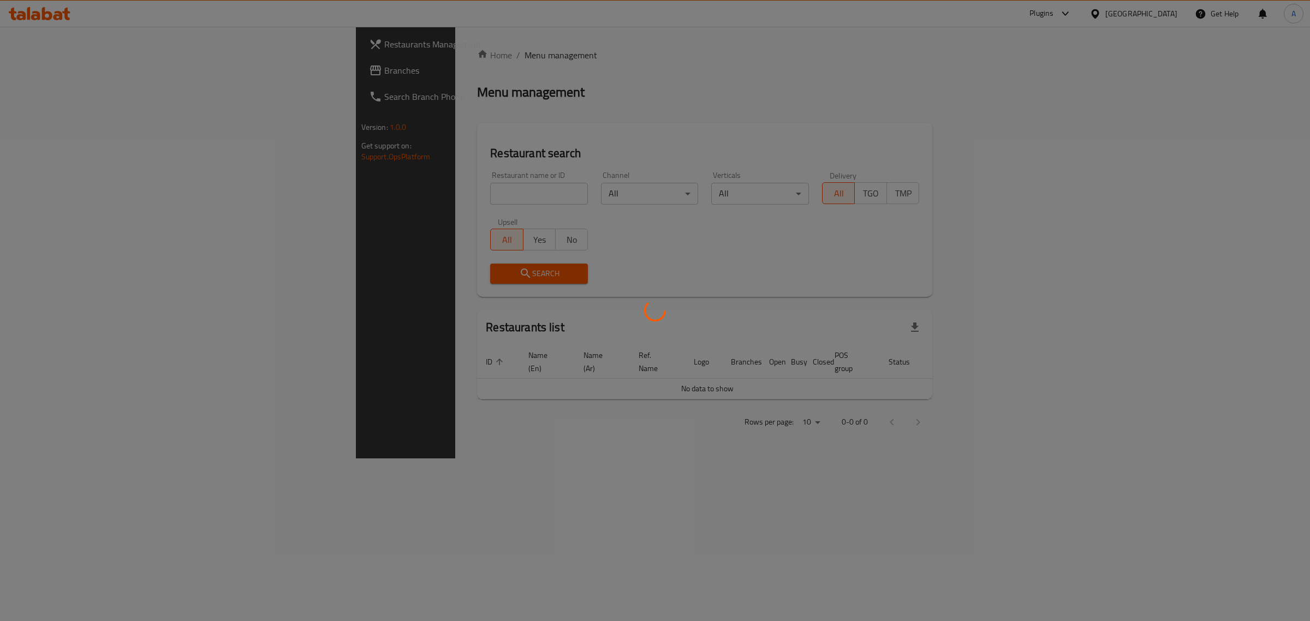
click at [392, 192] on div at bounding box center [655, 310] width 1310 height 621
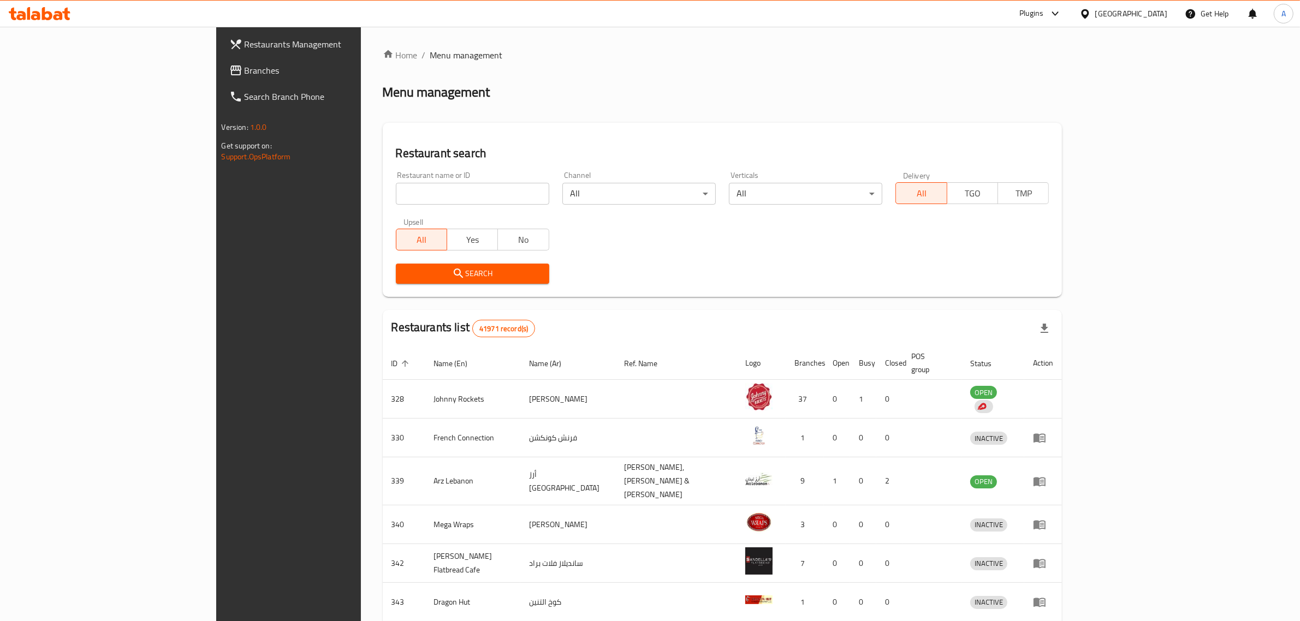
click at [396, 192] on input "search" at bounding box center [472, 194] width 153 height 22
type input "v"
paste input "342952064"
click button "Search" at bounding box center [472, 274] width 153 height 20
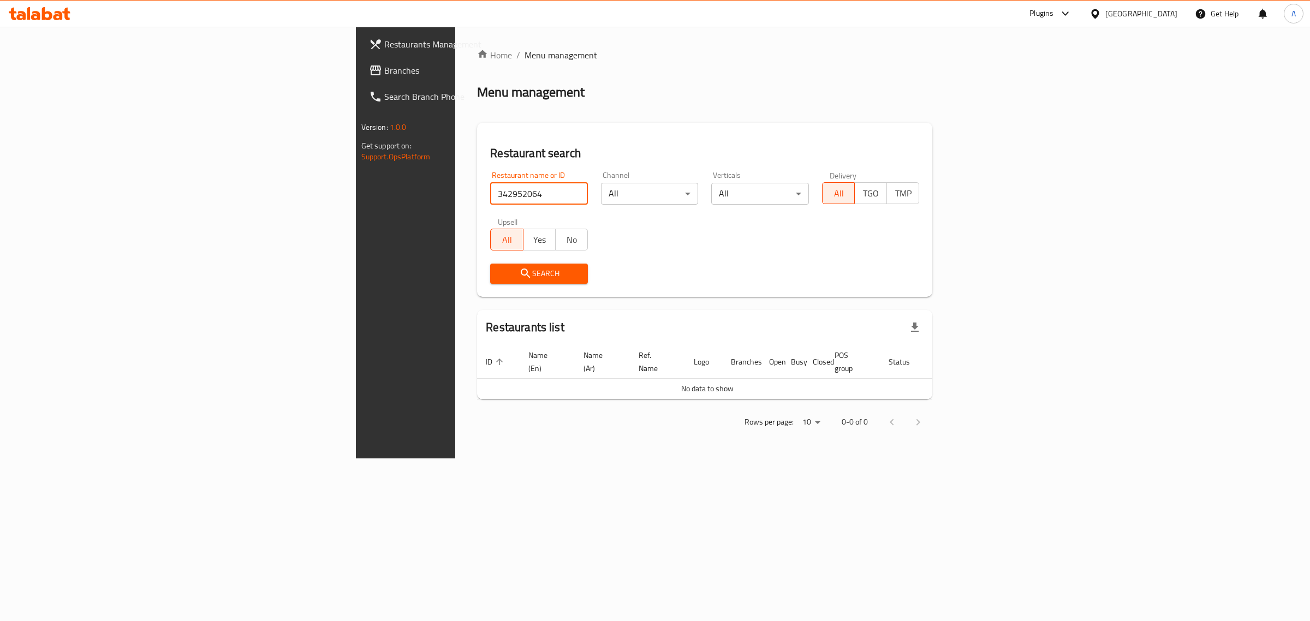
paste input "ROYAL DINING CA"
click button "Search" at bounding box center [539, 274] width 98 height 20
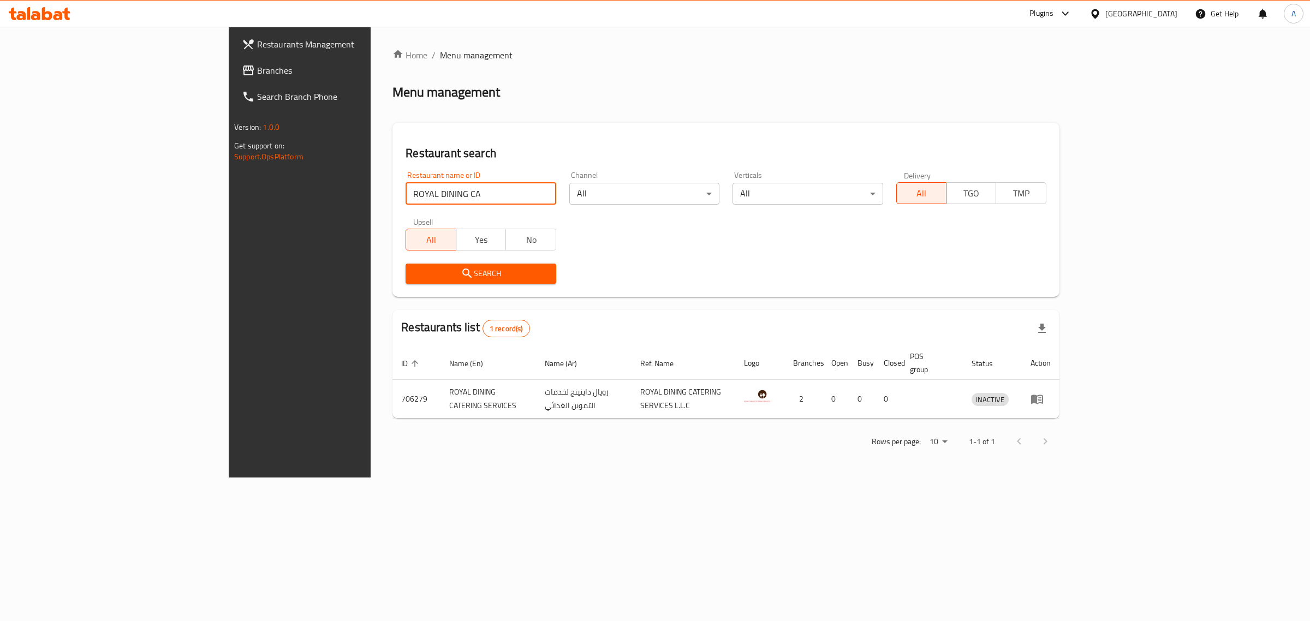
click at [448, 189] on input "ROYAL DINING CA" at bounding box center [481, 194] width 150 height 22
paste input "Smoothie Factory"
type input "Smoothie Factory"
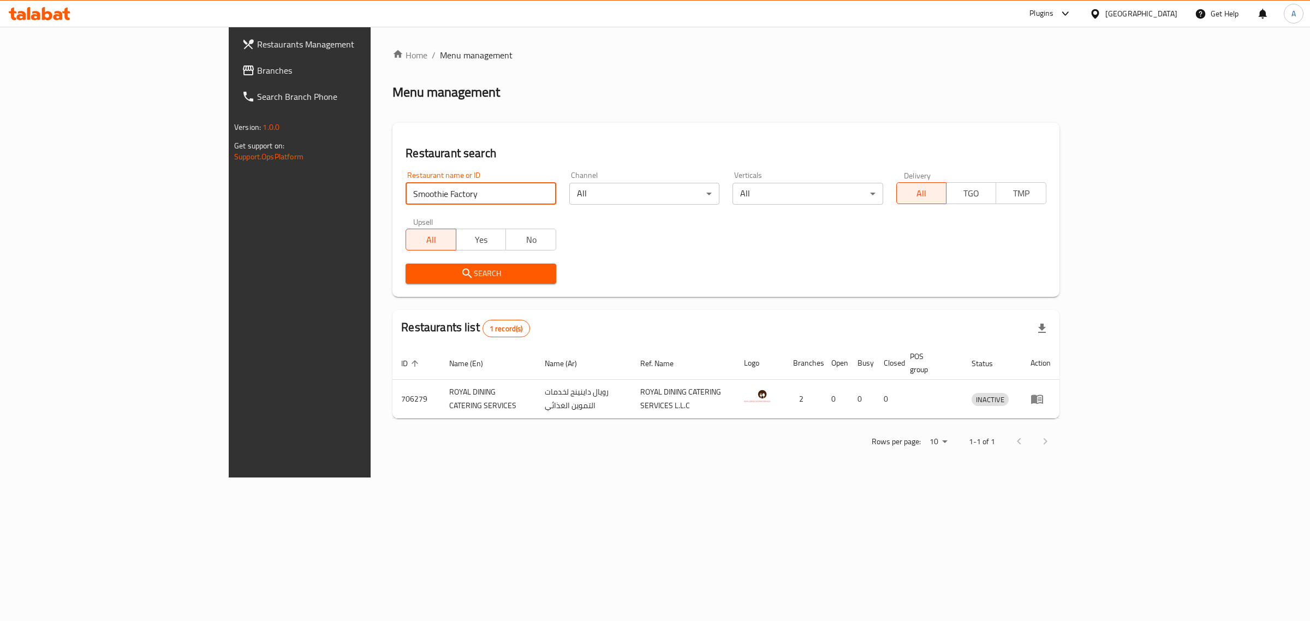
click button "Search" at bounding box center [481, 274] width 150 height 20
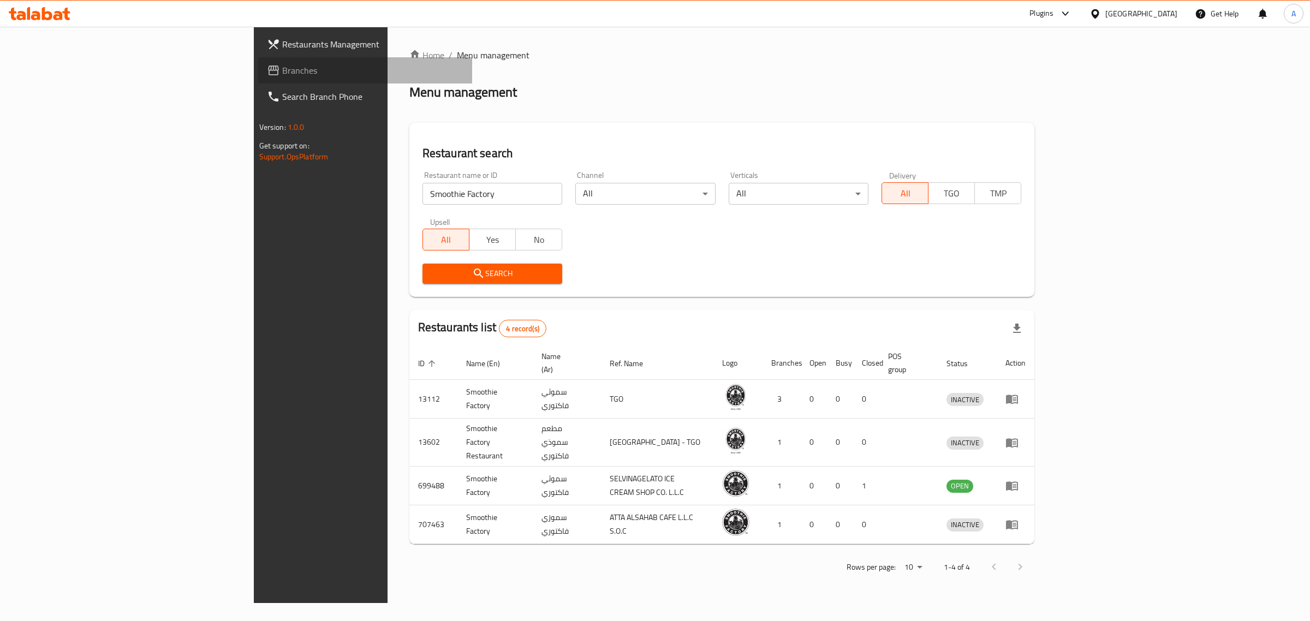
click at [282, 71] on span "Branches" at bounding box center [373, 70] width 182 height 13
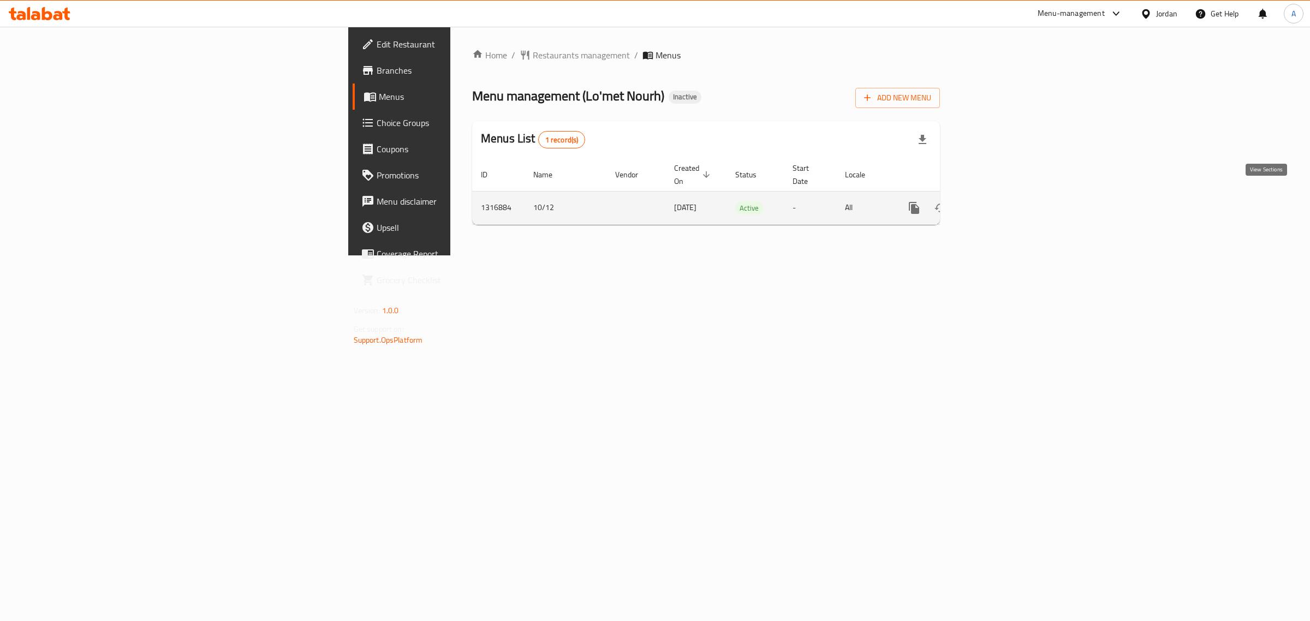
click at [1000, 201] on icon "enhanced table" at bounding box center [993, 207] width 13 height 13
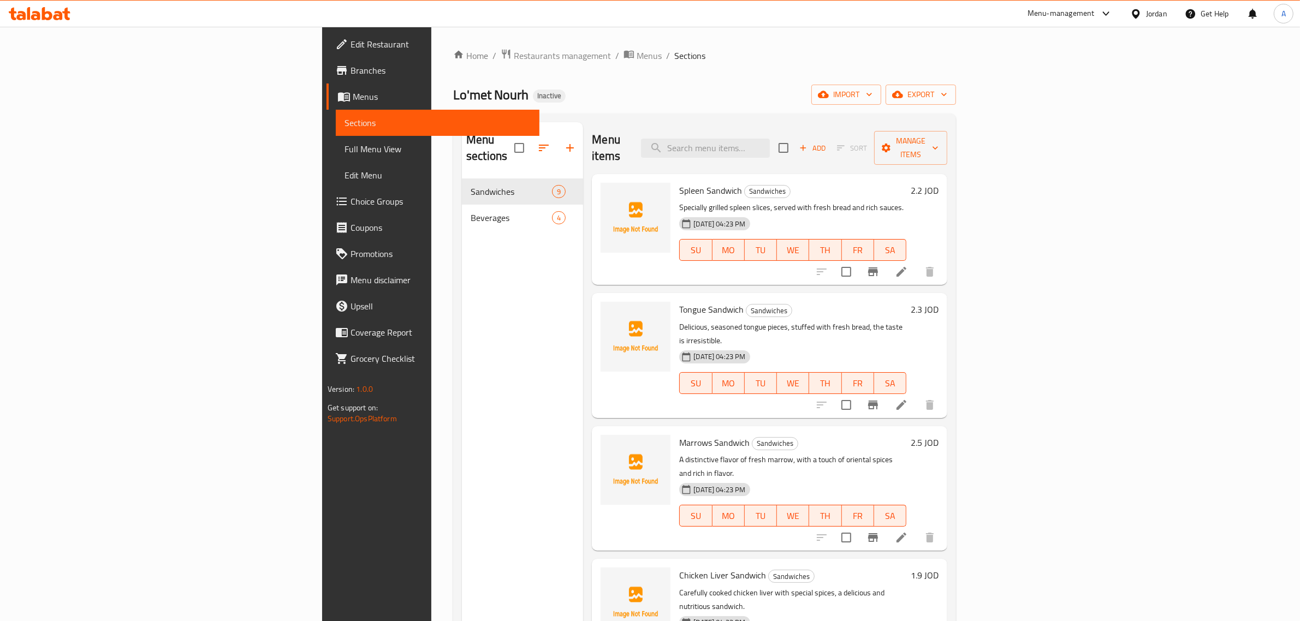
drag, startPoint x: 639, startPoint y: 32, endPoint x: 625, endPoint y: 23, distance: 16.7
click at [639, 32] on div "Home / Restaurants management / Menus / Sections Lo'met Nourh Inactive import e…" at bounding box center [704, 400] width 547 height 747
click at [645, 140] on div "Menu items Add Sort Manage items" at bounding box center [769, 148] width 355 height 52
click at [755, 3] on div "Menu-management Jordan Get Help A" at bounding box center [650, 14] width 1300 height 26
click at [873, 94] on span "import" at bounding box center [846, 95] width 52 height 14
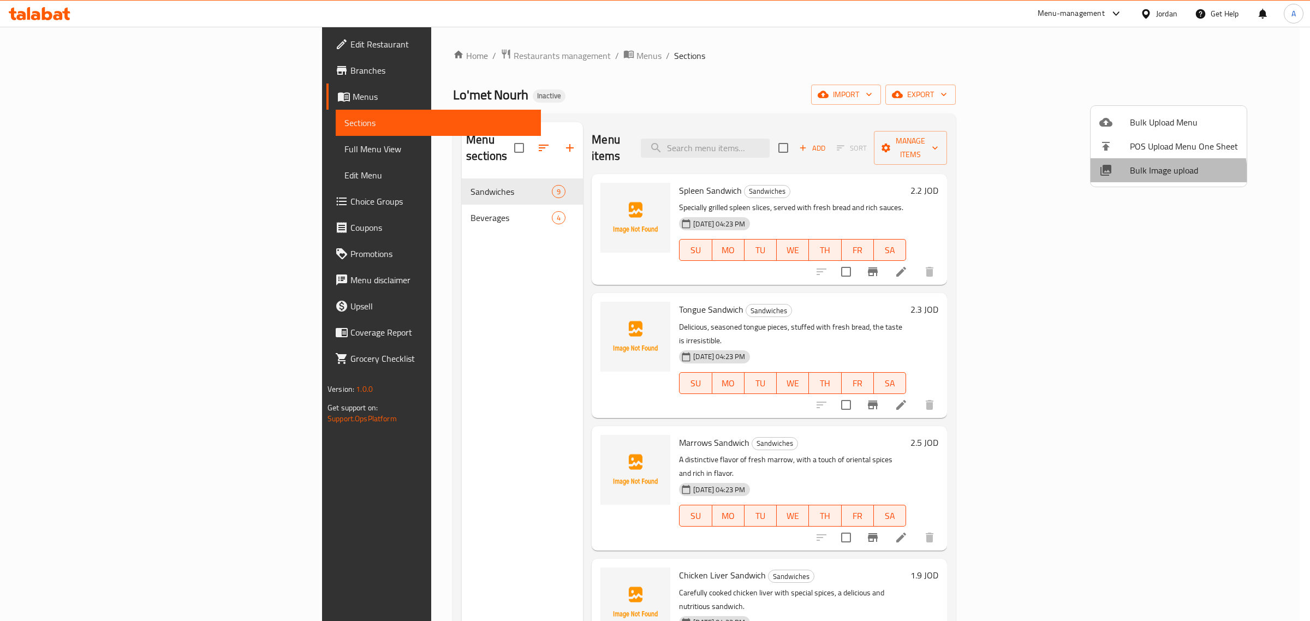
click at [1139, 175] on span "Bulk Image upload" at bounding box center [1184, 170] width 108 height 13
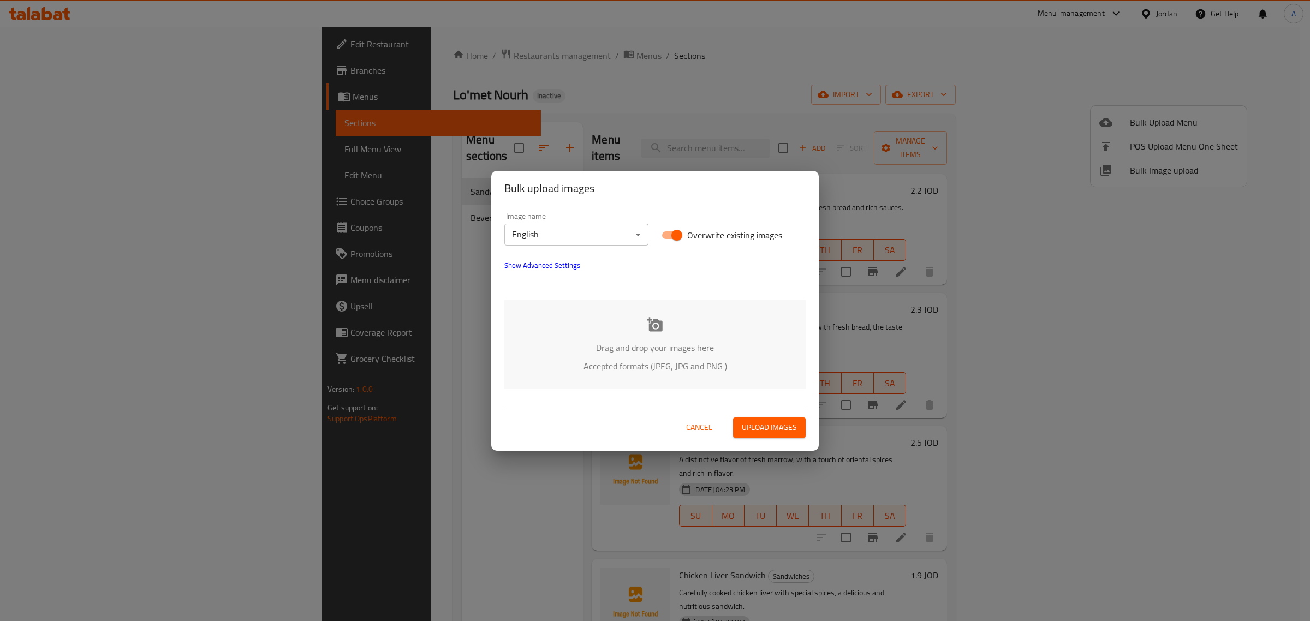
click at [592, 231] on body "​ Menu-management Jordan Get Help A Edit Restaurant Branches Menus Sections Ful…" at bounding box center [655, 324] width 1310 height 595
click at [563, 260] on li "Arabic" at bounding box center [577, 254] width 144 height 20
click at [632, 334] on div "Drag and drop your images here Accepted formats (JPEG, JPG and PNG )" at bounding box center [655, 344] width 301 height 89
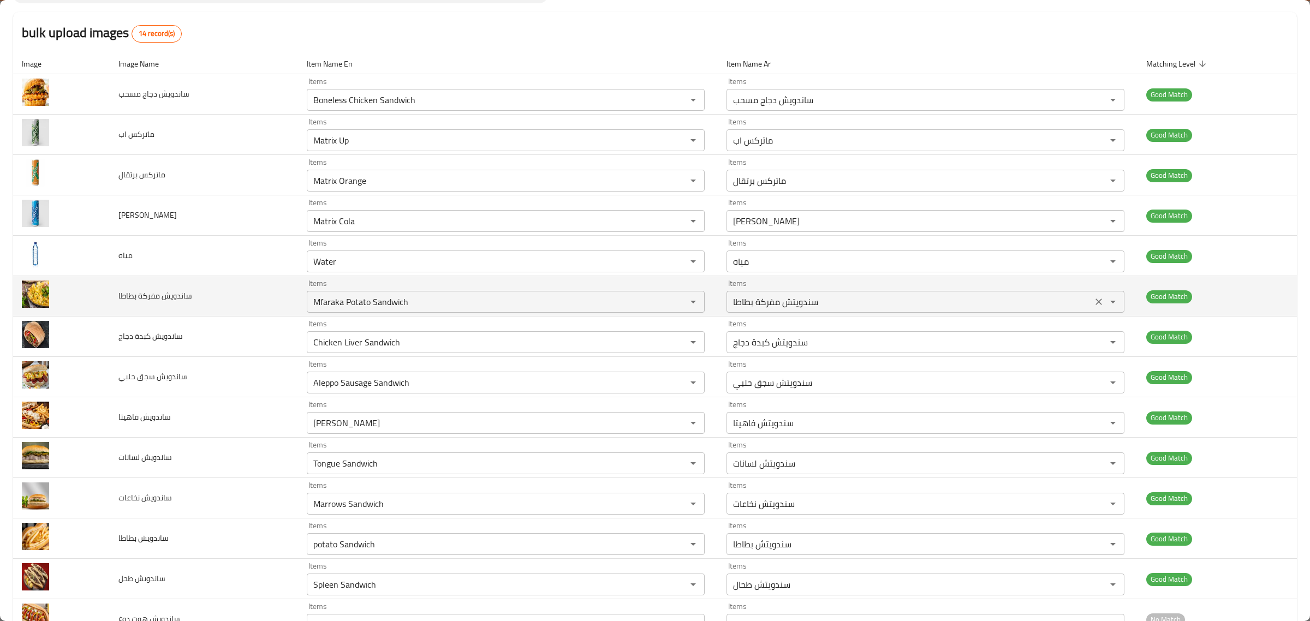
scroll to position [135, 0]
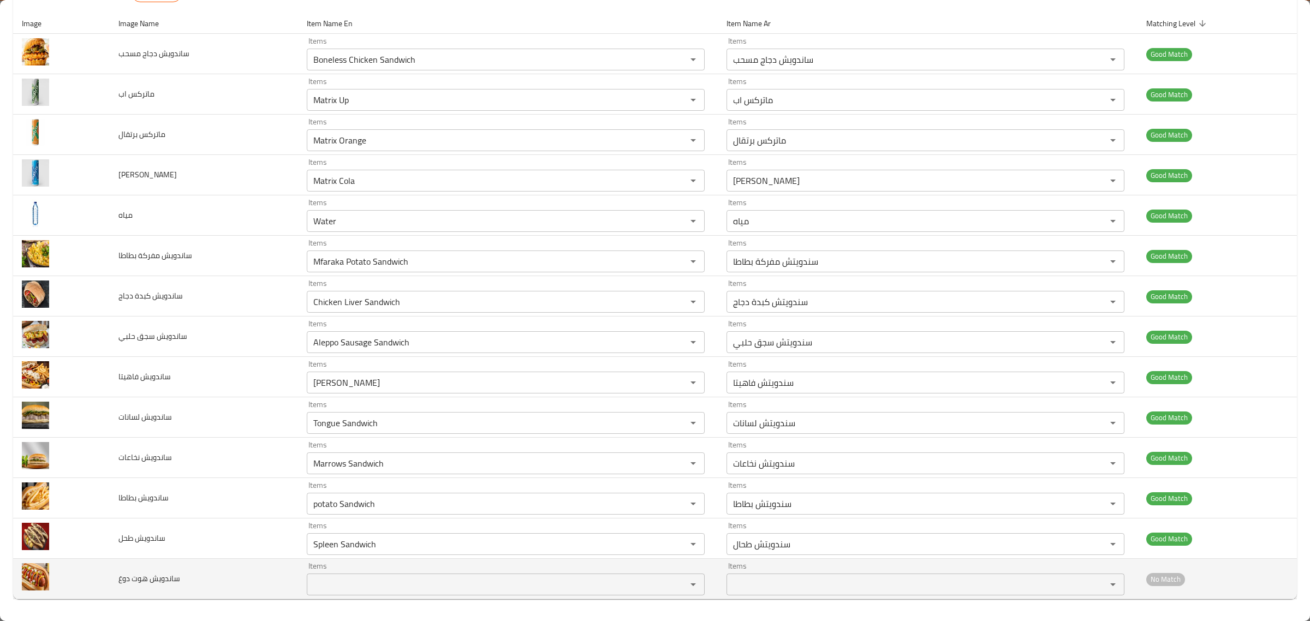
click at [509, 598] on td "Items Items" at bounding box center [508, 579] width 420 height 40
click at [509, 594] on div "Items" at bounding box center [506, 585] width 398 height 22
drag, startPoint x: 509, startPoint y: 594, endPoint x: 357, endPoint y: 582, distance: 152.9
click at [278, 583] on tr "ساندويش هوت دوغ Items اخف Items Items Items No Match" at bounding box center [655, 579] width 1284 height 40
click at [334, 582] on دوغ "اخف" at bounding box center [489, 584] width 359 height 15
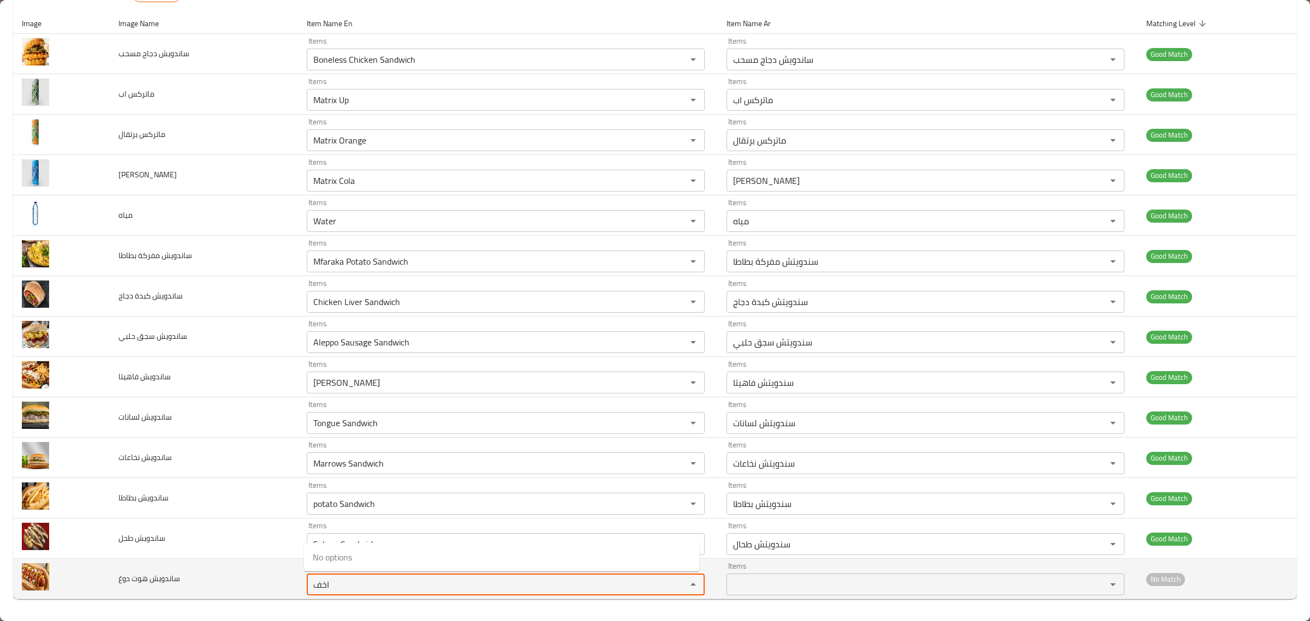
click at [334, 582] on دوغ "اخف" at bounding box center [489, 584] width 359 height 15
click at [334, 582] on دوغ "hot" at bounding box center [489, 584] width 359 height 15
type دوغ "hot"
click at [230, 565] on td "ساندويش هوت دوغ" at bounding box center [204, 579] width 188 height 40
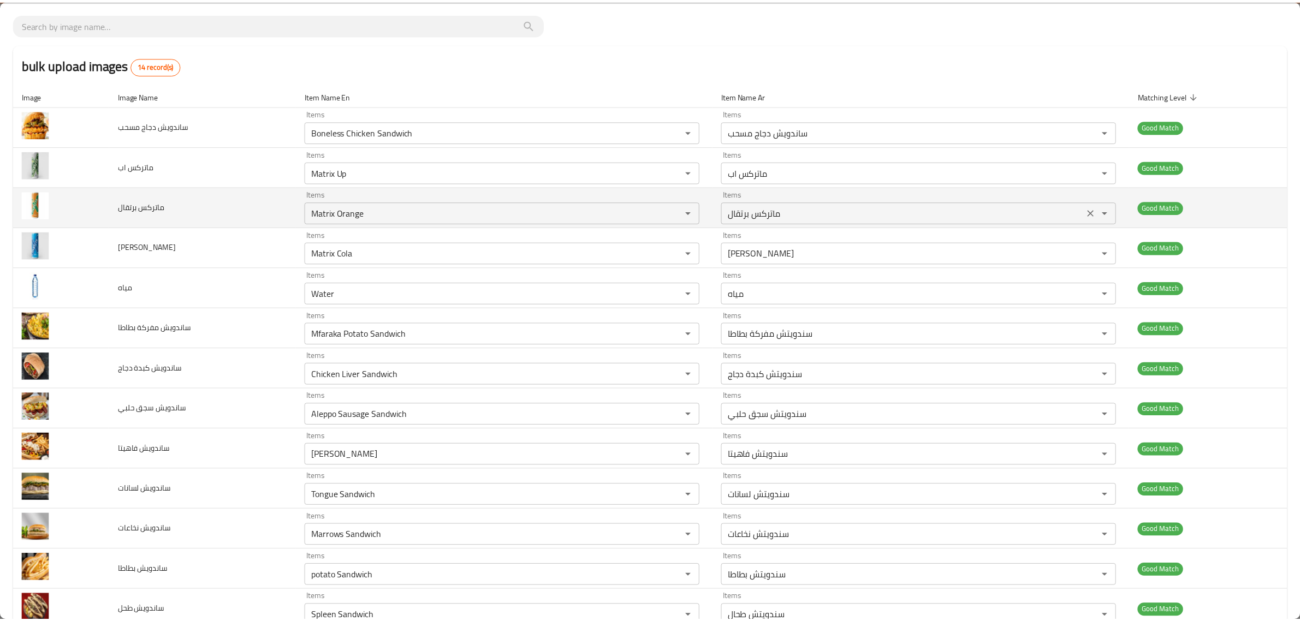
scroll to position [0, 0]
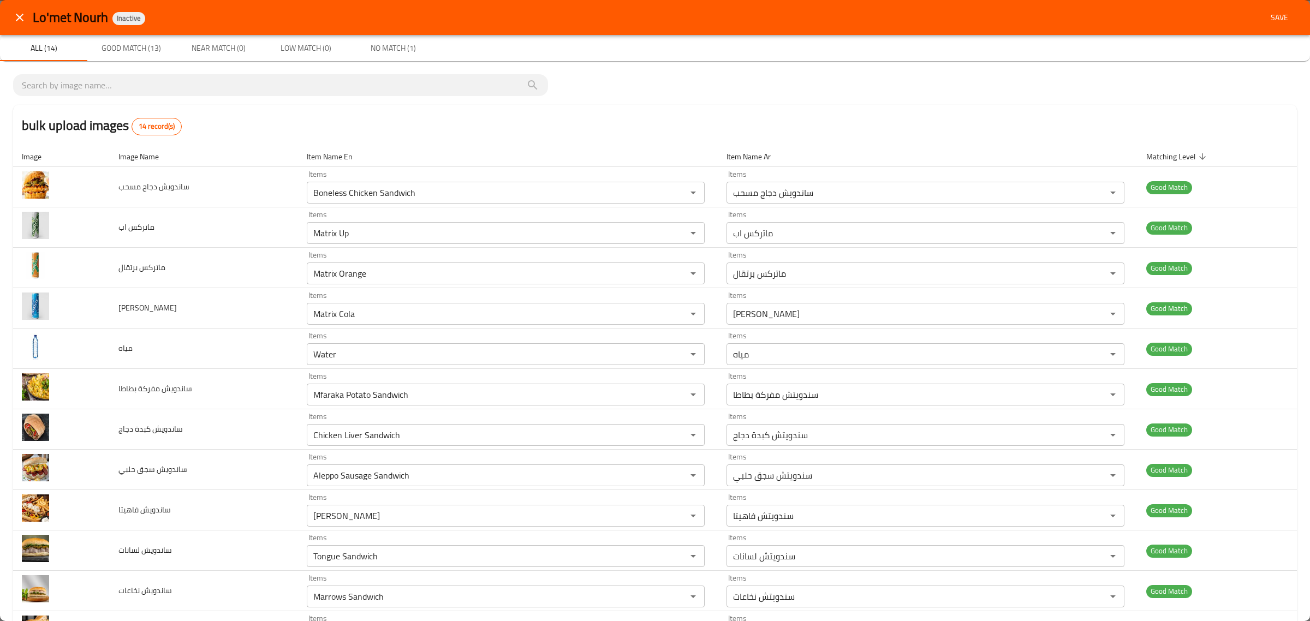
click at [1268, 25] on button "Save" at bounding box center [1279, 18] width 35 height 20
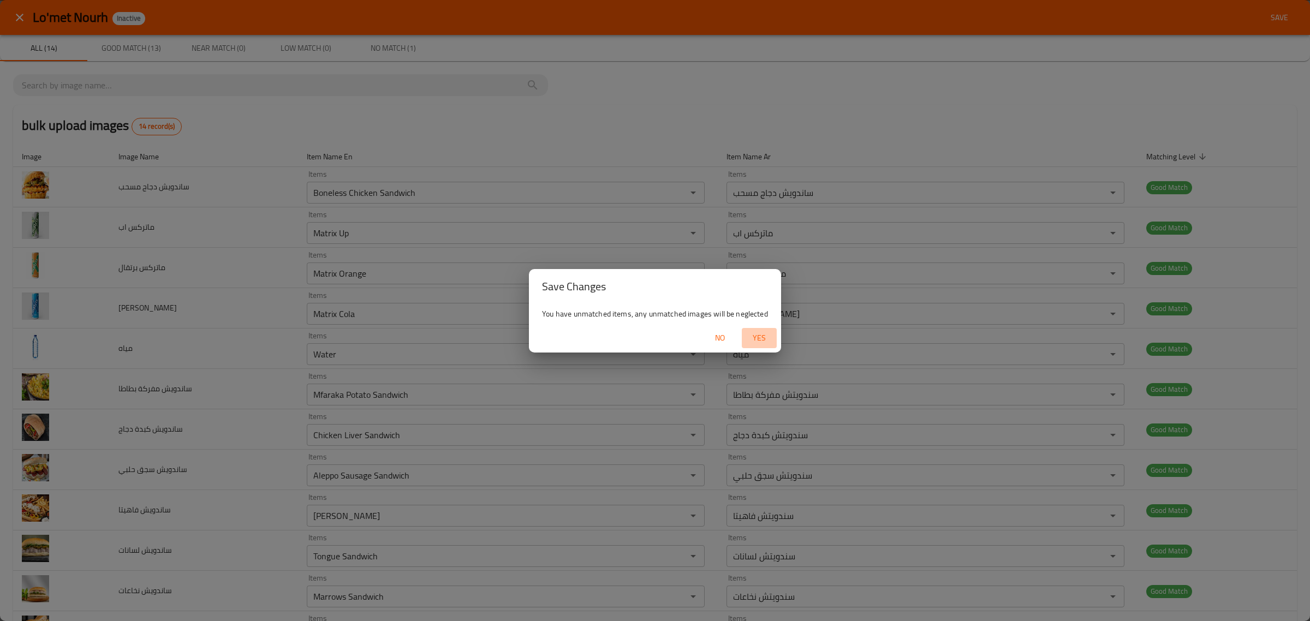
click at [762, 335] on span "Yes" at bounding box center [759, 338] width 26 height 14
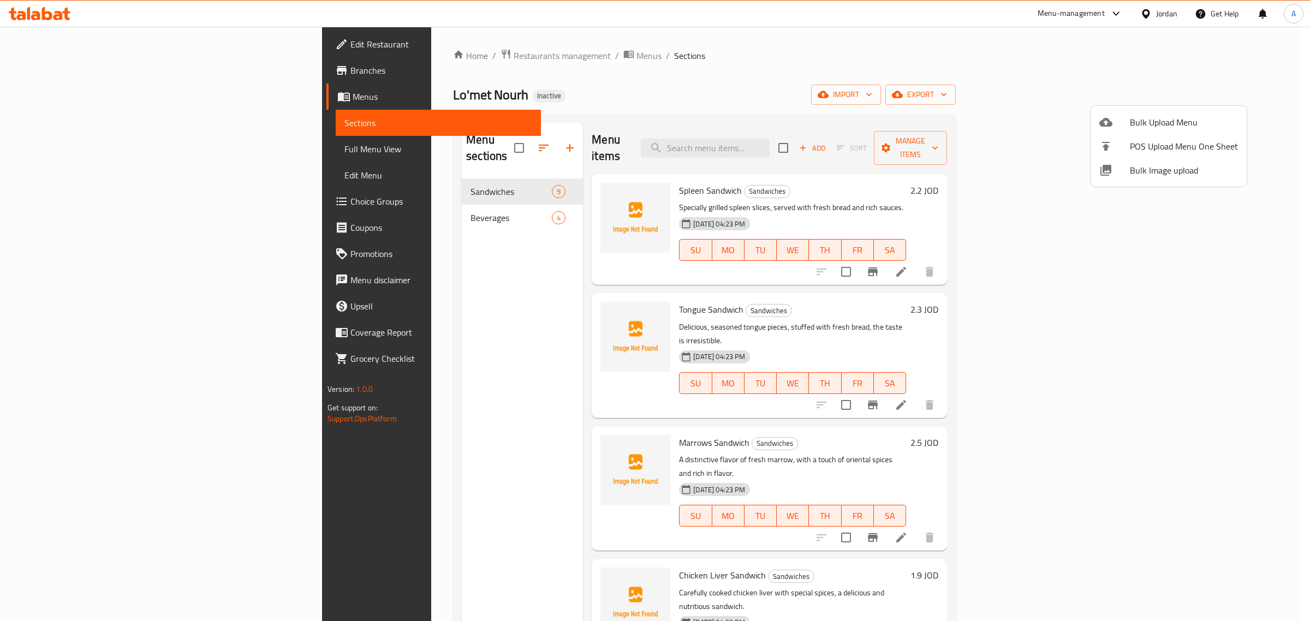
click at [403, 206] on div at bounding box center [655, 310] width 1310 height 621
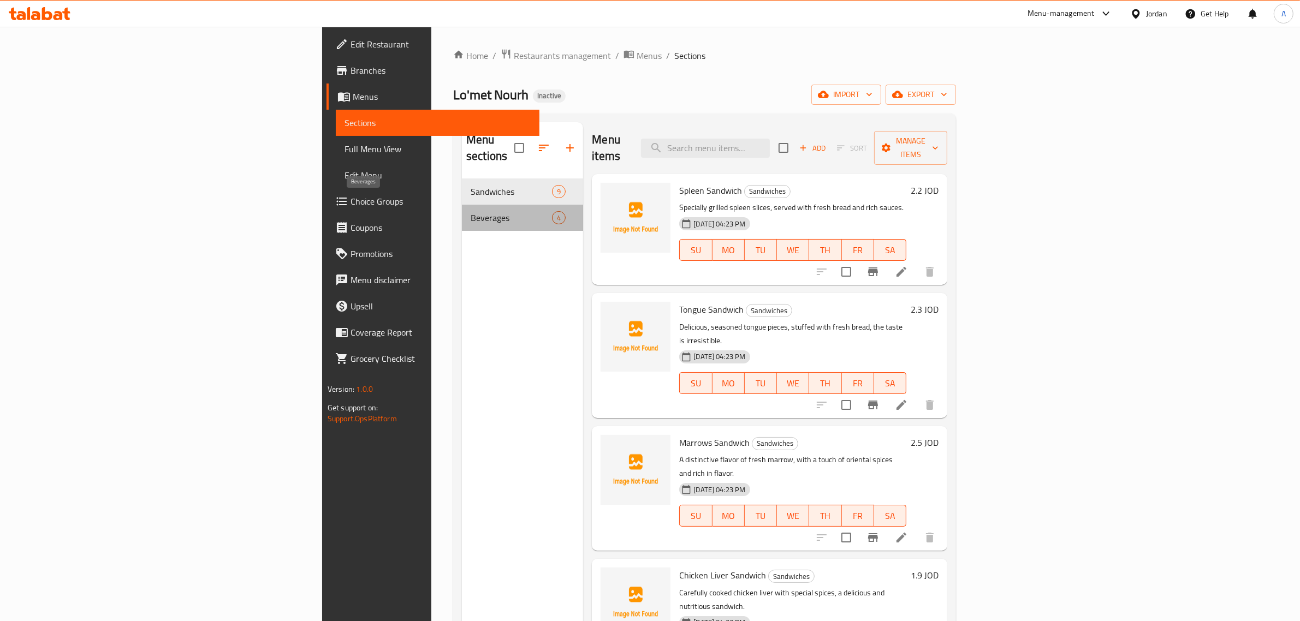
click at [471, 211] on span "Beverages" at bounding box center [511, 217] width 81 height 13
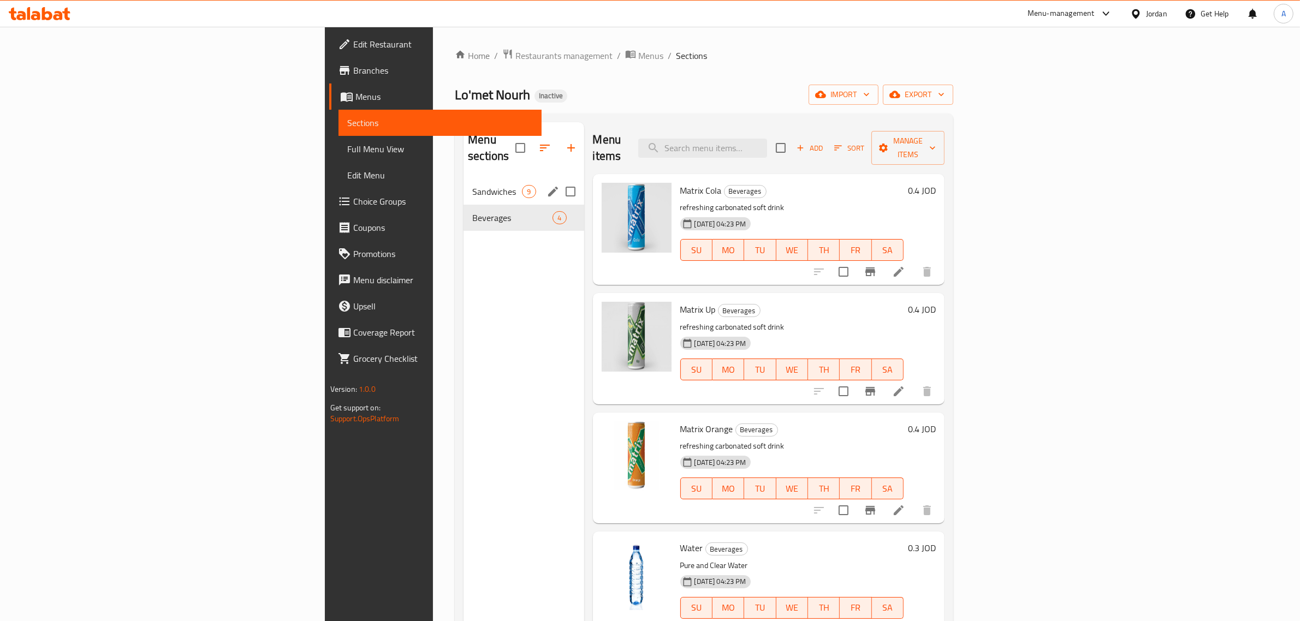
click at [464, 180] on div "Sandwiches 9" at bounding box center [524, 192] width 120 height 26
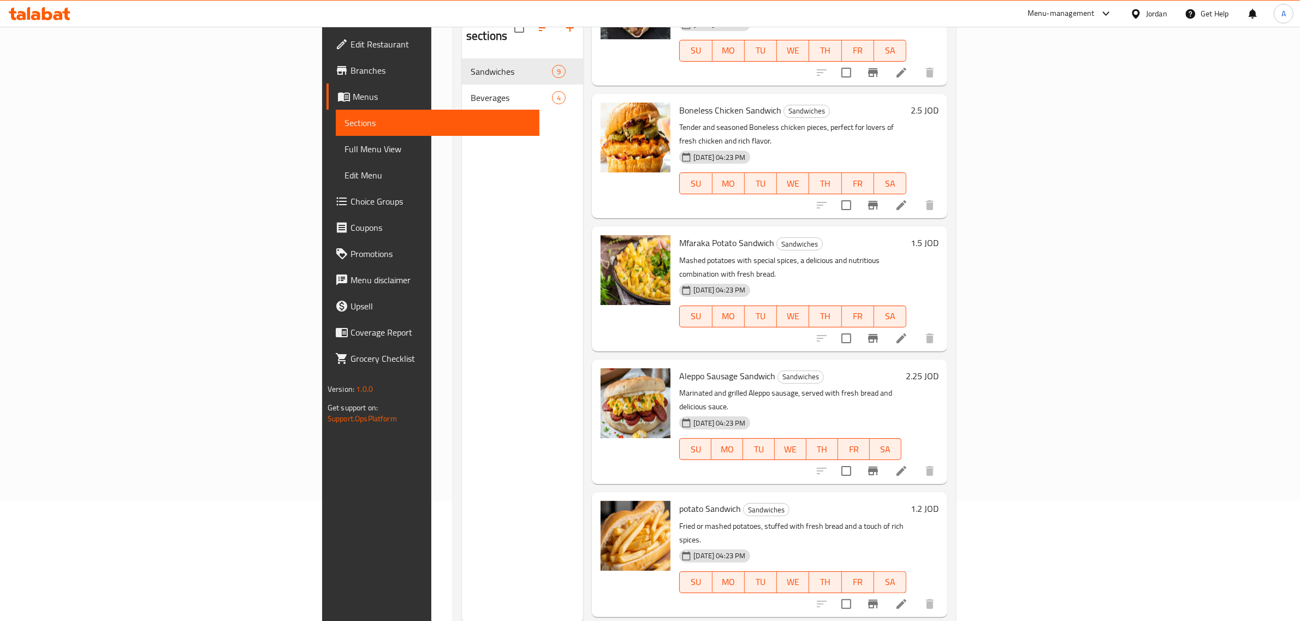
scroll to position [153, 0]
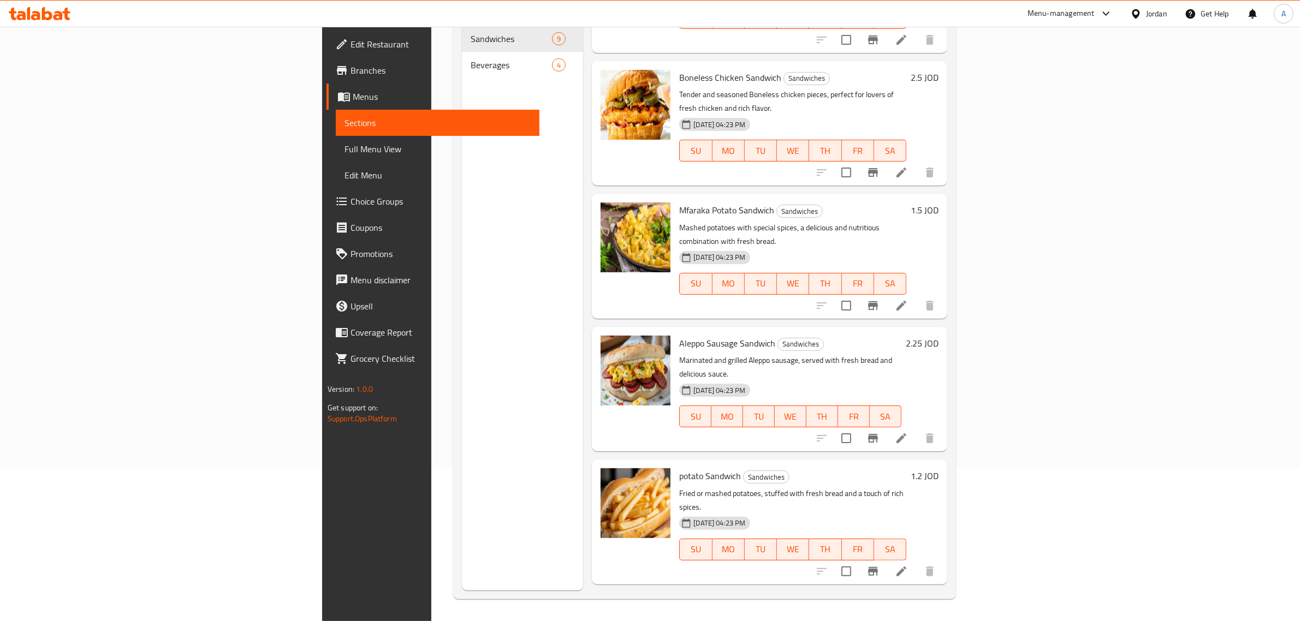
click at [345, 151] on span "Full Menu View" at bounding box center [438, 149] width 186 height 13
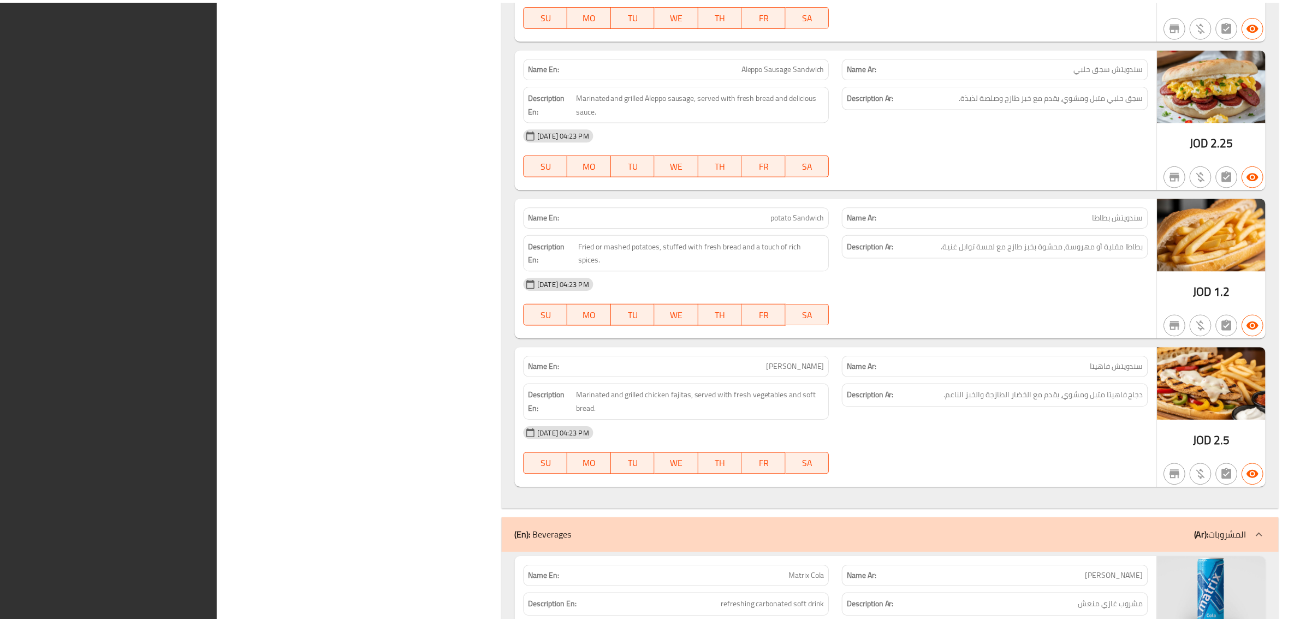
scroll to position [1532, 0]
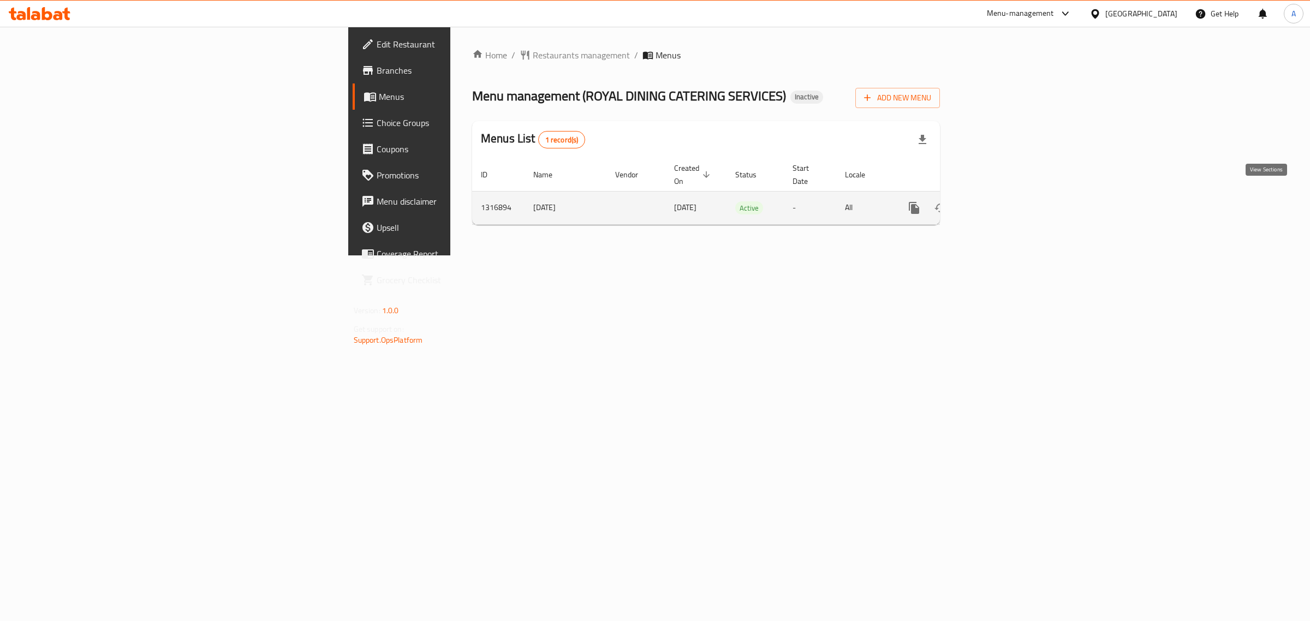
click at [1006, 197] on link "enhanced table" at bounding box center [993, 208] width 26 height 26
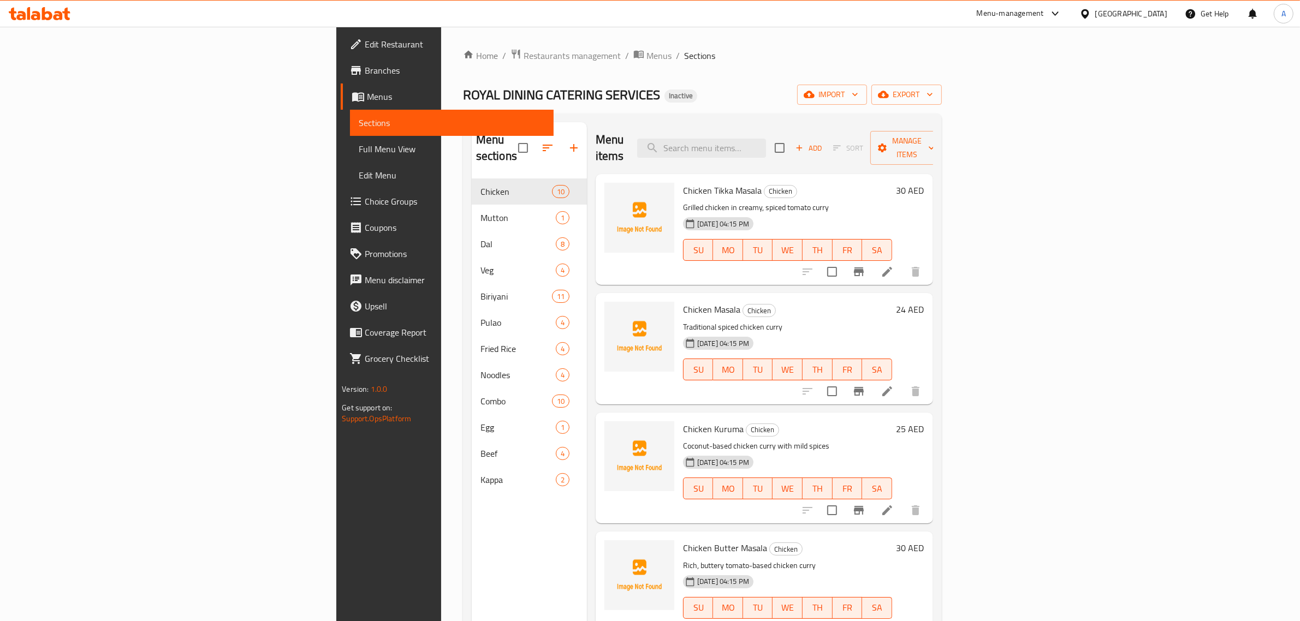
drag, startPoint x: 681, startPoint y: 67, endPoint x: 561, endPoint y: 10, distance: 132.9
click at [681, 67] on div "Home / Restaurants management / Menus / Sections ROYAL DINING CATERING SERVICES…" at bounding box center [702, 401] width 479 height 704
click at [587, 110] on div "Home / Restaurants management / Menus / Sections ROYAL DINING CATERING SERVICES…" at bounding box center [702, 401] width 479 height 704
click at [612, 100] on div "ROYAL DINING CATERING SERVICES Inactive import export" at bounding box center [702, 95] width 479 height 20
click at [365, 45] on span "Edit Restaurant" at bounding box center [455, 44] width 180 height 13
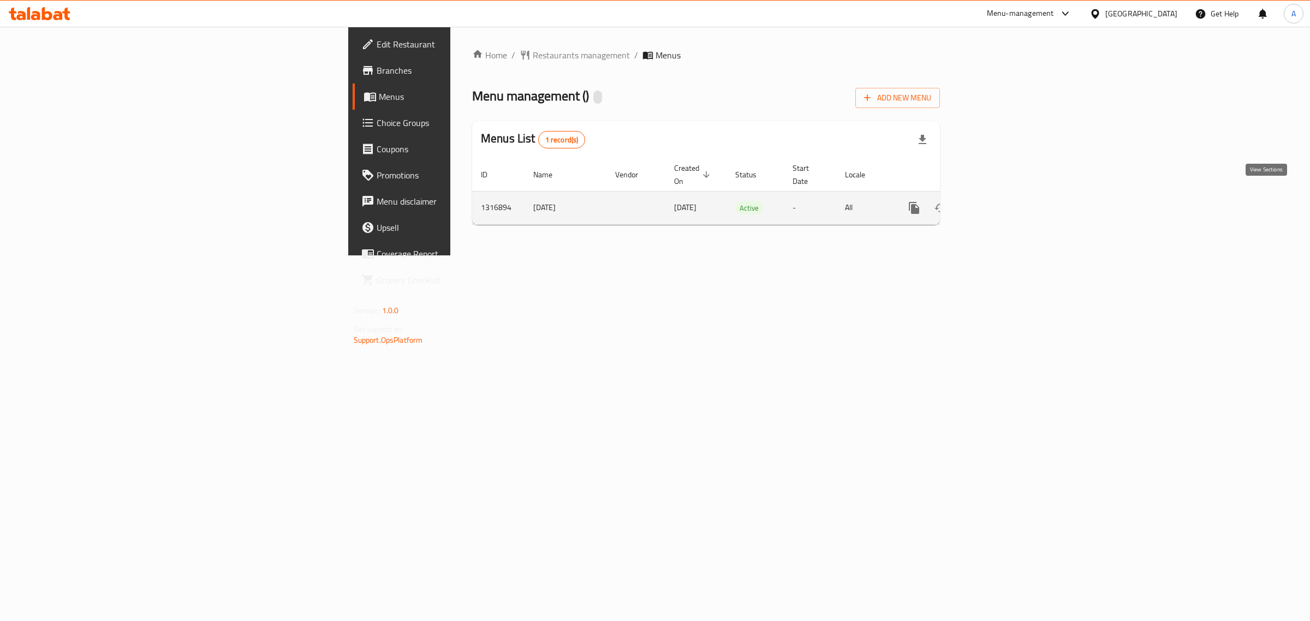
click at [1000, 201] on icon "enhanced table" at bounding box center [993, 207] width 13 height 13
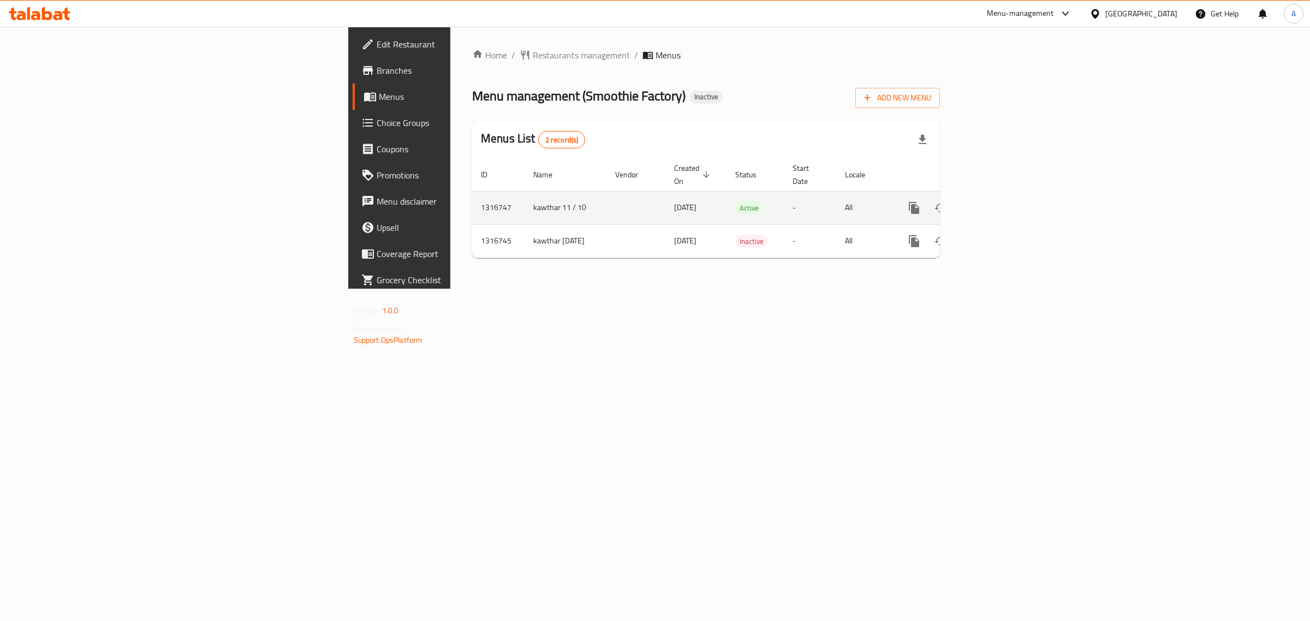
click at [1015, 212] on td "enhanced table" at bounding box center [954, 207] width 122 height 33
click at [1000, 201] on icon "enhanced table" at bounding box center [993, 207] width 13 height 13
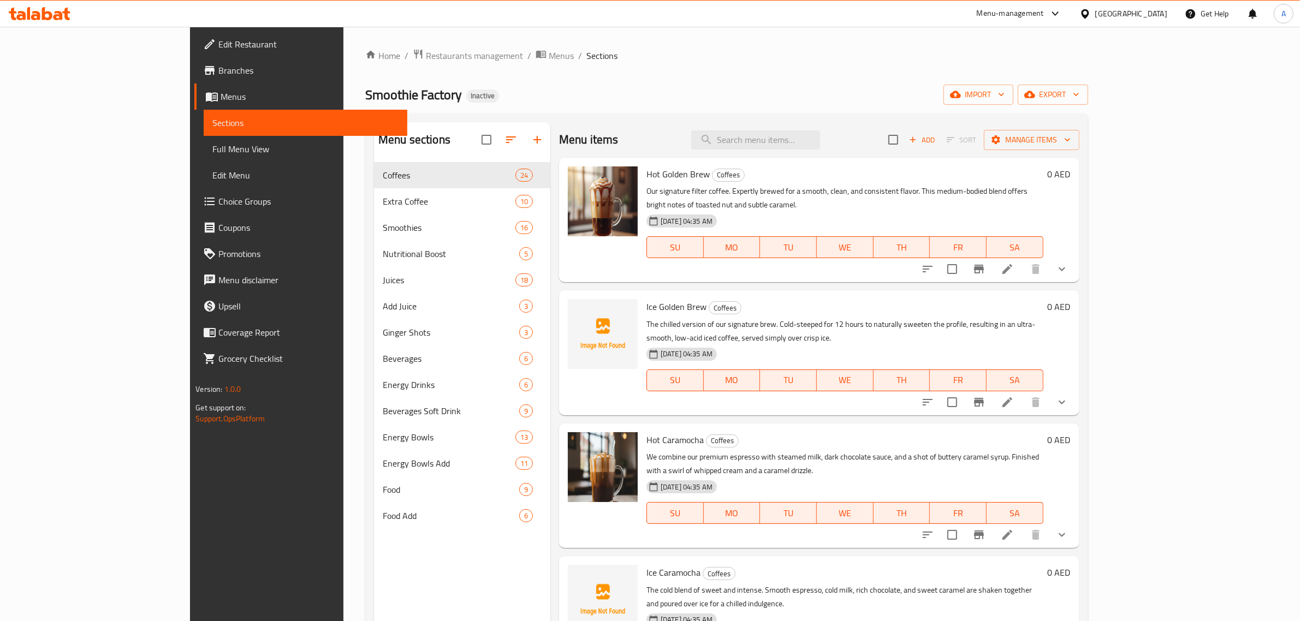
drag, startPoint x: 638, startPoint y: 30, endPoint x: 583, endPoint y: 7, distance: 59.2
click at [637, 30] on div "Home / Restaurants management / Menus / Sections Smoothie Factory Inactive impo…" at bounding box center [726, 400] width 767 height 747
click at [1005, 93] on span "import" at bounding box center [978, 95] width 52 height 14
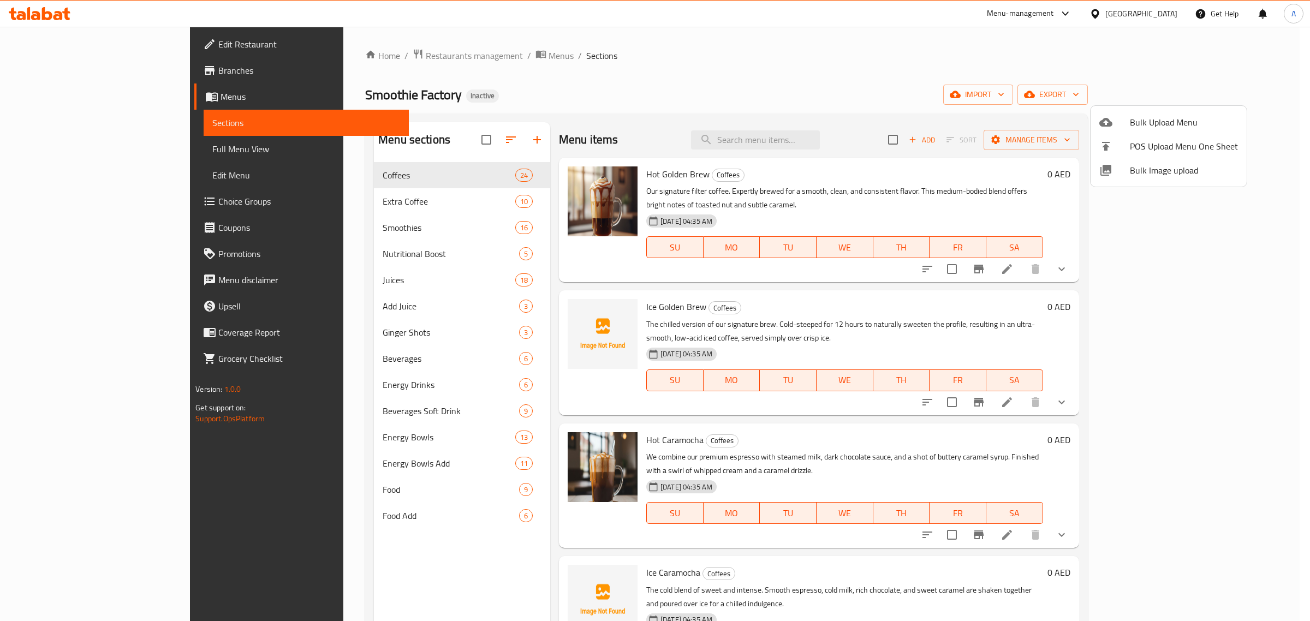
click at [1149, 169] on span "Bulk Image upload" at bounding box center [1184, 170] width 108 height 13
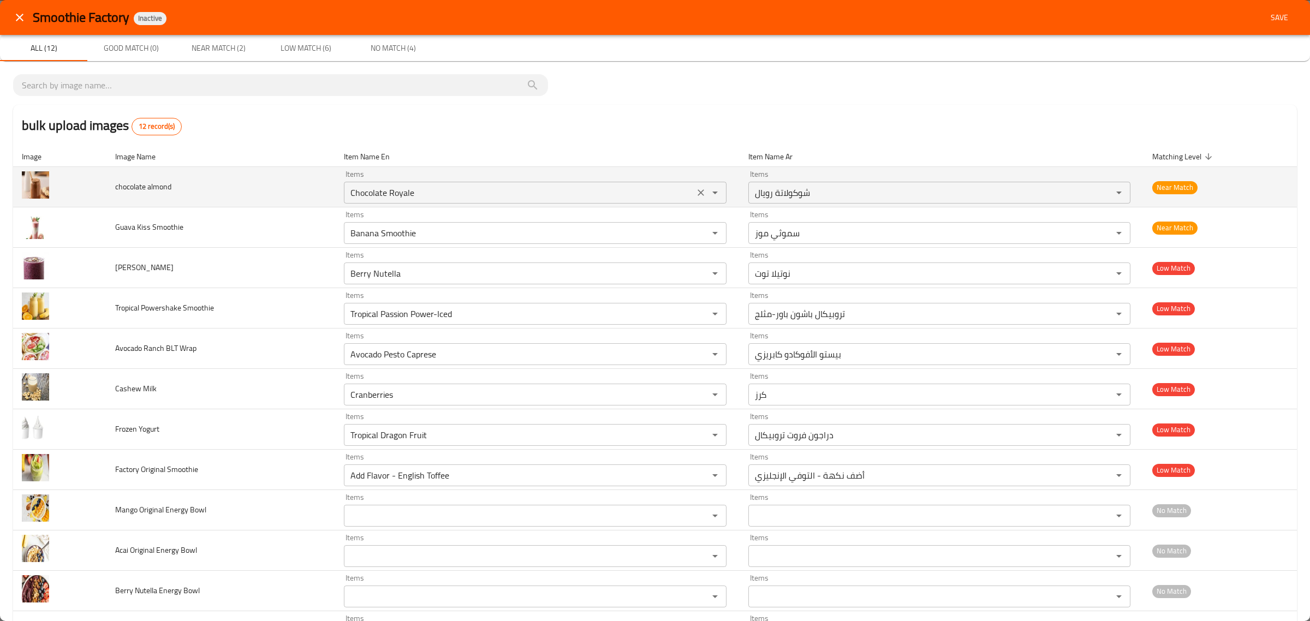
click at [446, 178] on div "Items Chocolate Royale Items" at bounding box center [535, 186] width 382 height 33
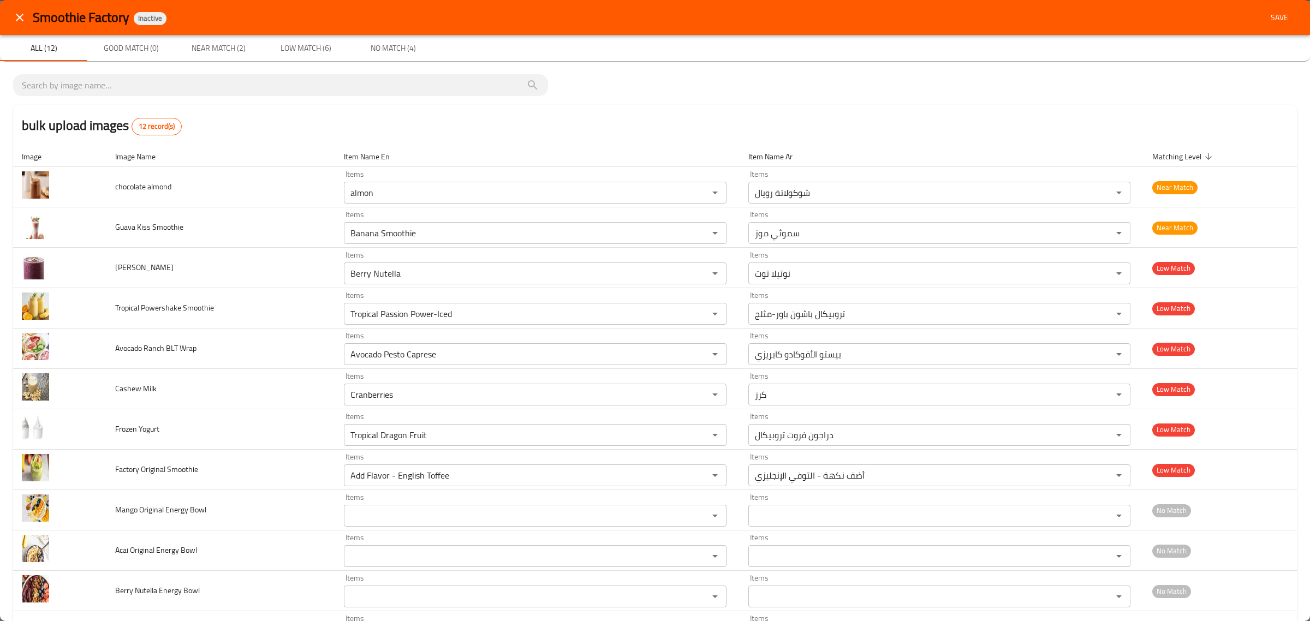
type almond "Chocolate Royale"
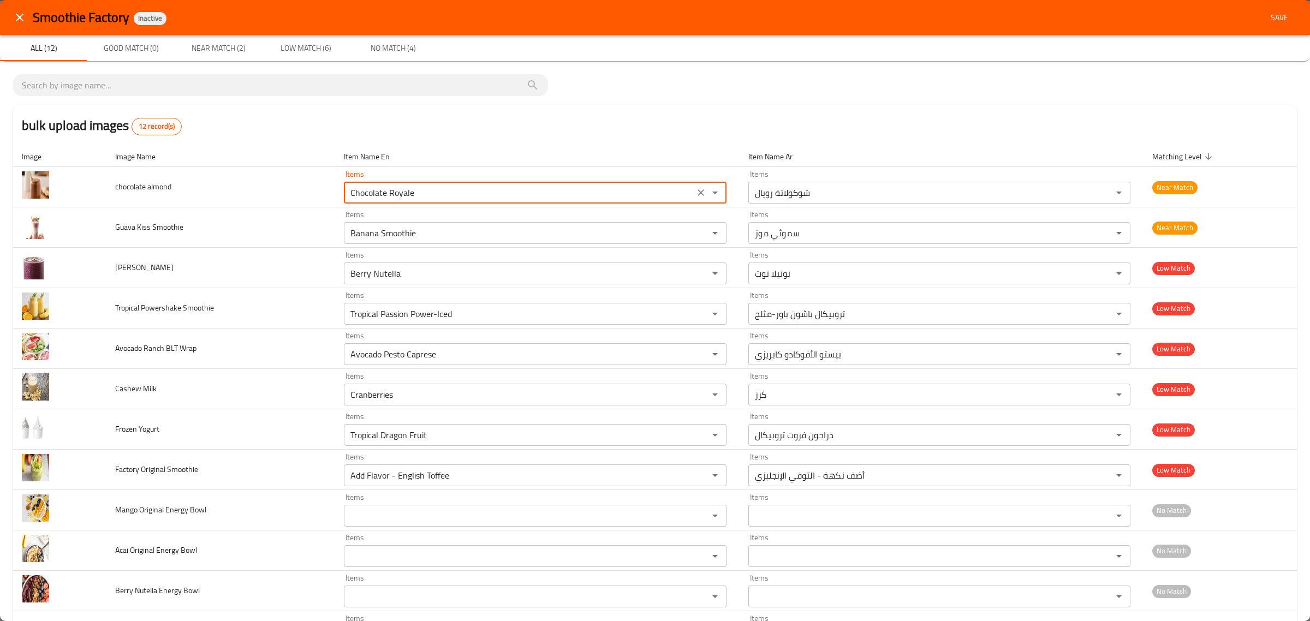
click at [21, 22] on icon "close" at bounding box center [19, 17] width 13 height 13
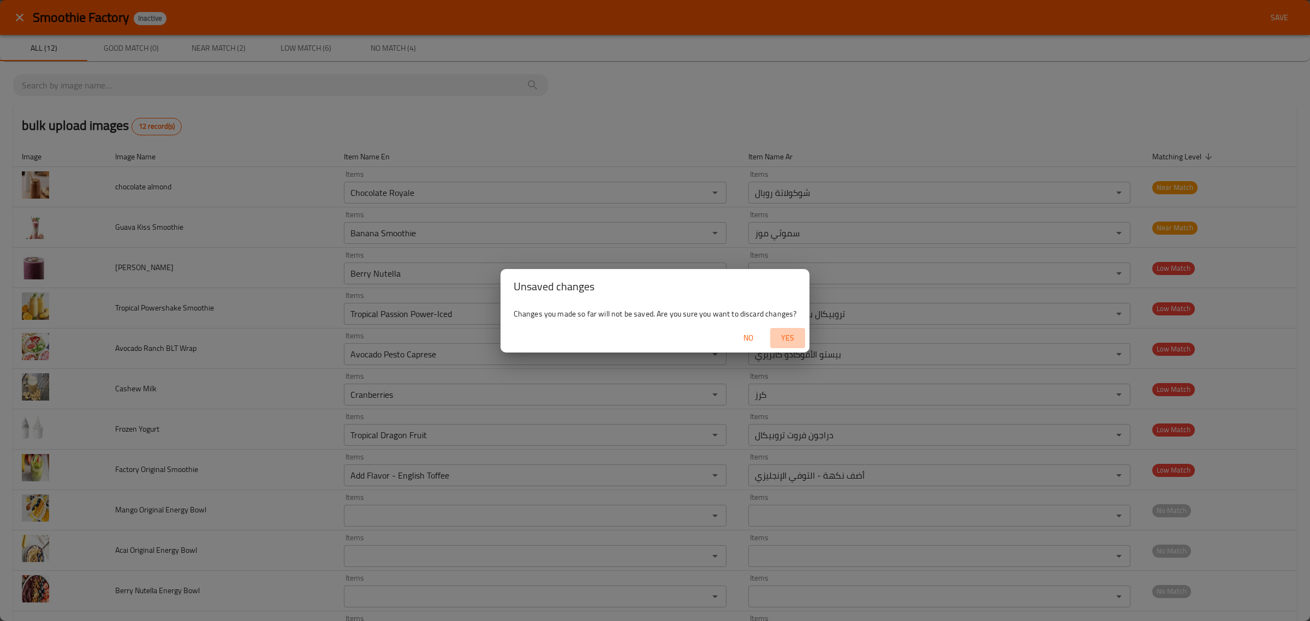
click at [770, 340] on button "Yes" at bounding box center [787, 338] width 35 height 20
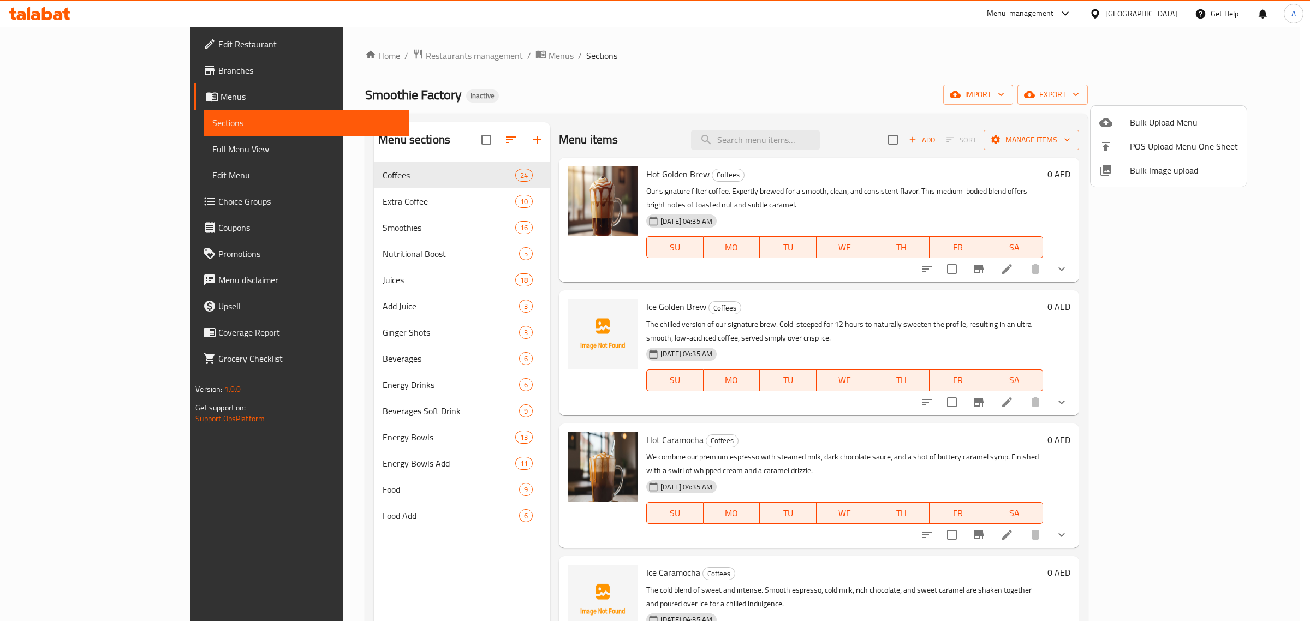
click at [45, 69] on div at bounding box center [655, 310] width 1310 height 621
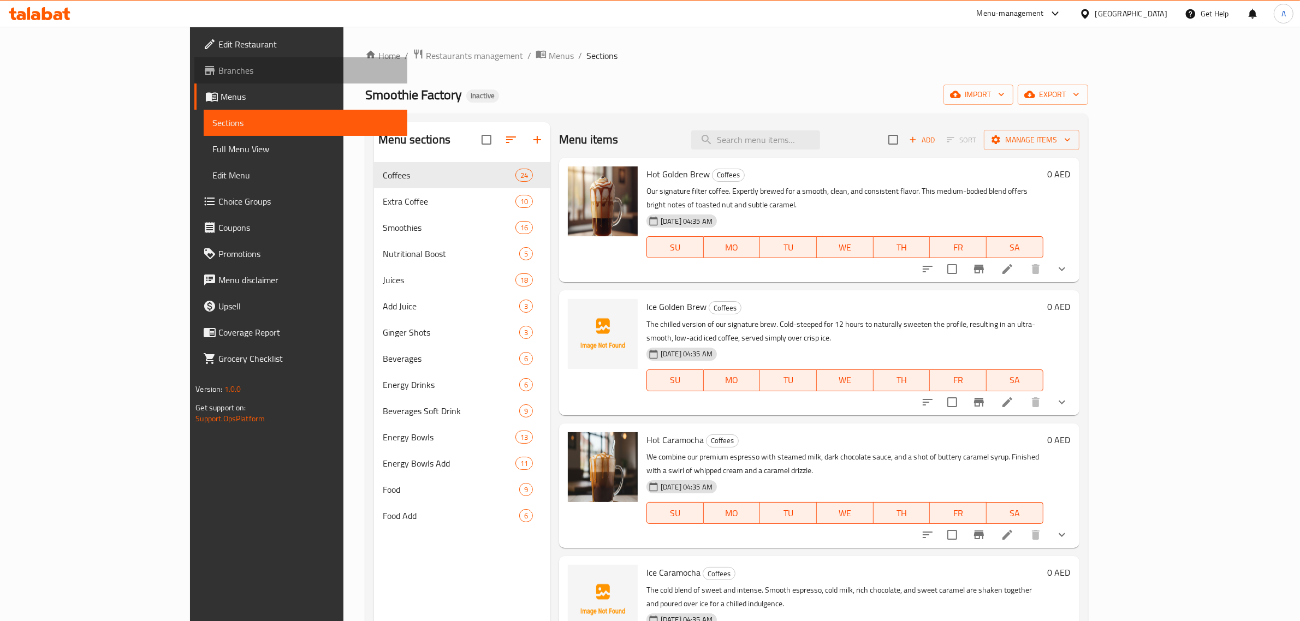
click at [218, 69] on span "Branches" at bounding box center [308, 70] width 180 height 13
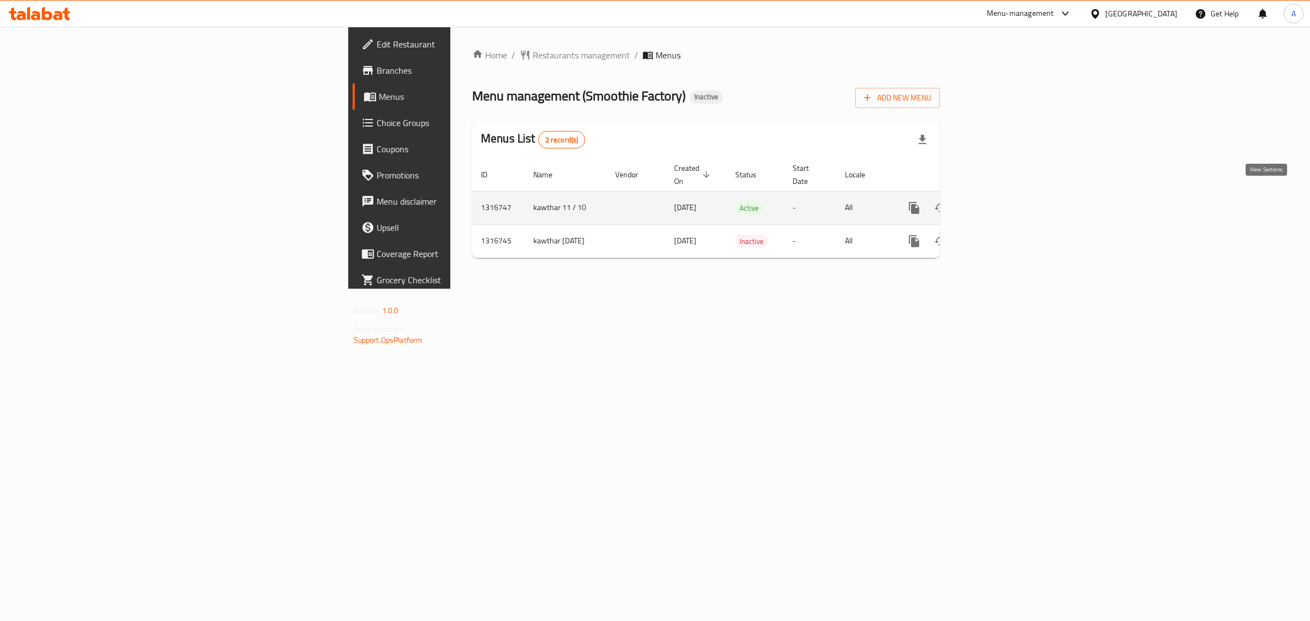
click at [1006, 195] on link "enhanced table" at bounding box center [993, 208] width 26 height 26
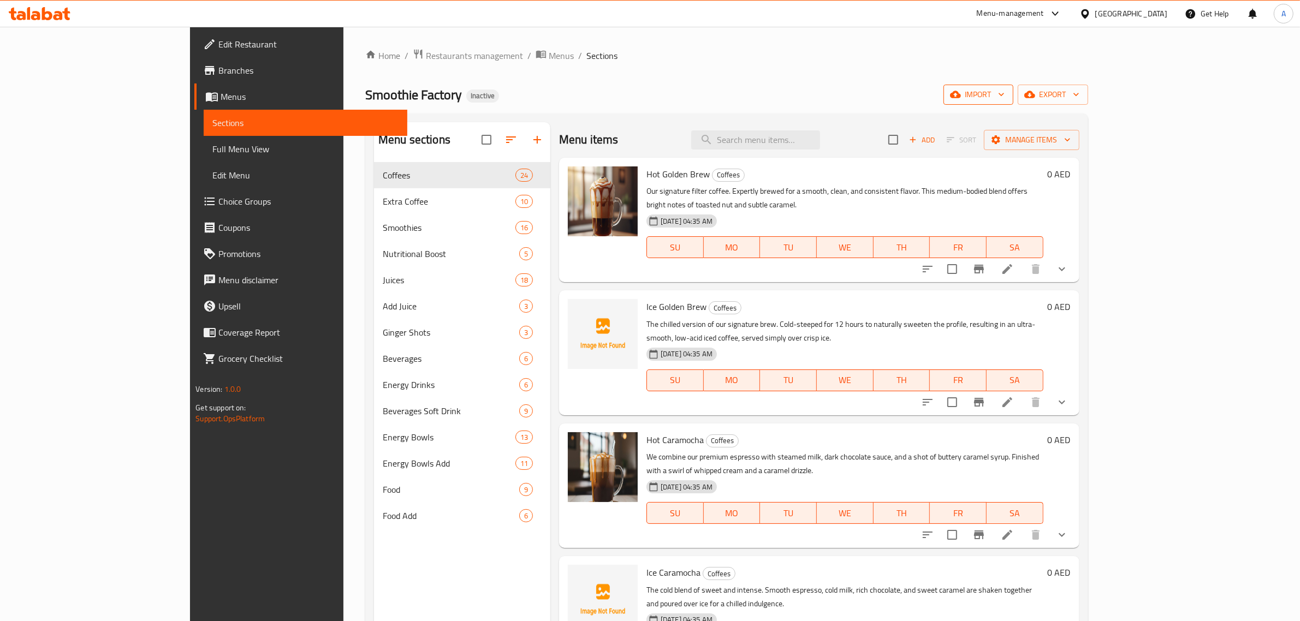
click at [961, 97] on icon "button" at bounding box center [955, 94] width 11 height 7
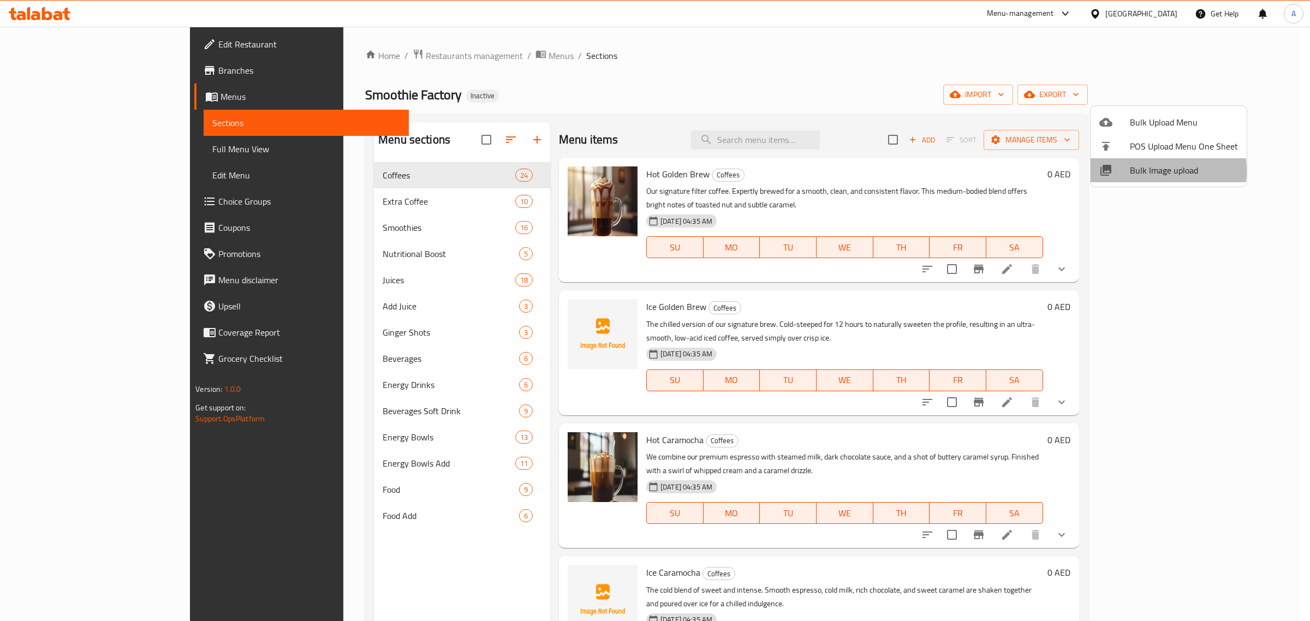
click at [1156, 170] on span "Bulk Image upload" at bounding box center [1184, 170] width 108 height 13
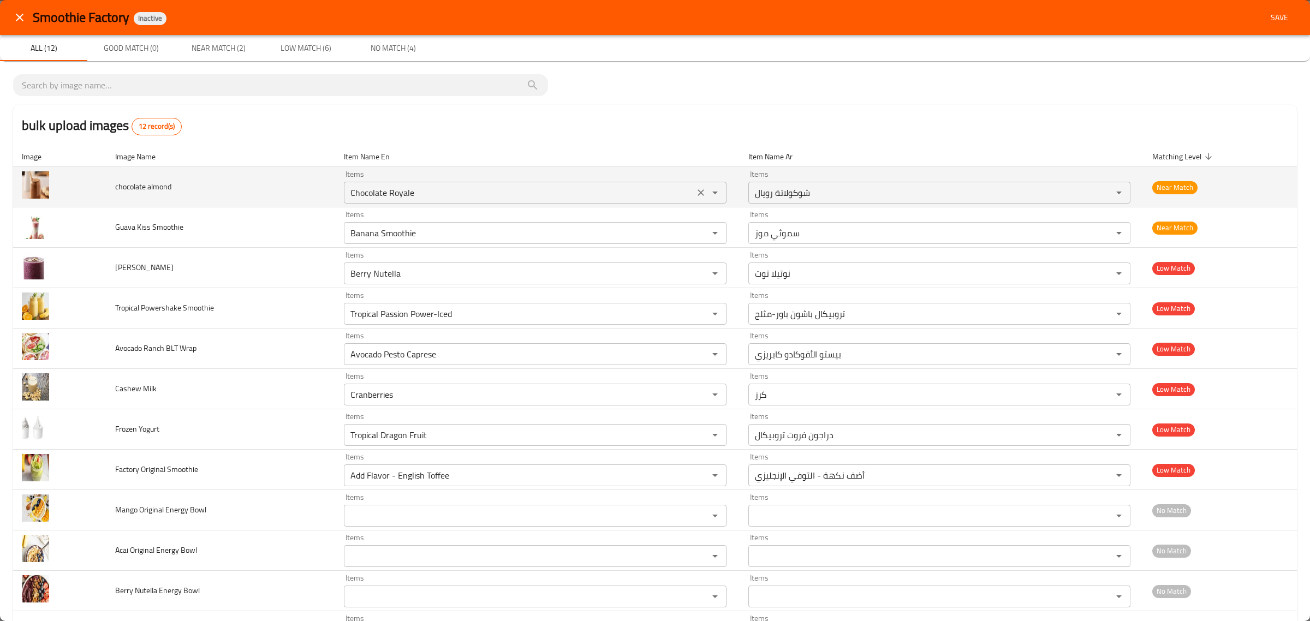
click at [460, 183] on div "Chocolate Royale Items" at bounding box center [535, 193] width 382 height 22
type almond "a"
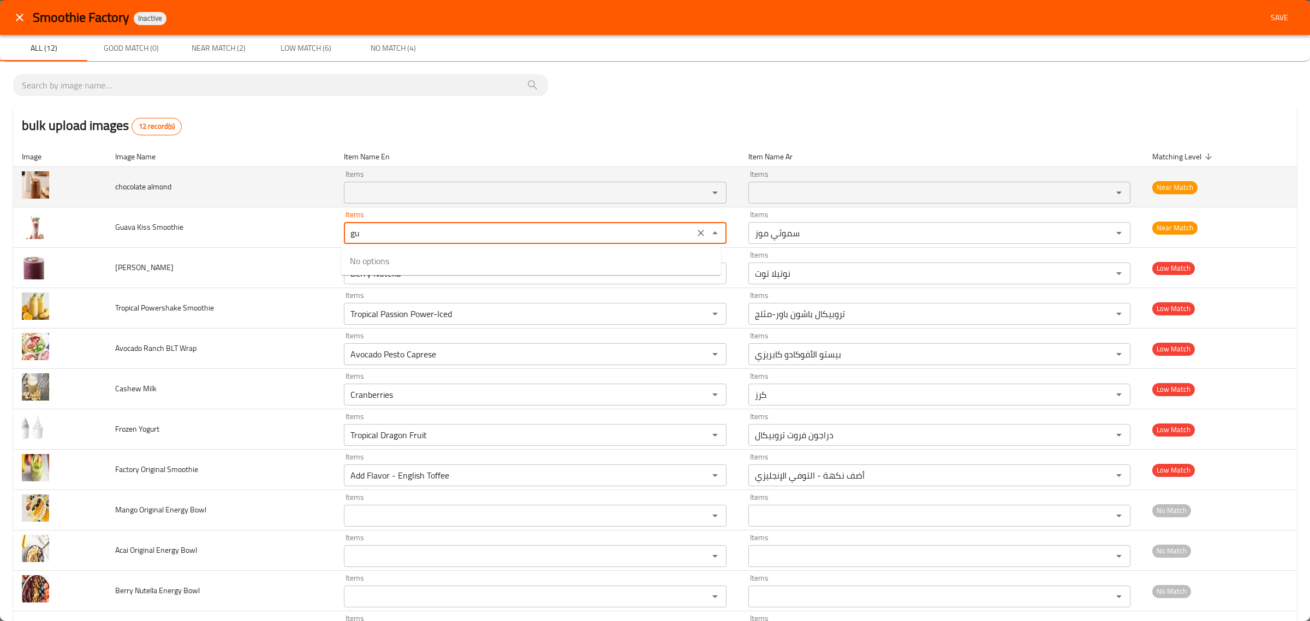
type Smoothie "g"
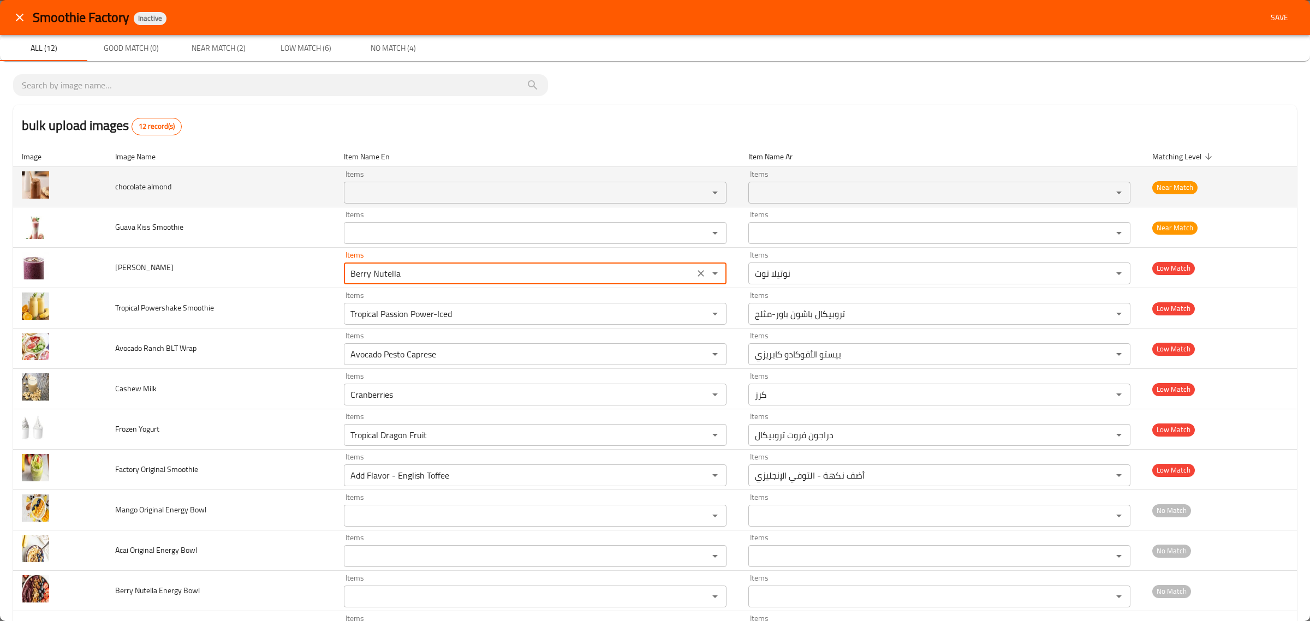
type Almond "v"
type Almond "b"
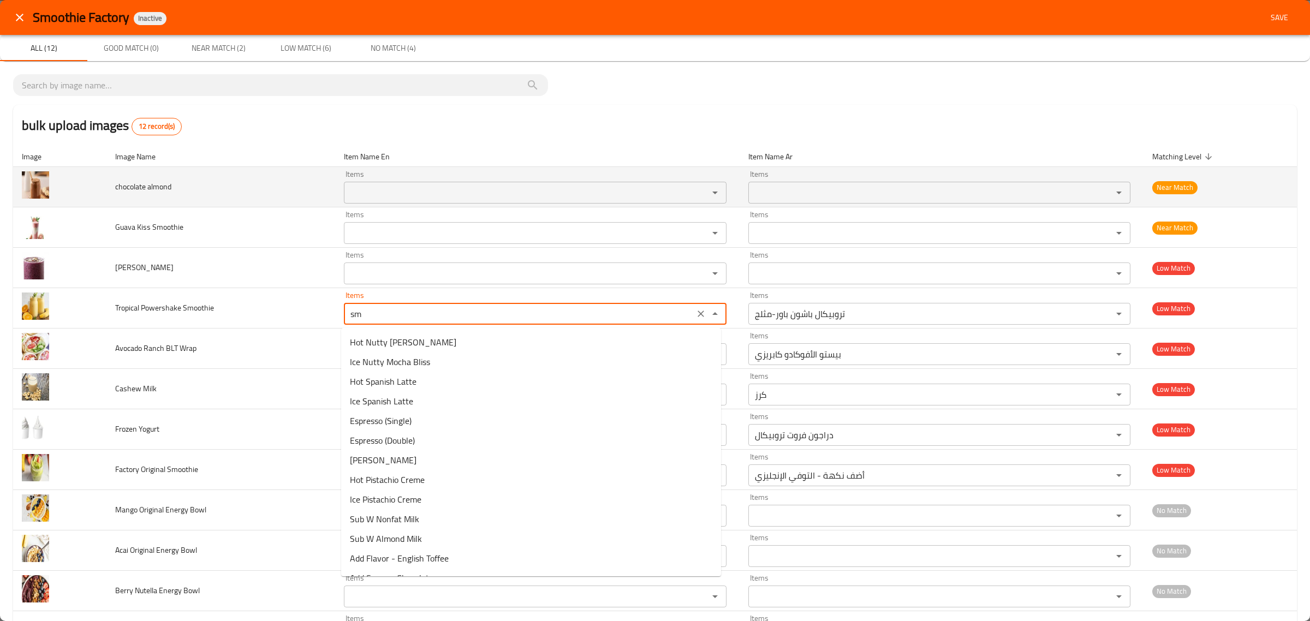
type Smoothie "s"
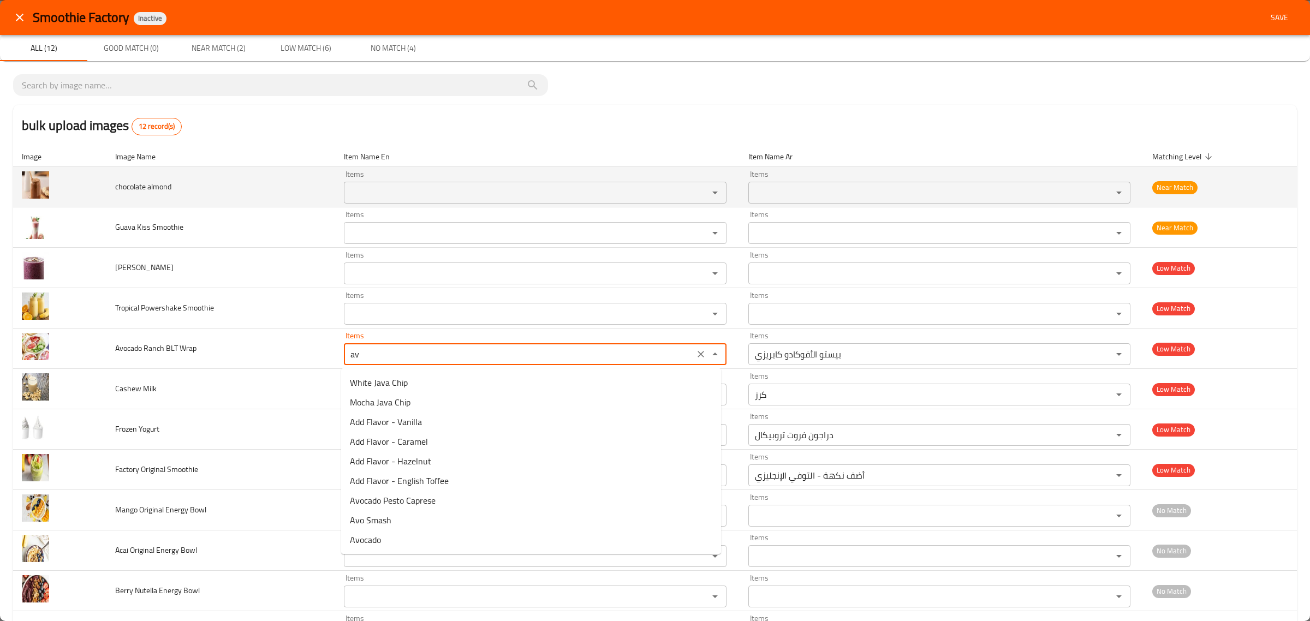
type Wrap "a"
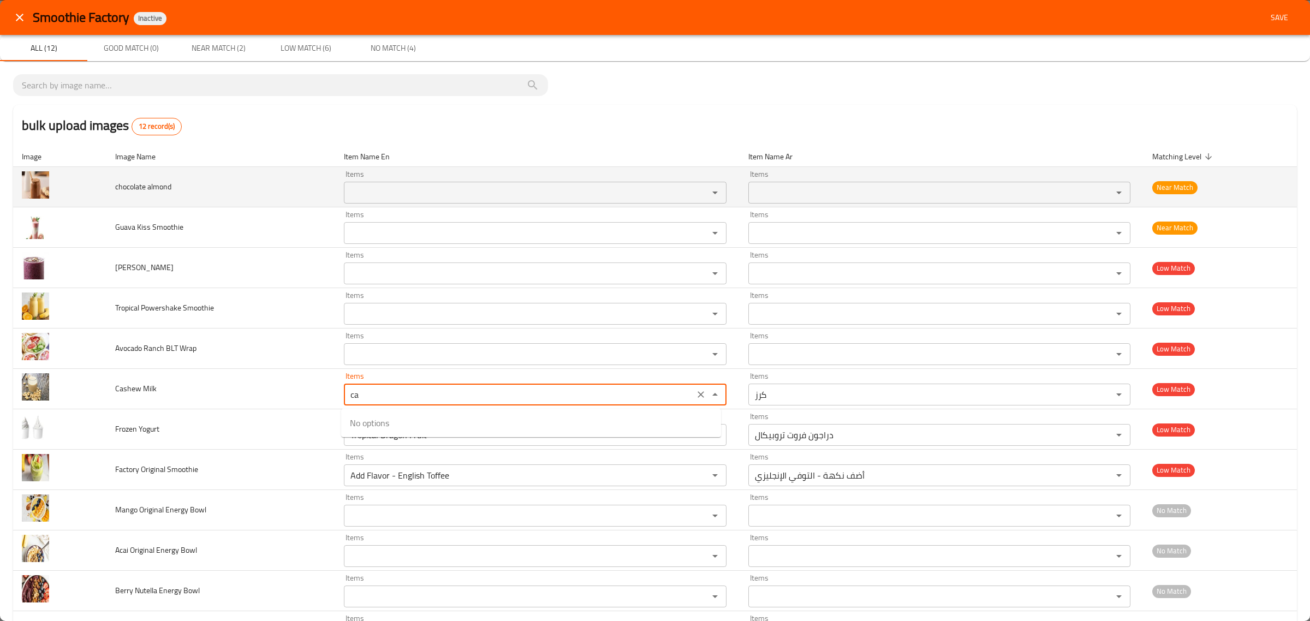
type Milk "c"
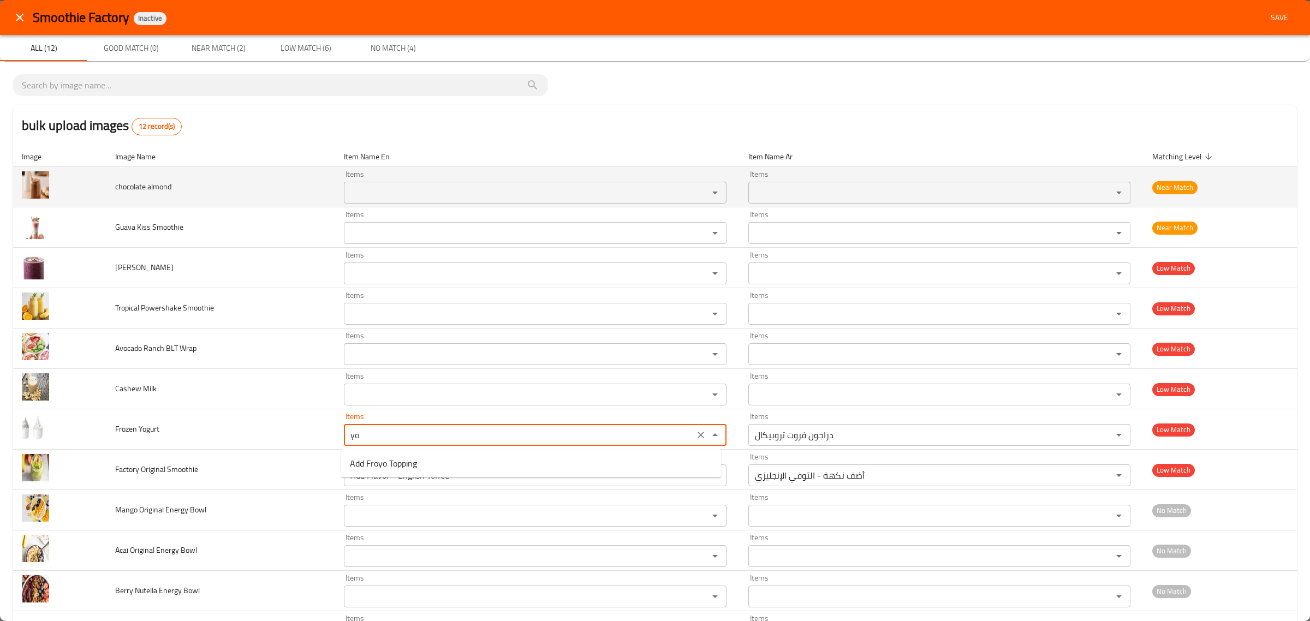
type Yogurt "y"
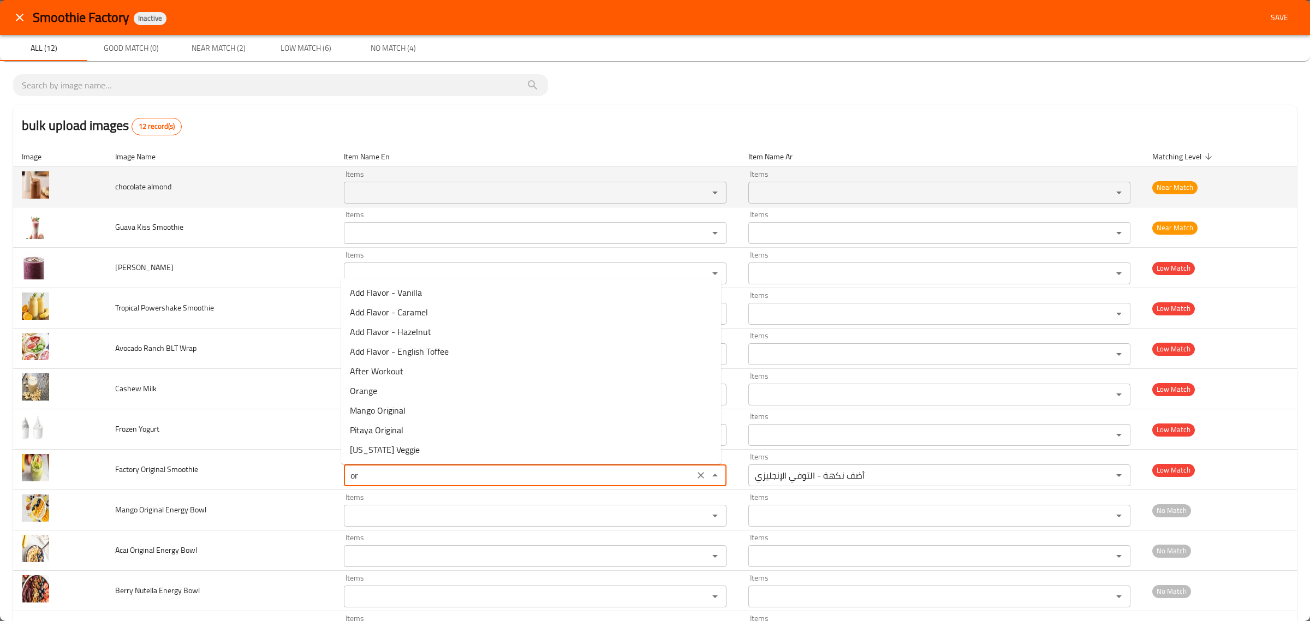
type Smoothie "o"
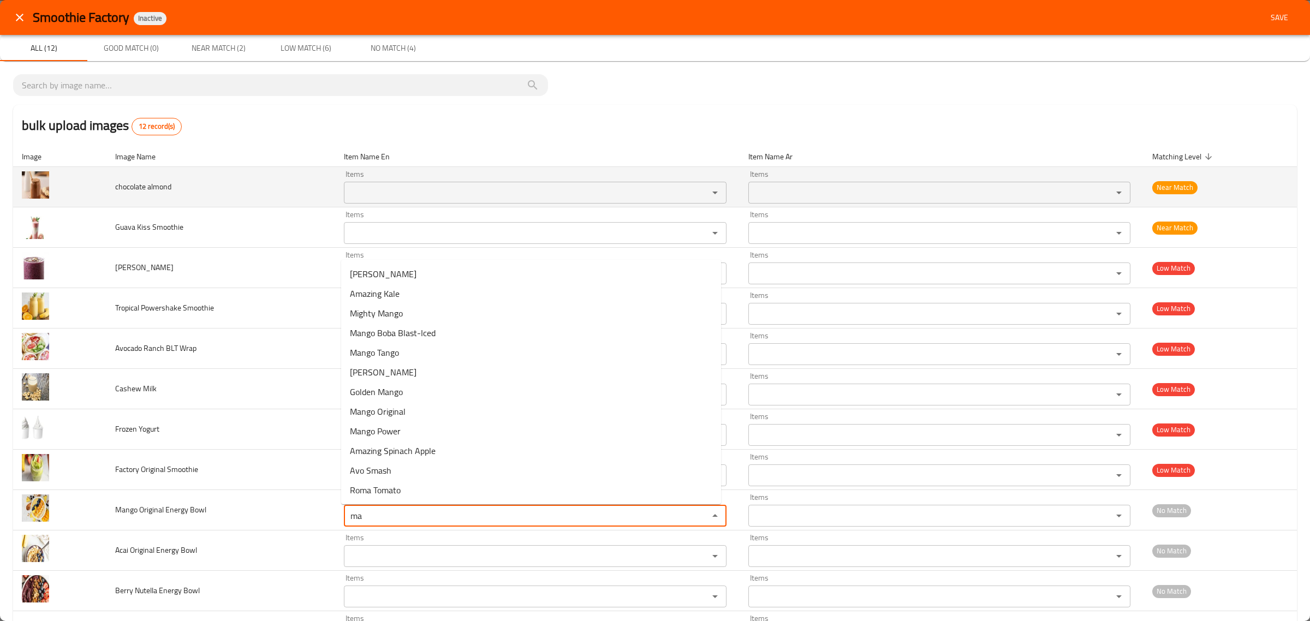
type Bowl "m"
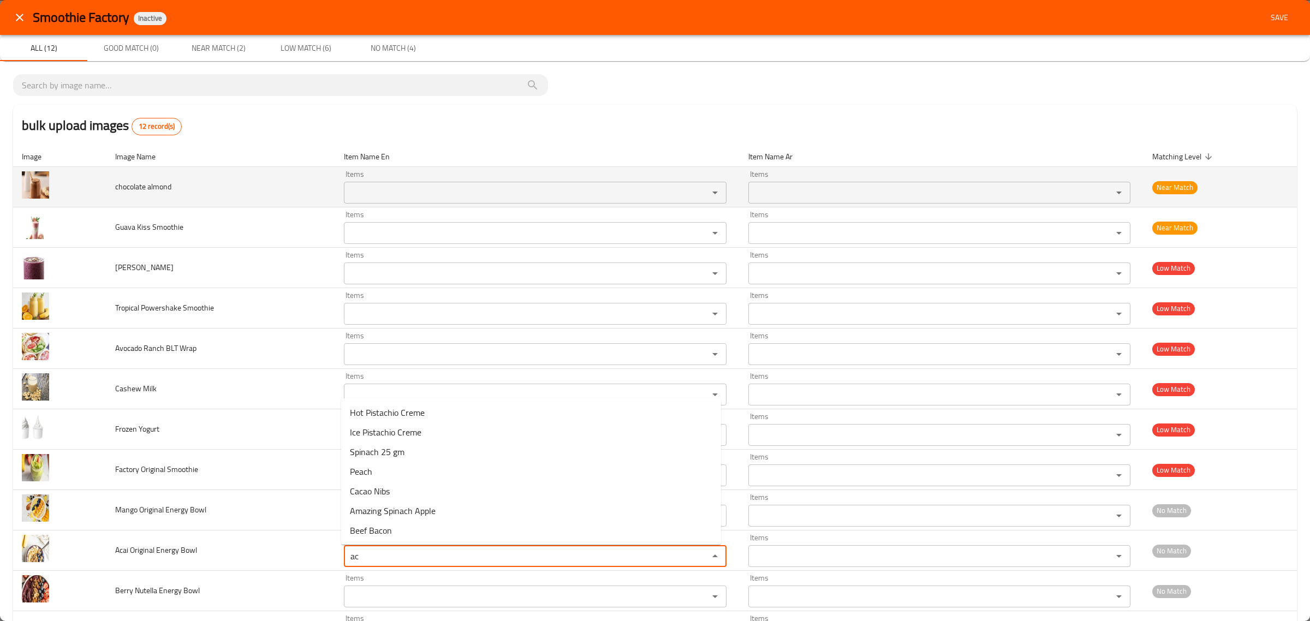
type Bowl "a"
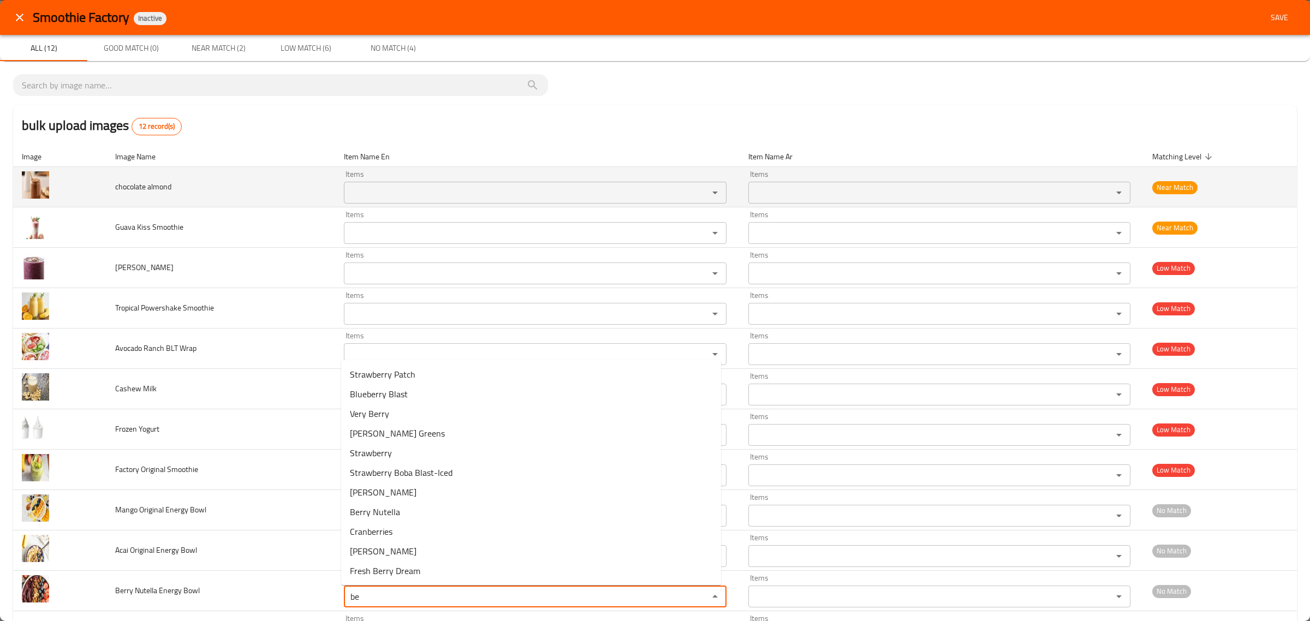
type Bowl "b"
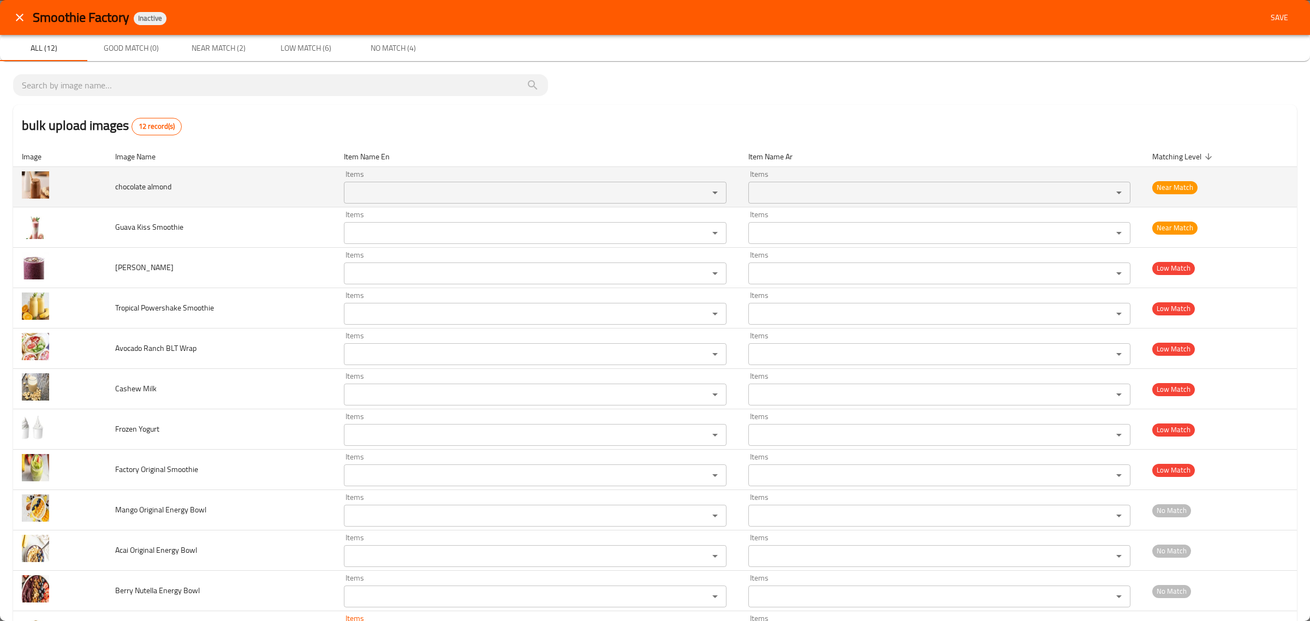
scroll to position [54, 0]
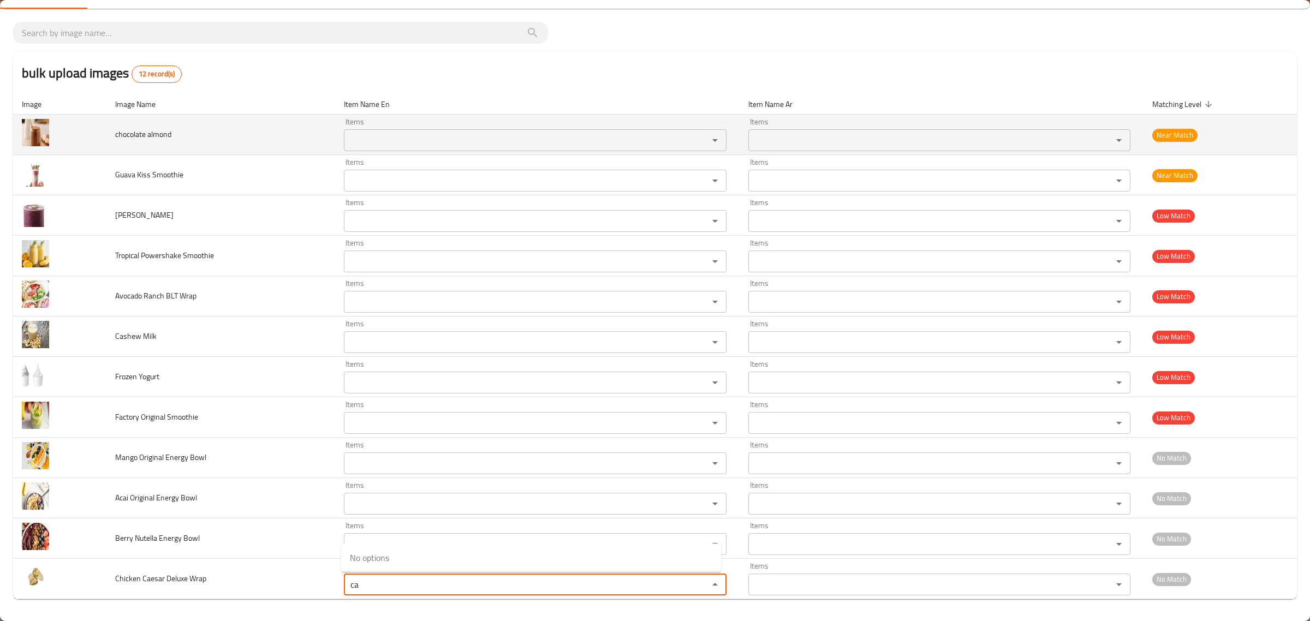
type Wrap "c"
type Wrap "d"
type Wrap "s"
type Wrap "w"
drag, startPoint x: 219, startPoint y: 207, endPoint x: 293, endPoint y: 146, distance: 96.5
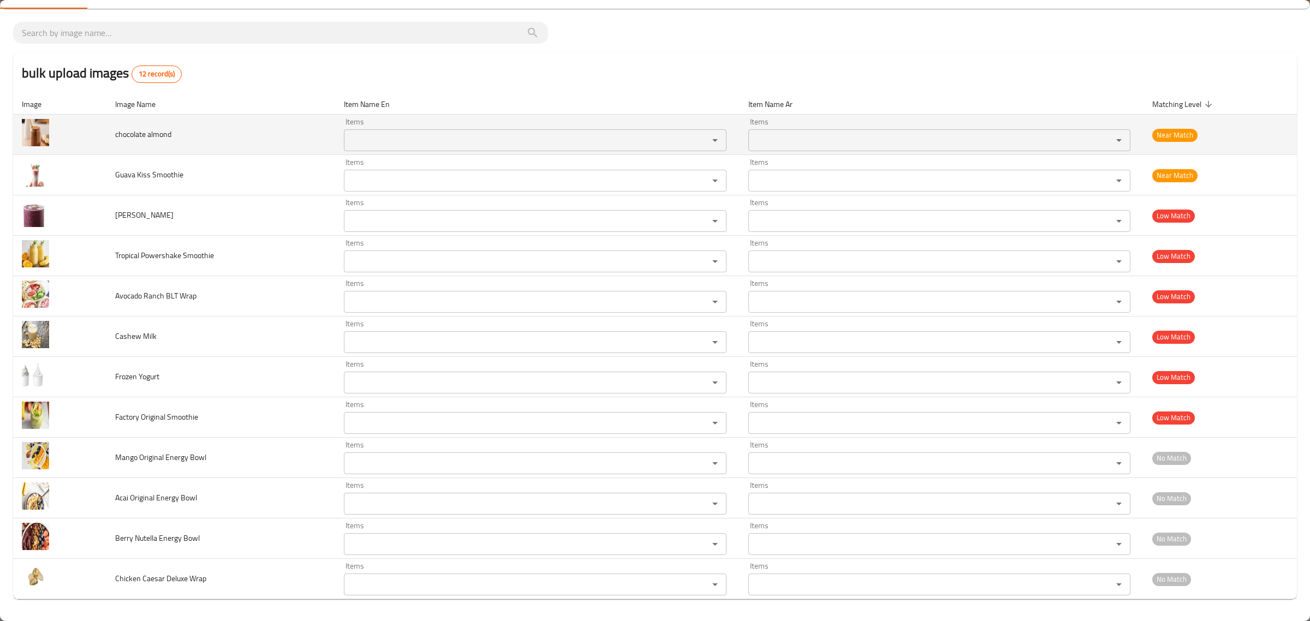
click at [219, 208] on td "Berry Almond" at bounding box center [220, 215] width 229 height 40
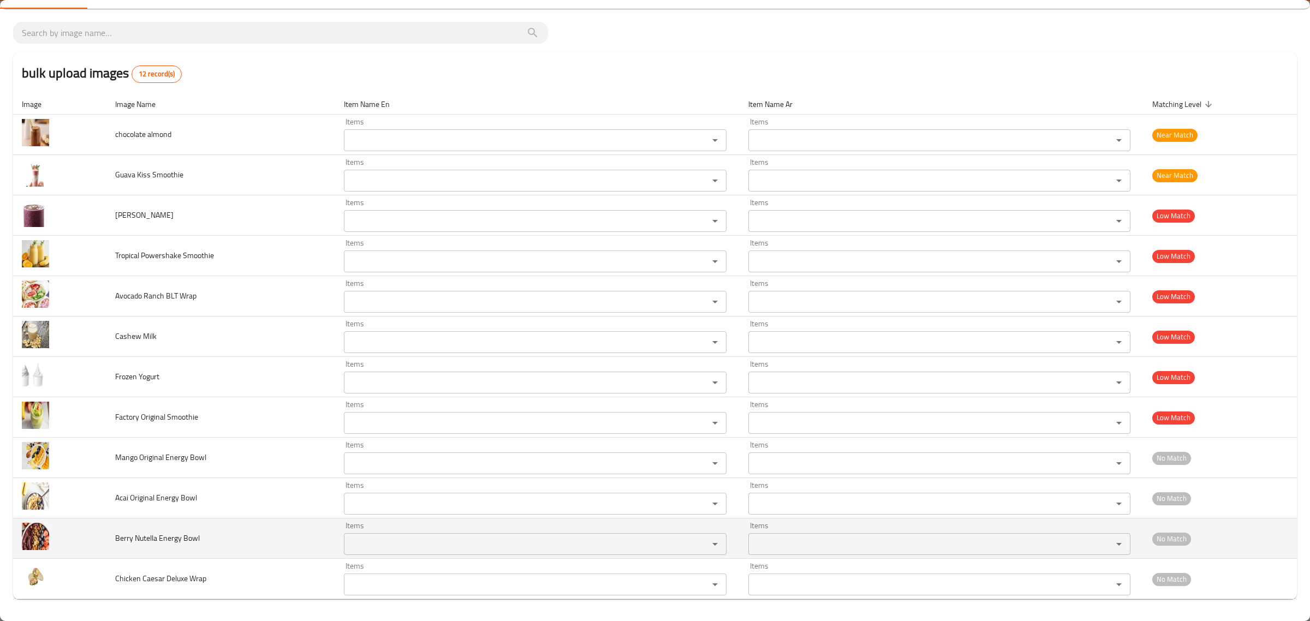
click at [389, 525] on div "Items Items" at bounding box center [535, 538] width 382 height 33
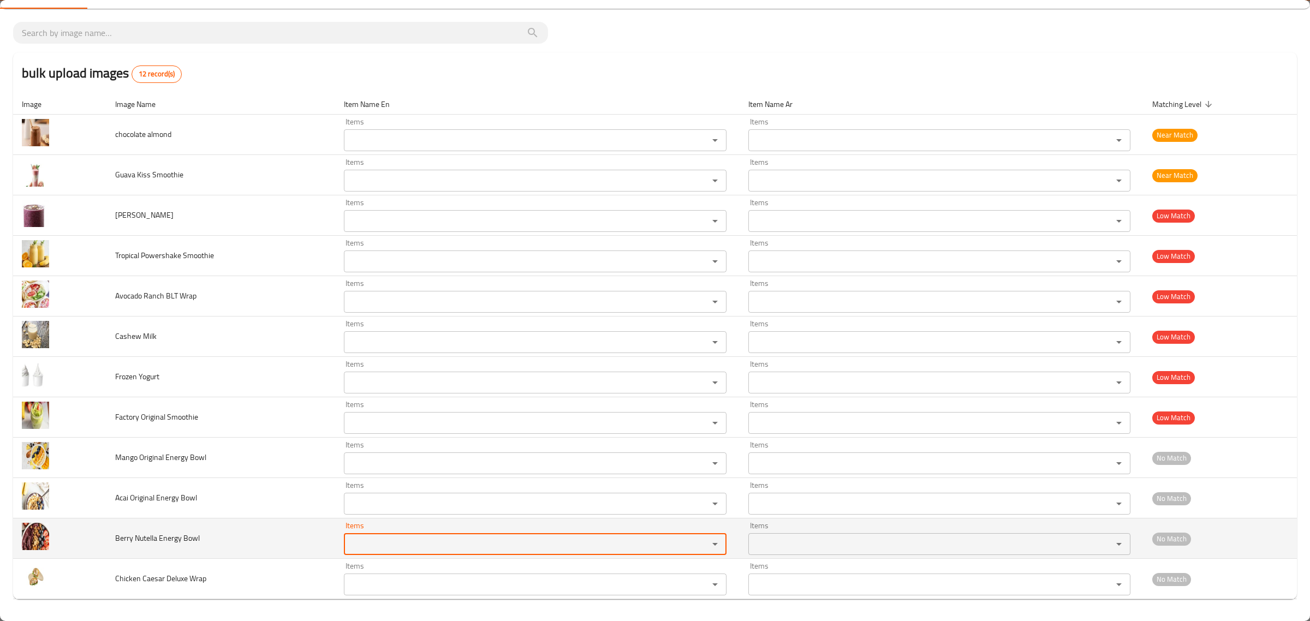
click at [397, 537] on Bowl "Items" at bounding box center [518, 544] width 343 height 15
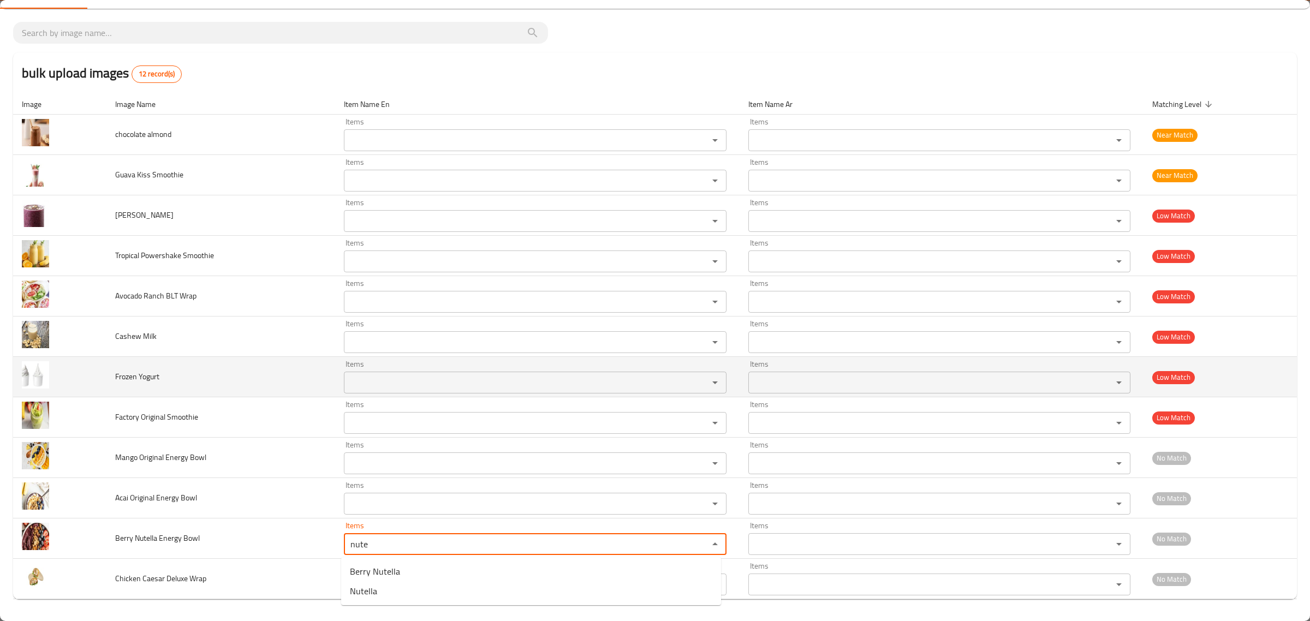
type Bowl "nute"
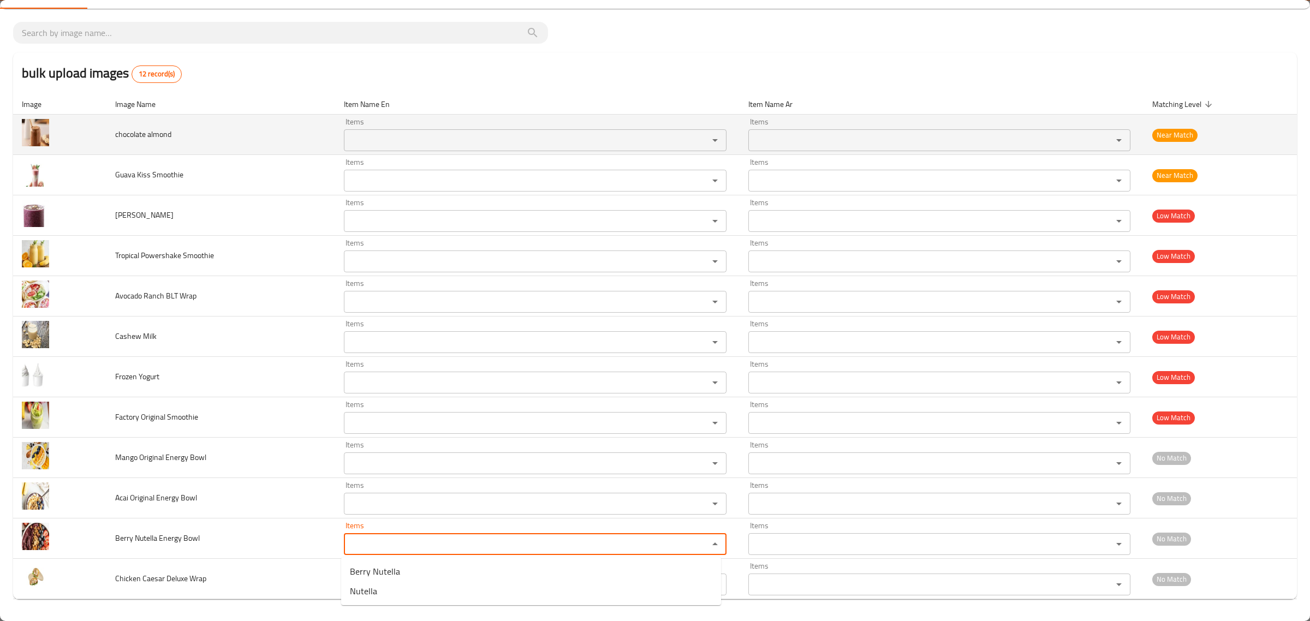
drag, startPoint x: 261, startPoint y: 376, endPoint x: 155, endPoint y: 127, distance: 270.8
click at [262, 364] on td "Frozen Yogurt" at bounding box center [220, 377] width 229 height 40
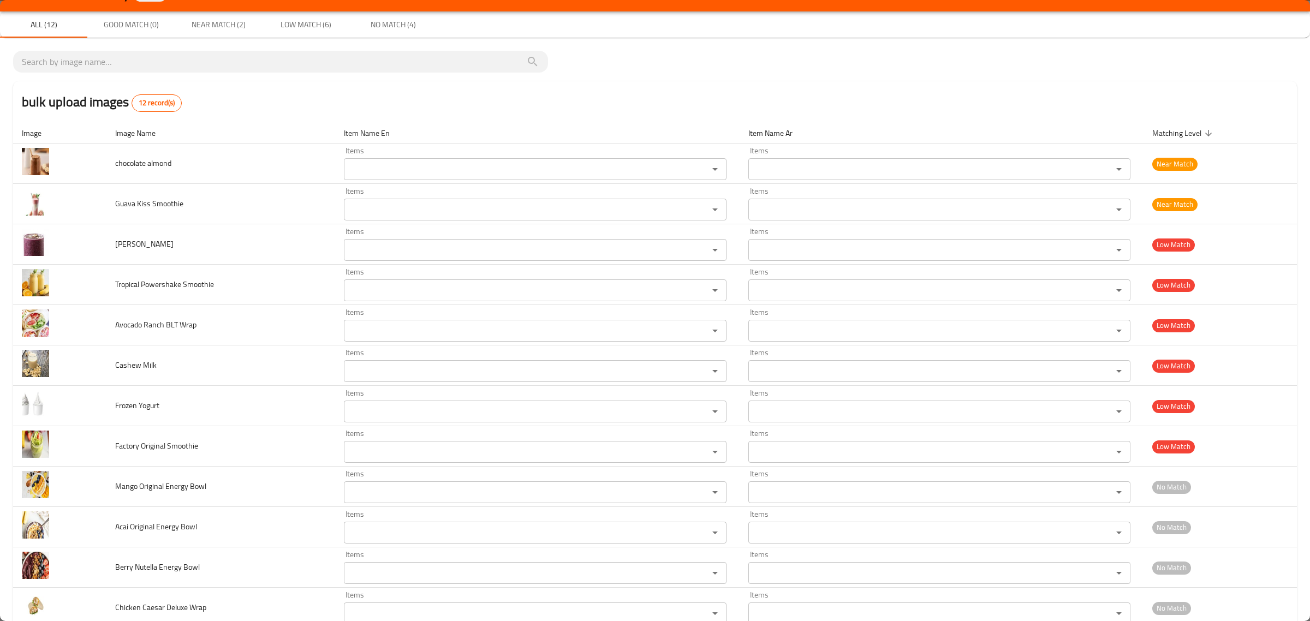
scroll to position [0, 0]
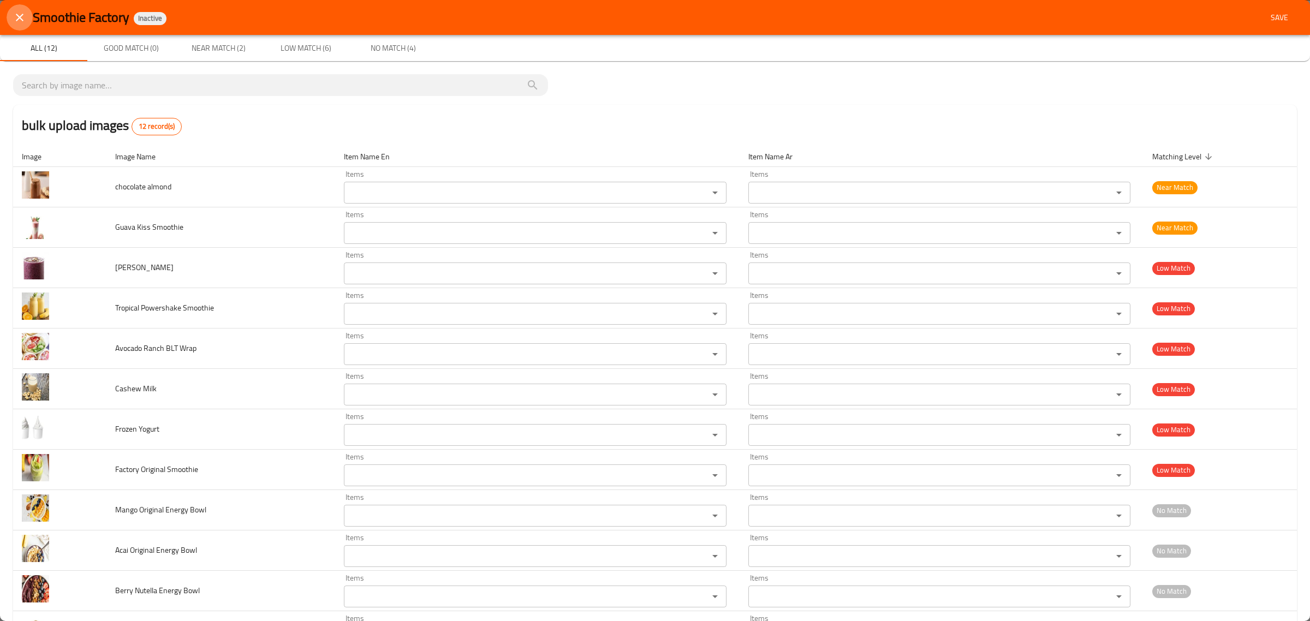
click at [22, 14] on icon "close" at bounding box center [19, 17] width 13 height 13
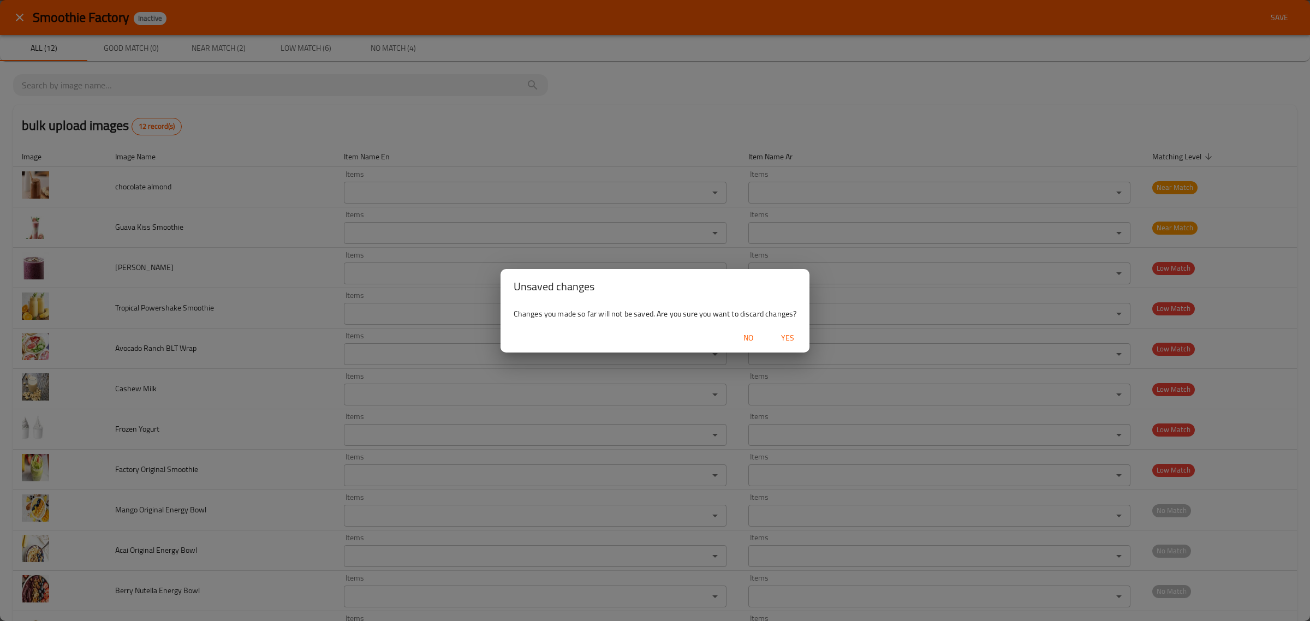
drag, startPoint x: 781, startPoint y: 335, endPoint x: 788, endPoint y: 339, distance: 8.3
click at [782, 337] on span "Yes" at bounding box center [788, 338] width 26 height 14
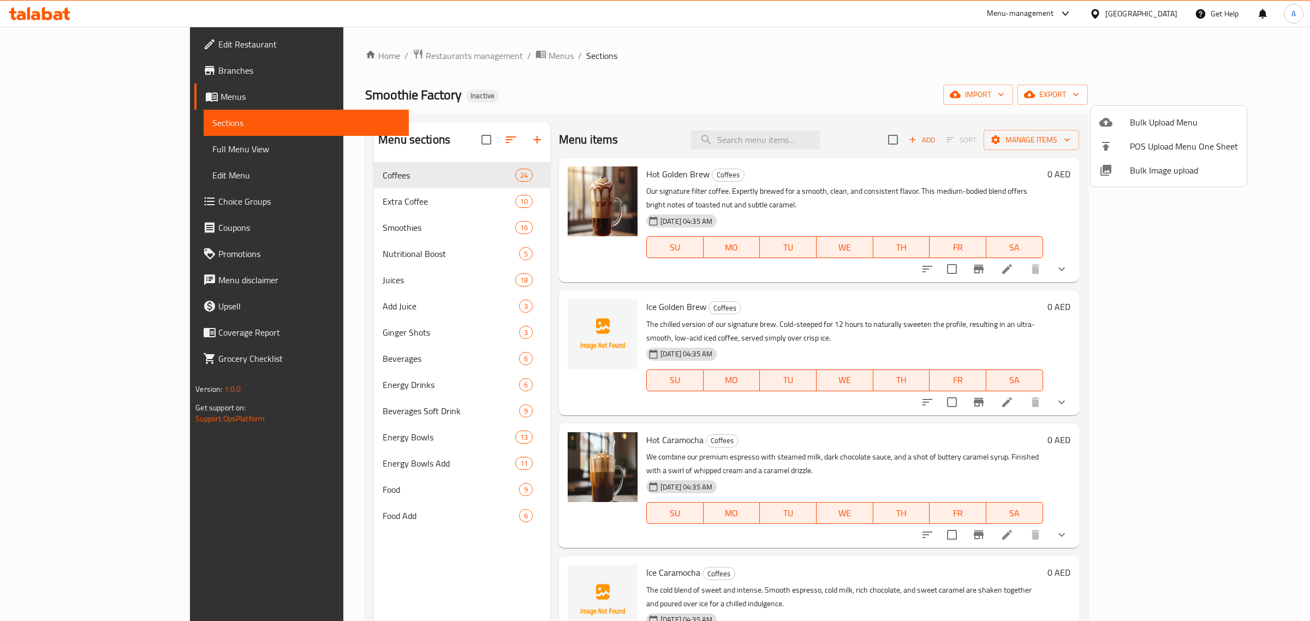
click at [1137, 7] on div at bounding box center [655, 310] width 1310 height 621
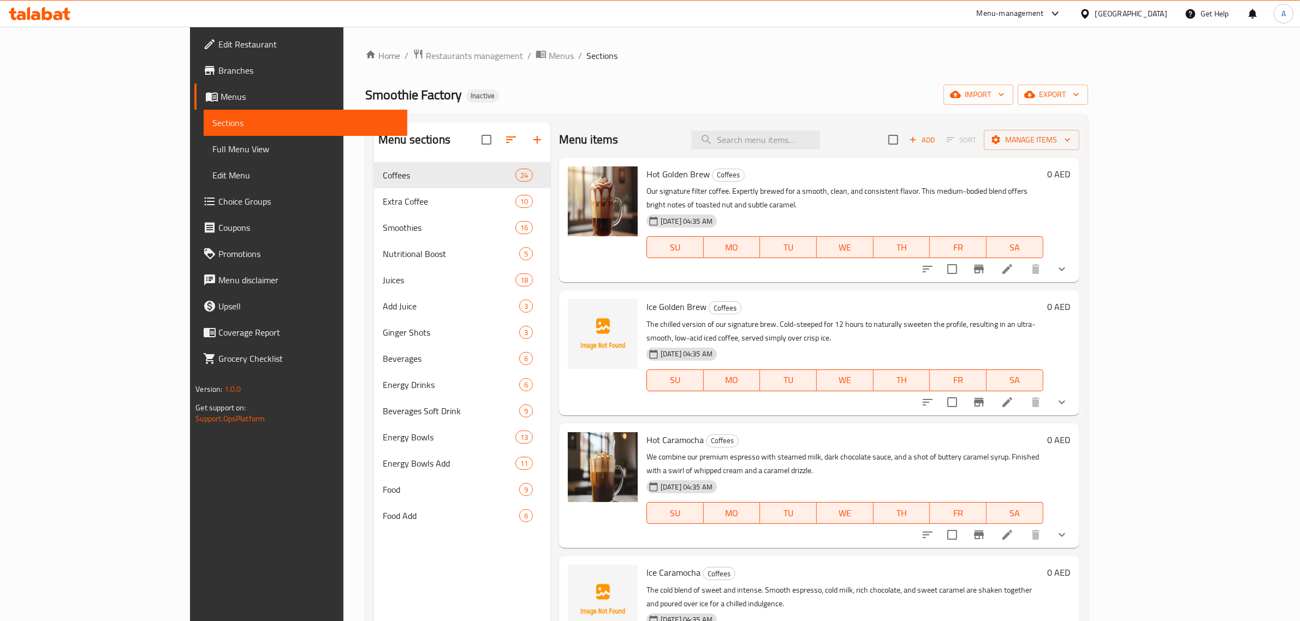
click at [1137, 8] on div "United Arab Emirates" at bounding box center [1131, 14] width 72 height 12
click at [1036, 156] on div "Jordan" at bounding box center [1085, 163] width 164 height 25
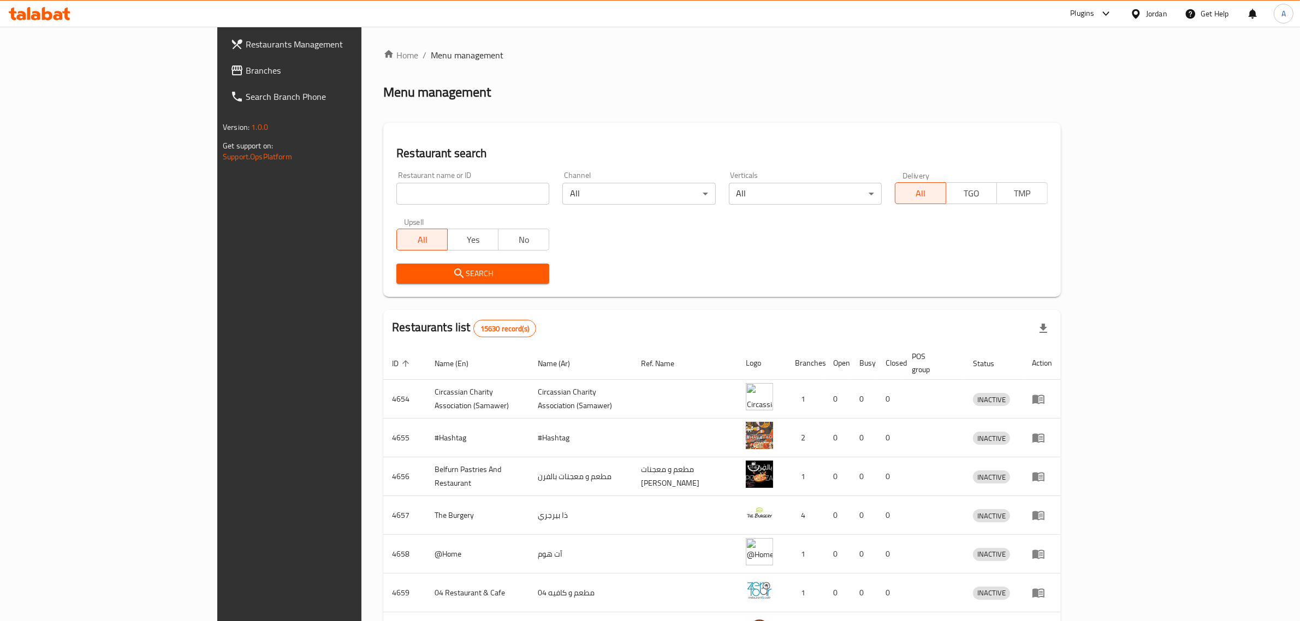
click at [415, 191] on input "search" at bounding box center [472, 194] width 153 height 22
paste input "Le Baron coffee"
type input "Le Baron coffee"
click button "Search" at bounding box center [472, 274] width 153 height 20
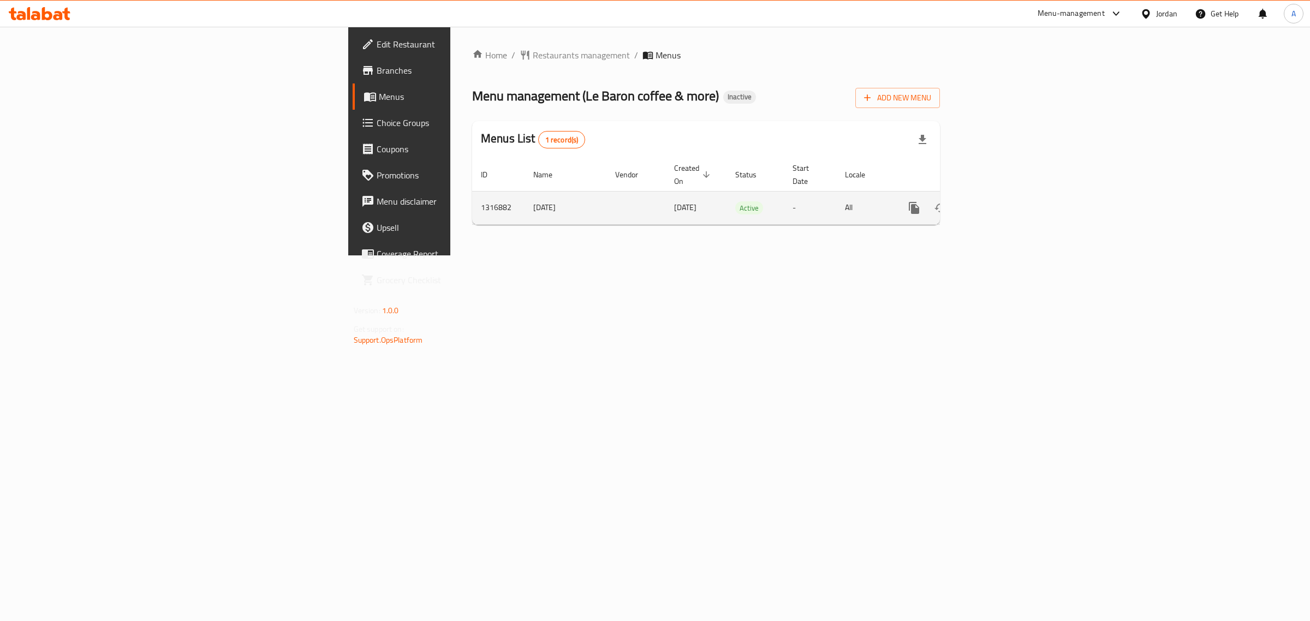
click at [1006, 200] on link "enhanced table" at bounding box center [993, 208] width 26 height 26
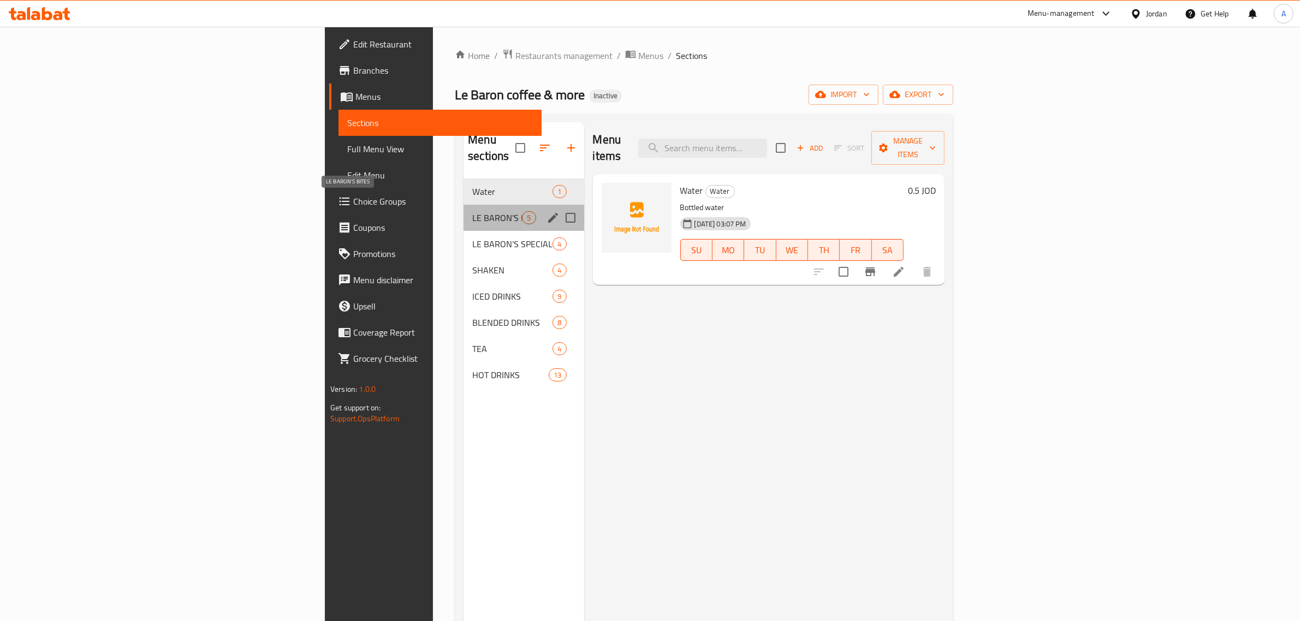
click at [472, 211] on span "LE BARON’S BITES" at bounding box center [497, 217] width 50 height 13
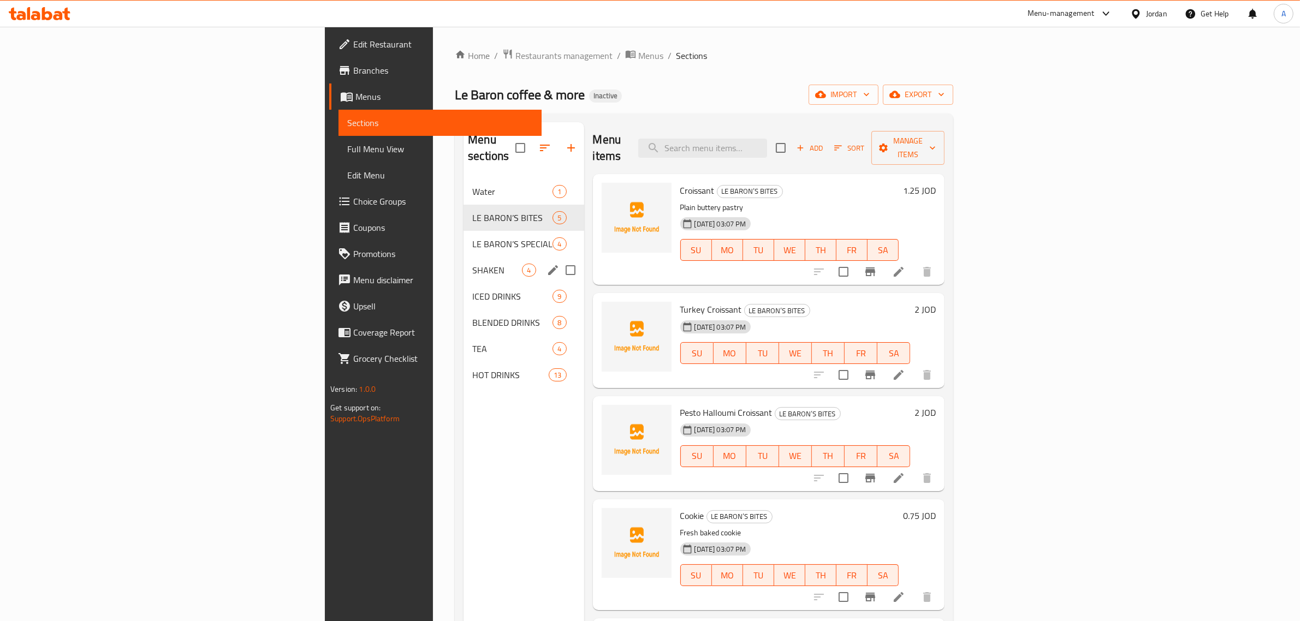
click at [464, 257] on div "SHAKEN 4" at bounding box center [524, 270] width 120 height 26
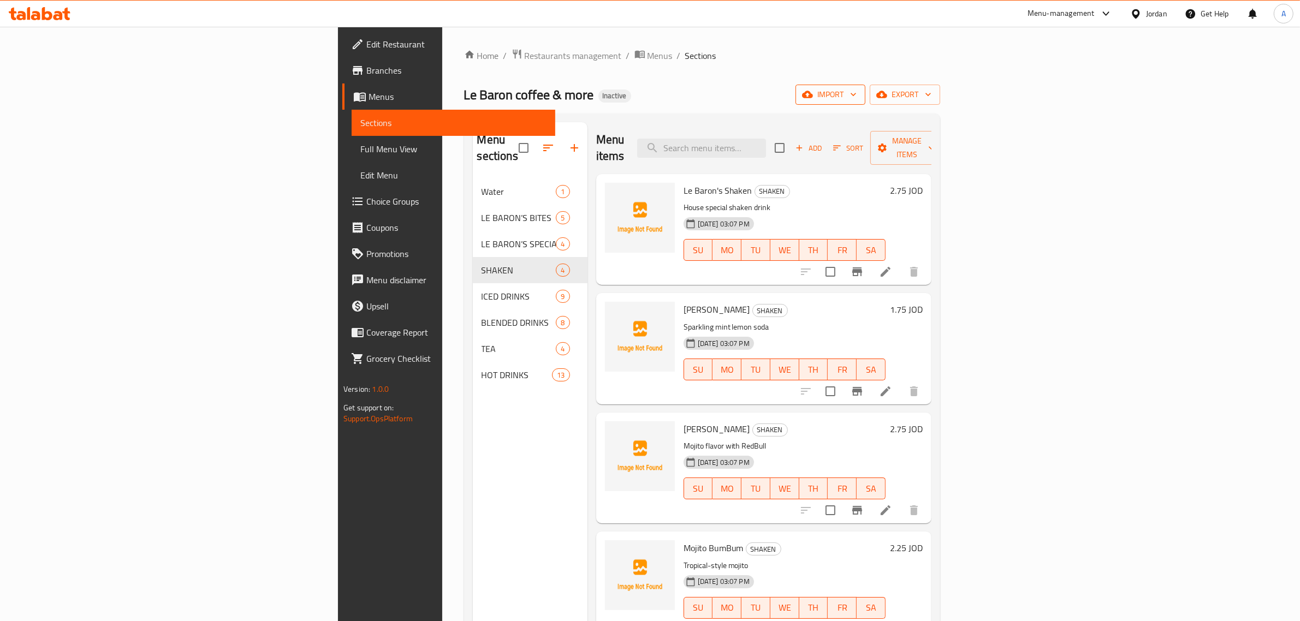
click at [857, 91] on span "import" at bounding box center [830, 95] width 52 height 14
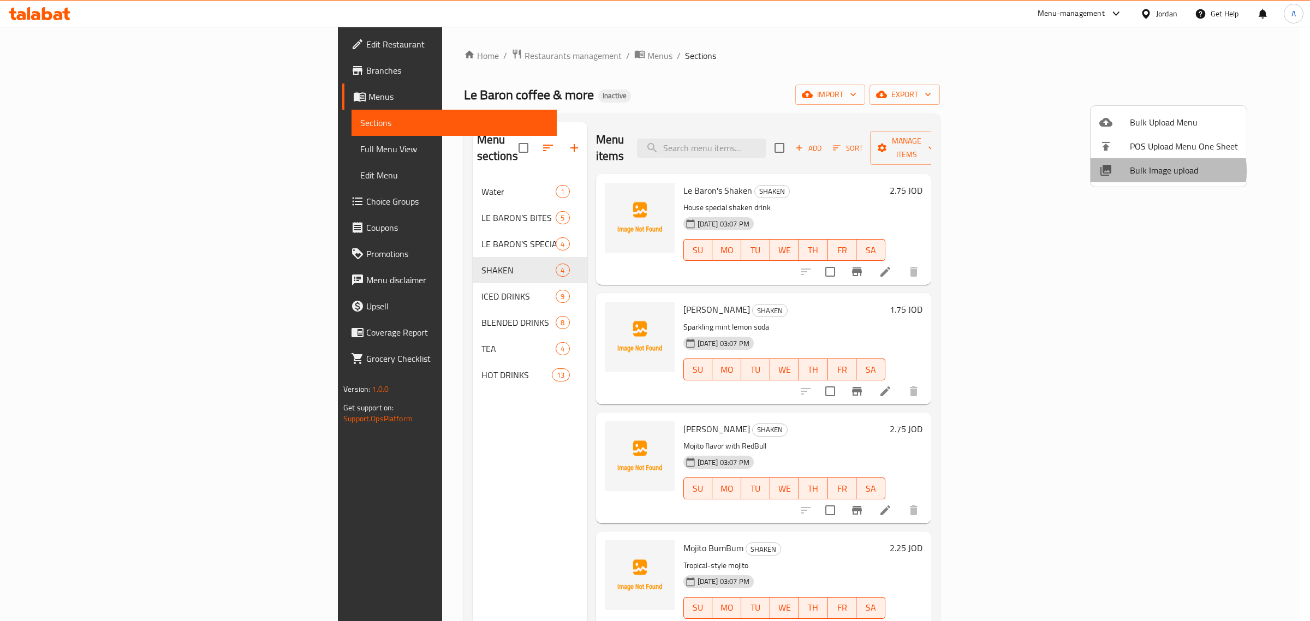
click at [1155, 171] on span "Bulk Image upload" at bounding box center [1184, 170] width 108 height 13
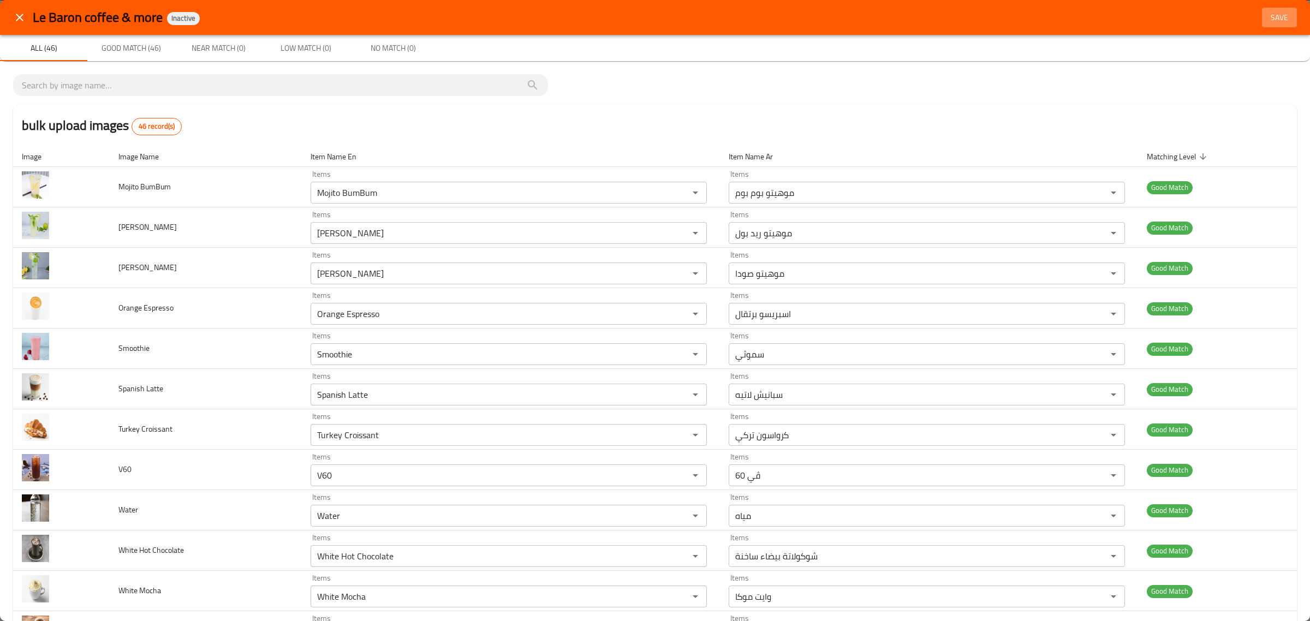
click at [1267, 22] on span "Save" at bounding box center [1280, 18] width 26 height 14
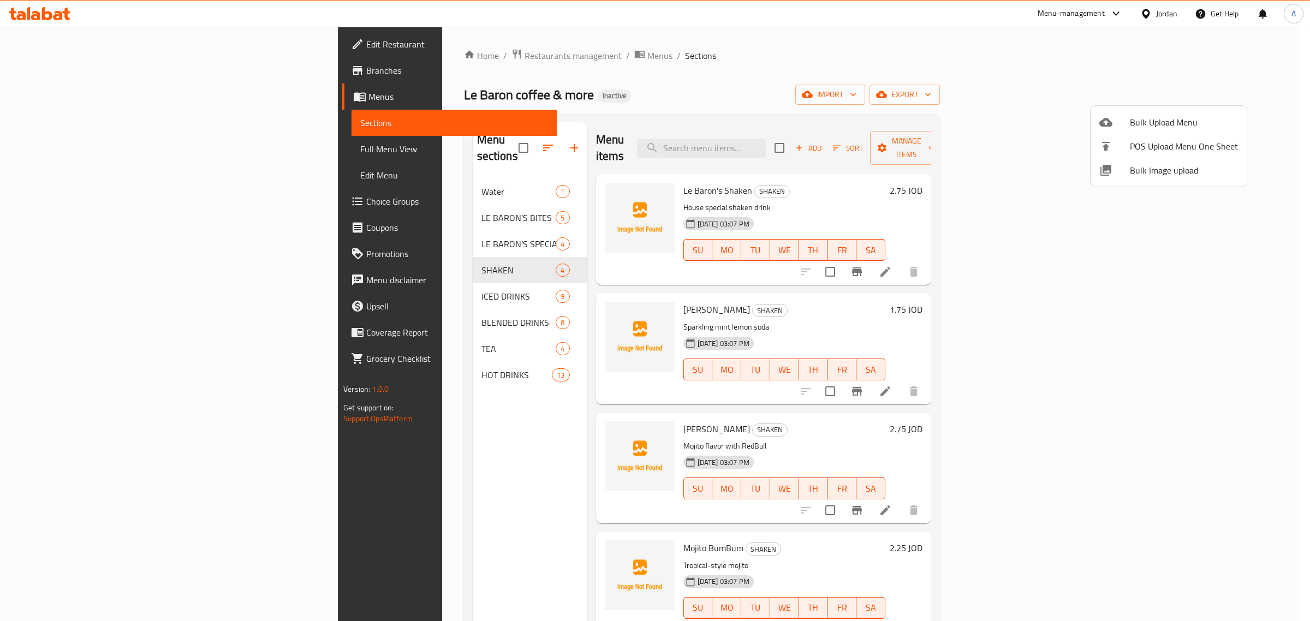
click at [333, 168] on div at bounding box center [655, 310] width 1310 height 621
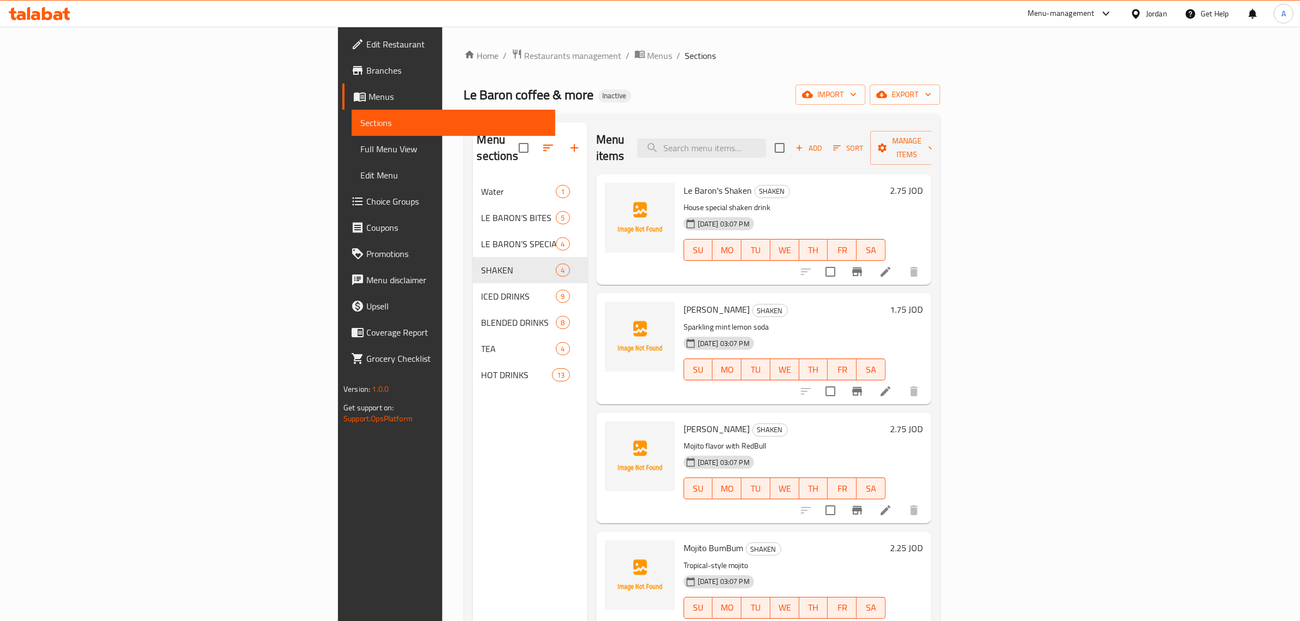
click at [482, 185] on span "Water" at bounding box center [519, 191] width 75 height 13
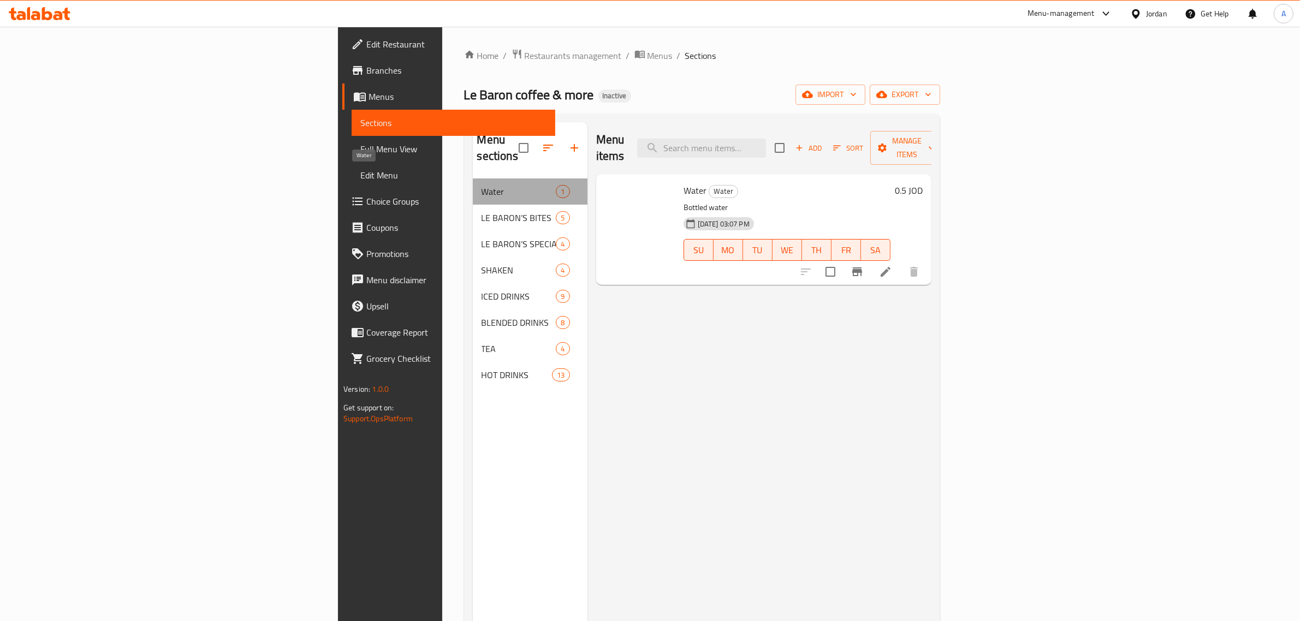
click at [482, 185] on span "Water" at bounding box center [519, 191] width 75 height 13
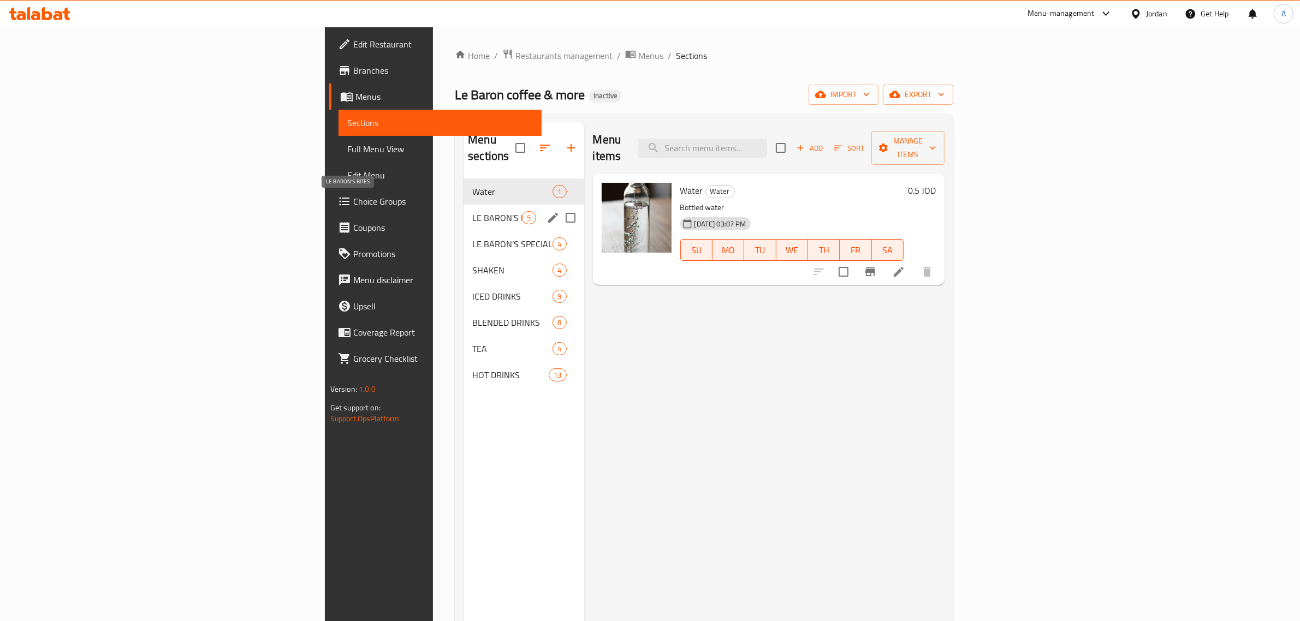
click at [472, 211] on span "LE BARON’S BITES" at bounding box center [497, 217] width 50 height 13
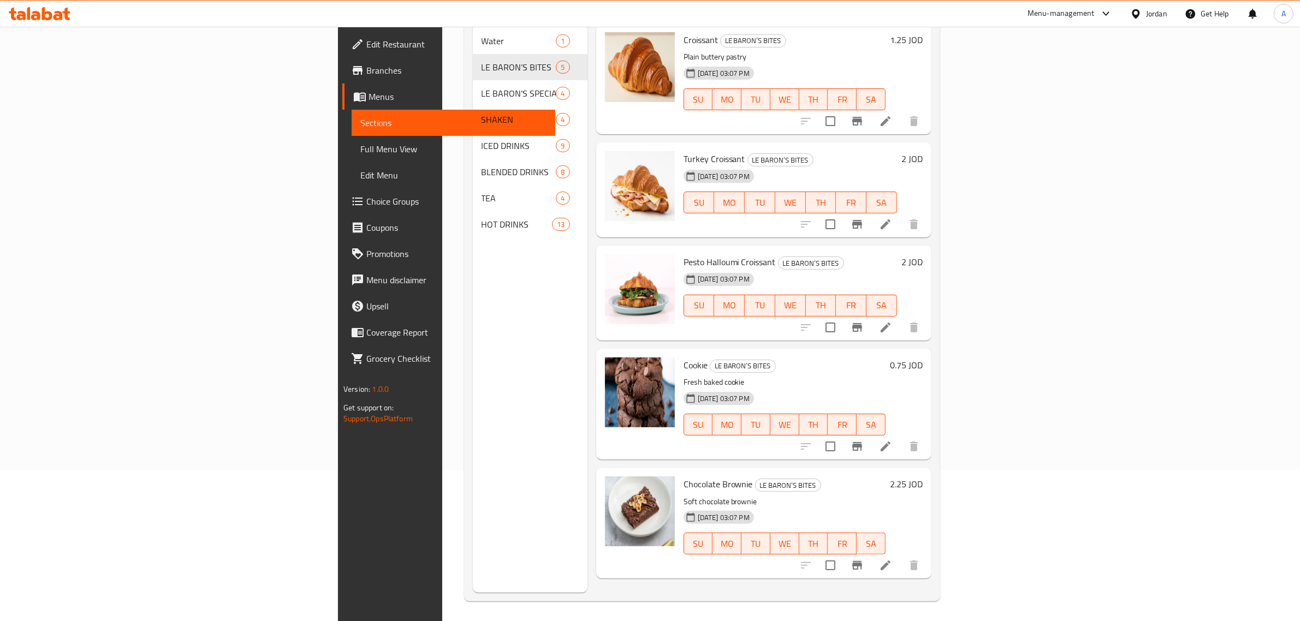
scroll to position [153, 0]
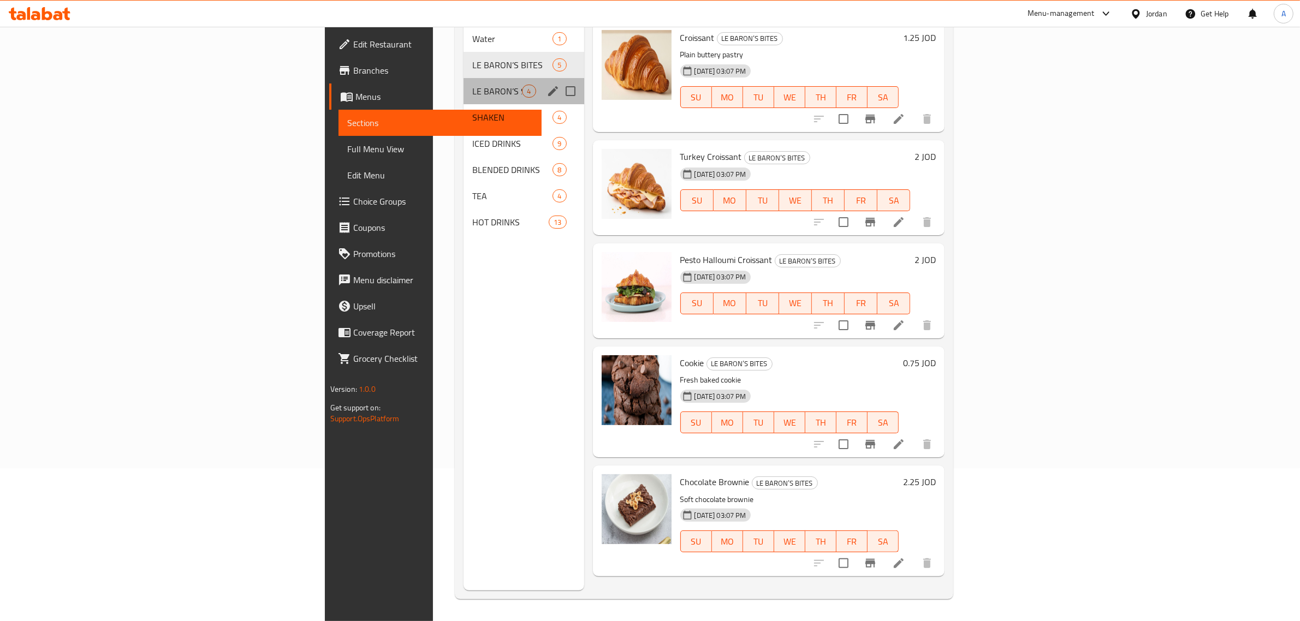
click at [464, 82] on div "LE BARON’S SPECIAL 4" at bounding box center [524, 91] width 120 height 26
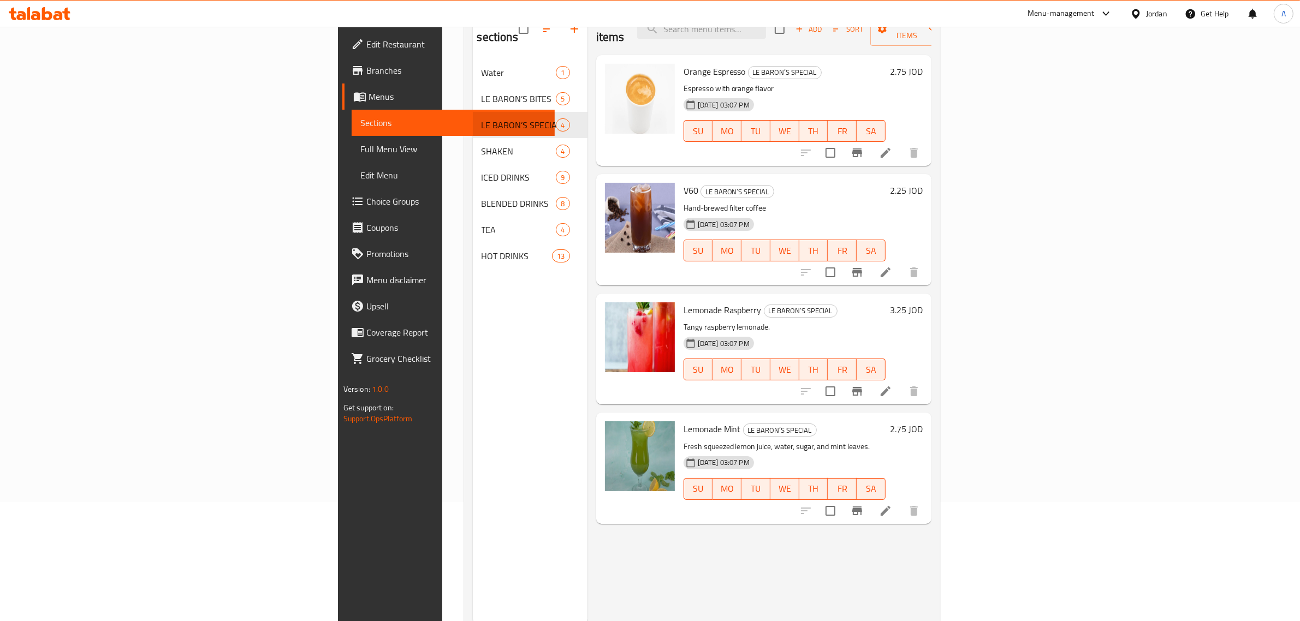
scroll to position [85, 0]
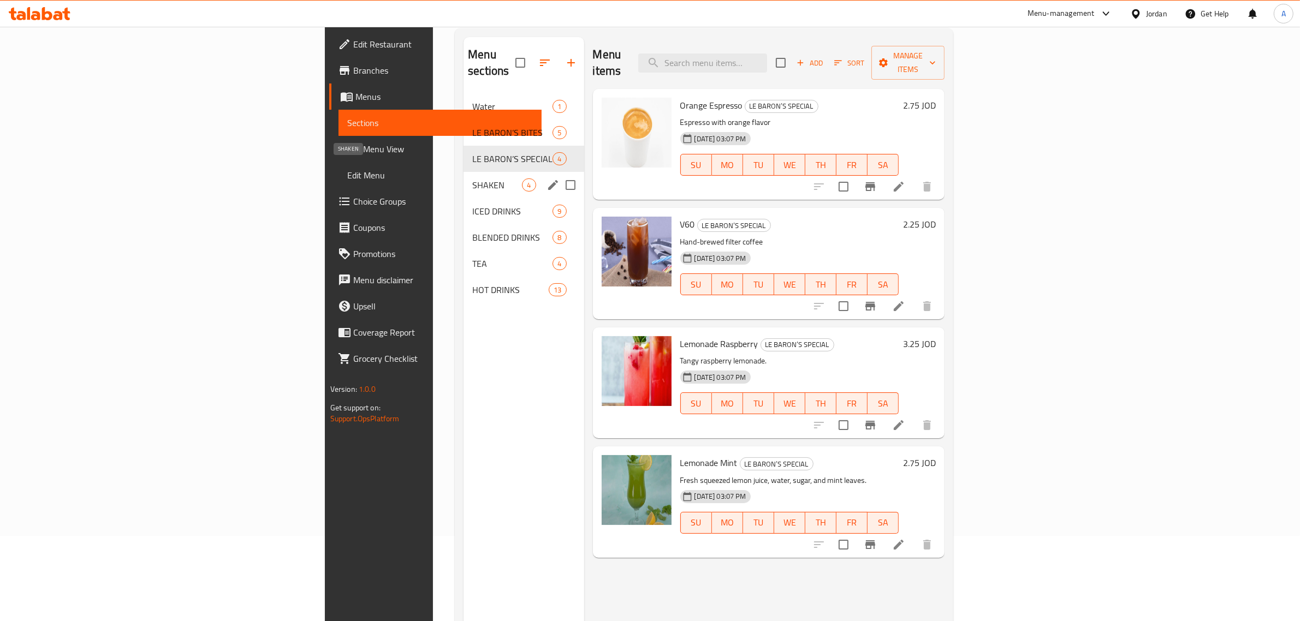
click at [472, 179] on span "SHAKEN" at bounding box center [497, 185] width 50 height 13
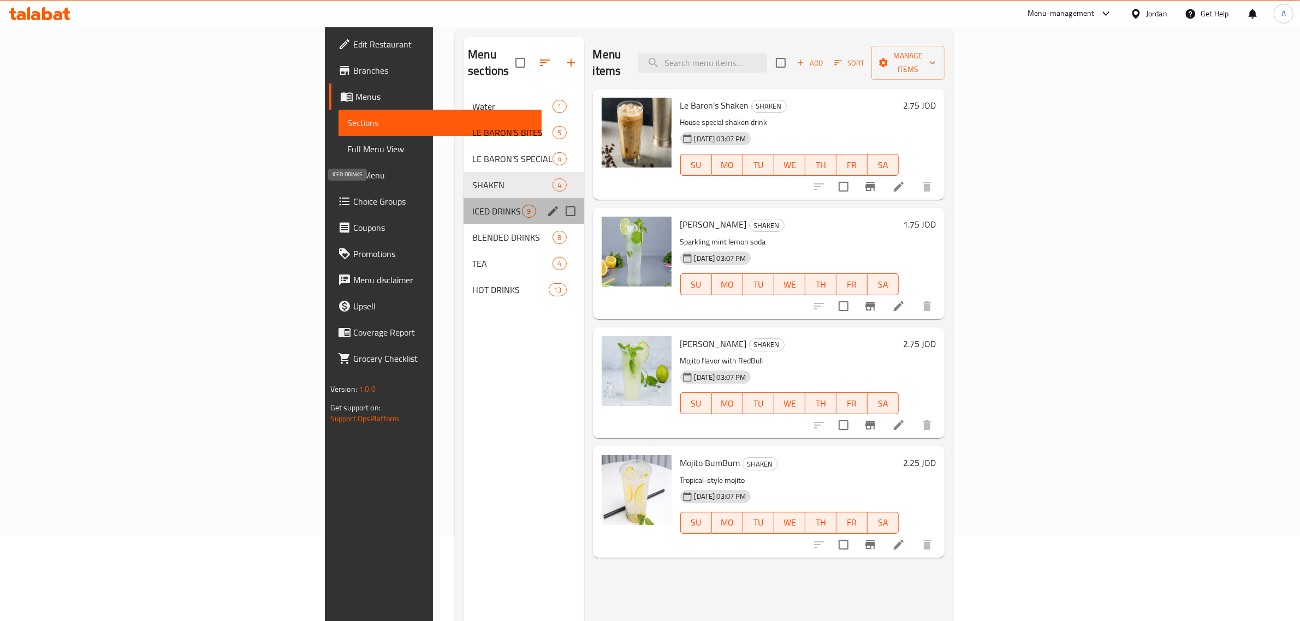
click at [472, 205] on span "ICED DRINKS" at bounding box center [497, 211] width 50 height 13
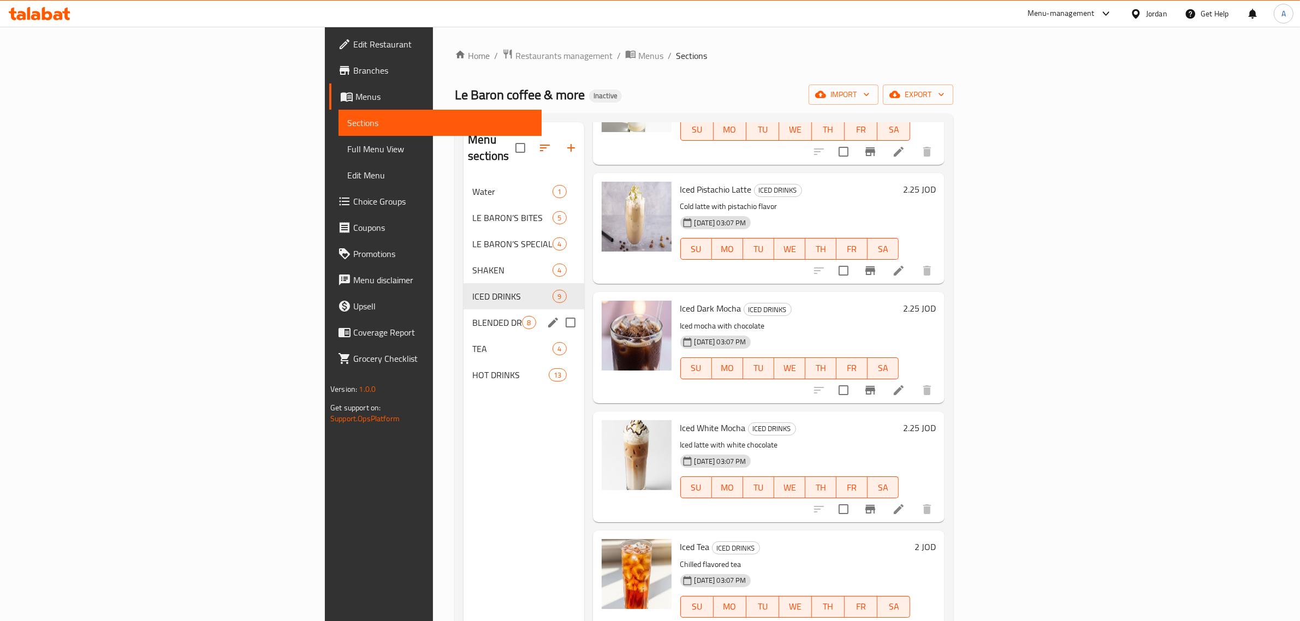
click at [464, 318] on div "BLENDED DRINKS 8" at bounding box center [524, 323] width 120 height 26
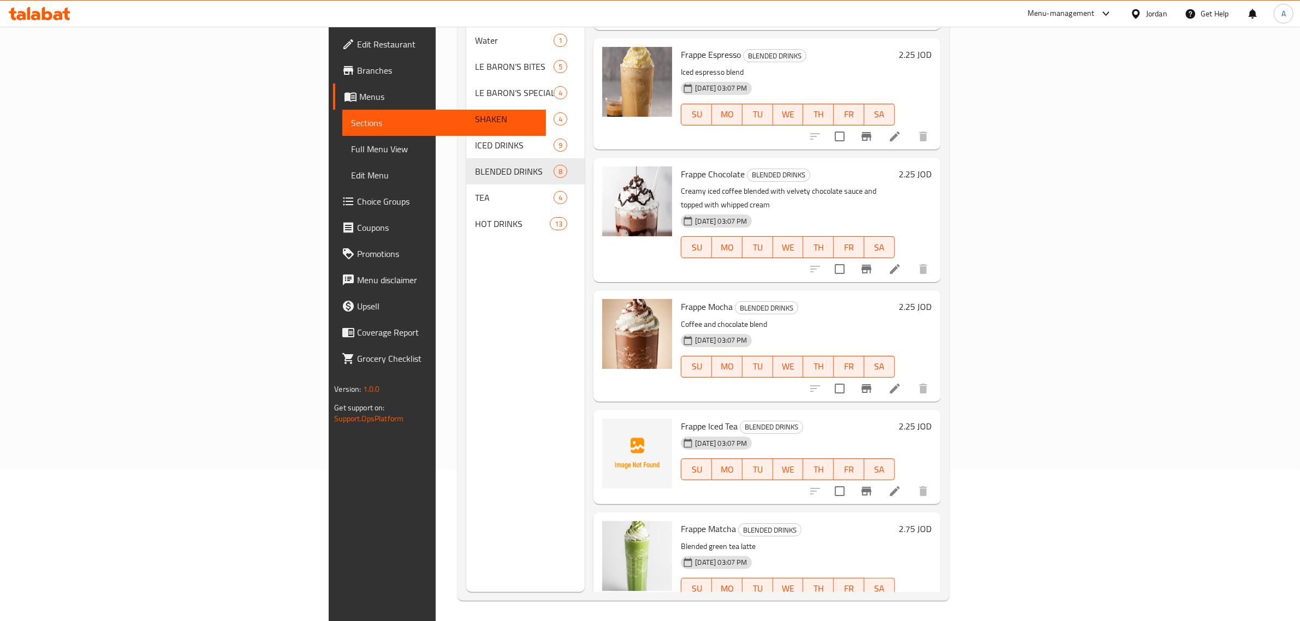
scroll to position [153, 0]
drag, startPoint x: 829, startPoint y: 382, endPoint x: 726, endPoint y: 345, distance: 109.3
click at [820, 413] on div "Frappe Iced Tea BLENDED DRINKS [DATE] 03:07 PM SU MO TU WE TH FR SA" at bounding box center [788, 456] width 222 height 86
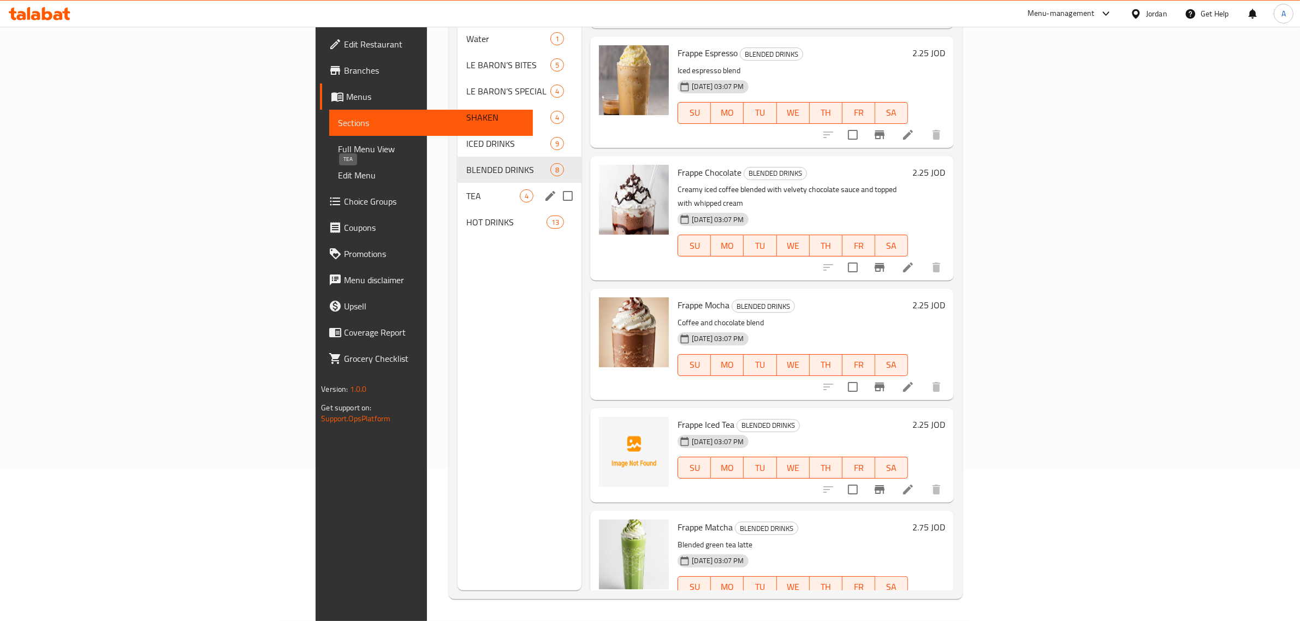
click at [466, 189] on span "TEA" at bounding box center [493, 195] width 54 height 13
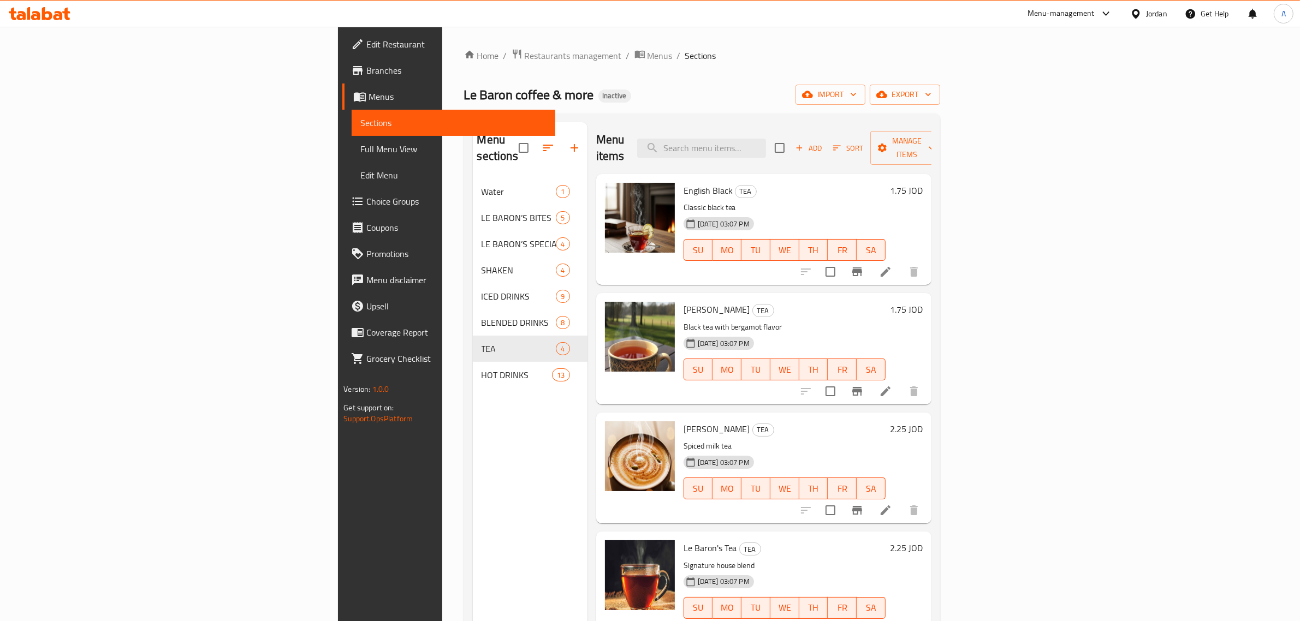
scroll to position [137, 0]
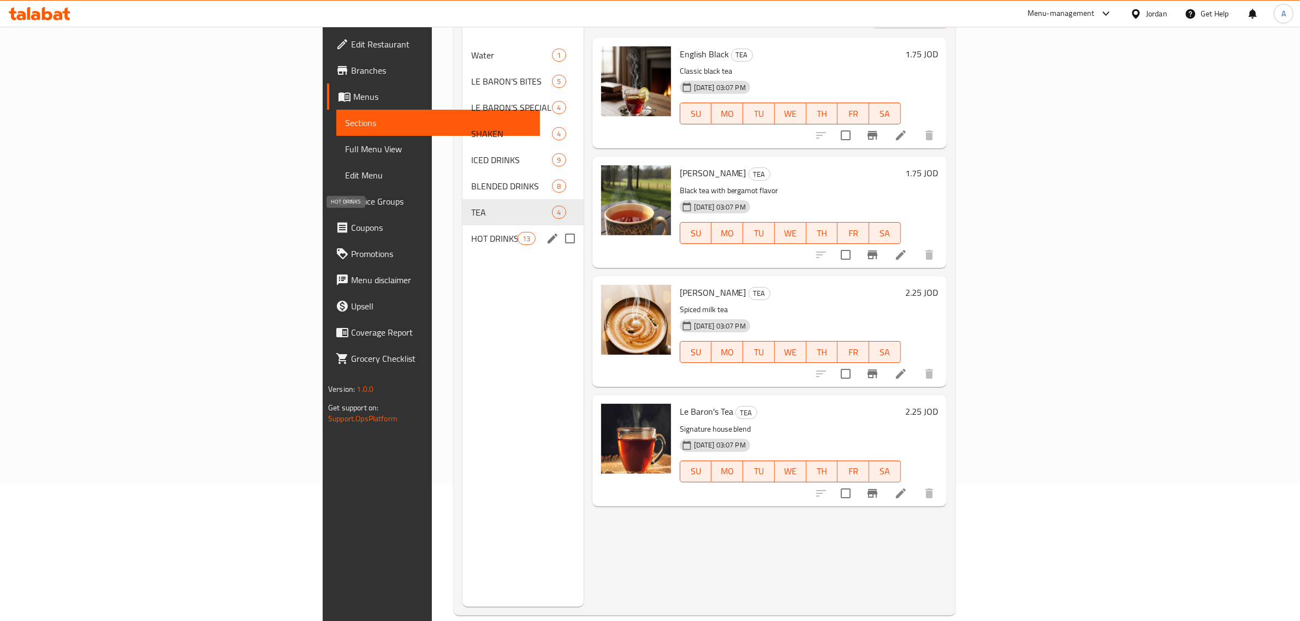
click at [471, 232] on span "HOT DRINKS" at bounding box center [494, 238] width 46 height 13
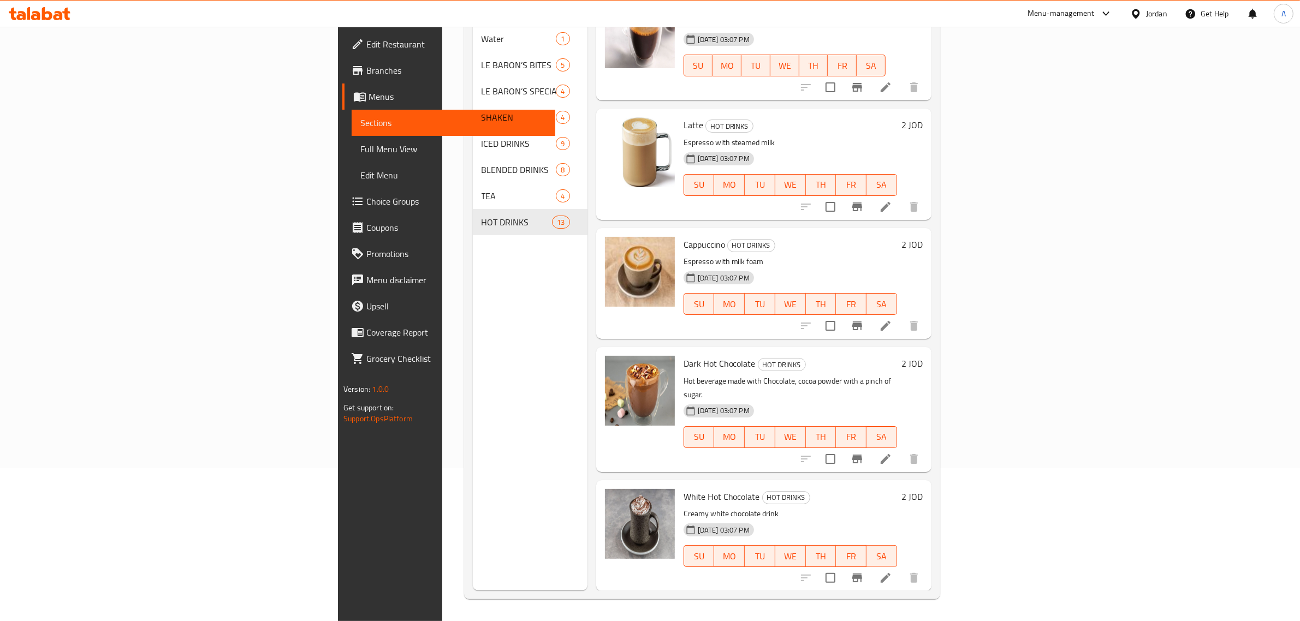
scroll to position [205, 0]
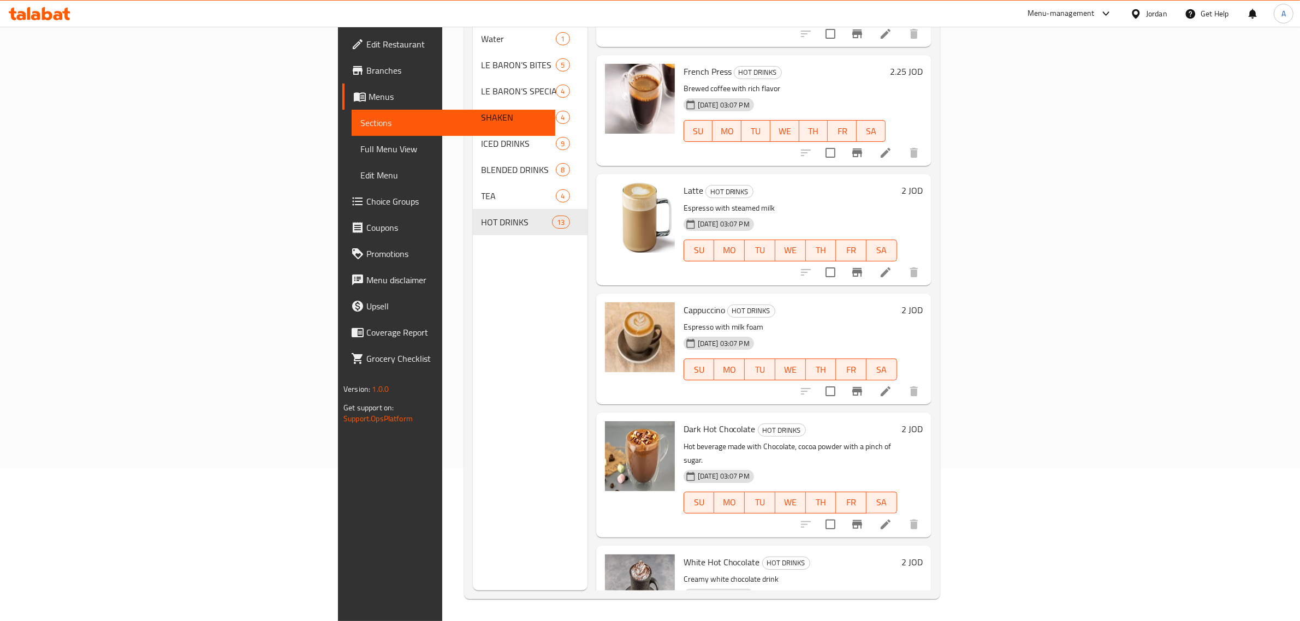
drag, startPoint x: 877, startPoint y: 156, endPoint x: 692, endPoint y: 156, distance: 185.6
click at [877, 156] on div "Menu items Add Sort Manage items Espresso HOT DRINKS Strong, concentrated coffe…" at bounding box center [760, 279] width 344 height 621
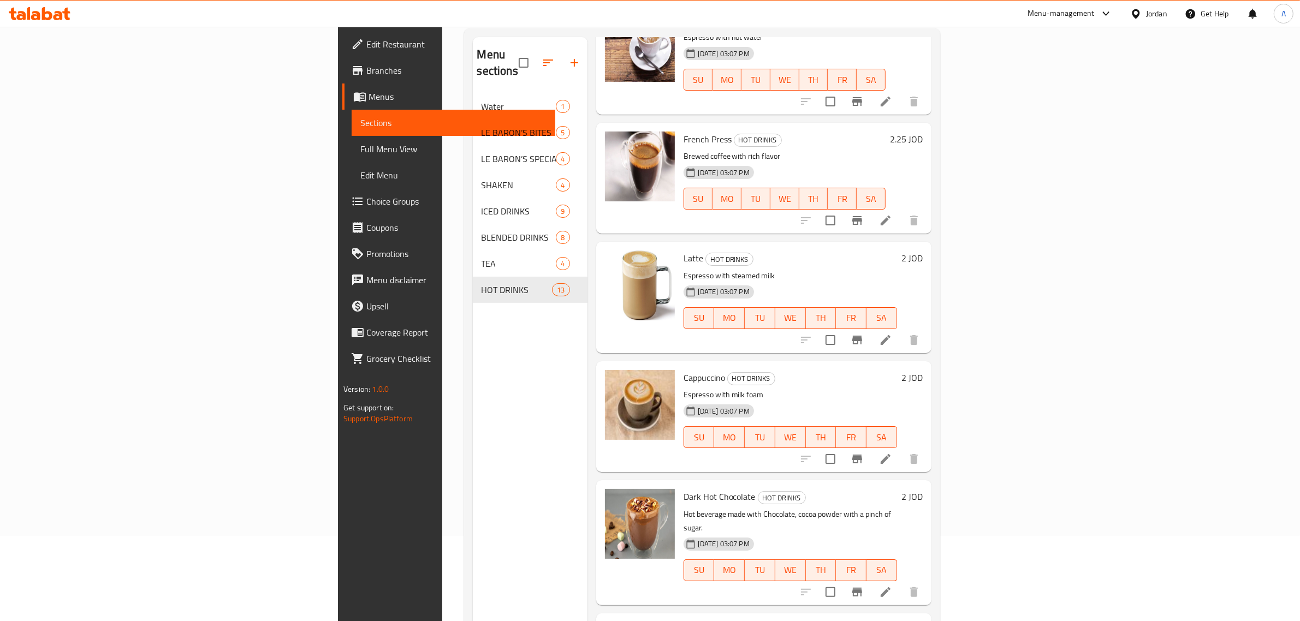
click at [360, 153] on span "Full Menu View" at bounding box center [453, 149] width 186 height 13
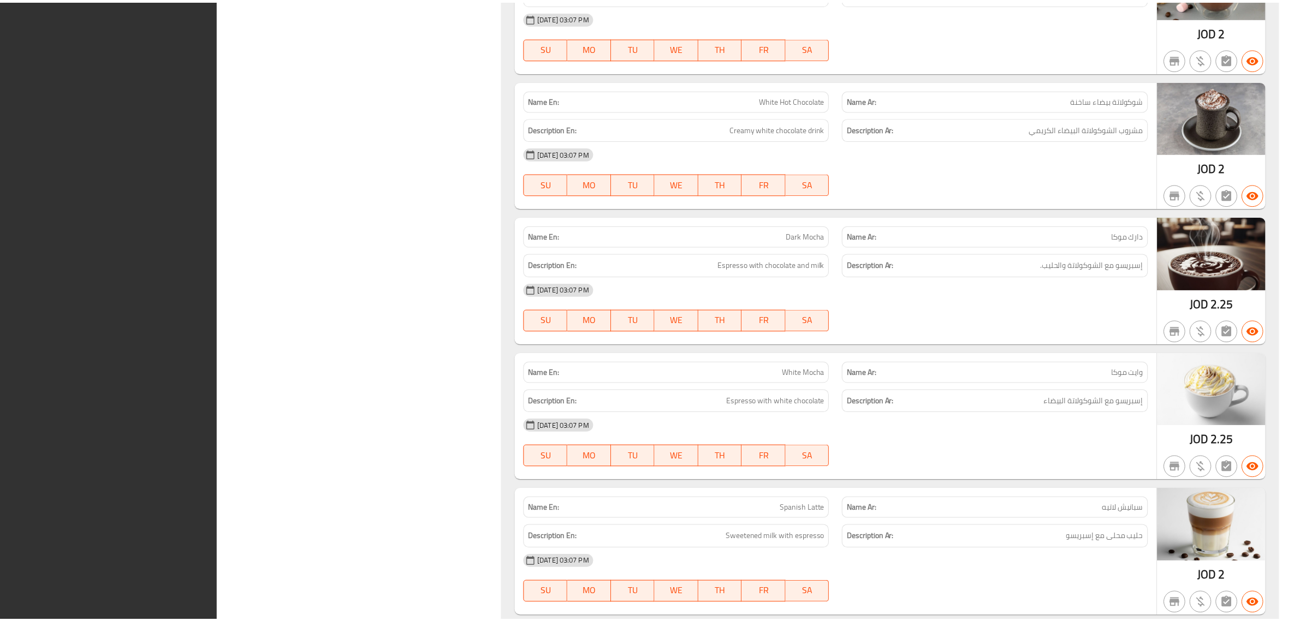
scroll to position [6602, 0]
